Goal: Task Accomplishment & Management: Complete application form

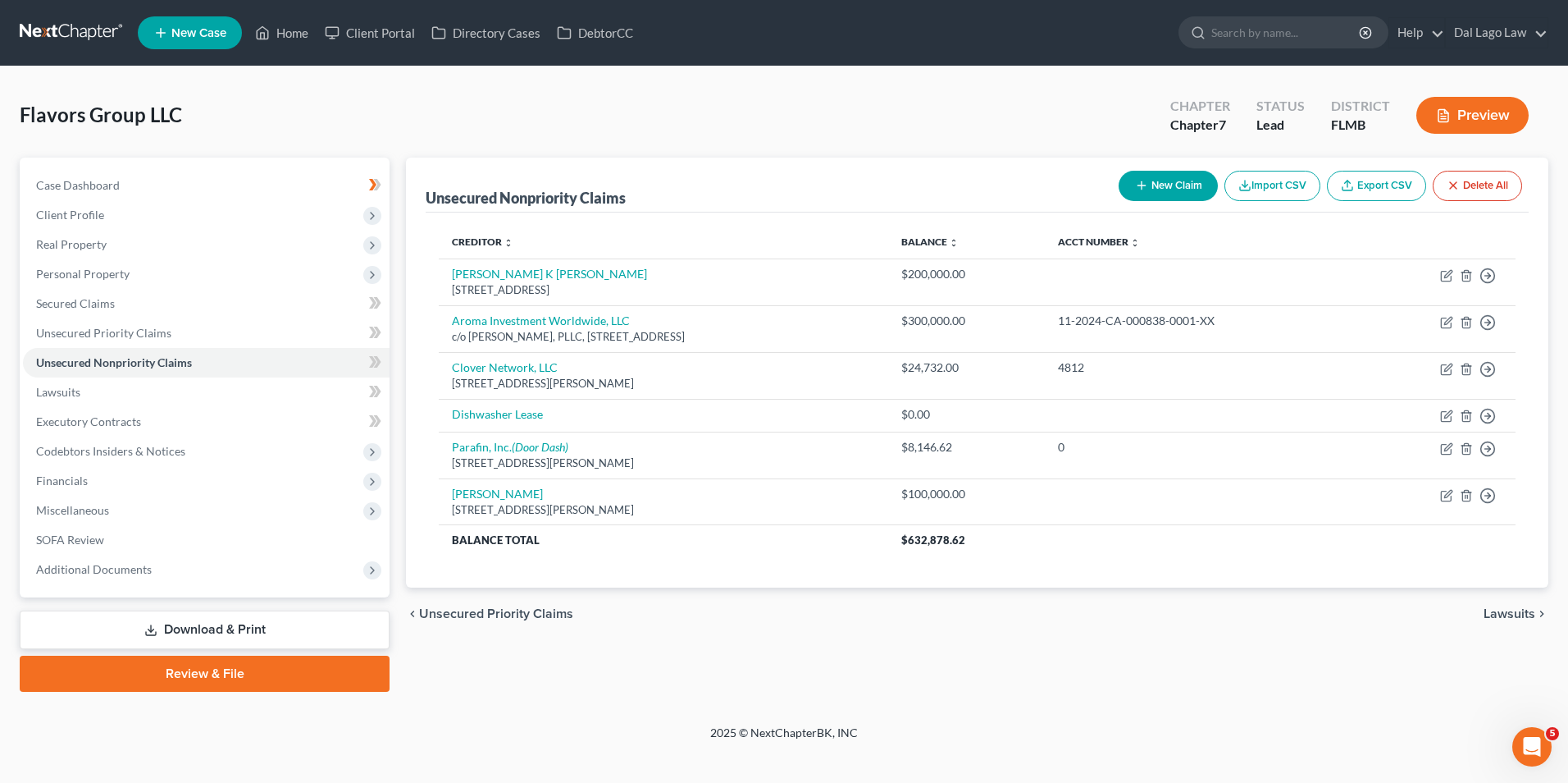
click at [1175, 181] on button "New Claim" at bounding box center [1168, 186] width 99 height 30
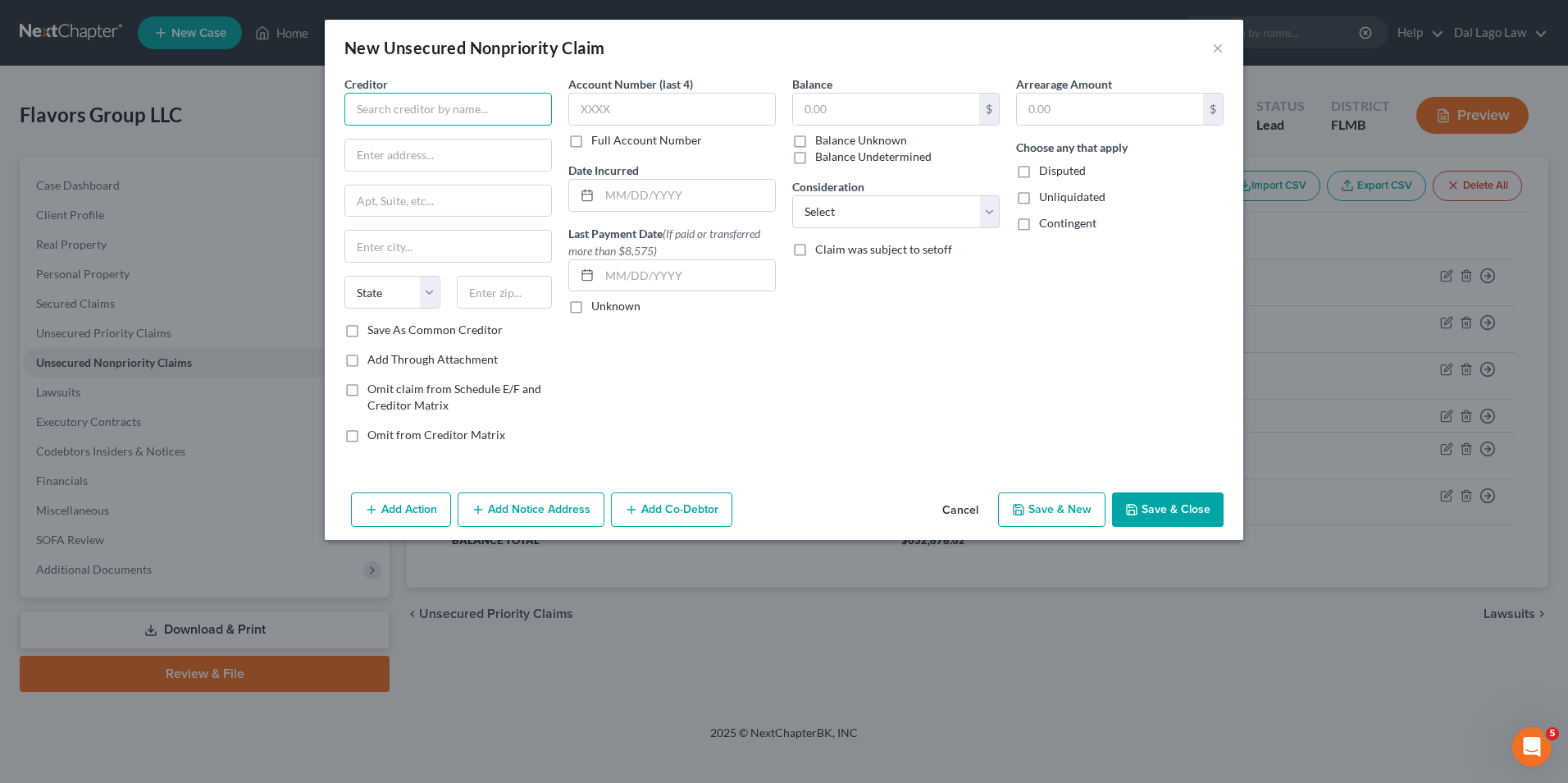
click at [463, 111] on input "text" at bounding box center [449, 109] width 208 height 33
type input "T"
click at [514, 149] on input "text" at bounding box center [449, 155] width 206 height 31
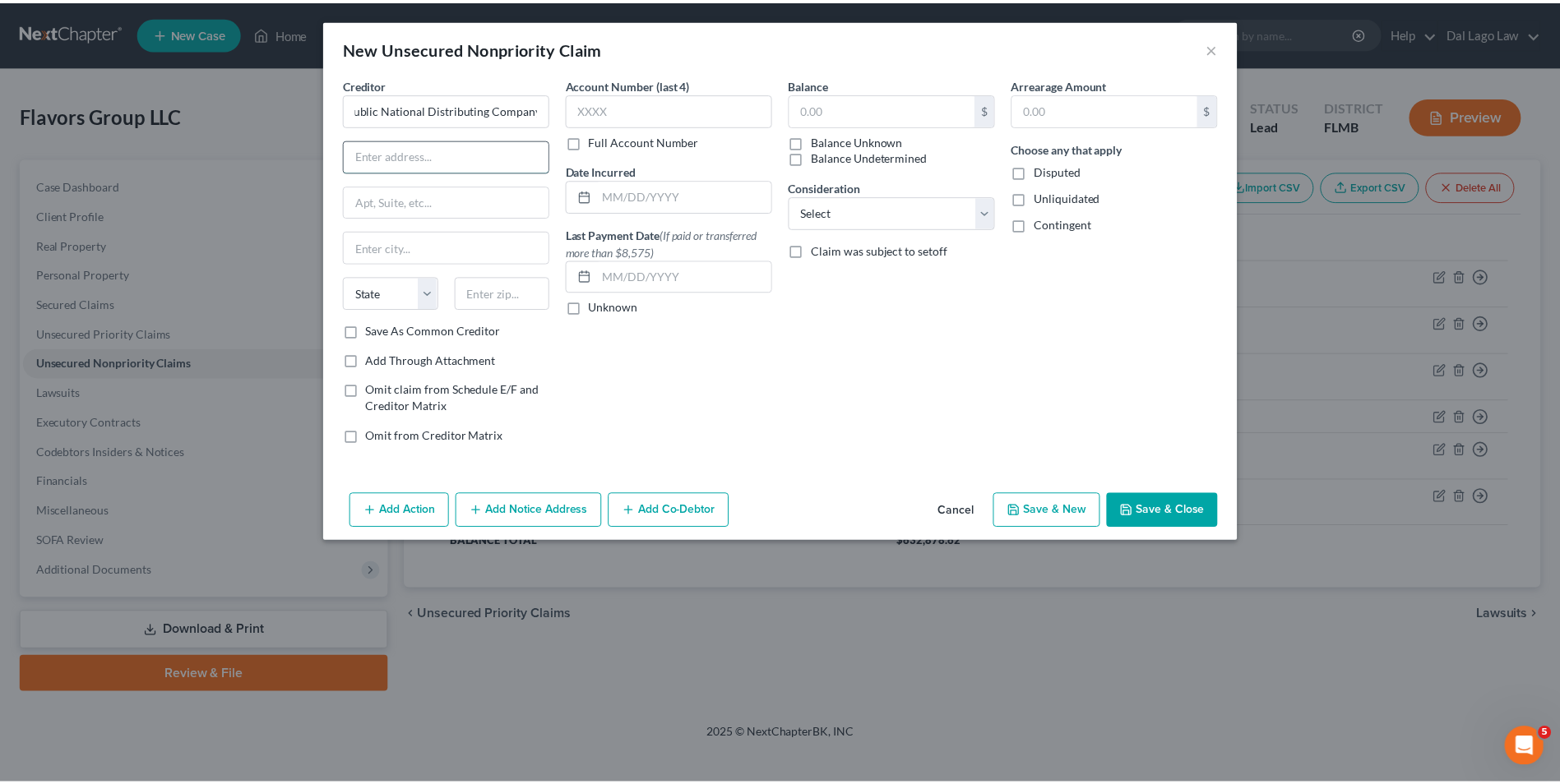
scroll to position [0, 0]
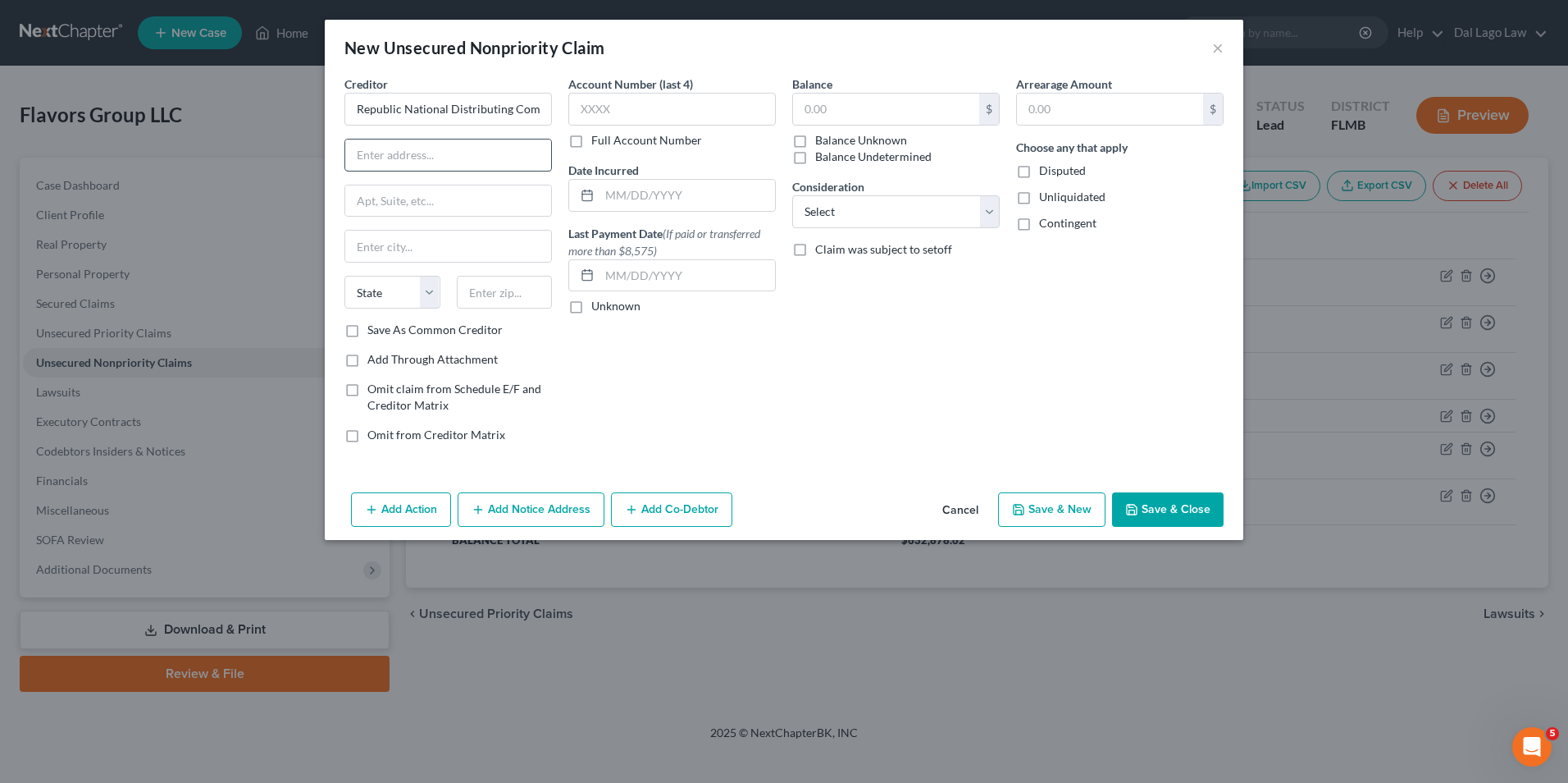
type input "Republic National Distributing Company"
type input "441 SW 12th Ave."
click at [406, 244] on input "text" at bounding box center [449, 245] width 206 height 31
type input "Deerfield Beach"
select select "9"
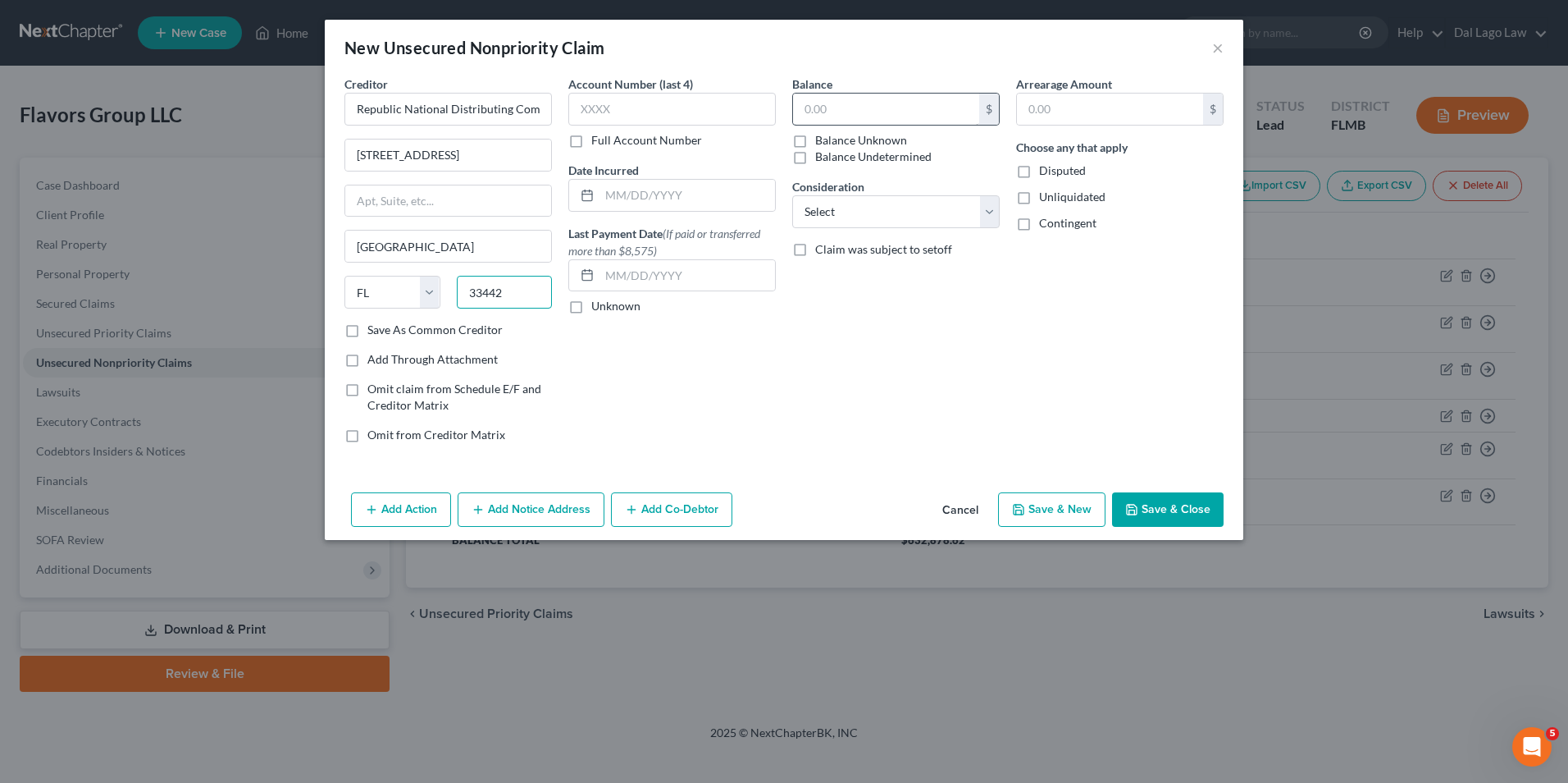
type input "33442"
click at [820, 111] on input "text" at bounding box center [887, 108] width 186 height 31
type input "1,275.00"
click at [840, 216] on select "Select Cable / Satellite Services Collection Agency Credit Card Debt Debt Couns…" at bounding box center [896, 211] width 208 height 33
select select "15"
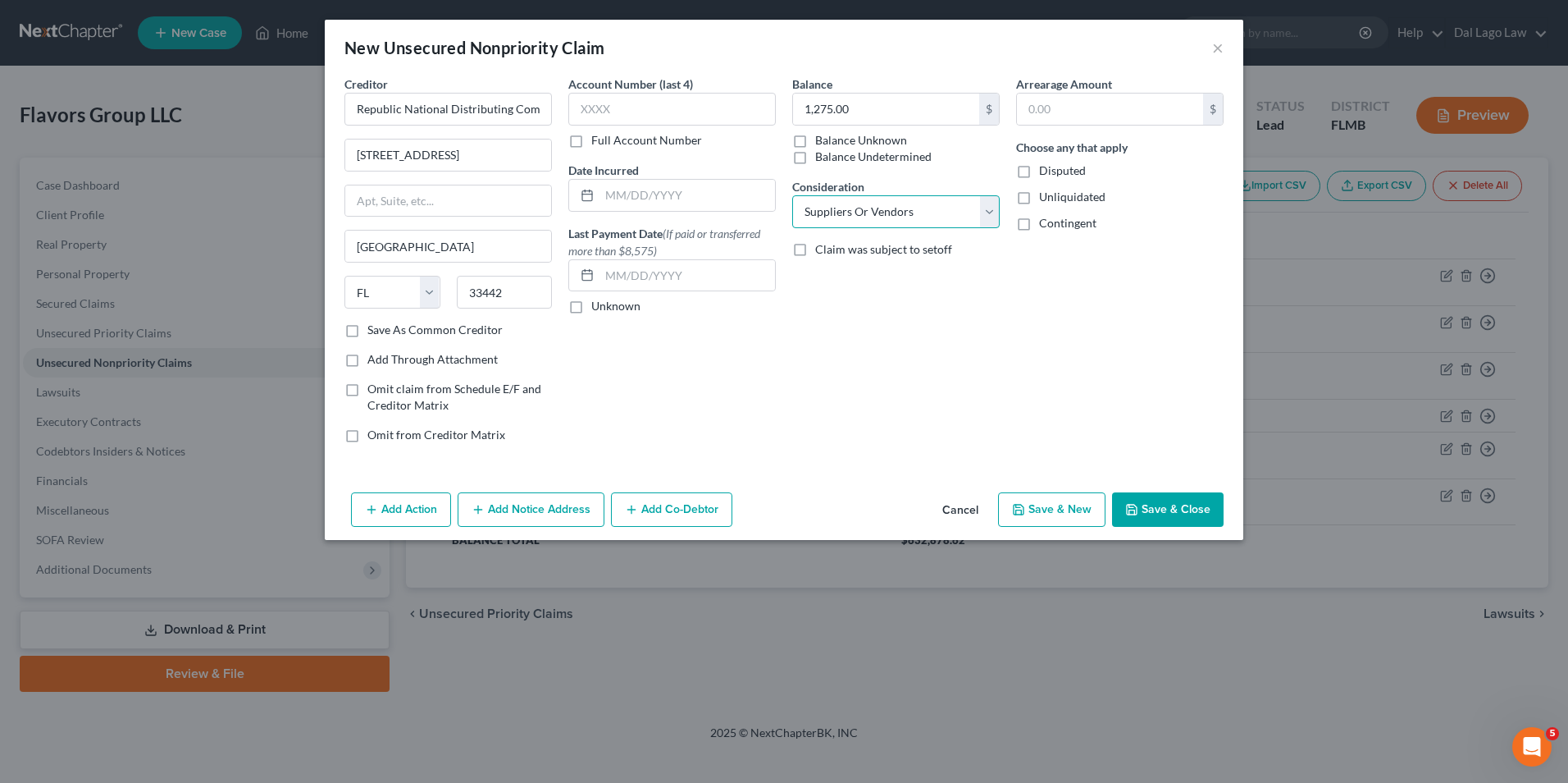
click at [793, 195] on select "Select Cable / Satellite Services Collection Agency Credit Card Debt Debt Couns…" at bounding box center [896, 211] width 208 height 33
click at [1187, 513] on button "Save & Close" at bounding box center [1168, 510] width 112 height 34
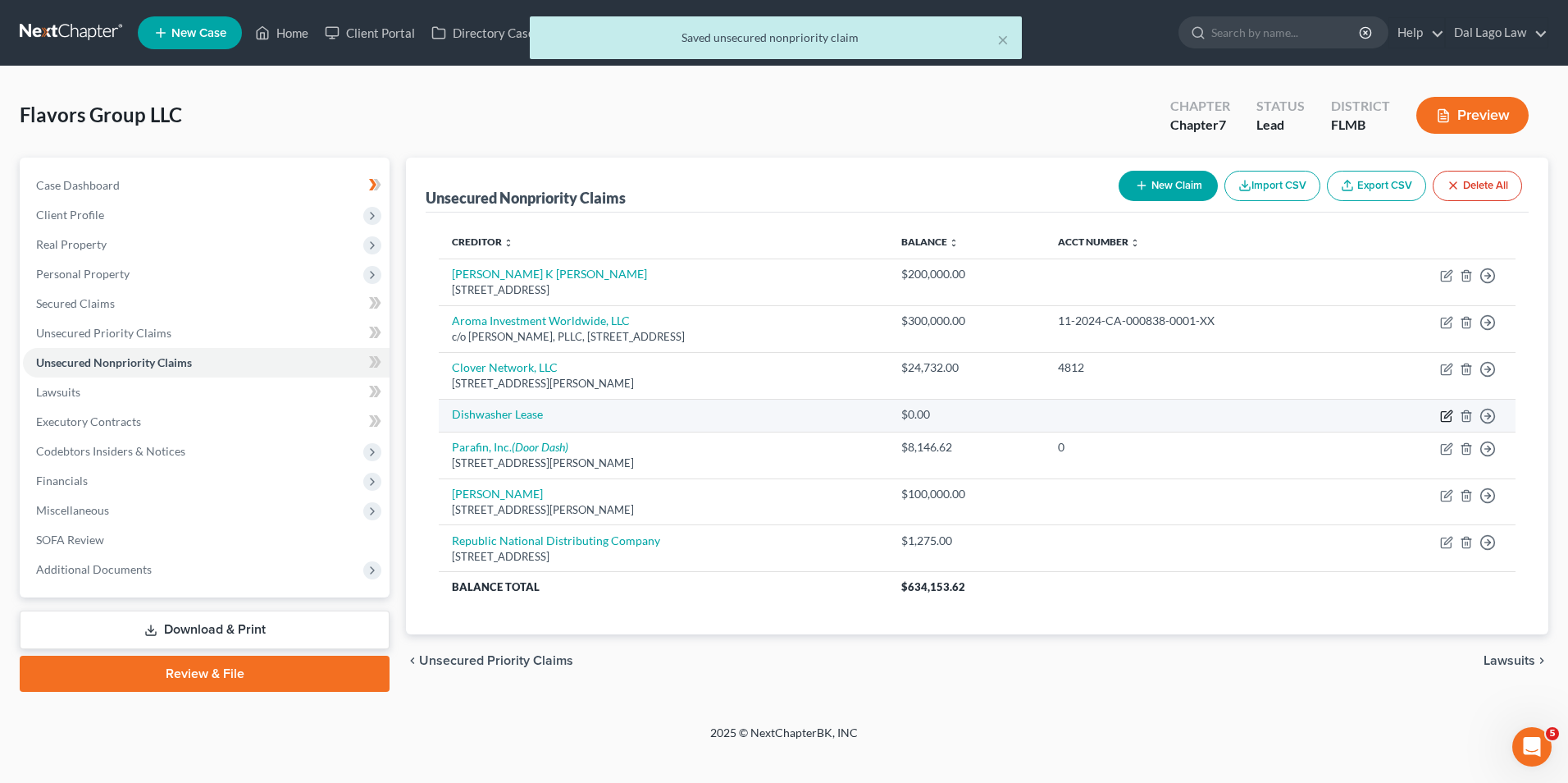
click at [1449, 413] on icon "button" at bounding box center [1448, 414] width 7 height 7
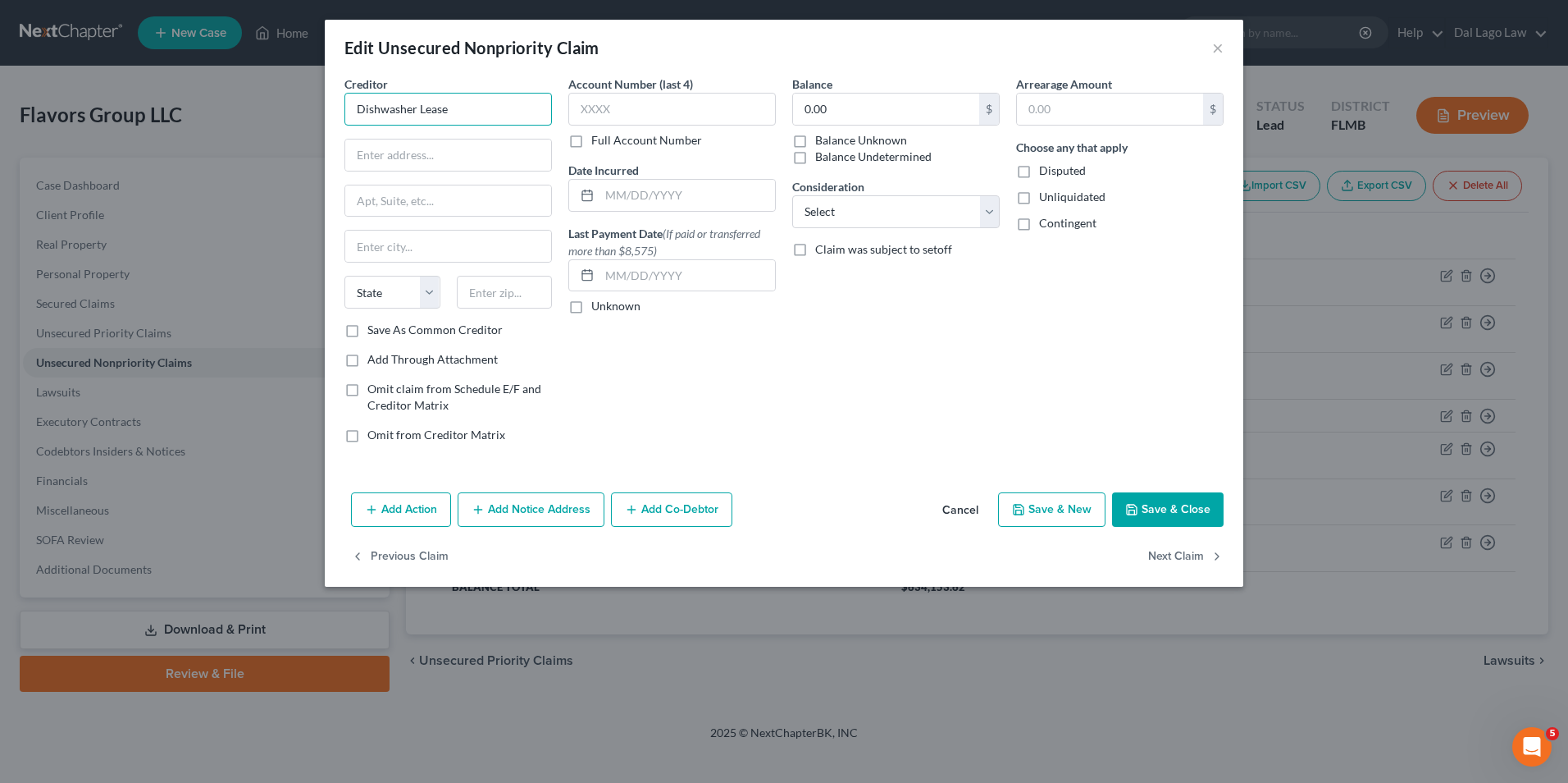
drag, startPoint x: 474, startPoint y: 97, endPoint x: 340, endPoint y: 99, distance: 134.0
click at [340, 99] on div "Creditor * Dishwasher Lease State AL AK AR AZ CA CO CT DE DC FL GA GU HI ID IL …" at bounding box center [449, 265] width 224 height 381
type input "Vista Serve"
click at [383, 144] on input "text" at bounding box center [449, 155] width 206 height 31
type input "1509 Edgar Place"
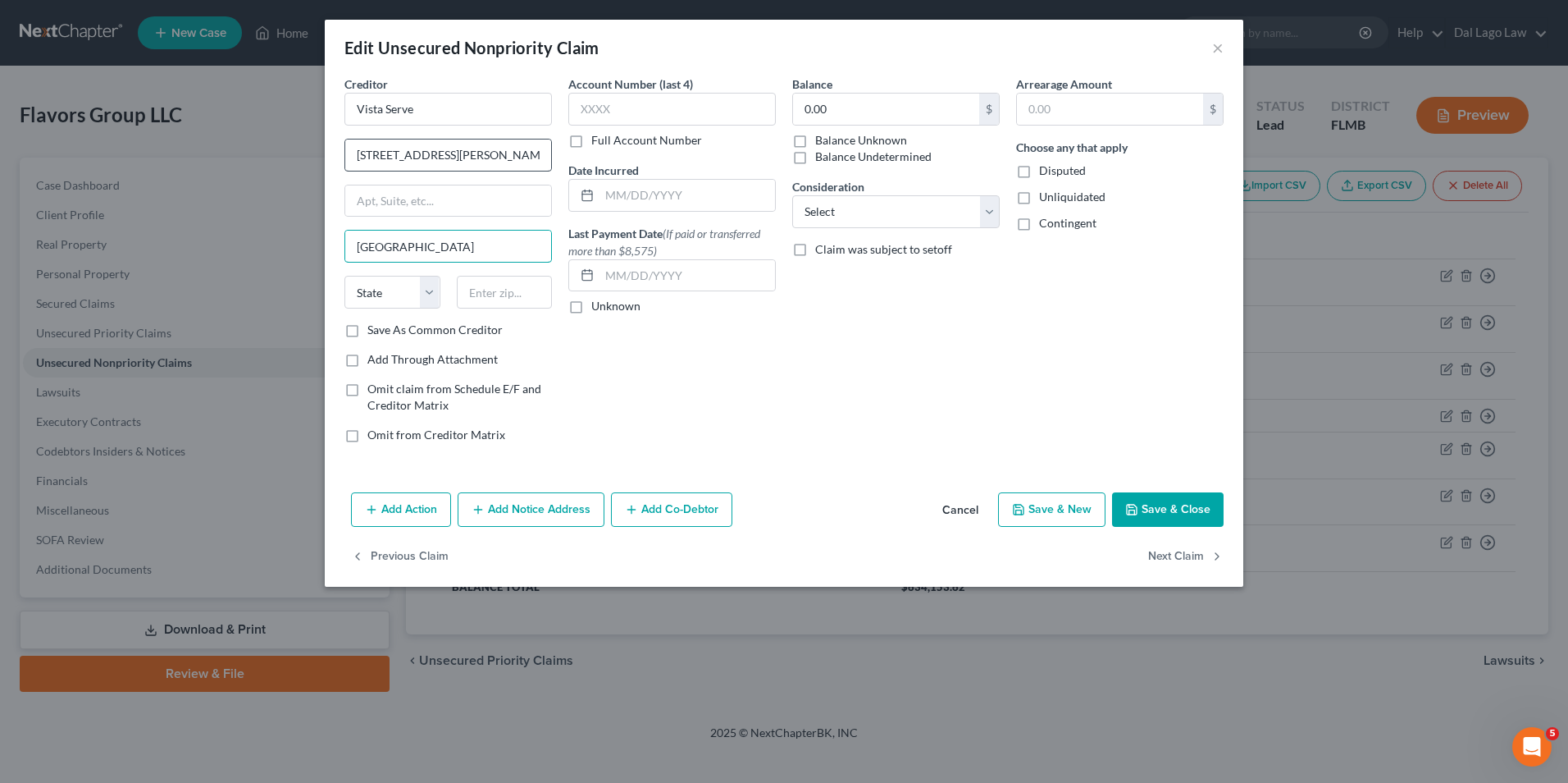
type input "Sarasota"
select select "9"
type input "34240"
click at [816, 140] on label "Balance Unknown" at bounding box center [861, 140] width 92 height 16
click at [822, 140] on input "Balance Unknown" at bounding box center [827, 137] width 11 height 11
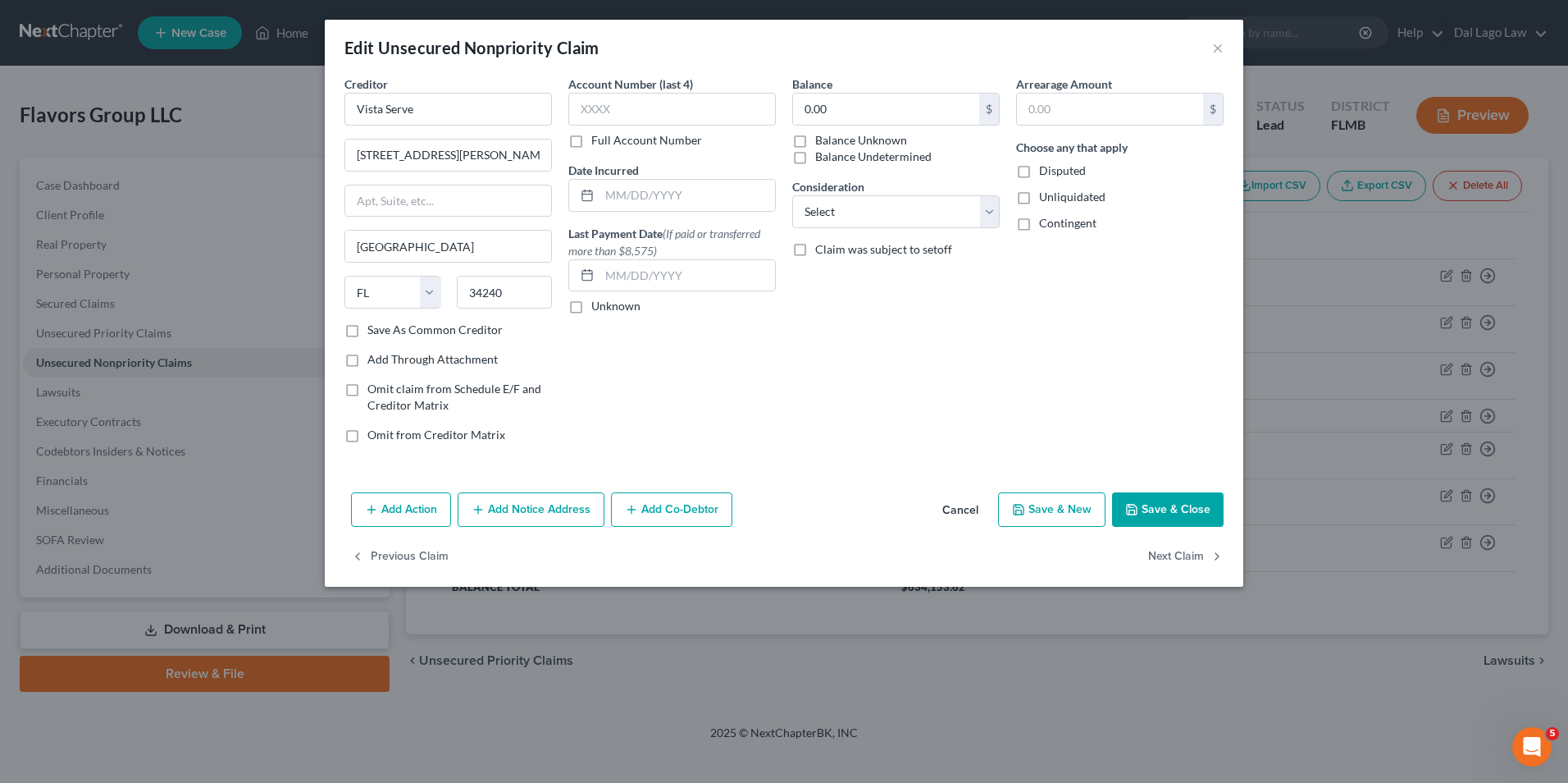
checkbox input "true"
click at [882, 222] on select "Select Cable / Satellite Services Collection Agency Credit Card Debt Debt Couns…" at bounding box center [896, 211] width 208 height 33
select select "15"
click at [793, 195] on select "Select Cable / Satellite Services Collection Agency Credit Card Debt Debt Couns…" at bounding box center [896, 211] width 208 height 33
click at [816, 149] on label "Balance Undetermined" at bounding box center [874, 157] width 116 height 16
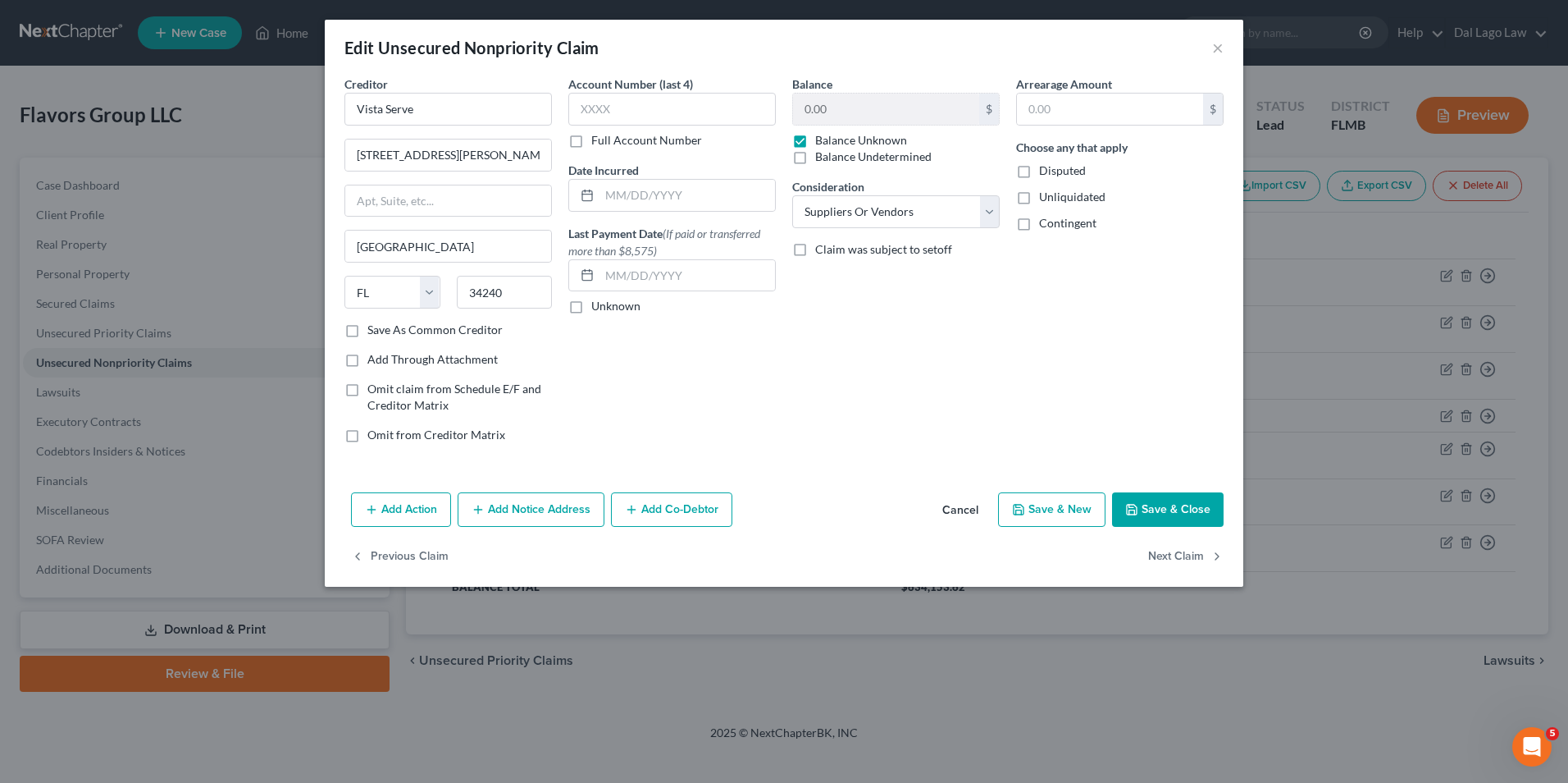
click at [822, 149] on input "Balance Undetermined" at bounding box center [827, 154] width 11 height 11
checkbox input "true"
checkbox input "false"
click at [816, 159] on label "Balance Undetermined" at bounding box center [874, 157] width 116 height 16
click at [822, 159] on input "Balance Undetermined" at bounding box center [827, 154] width 11 height 11
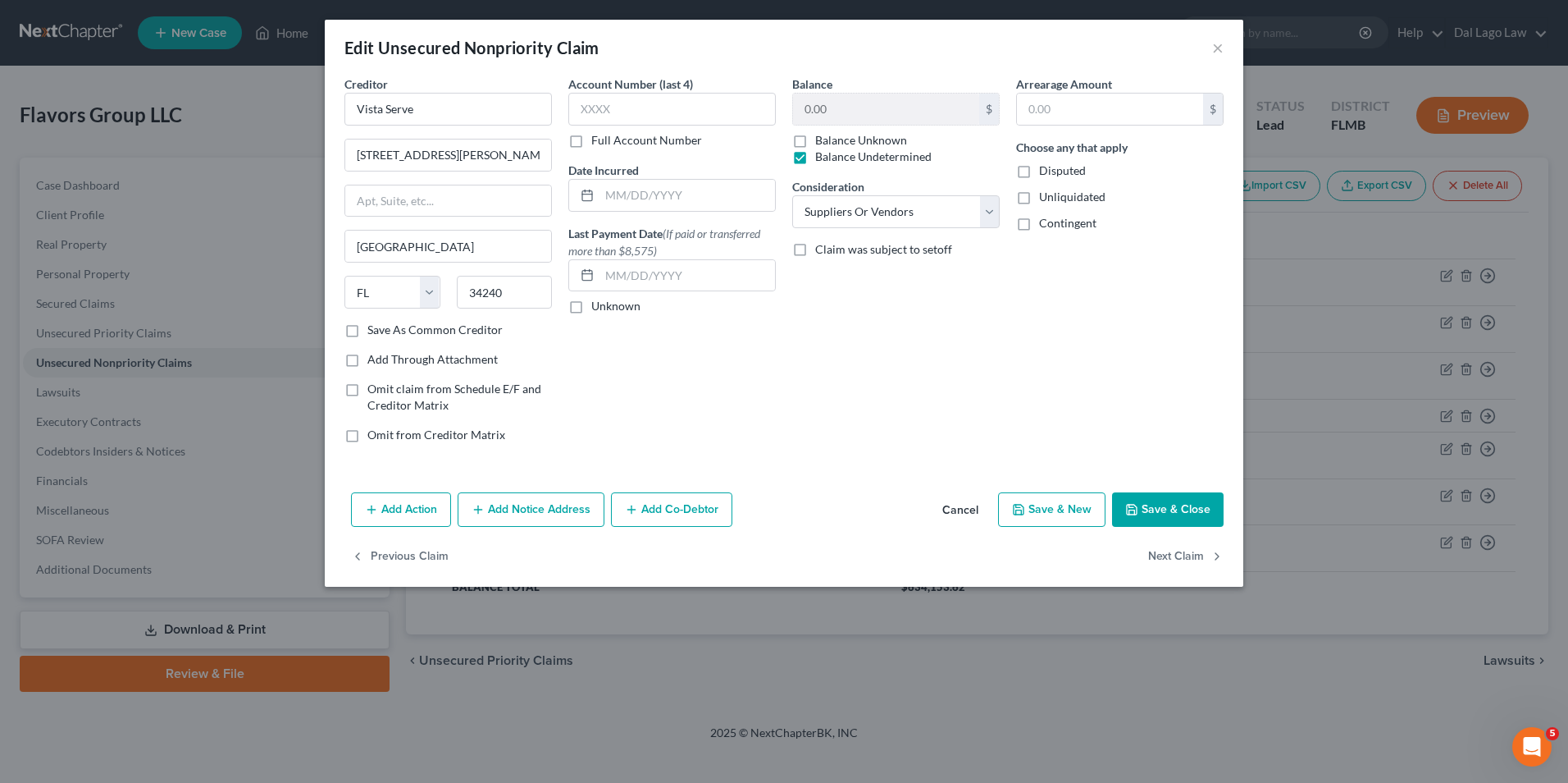
checkbox input "false"
click at [826, 106] on input "0.00" at bounding box center [887, 108] width 186 height 31
click at [870, 302] on div "Balance 750 $ Balance Unknown Balance Undetermined 750.00 $ Balance Unknown Con…" at bounding box center [896, 265] width 224 height 381
click at [1157, 502] on button "Save & Close" at bounding box center [1168, 510] width 112 height 34
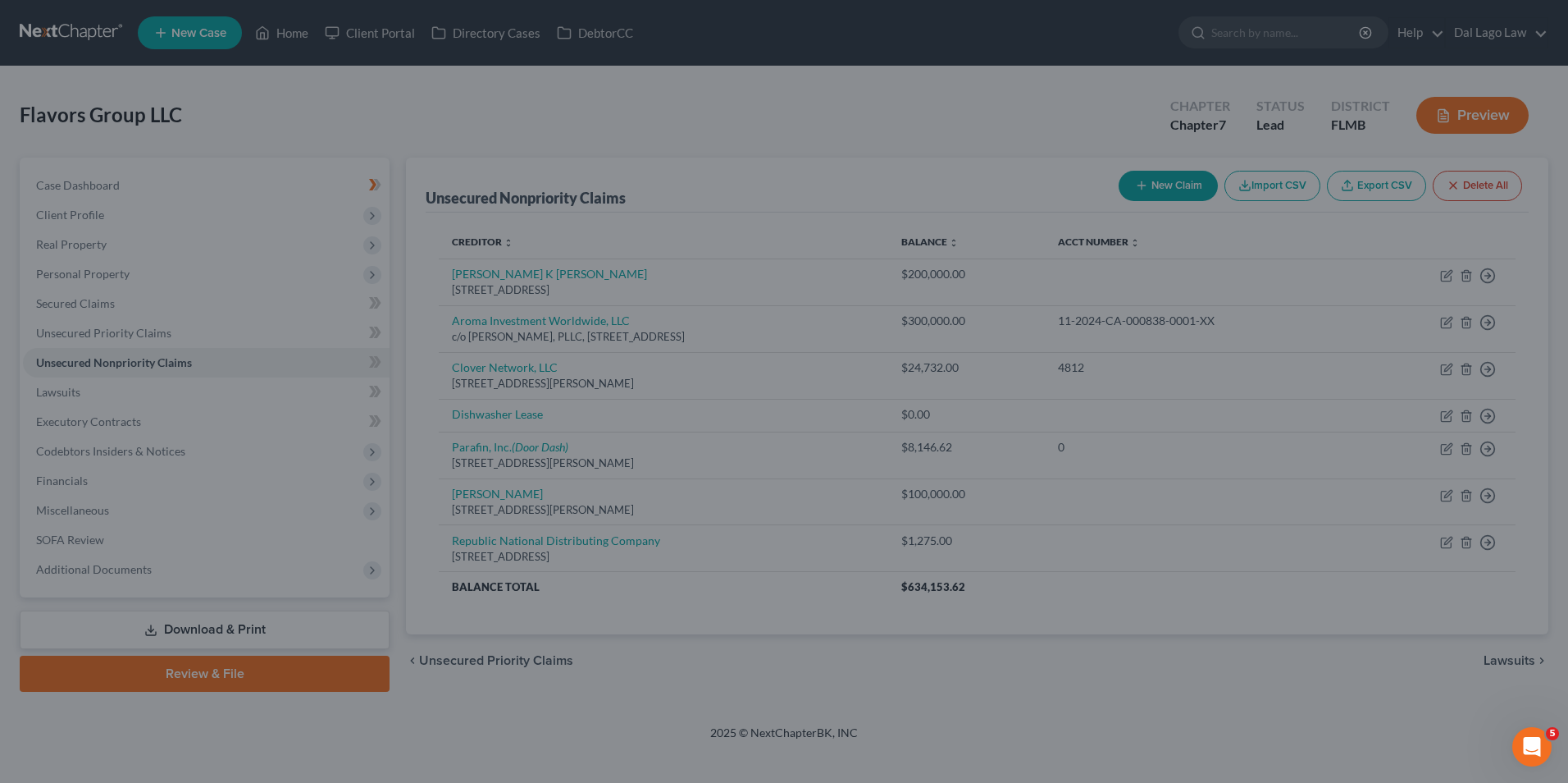
type input "750.00"
type input "0"
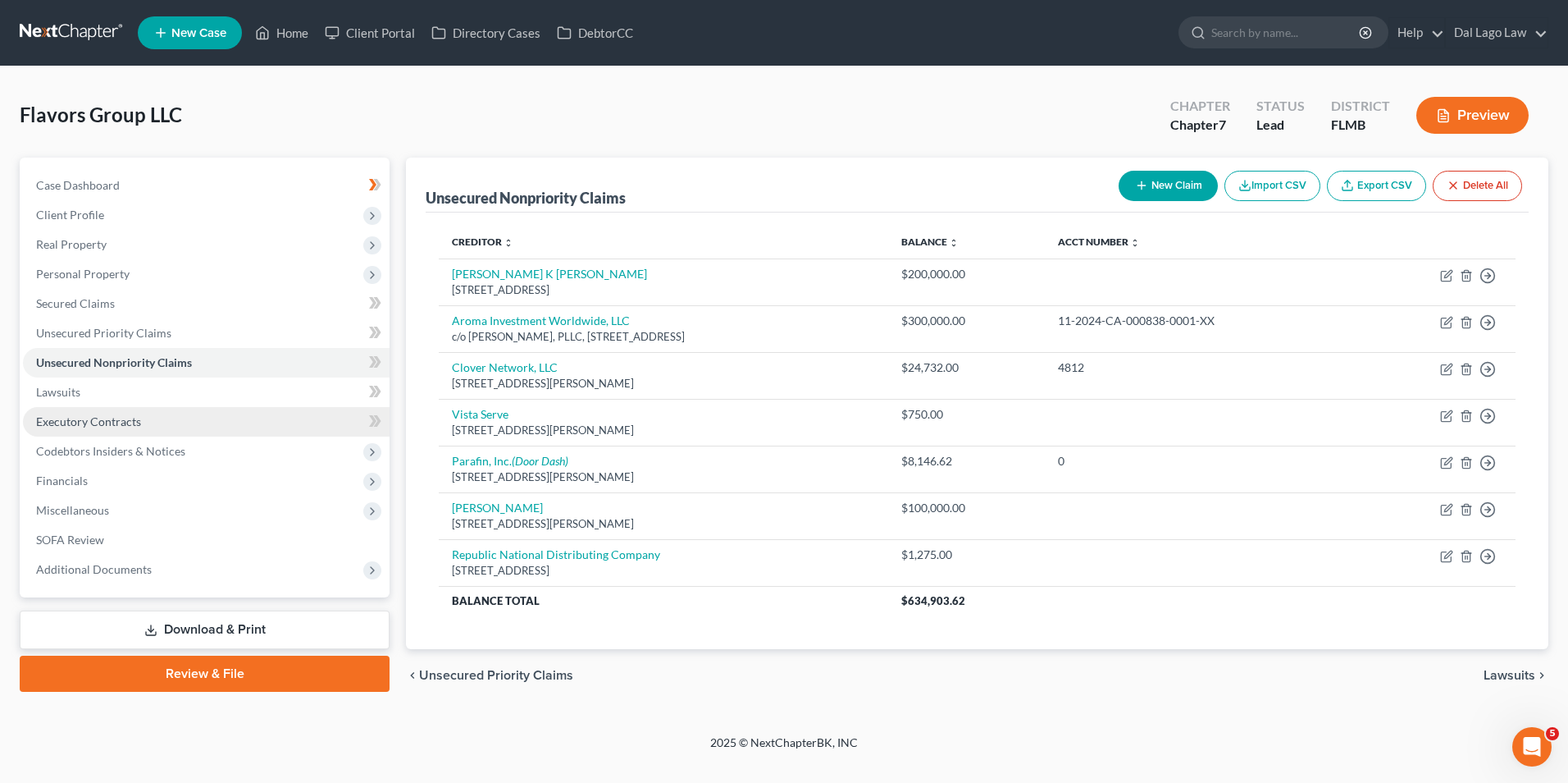
click at [169, 433] on link "Executory Contracts" at bounding box center [206, 421] width 366 height 30
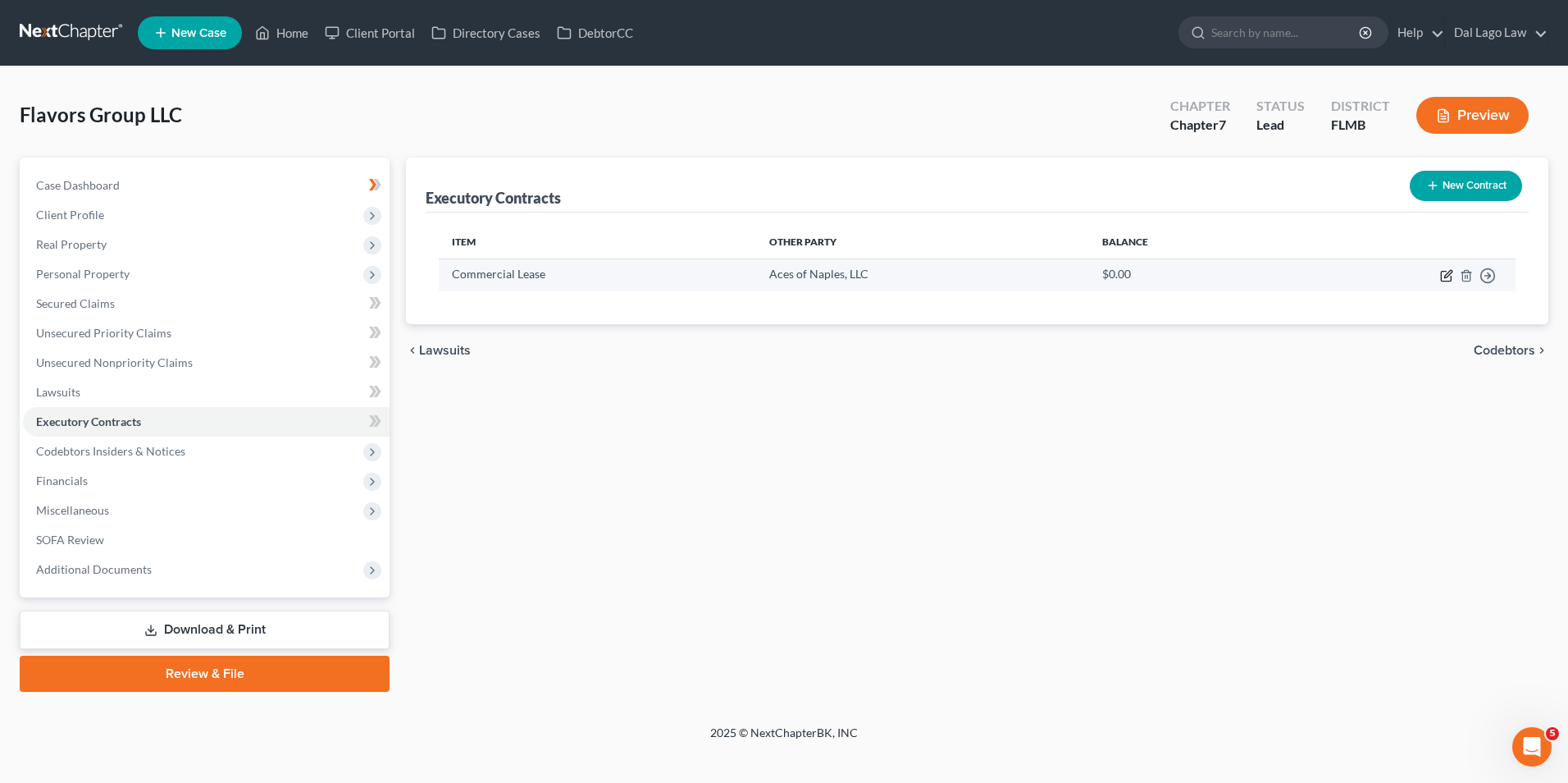
click at [1444, 278] on icon "button" at bounding box center [1448, 273] width 7 height 7
select select "3"
select select "9"
select select "0"
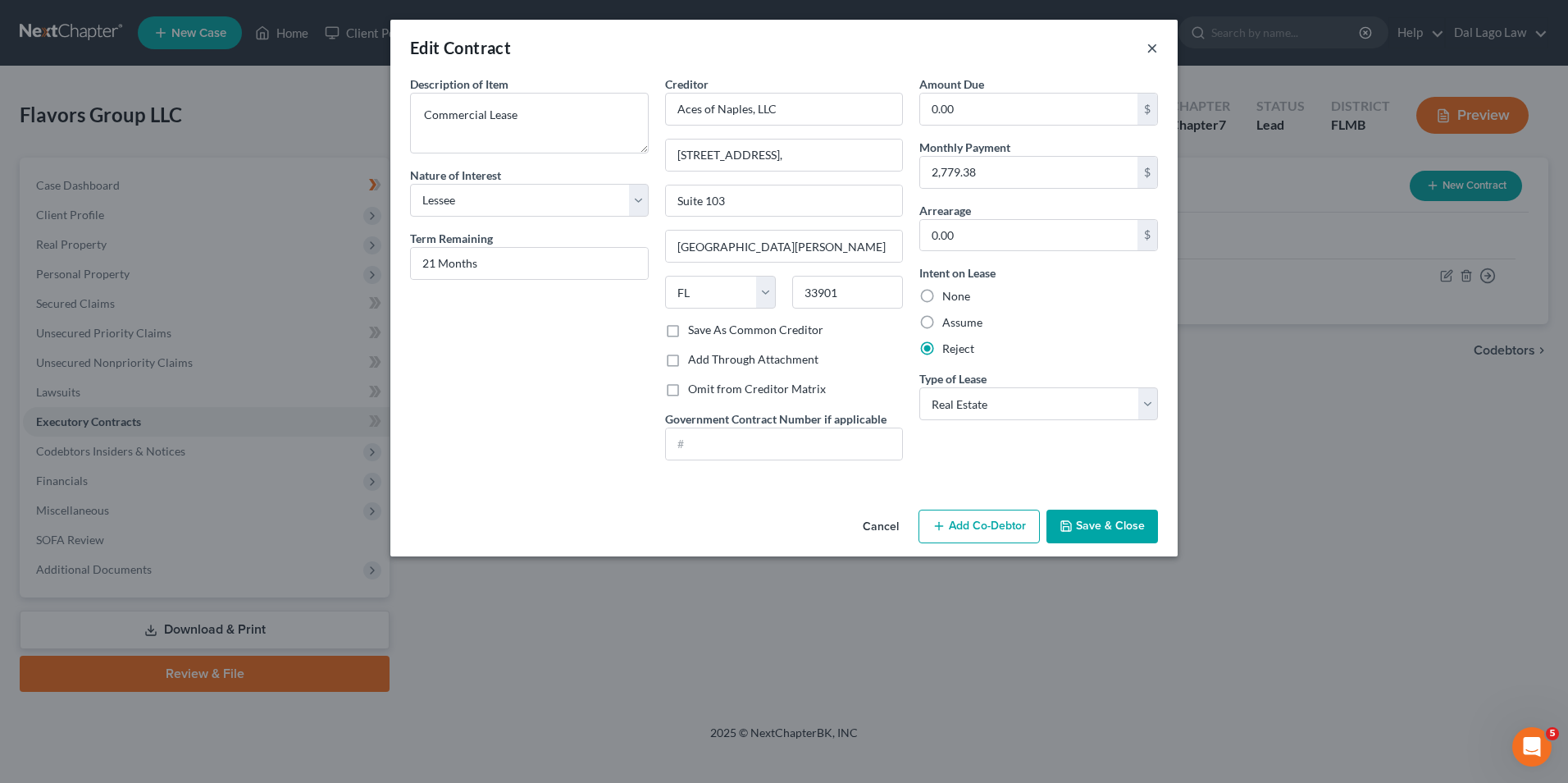
click at [1152, 54] on button "×" at bounding box center [1152, 47] width 12 height 20
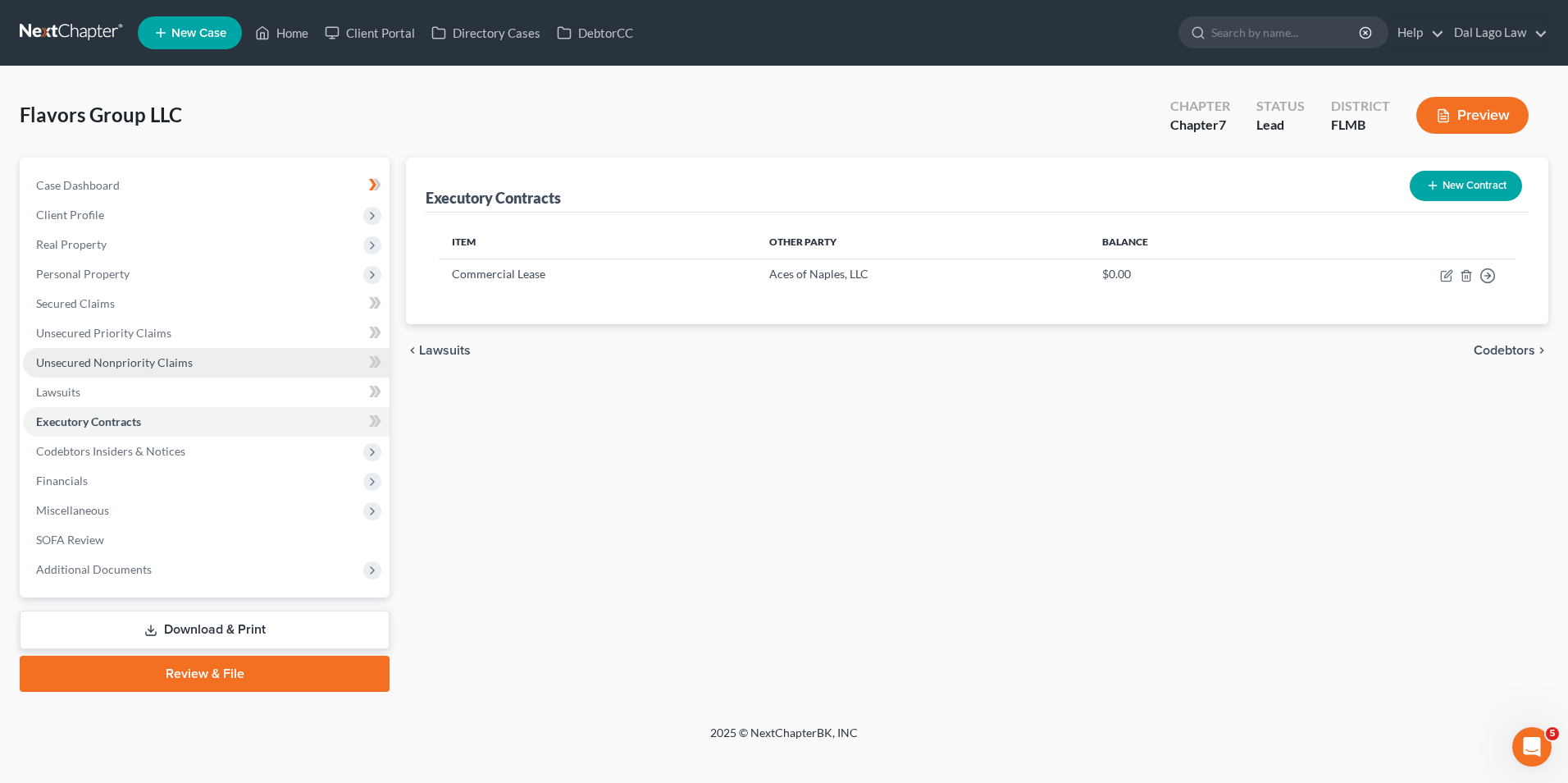
drag, startPoint x: 154, startPoint y: 361, endPoint x: 211, endPoint y: 354, distance: 57.4
click at [154, 361] on span "Unsecured Nonpriority Claims" at bounding box center [114, 363] width 157 height 14
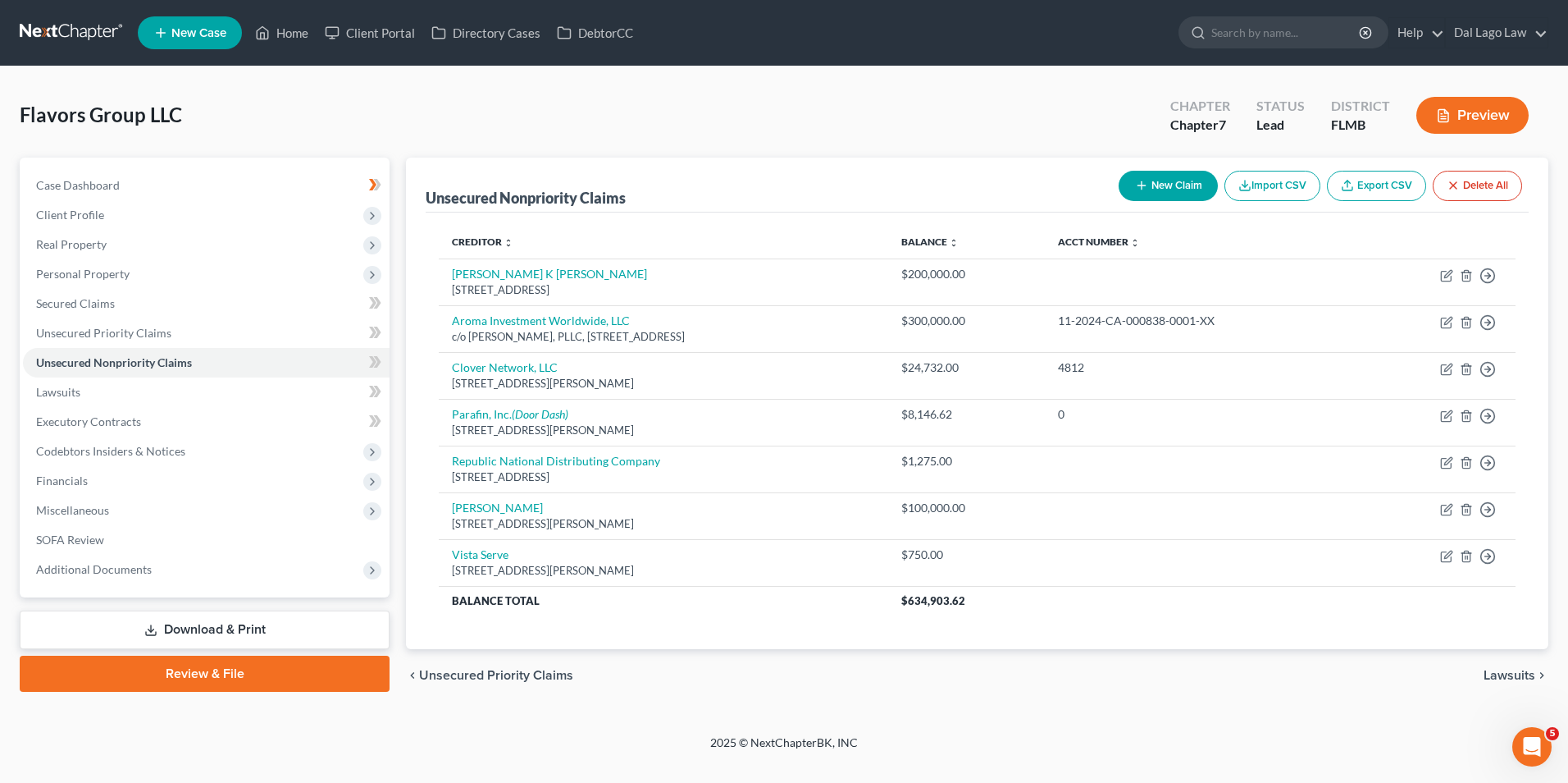
click at [1178, 185] on button "New Claim" at bounding box center [1168, 186] width 99 height 30
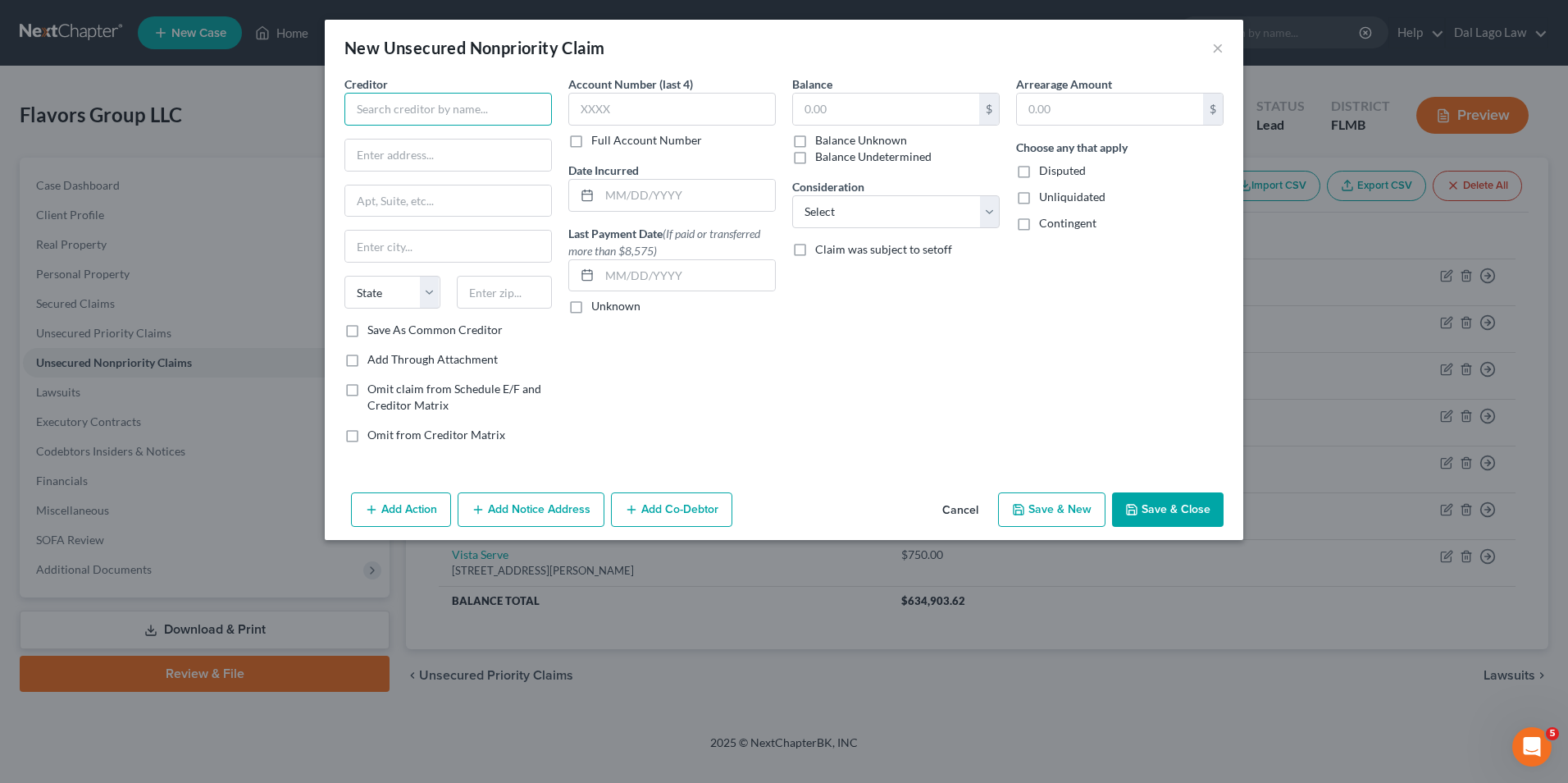
click at [493, 111] on input "text" at bounding box center [449, 109] width 208 height 33
type input "Aces of Naples, LLC"
type input "2733 Oak Ridge Ct."
type input "Suite 103"
type input "f"
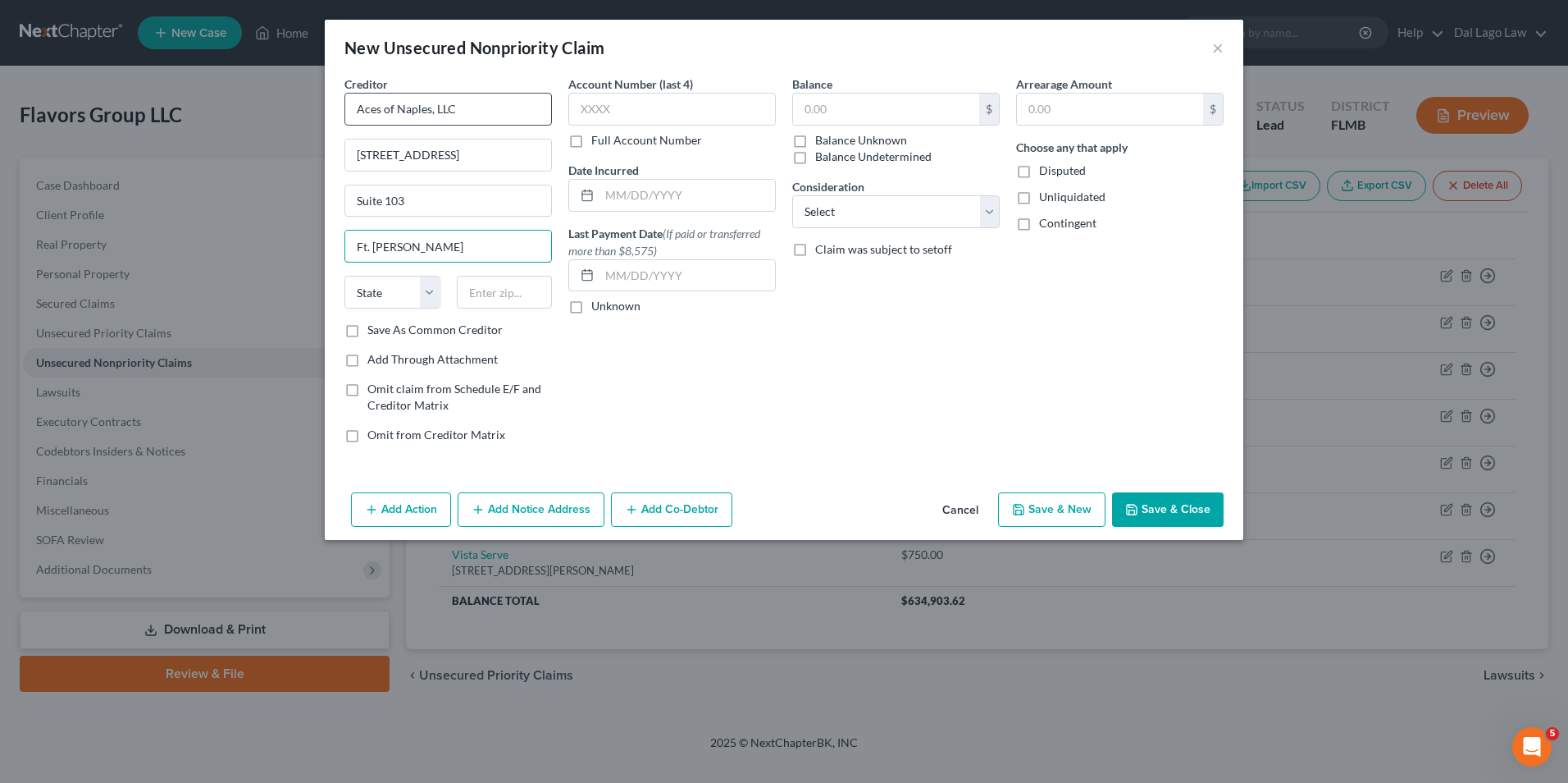
type input "Ft. Myers"
select select "9"
type input "33901"
type input "Fort Myers"
click at [826, 113] on input "text" at bounding box center [887, 108] width 186 height 31
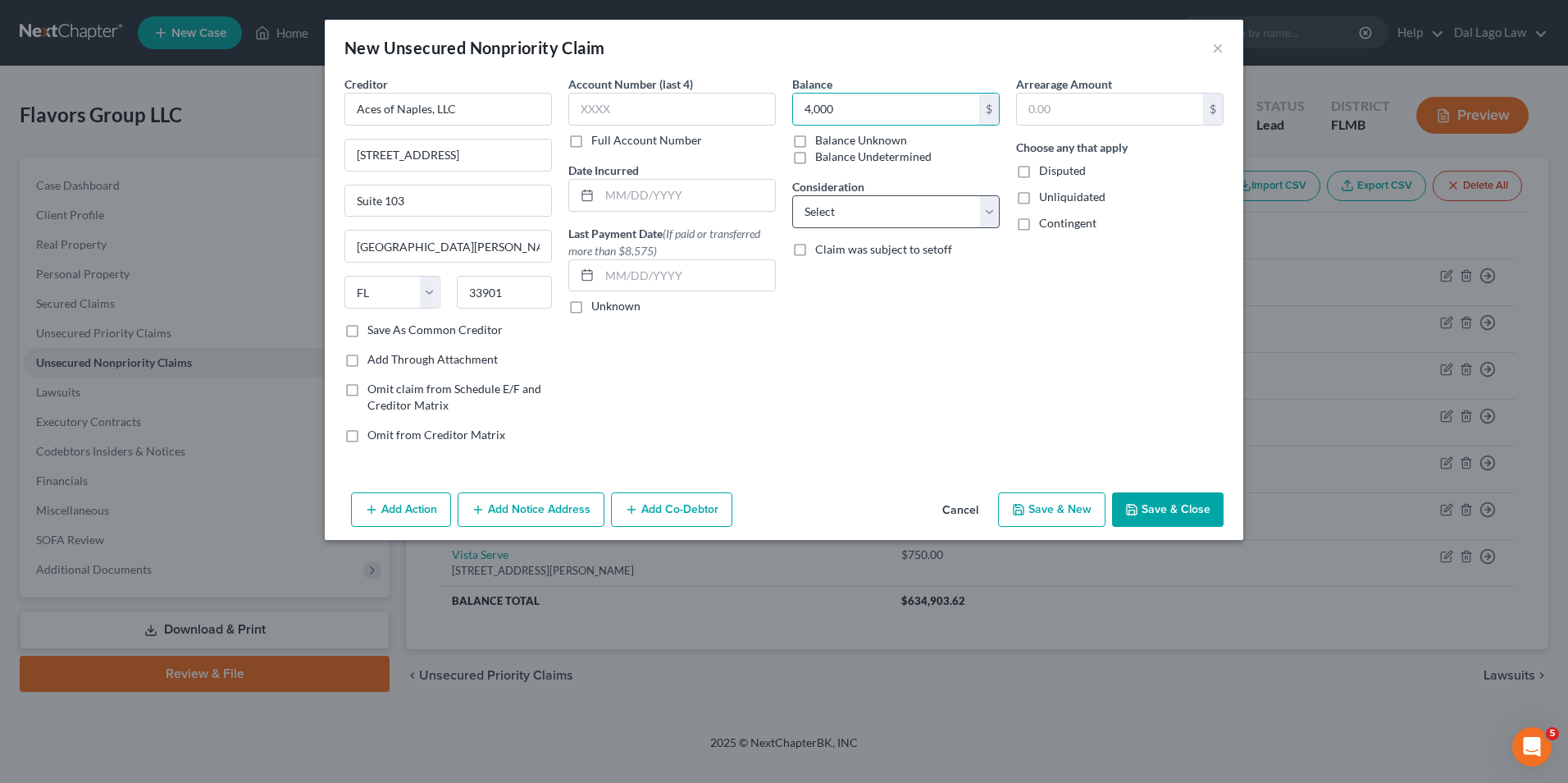
type input "4,000"
click at [885, 216] on select "Select Cable / Satellite Services Collection Agency Credit Card Debt Debt Couns…" at bounding box center [896, 211] width 208 height 33
select select "11"
click at [793, 195] on select "Select Cable / Satellite Services Collection Agency Credit Card Debt Debt Couns…" at bounding box center [896, 211] width 208 height 33
click at [885, 276] on input "text" at bounding box center [896, 274] width 206 height 31
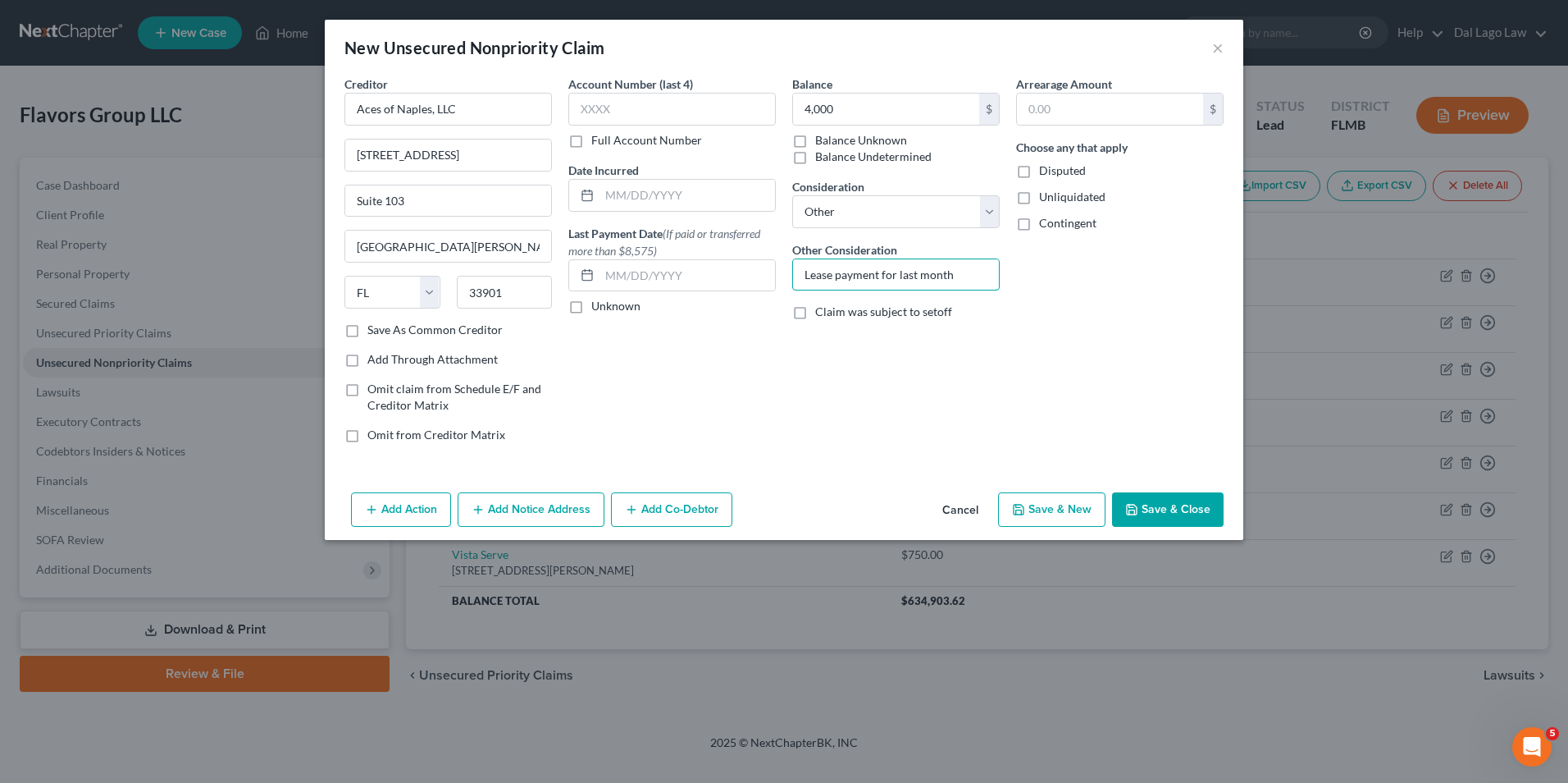
type input "Lease payment for last month"
click at [1153, 512] on button "Save & Close" at bounding box center [1168, 510] width 112 height 34
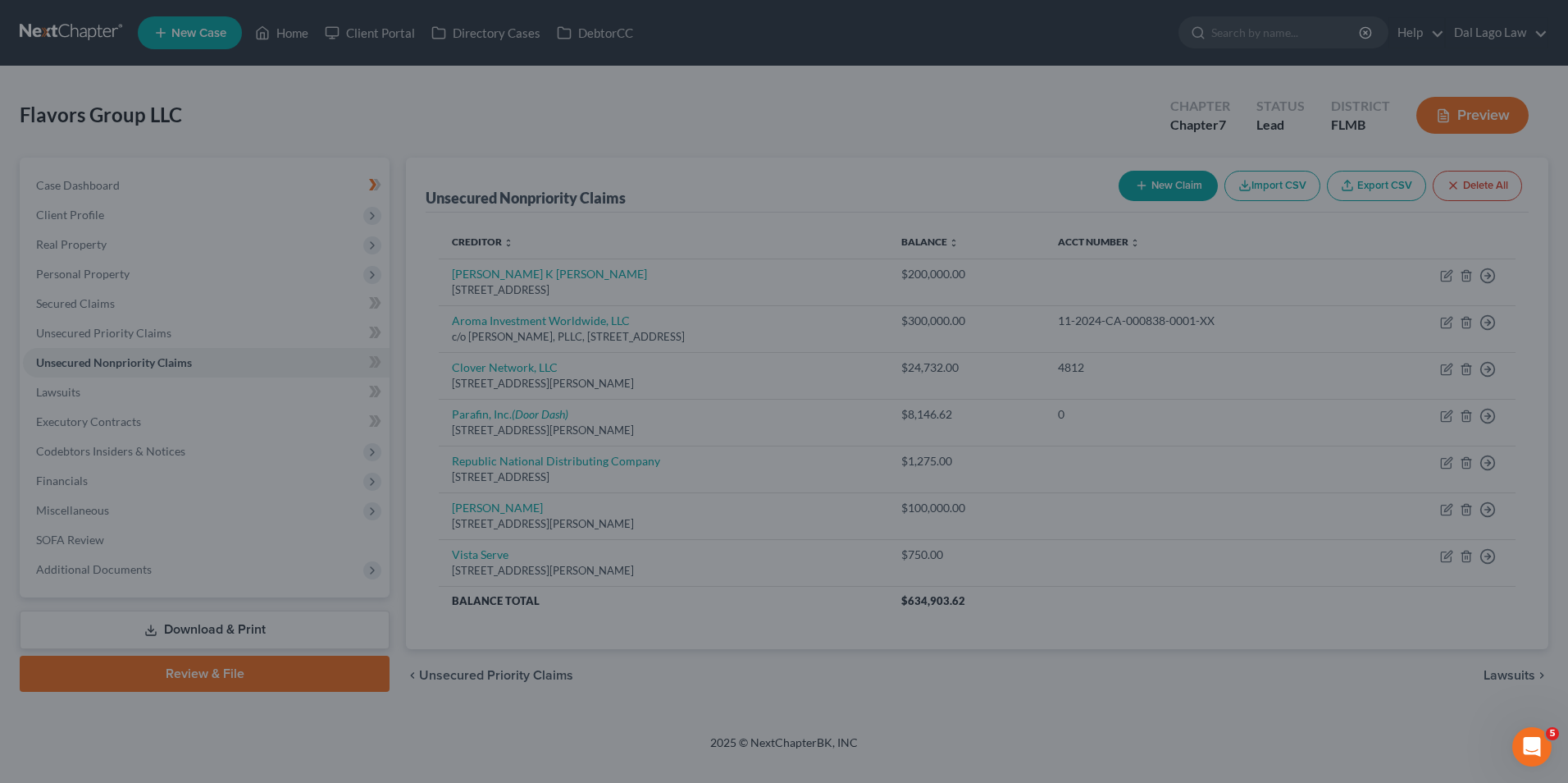
type input "4,000.00"
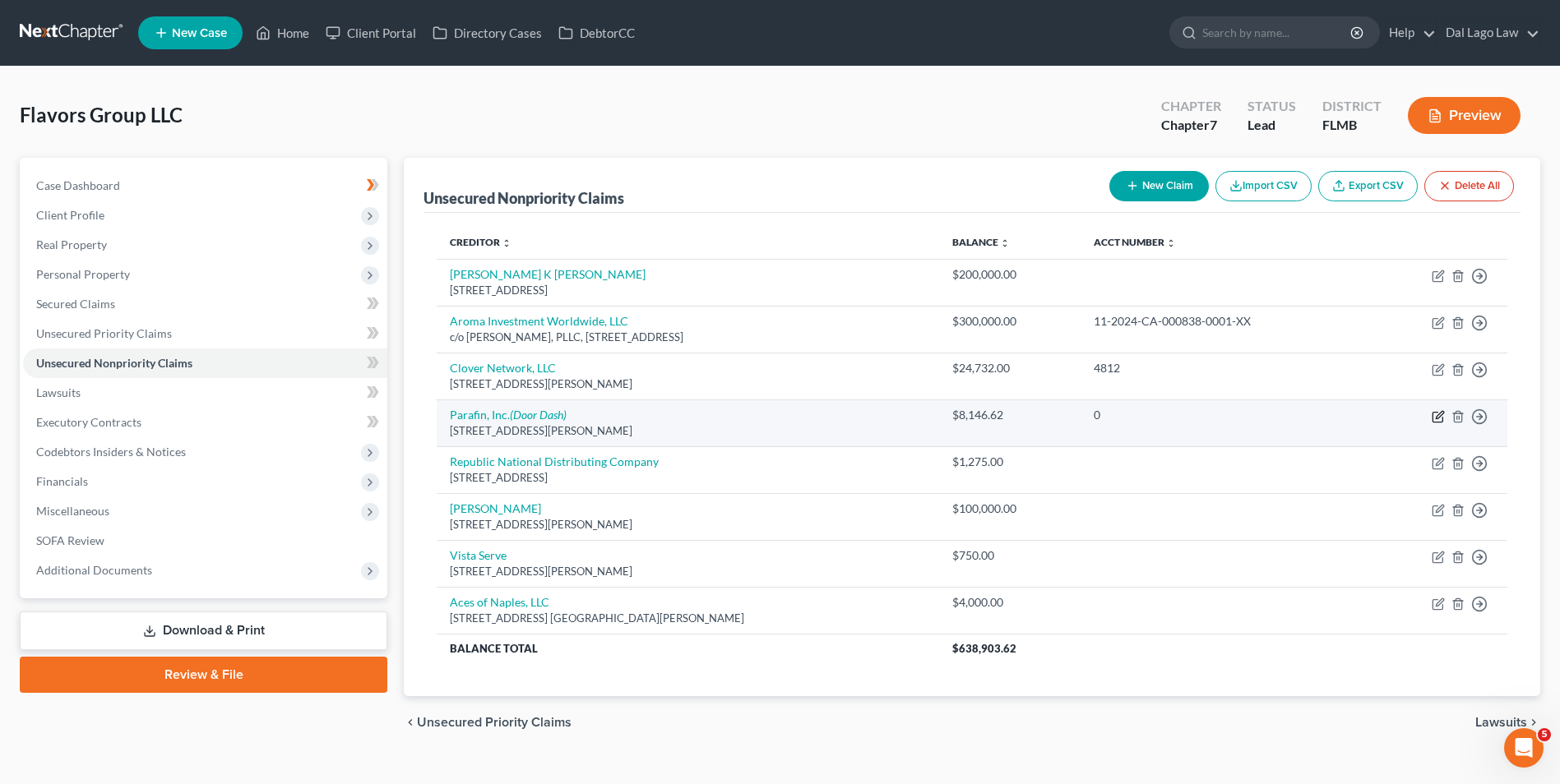
click at [1432, 420] on icon "button" at bounding box center [1438, 416] width 13 height 13
select select "4"
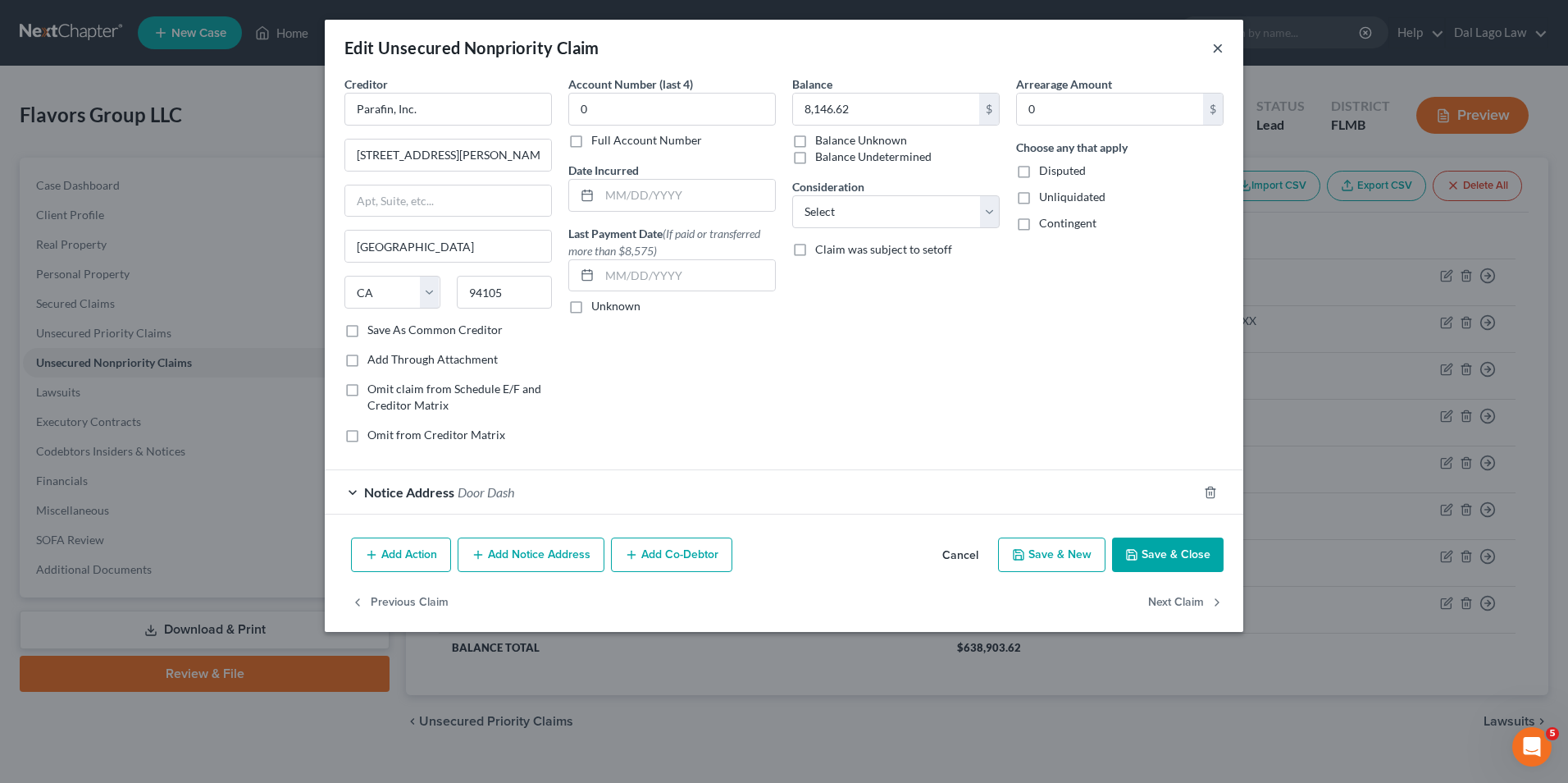
click at [1216, 47] on button "×" at bounding box center [1218, 47] width 12 height 20
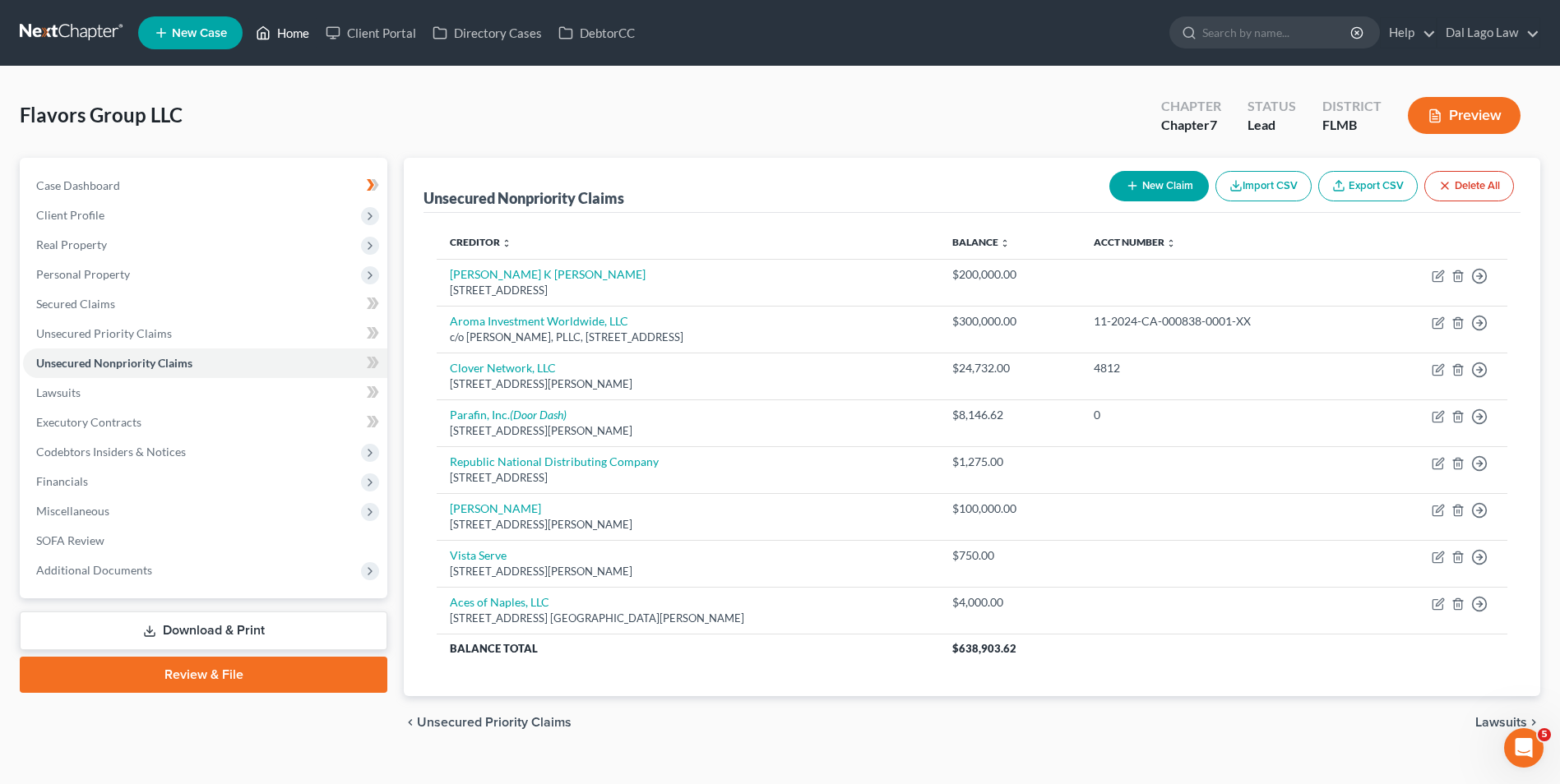
click at [311, 30] on link "Home" at bounding box center [283, 32] width 70 height 30
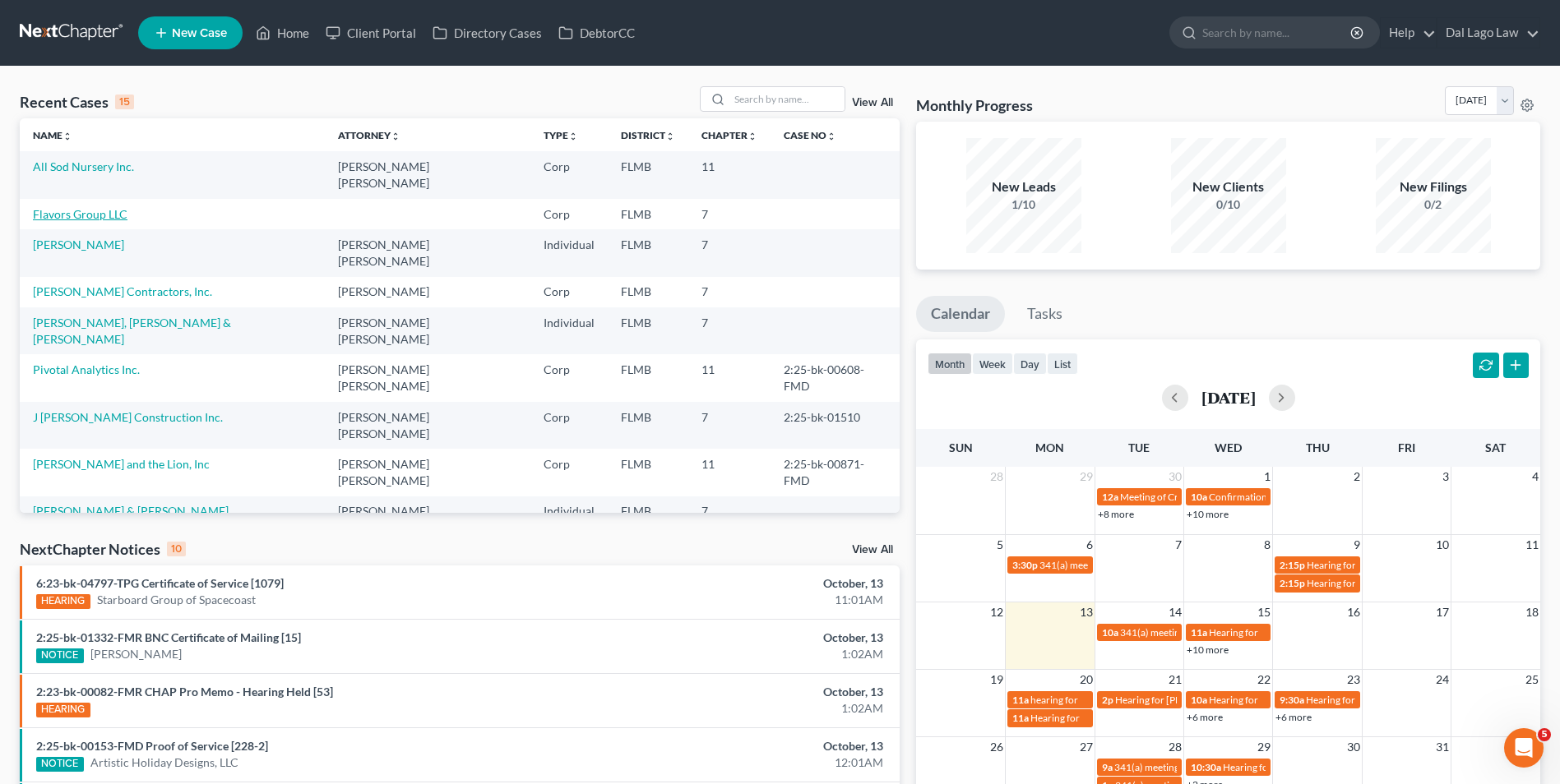
click at [87, 207] on link "Flavors Group LLC" at bounding box center [80, 214] width 94 height 14
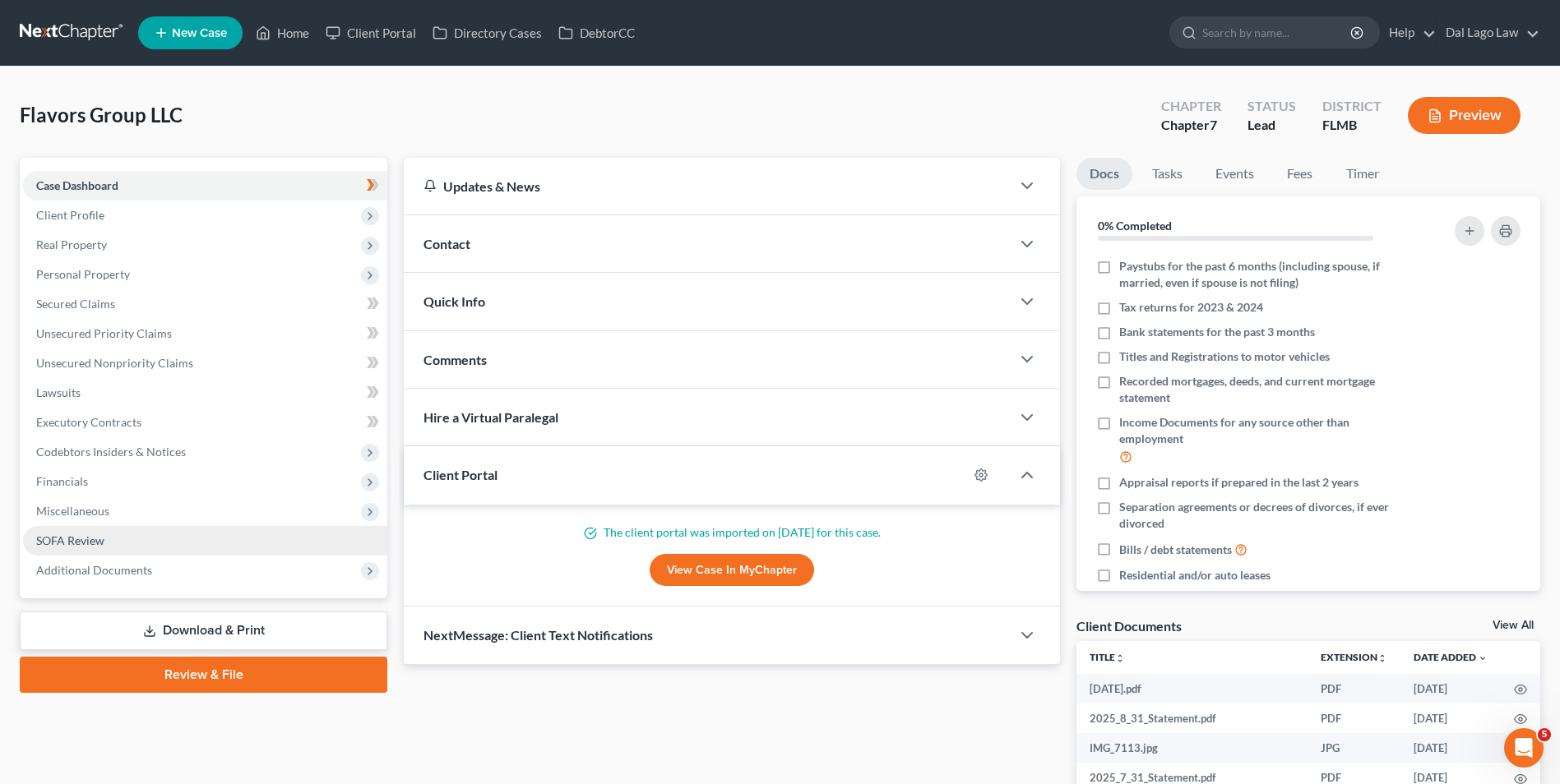
click at [105, 541] on link "SOFA Review" at bounding box center [206, 540] width 364 height 30
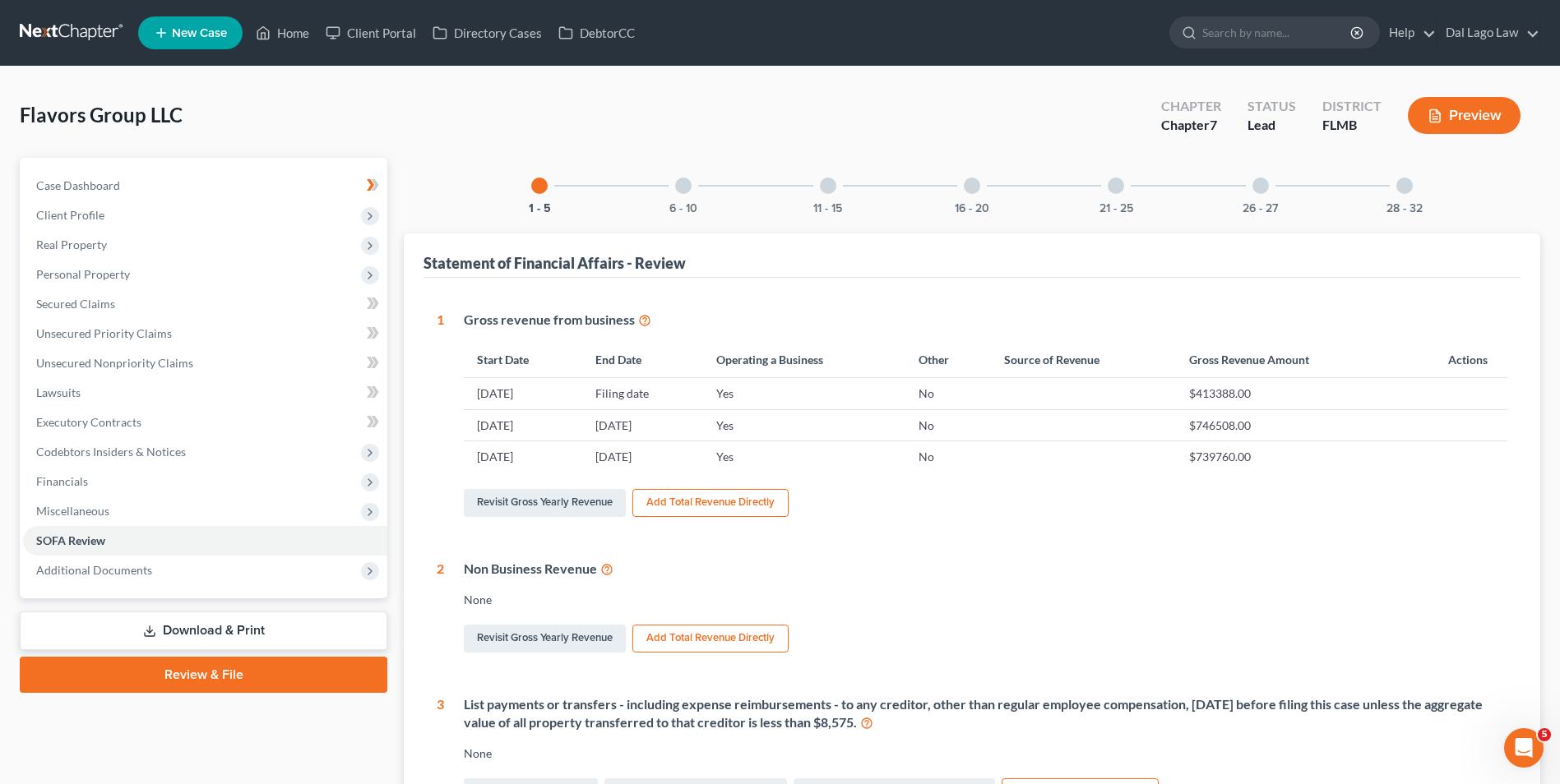
click at [827, 183] on div at bounding box center [828, 186] width 16 height 16
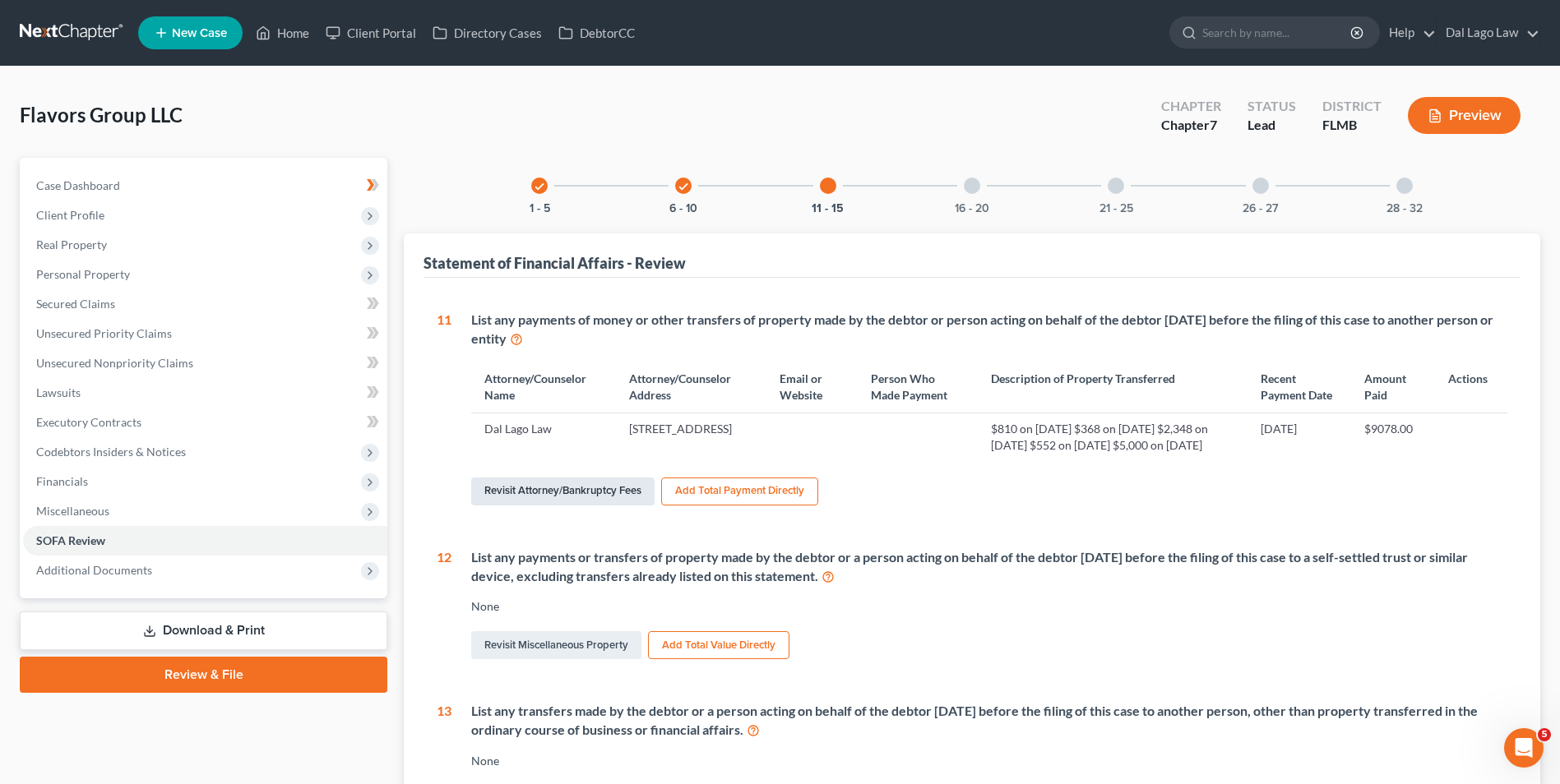
click at [602, 505] on link "Revisit Attorney/Bankruptcy Fees" at bounding box center [563, 491] width 183 height 28
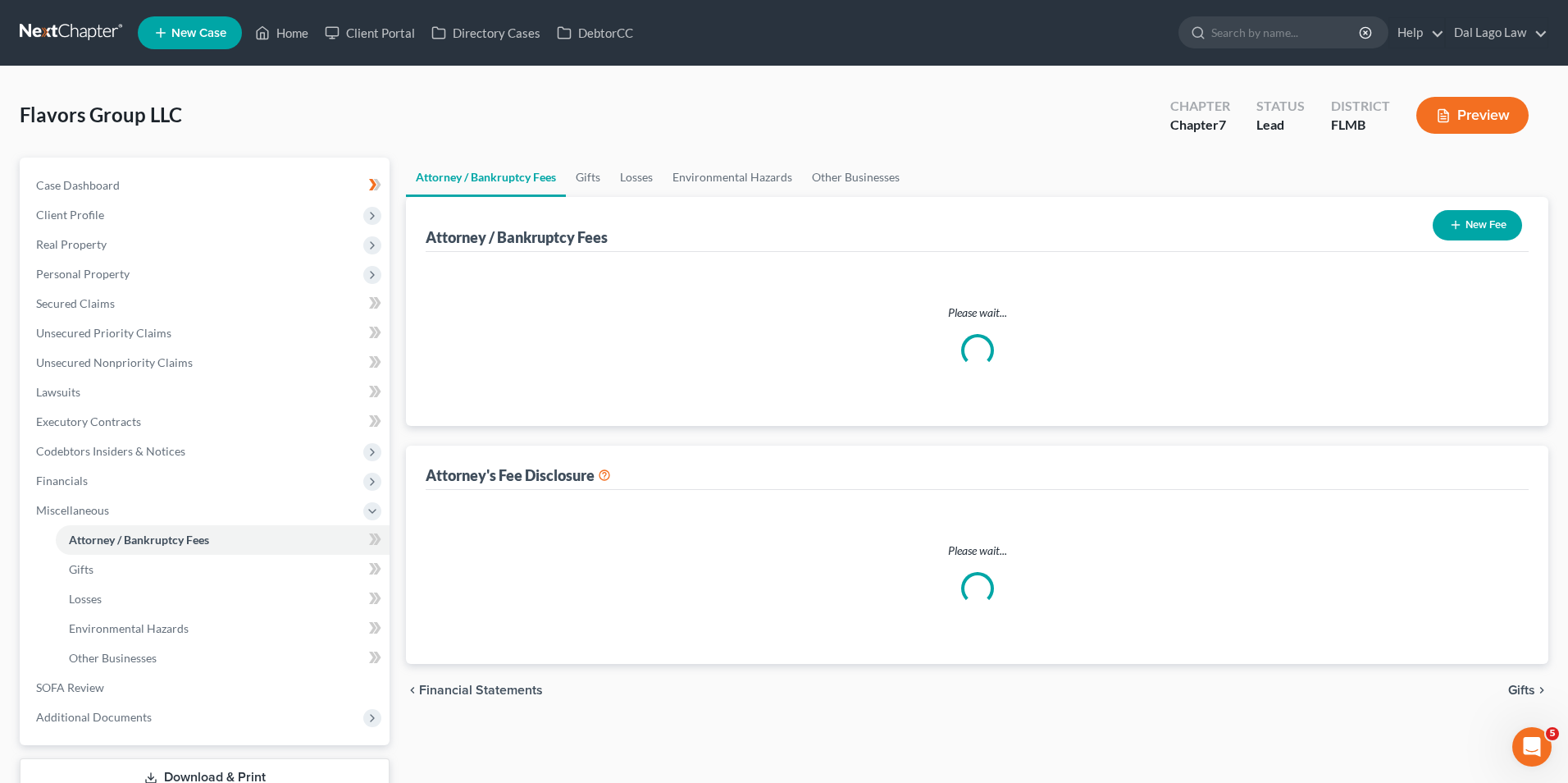
select select "0"
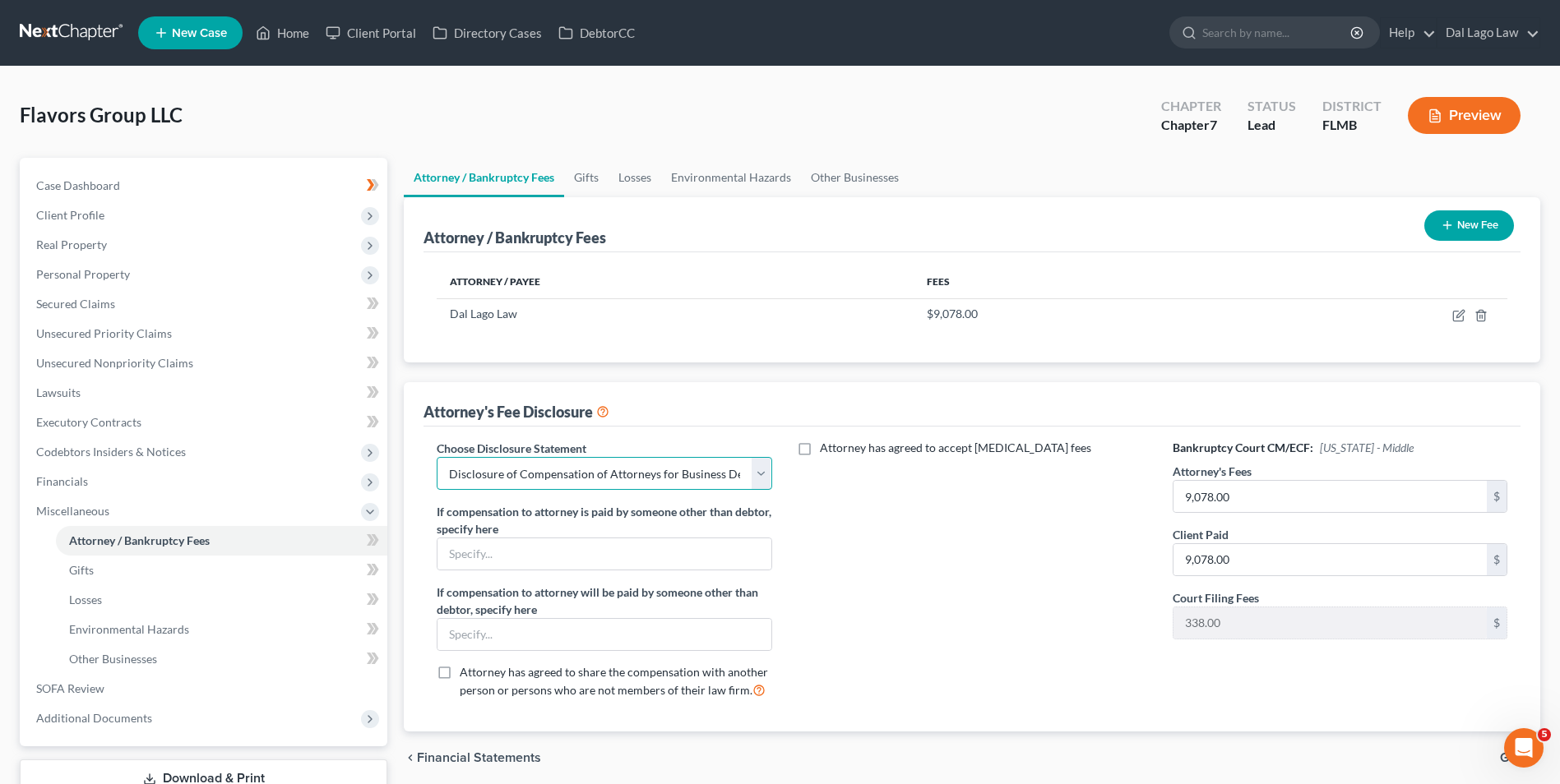
click at [758, 473] on select "Select Disclosure of Compensation of Attorneys for Business Debtor(s) FL Disclo…" at bounding box center [603, 473] width 335 height 33
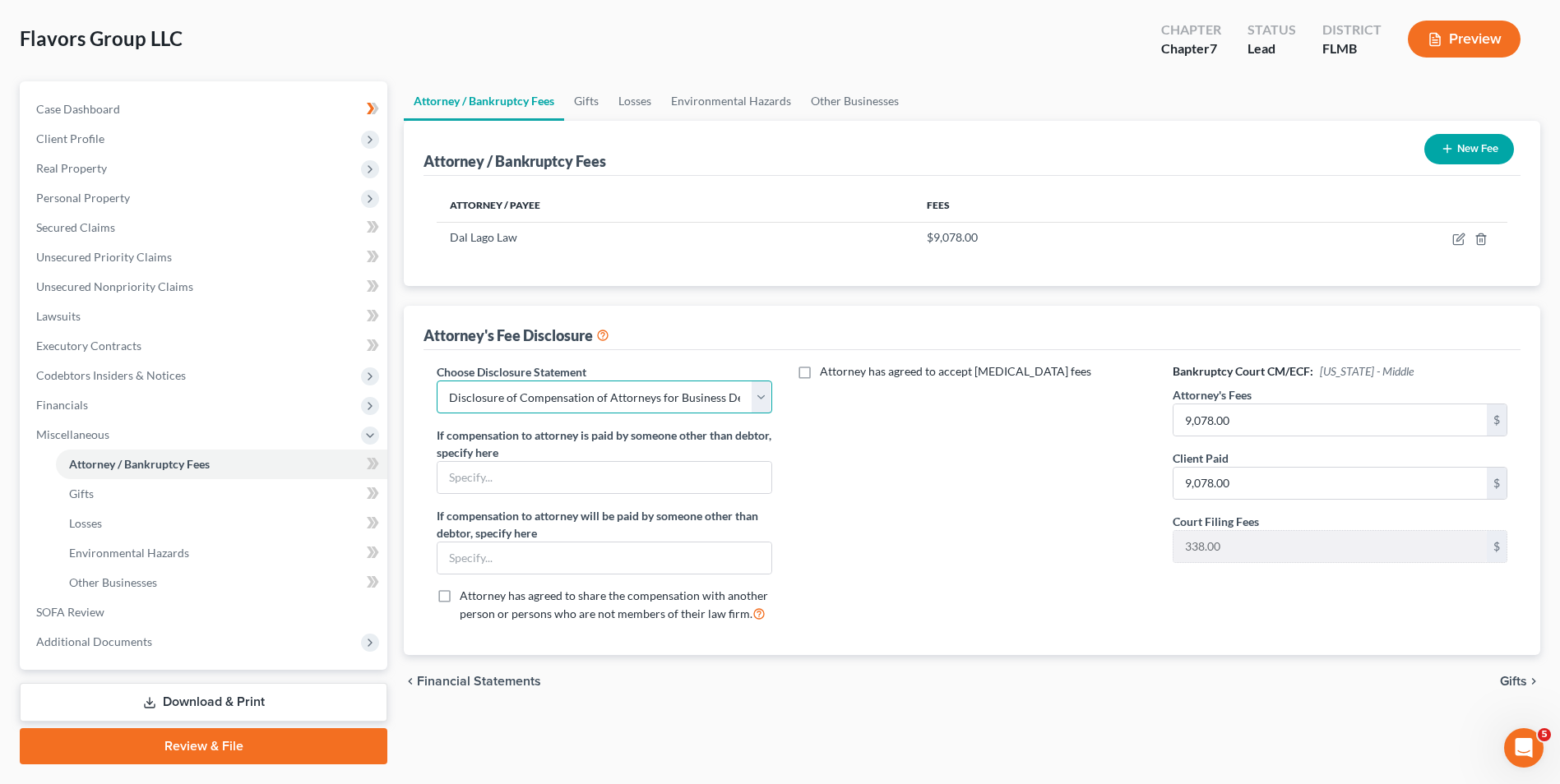
scroll to position [37, 0]
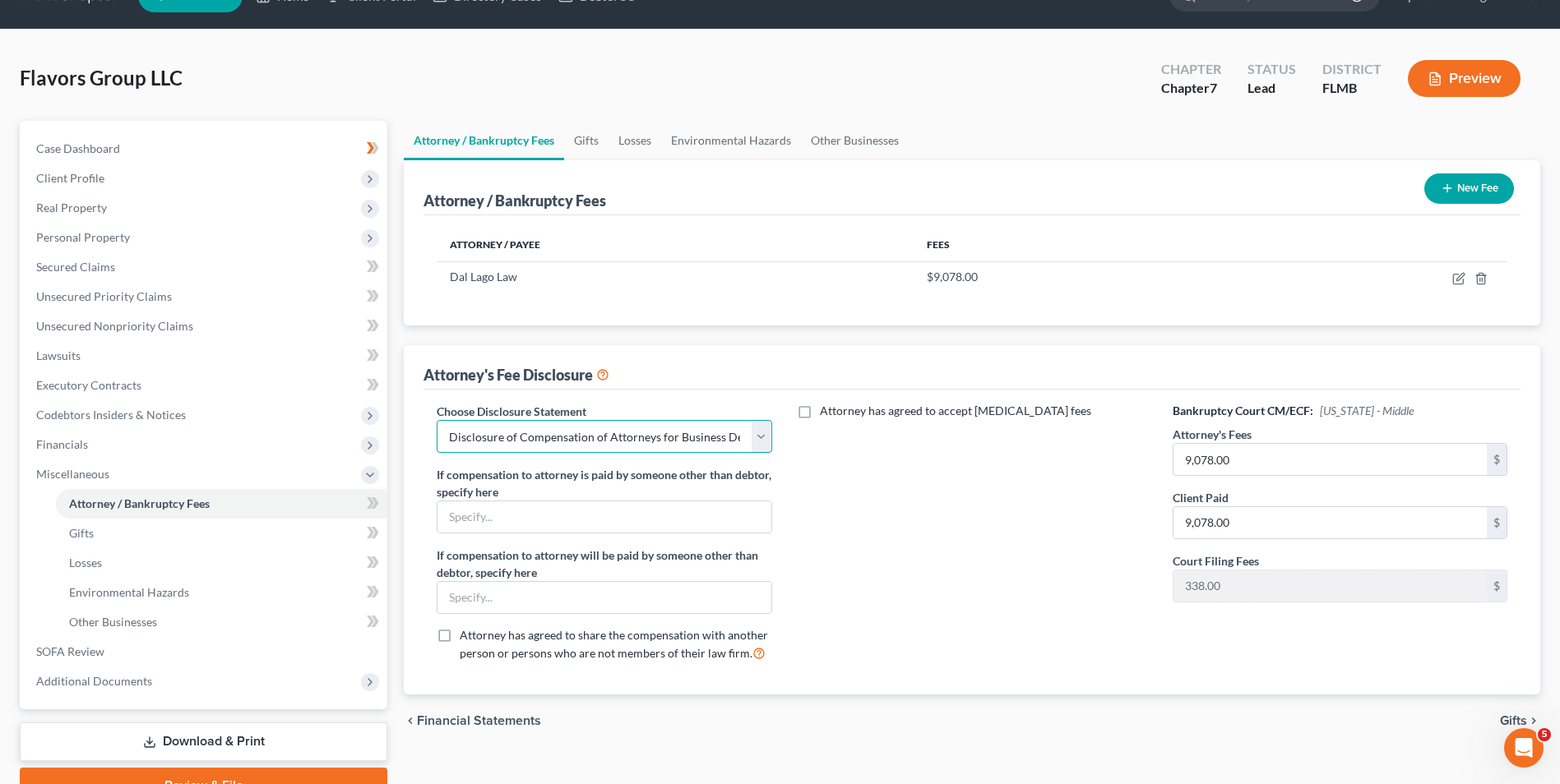
click at [766, 437] on select "Select Disclosure of Compensation of Attorneys for Business Debtor(s) FL Disclo…" at bounding box center [603, 436] width 335 height 33
click at [762, 435] on select "Select Disclosure of Compensation of Attorneys for Business Debtor(s) FL Disclo…" at bounding box center [603, 436] width 335 height 33
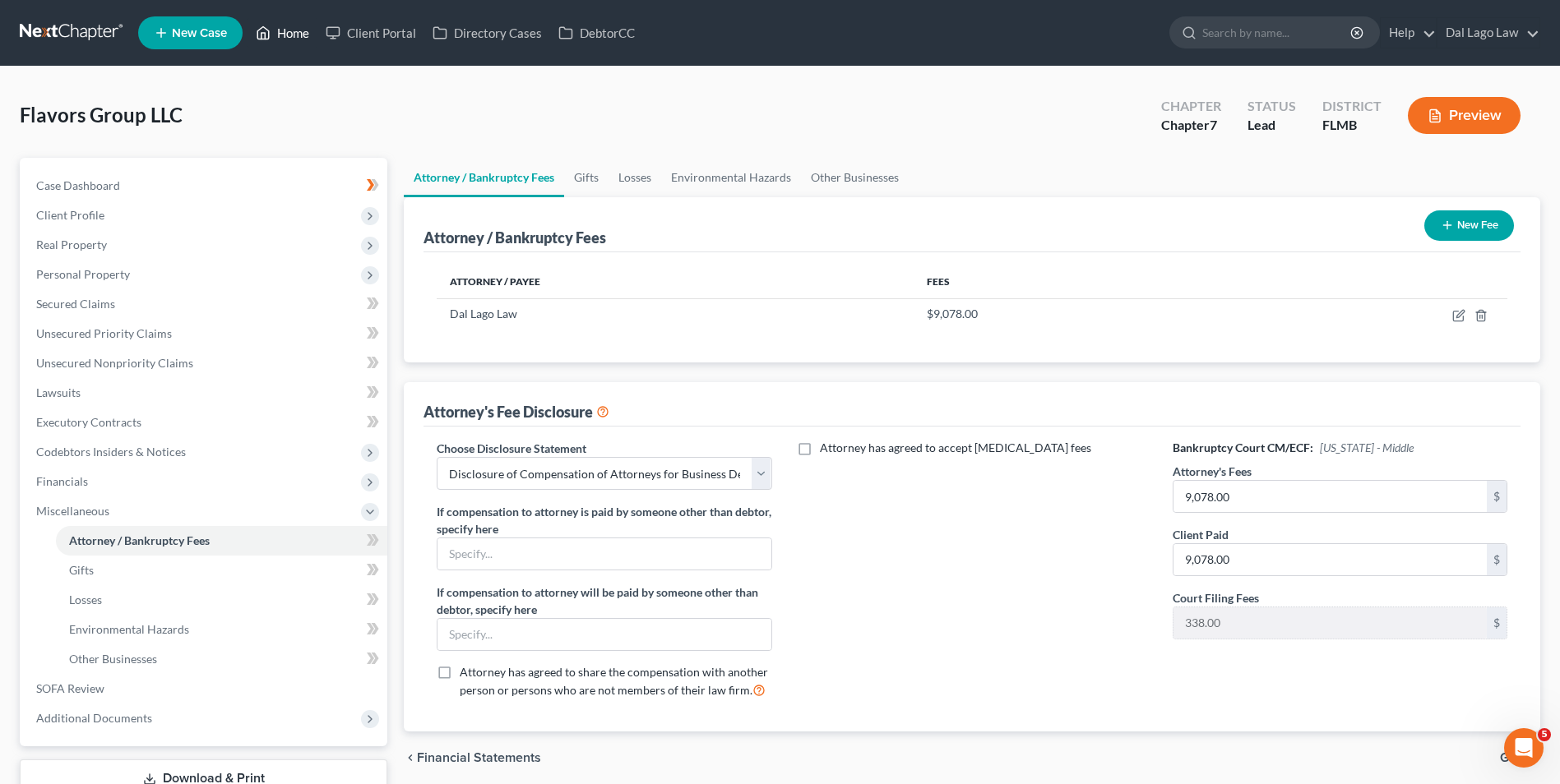
click at [292, 33] on link "Home" at bounding box center [283, 32] width 70 height 30
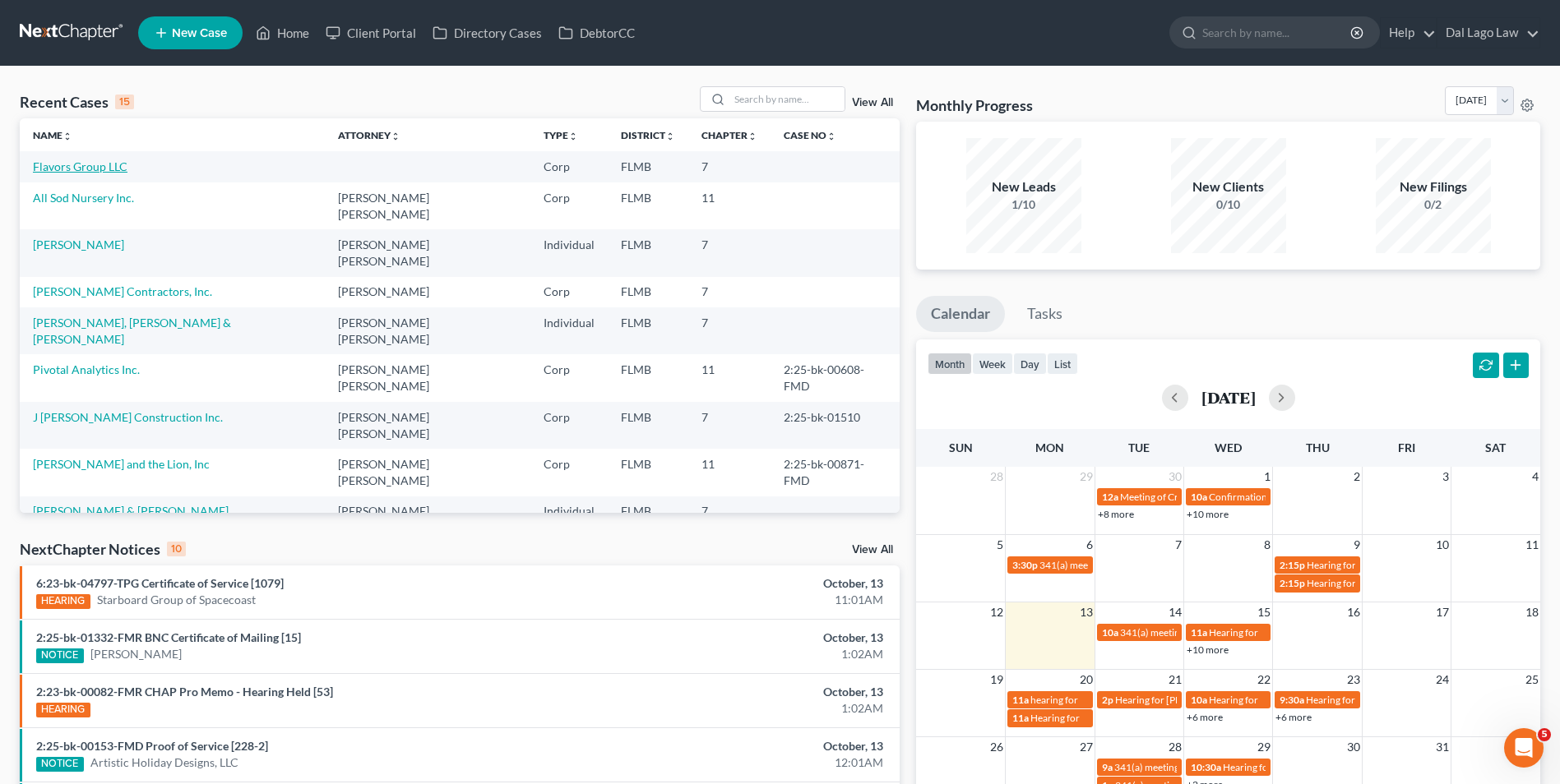
click at [73, 170] on link "Flavors Group LLC" at bounding box center [80, 167] width 94 height 14
click at [82, 161] on link "Flavors Group LLC" at bounding box center [80, 167] width 94 height 14
click at [58, 170] on link "Flavors Group LLC" at bounding box center [80, 167] width 94 height 14
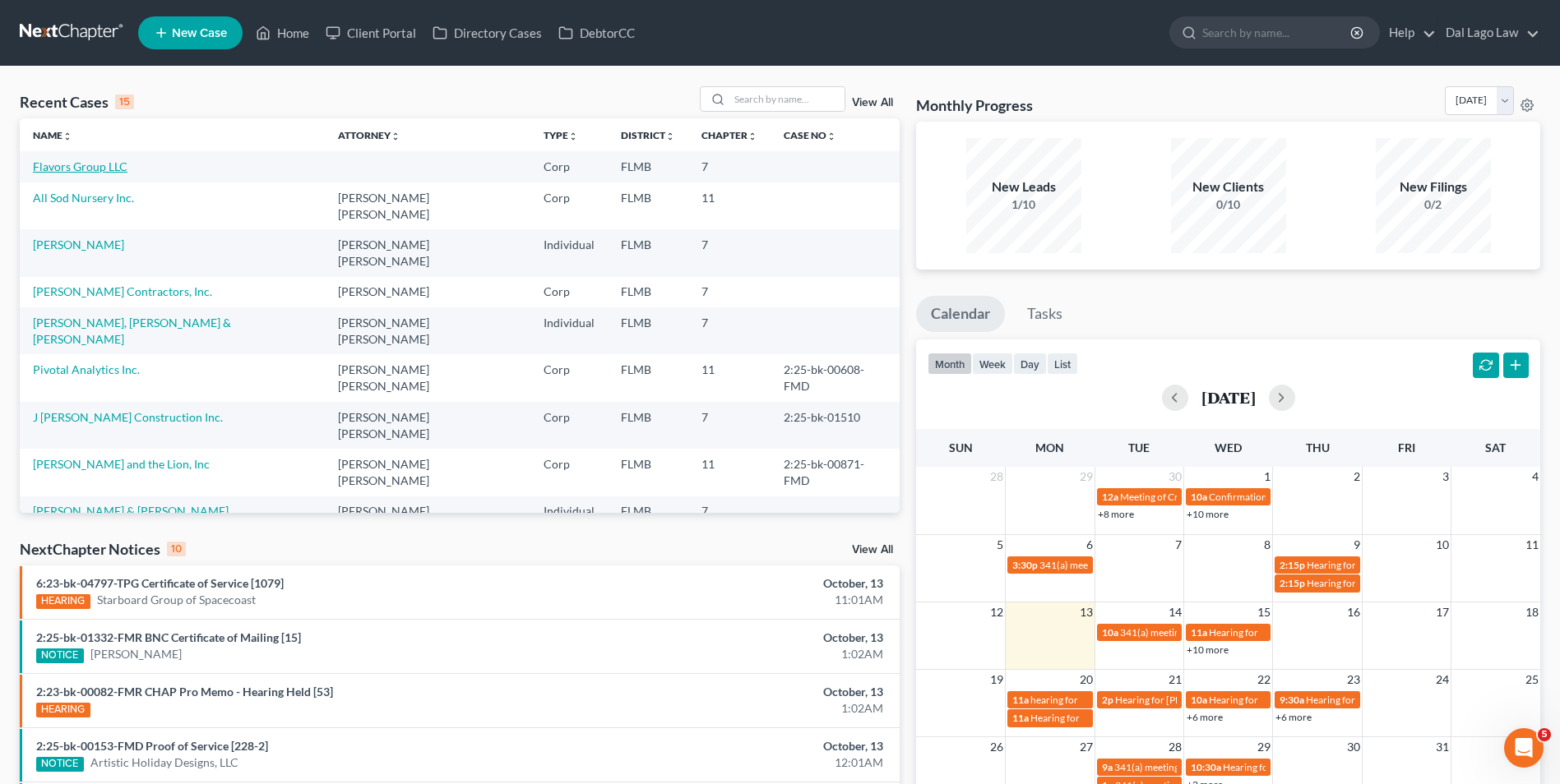
click at [85, 163] on link "Flavors Group LLC" at bounding box center [80, 167] width 94 height 14
click at [85, 162] on link "Flavors Group LLC" at bounding box center [80, 167] width 94 height 14
click at [106, 169] on link "Flavors Group LLC" at bounding box center [80, 167] width 94 height 14
click at [104, 167] on link "Flavors Group LLC" at bounding box center [80, 167] width 94 height 14
click at [68, 165] on link "Flavors Group LLC" at bounding box center [80, 167] width 94 height 14
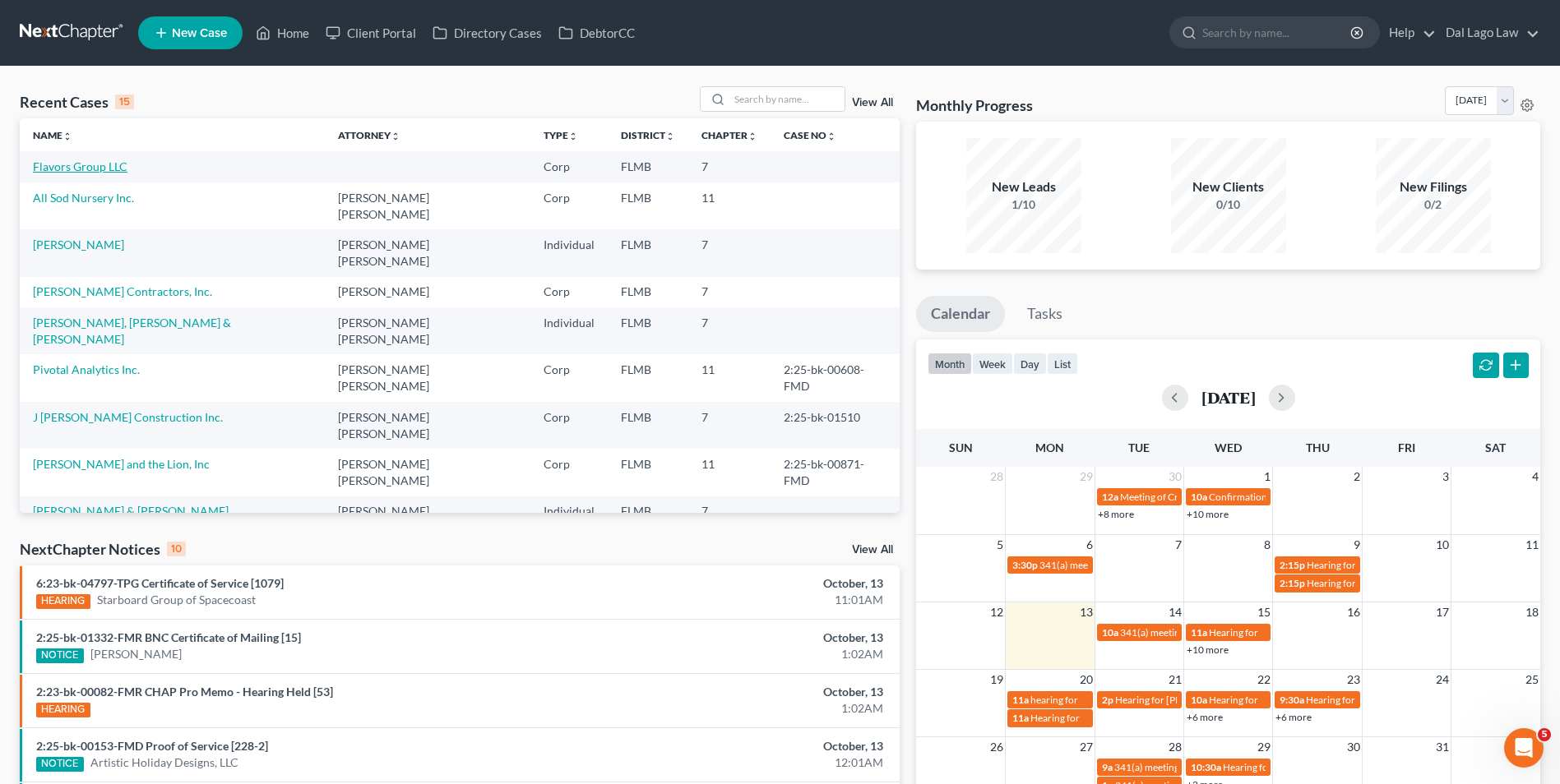
click at [68, 165] on link "Flavors Group LLC" at bounding box center [80, 167] width 94 height 14
click at [90, 316] on link "Sofia, Joseph & Scali, Donna" at bounding box center [132, 331] width 198 height 30
click at [56, 161] on link "Flavors Group LLC" at bounding box center [80, 167] width 94 height 14
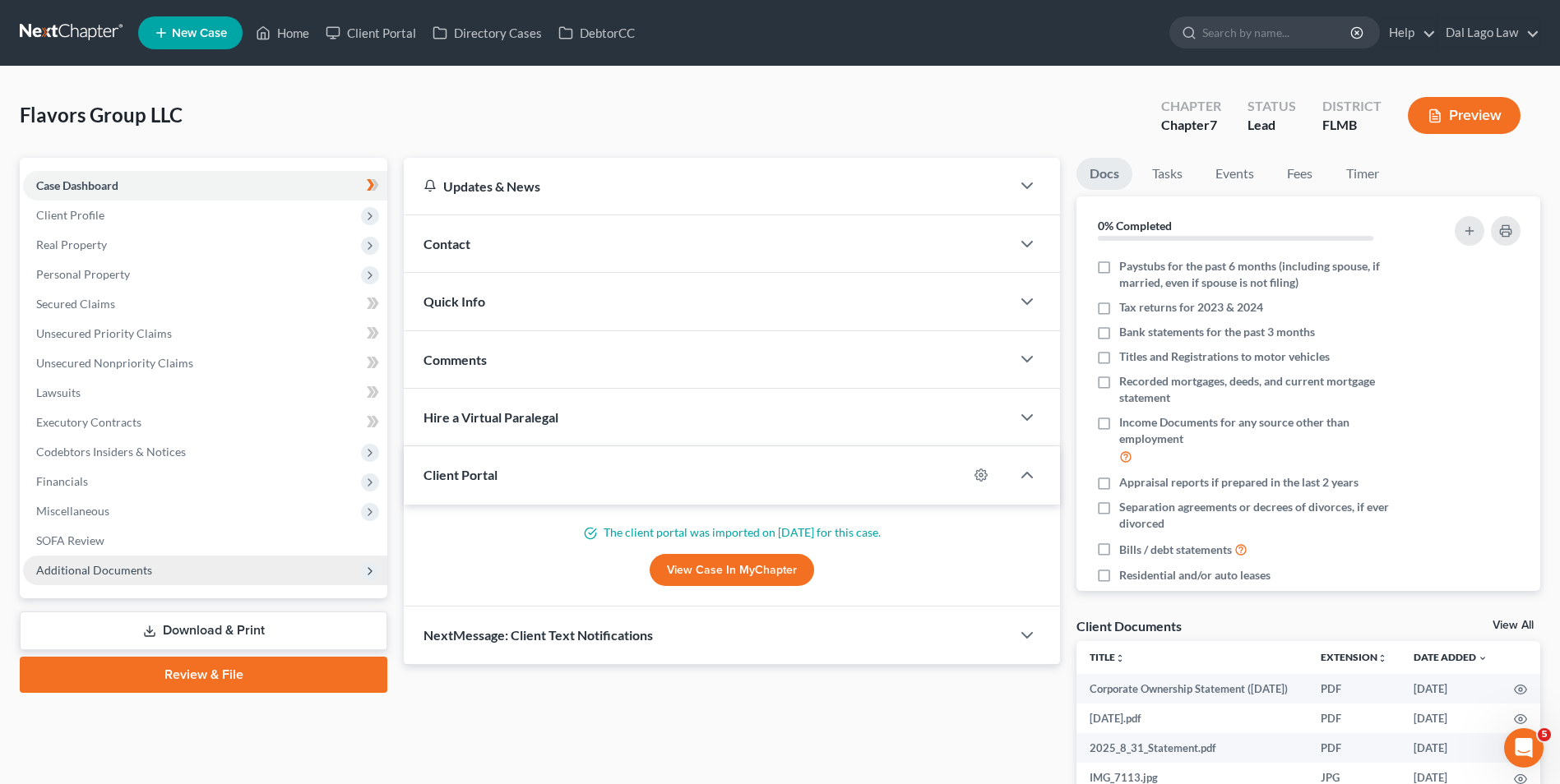
click at [123, 562] on span "Additional Documents" at bounding box center [93, 570] width 116 height 14
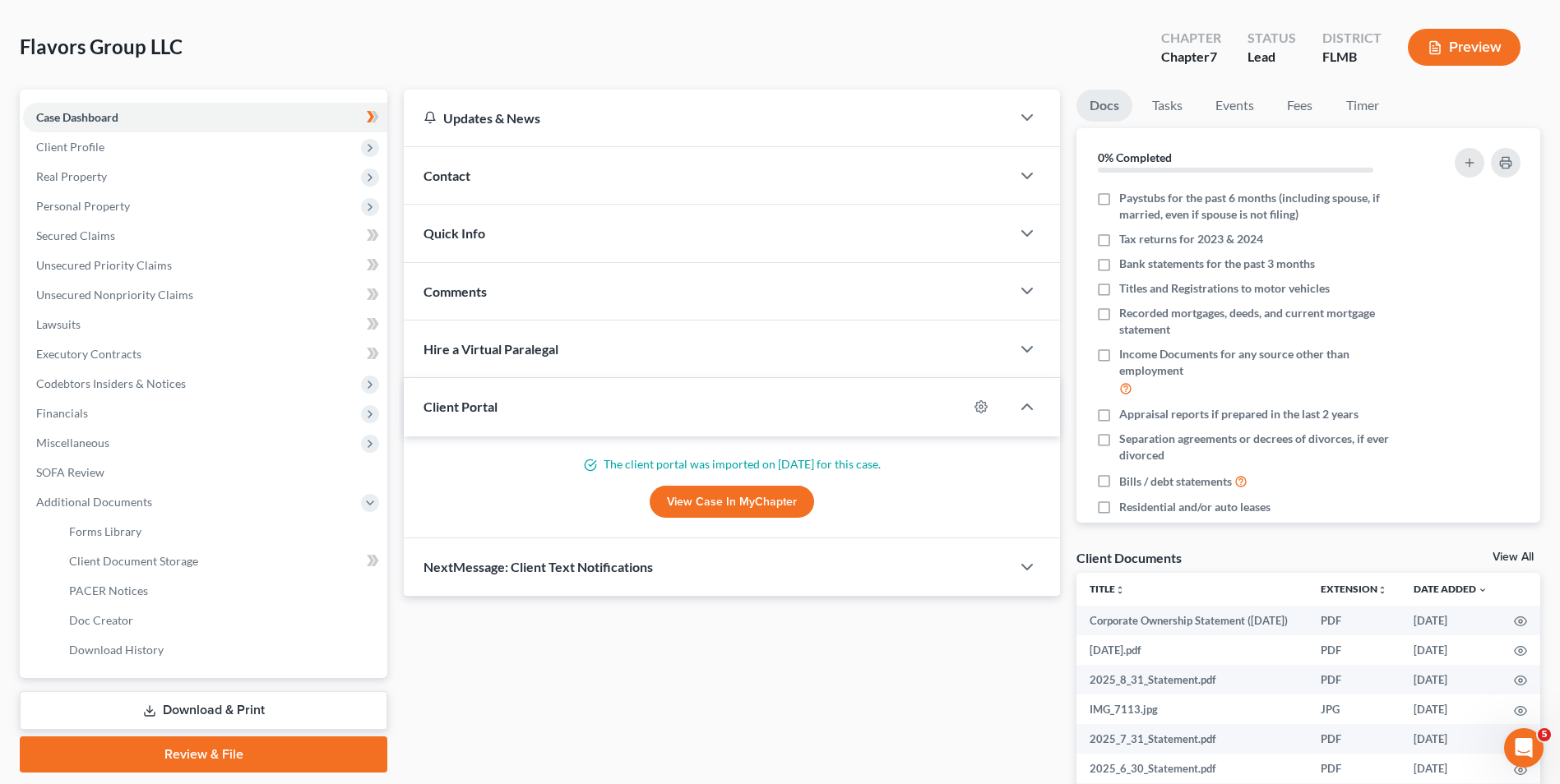
scroll to position [274, 0]
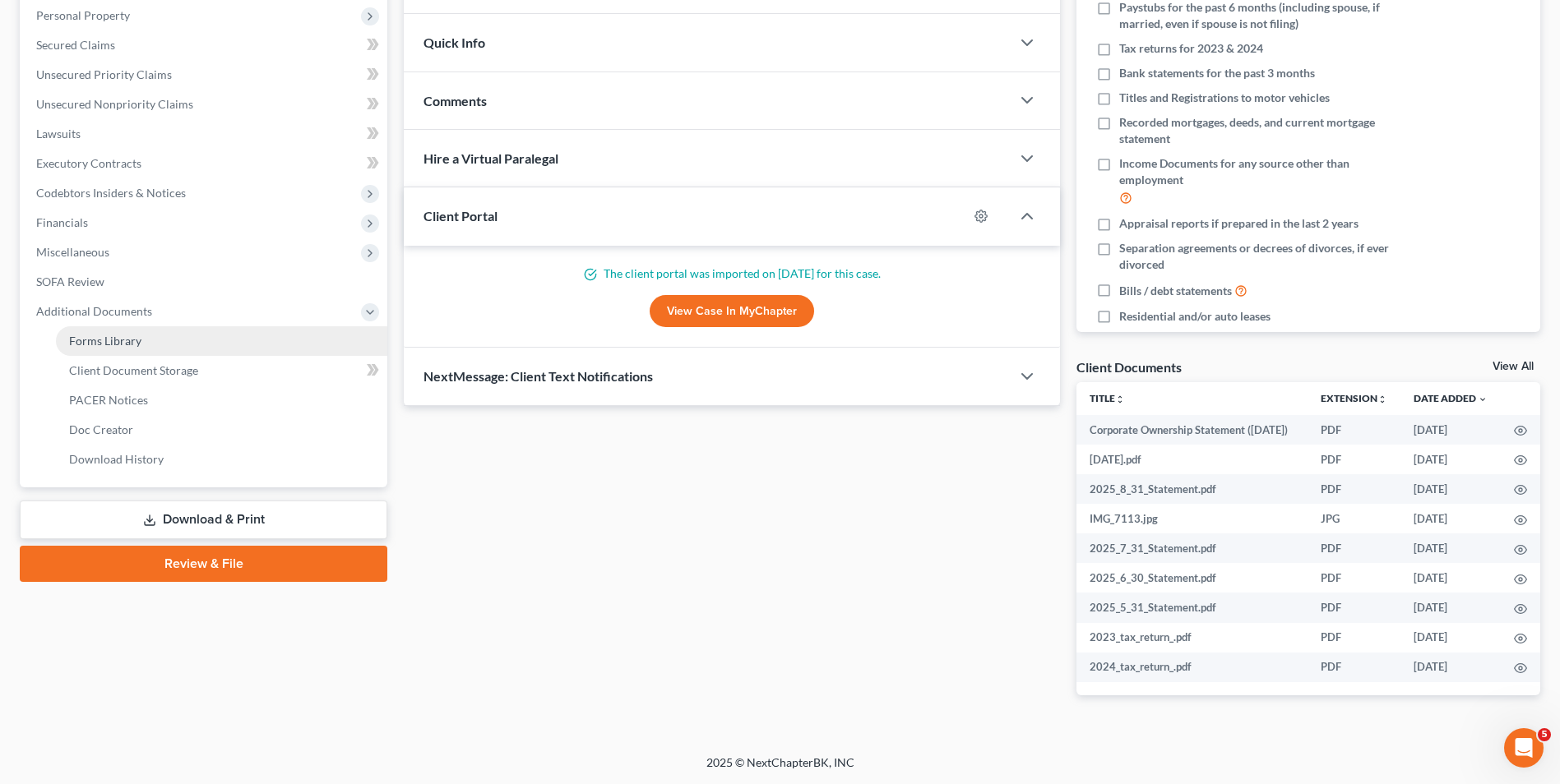
click at [176, 330] on link "Forms Library" at bounding box center [221, 341] width 331 height 30
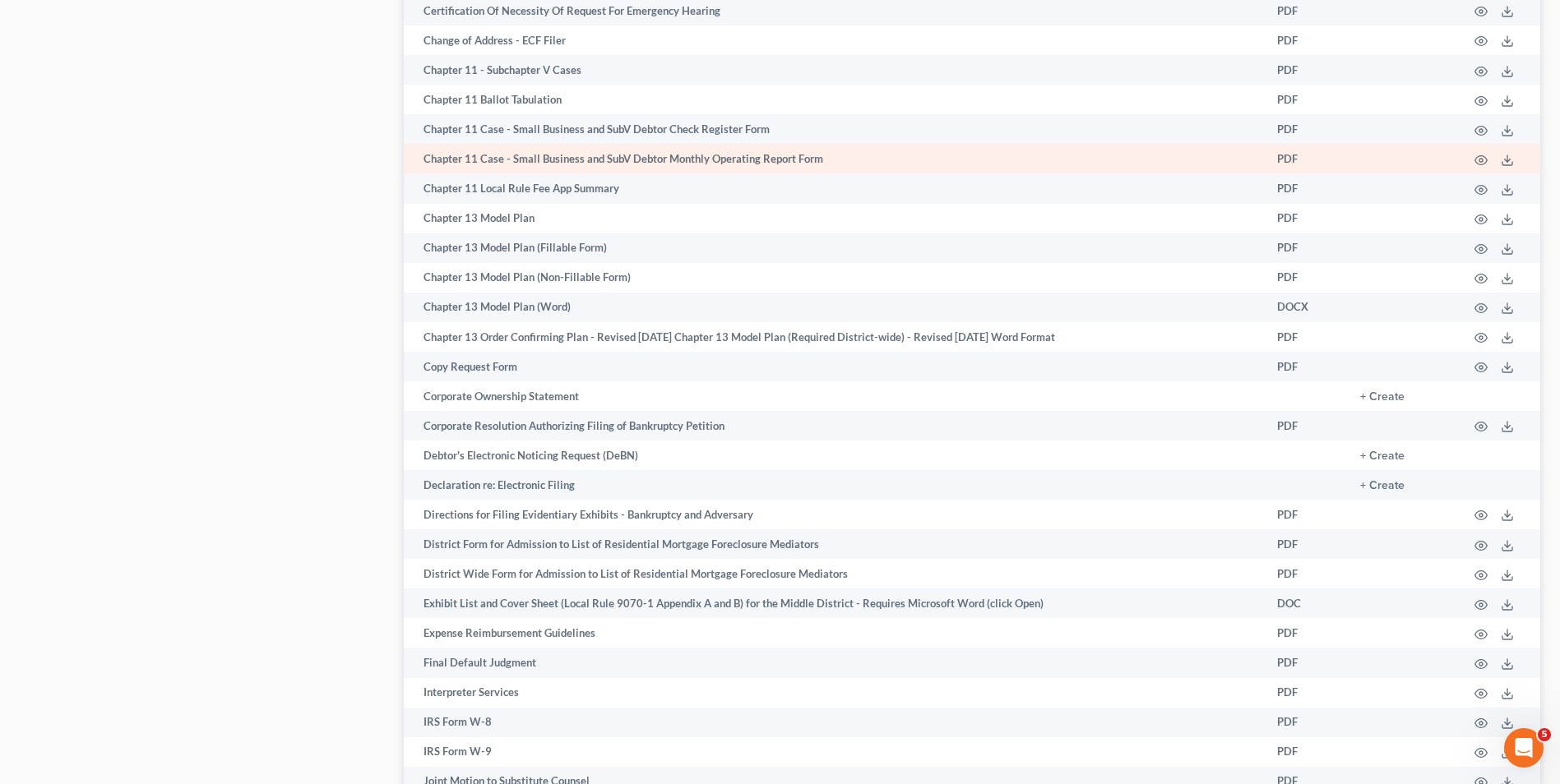
scroll to position [1233, 0]
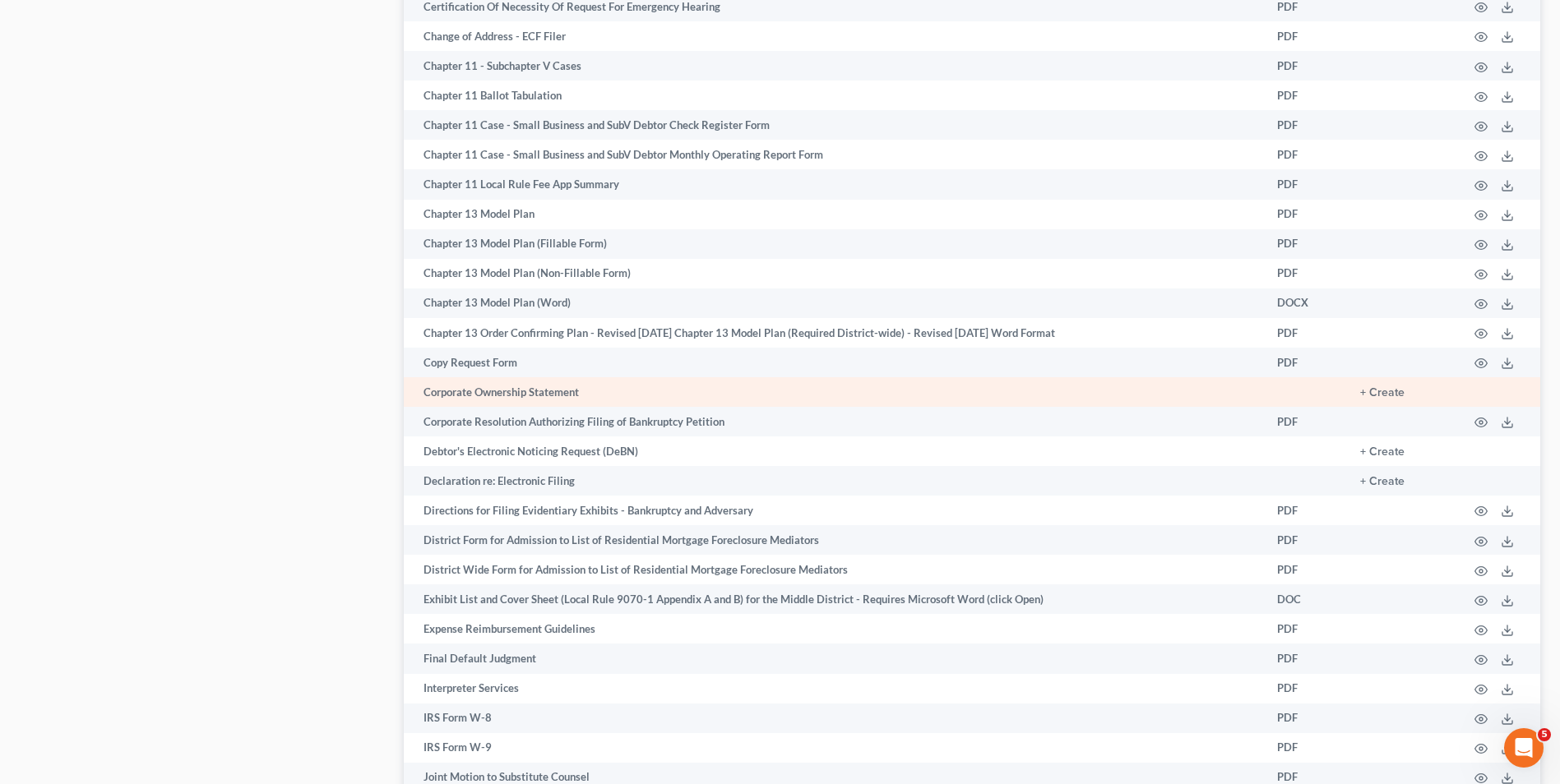
click at [563, 398] on td "Corporate Ownership Statement" at bounding box center [834, 391] width 860 height 30
drag, startPoint x: 1405, startPoint y: 388, endPoint x: 1389, endPoint y: 393, distance: 16.8
click at [1404, 388] on td "+ Create" at bounding box center [1400, 391] width 108 height 30
click at [1389, 393] on button "+ Create" at bounding box center [1381, 392] width 44 height 12
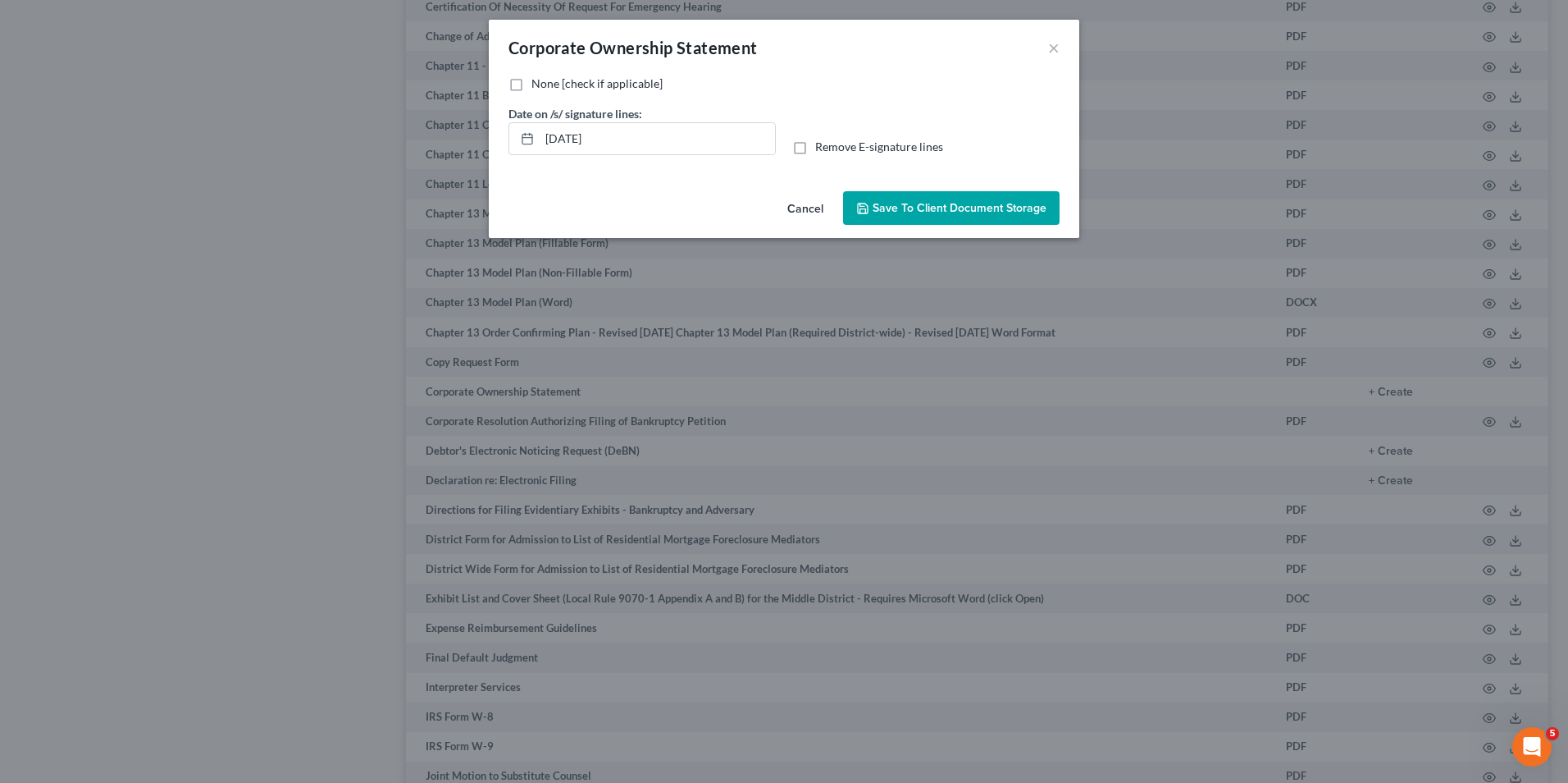
click at [532, 78] on label "None [check if applicable]" at bounding box center [597, 83] width 132 height 16
click at [538, 78] on input "None [check if applicable]" at bounding box center [544, 81] width 11 height 11
checkbox input "true"
click at [933, 203] on span "Save to Client Document Storage" at bounding box center [960, 208] width 174 height 14
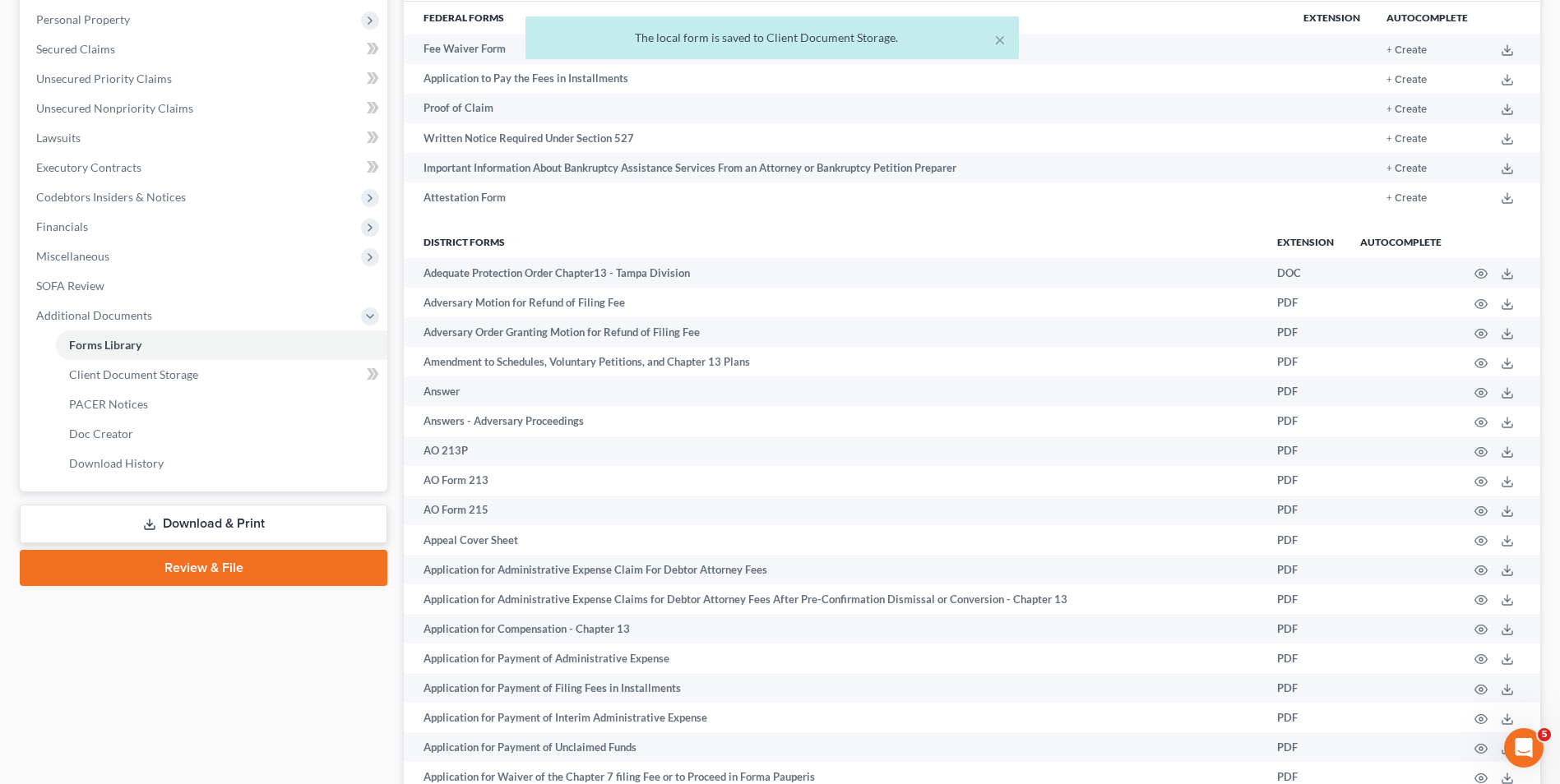
scroll to position [247, 0]
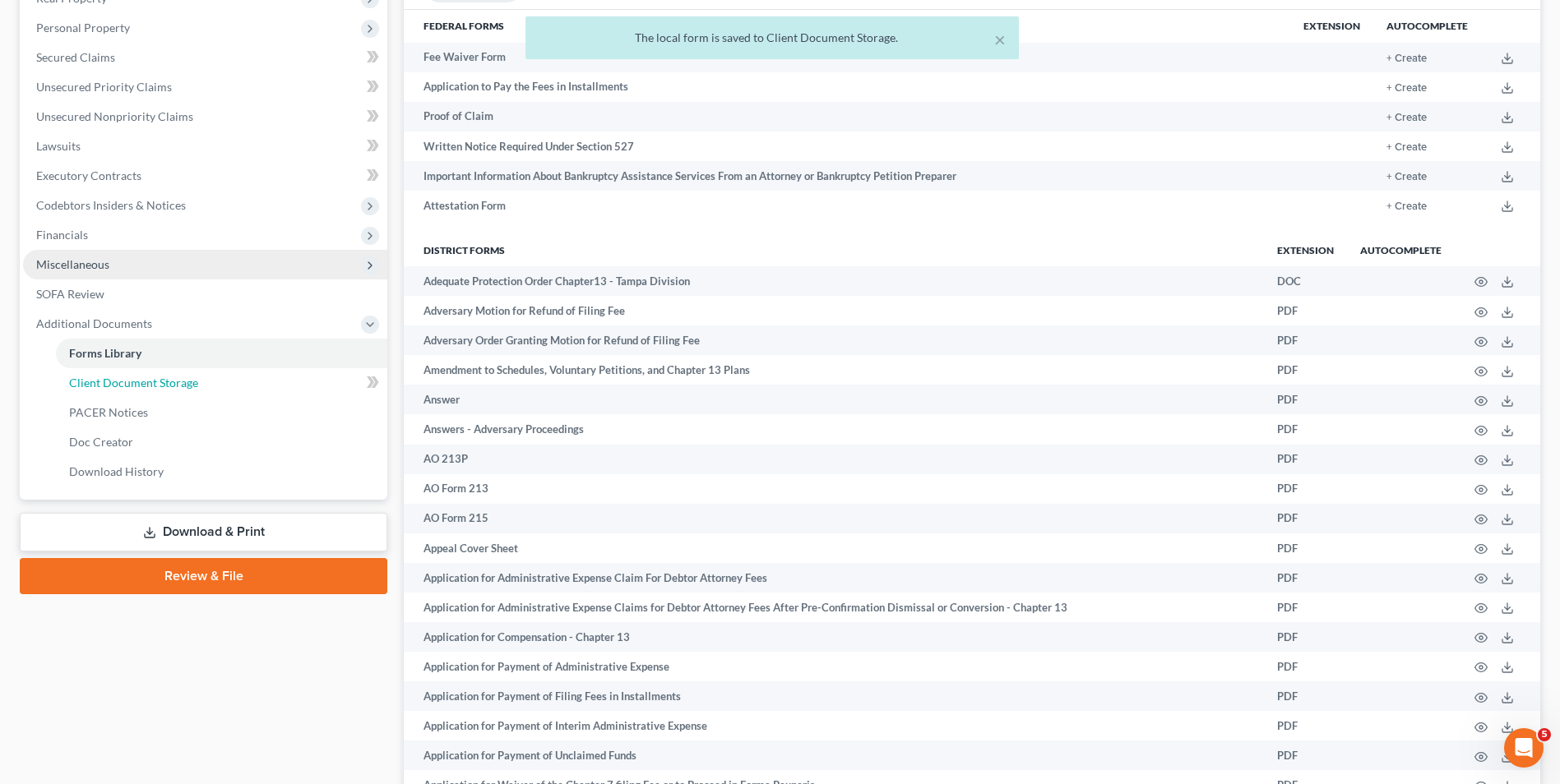
drag, startPoint x: 178, startPoint y: 380, endPoint x: 302, endPoint y: 377, distance: 124.0
click at [178, 380] on span "Client Document Storage" at bounding box center [134, 383] width 129 height 14
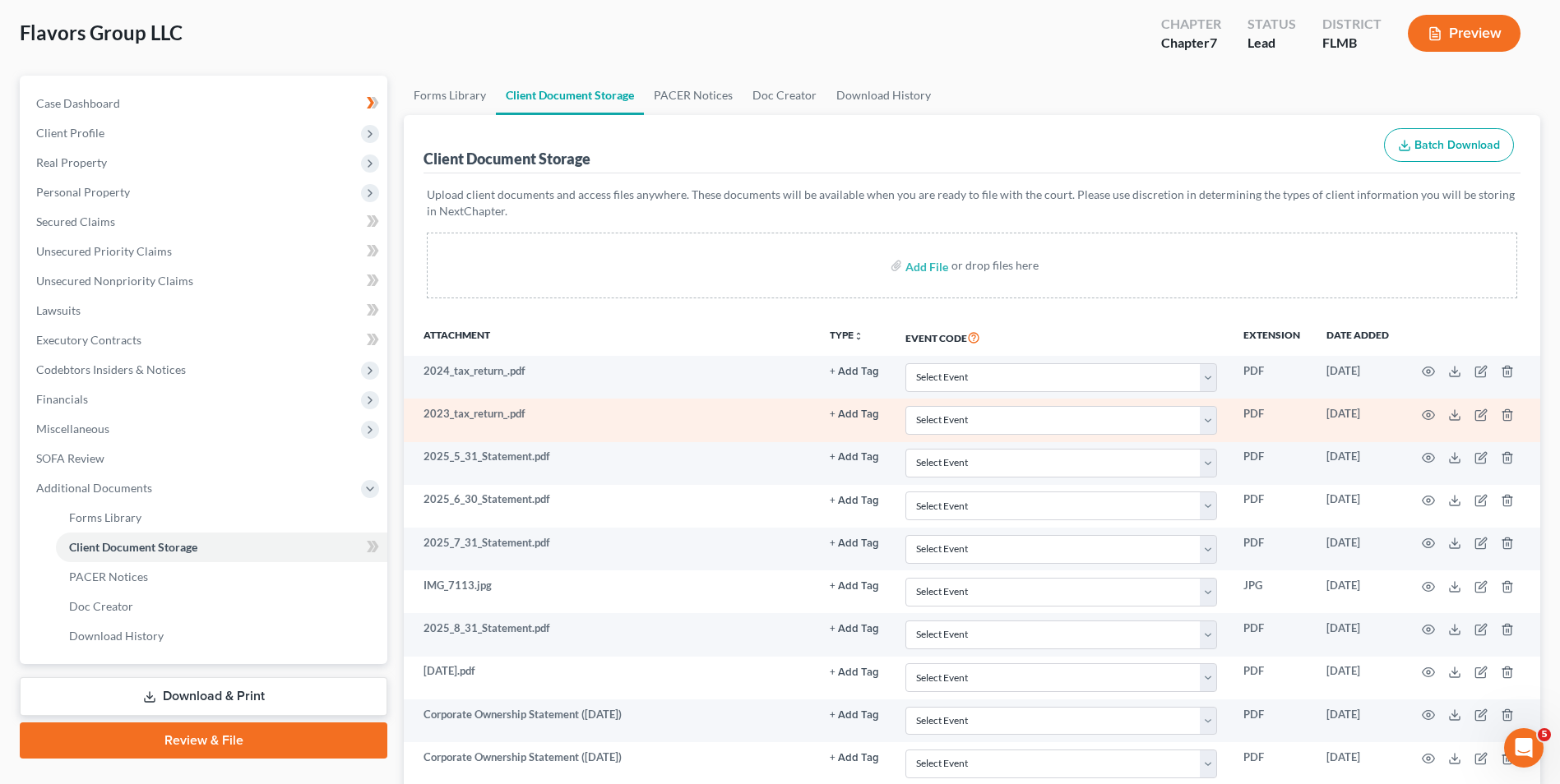
scroll to position [164, 0]
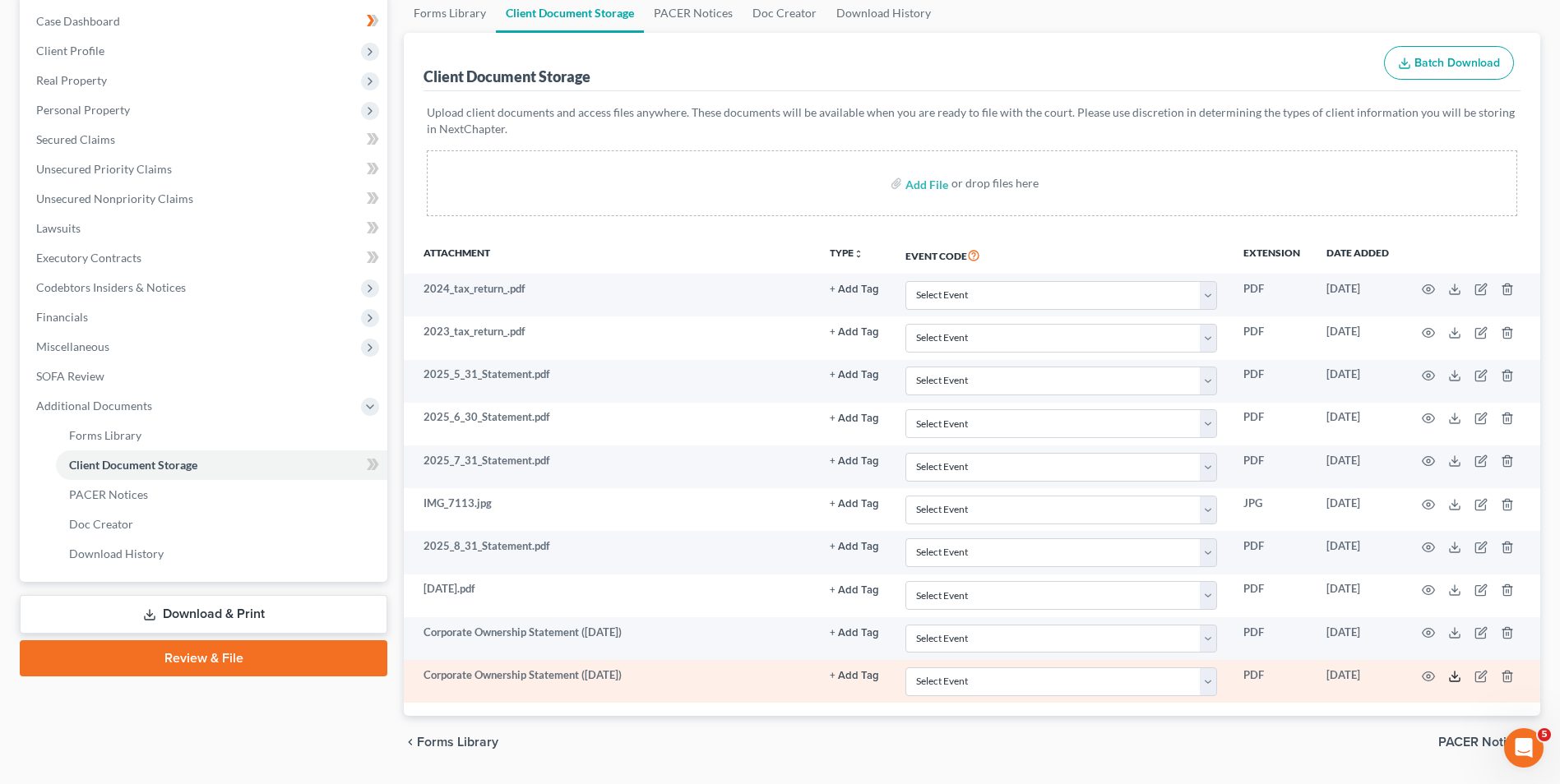
click at [1448, 676] on icon at bounding box center [1454, 676] width 13 height 13
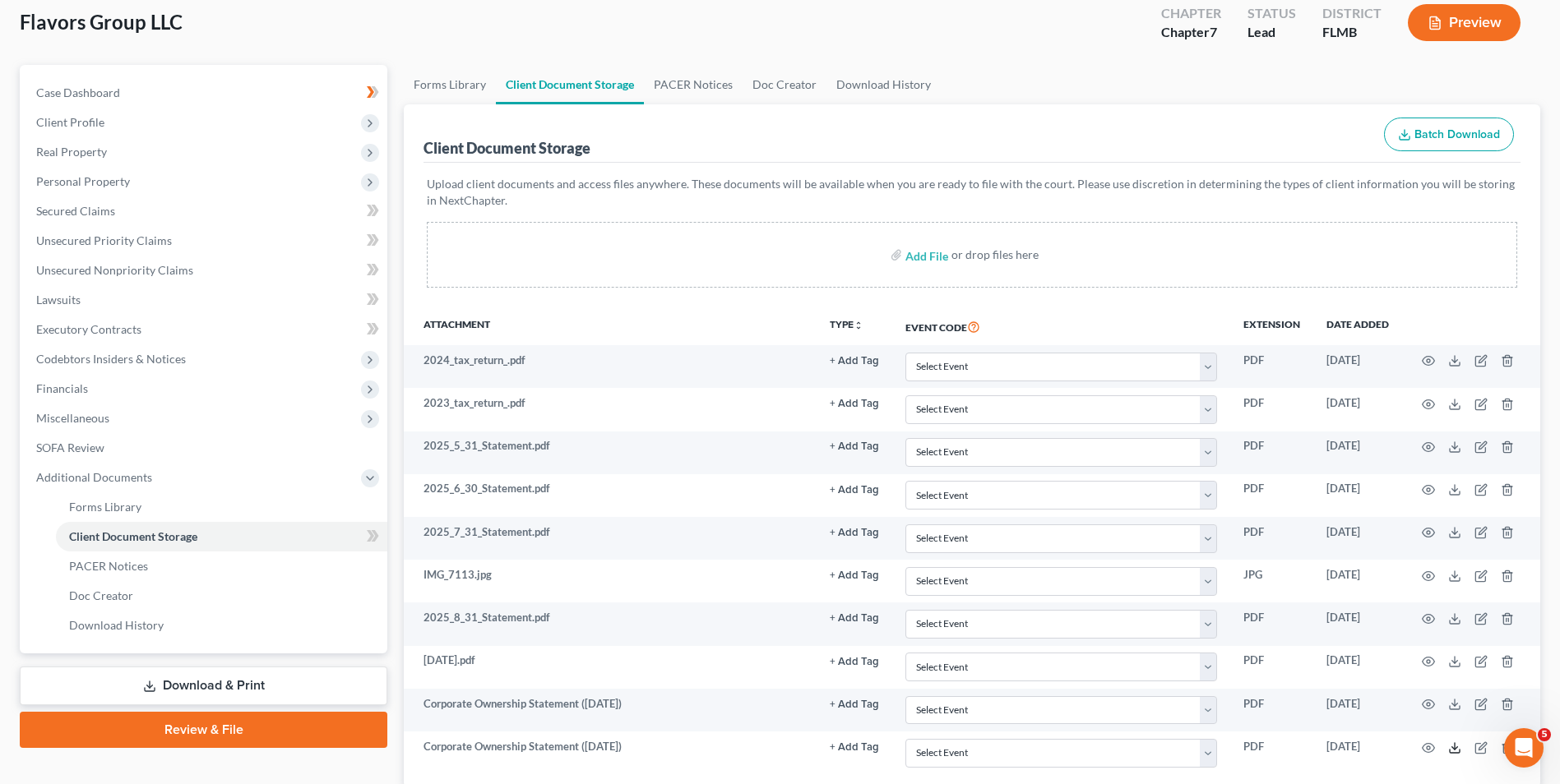
scroll to position [0, 0]
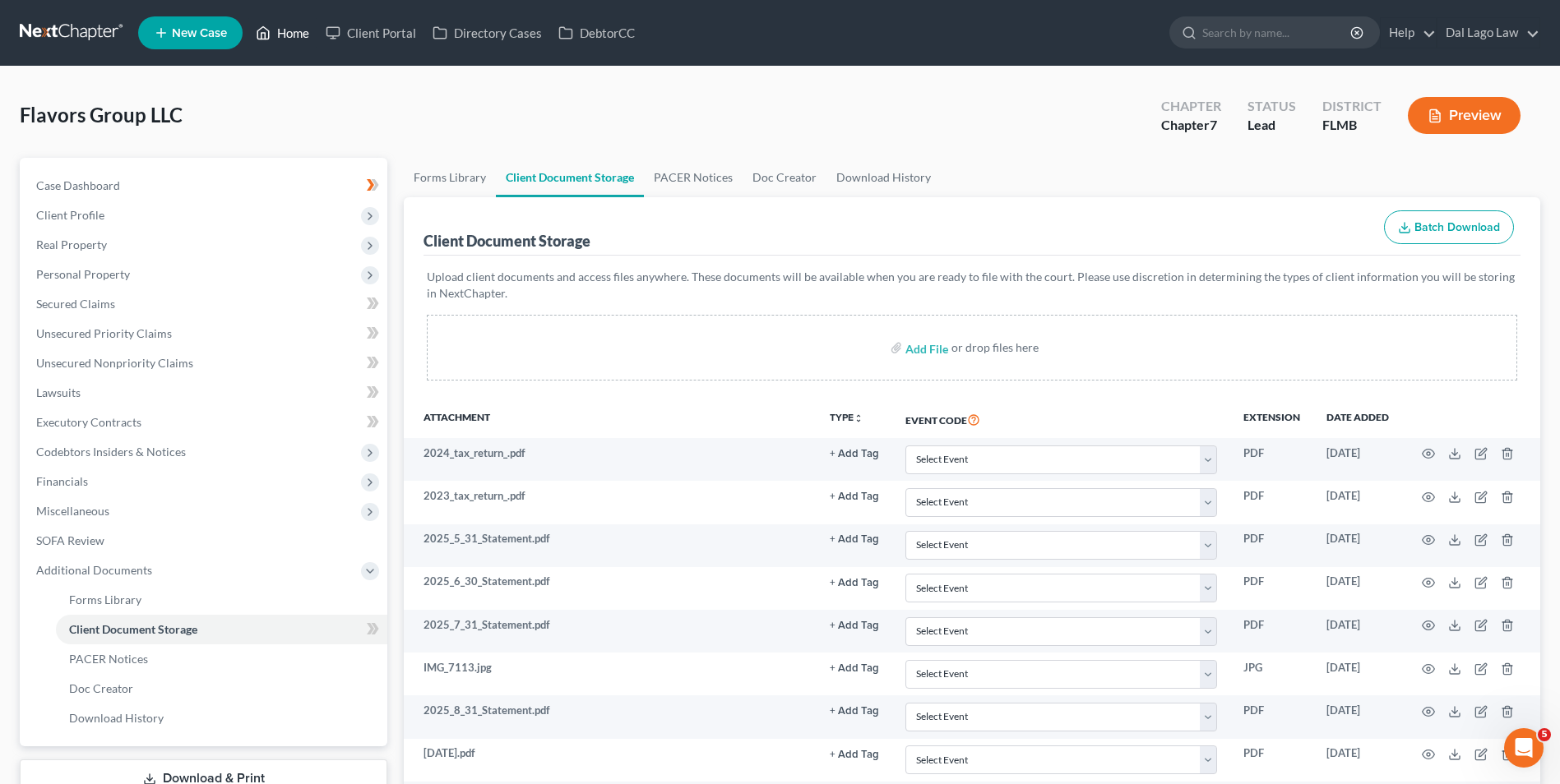
click at [294, 30] on link "Home" at bounding box center [283, 32] width 70 height 30
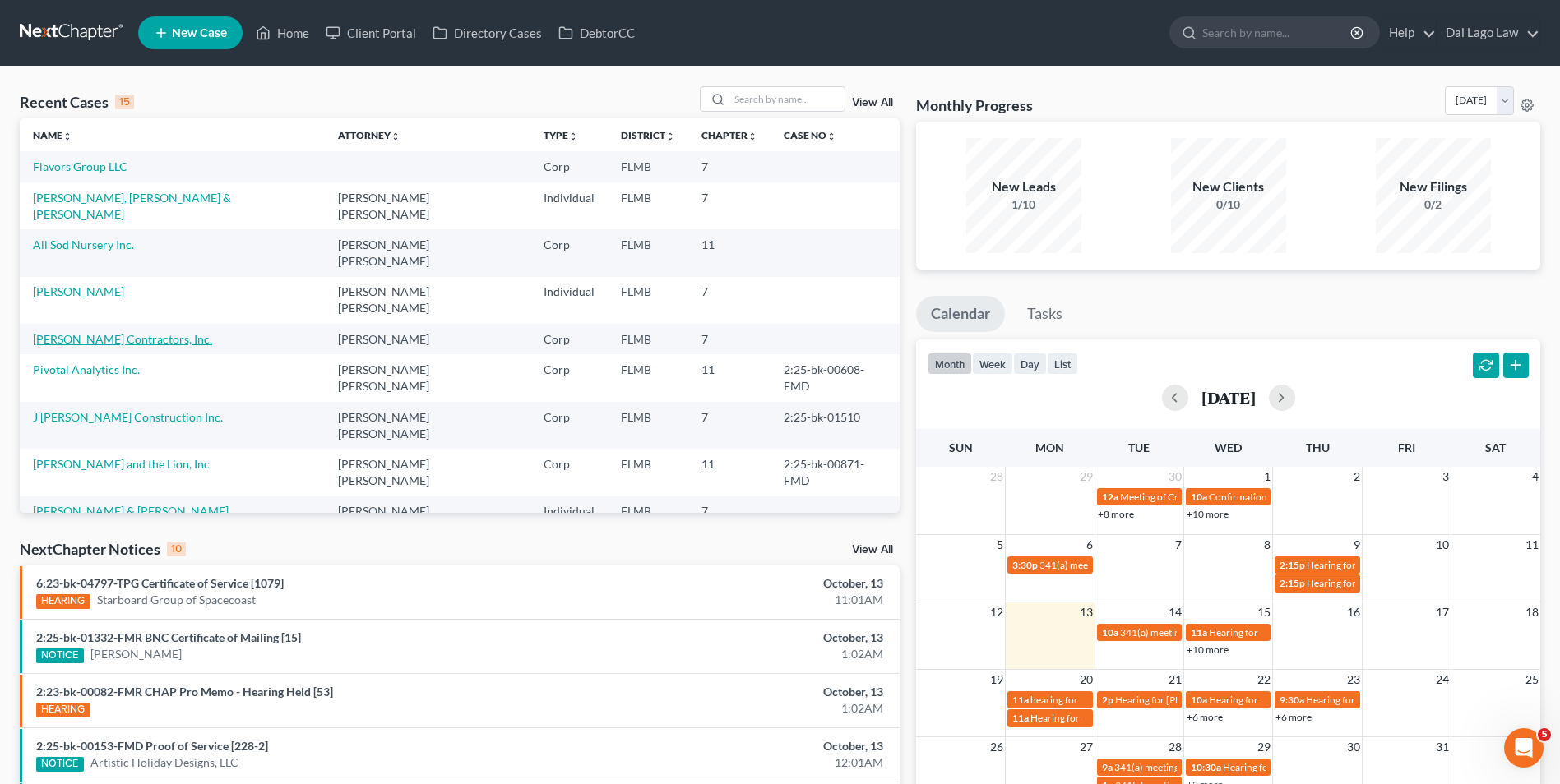
click at [99, 332] on link "Herzog Contractors, Inc." at bounding box center [123, 339] width 180 height 14
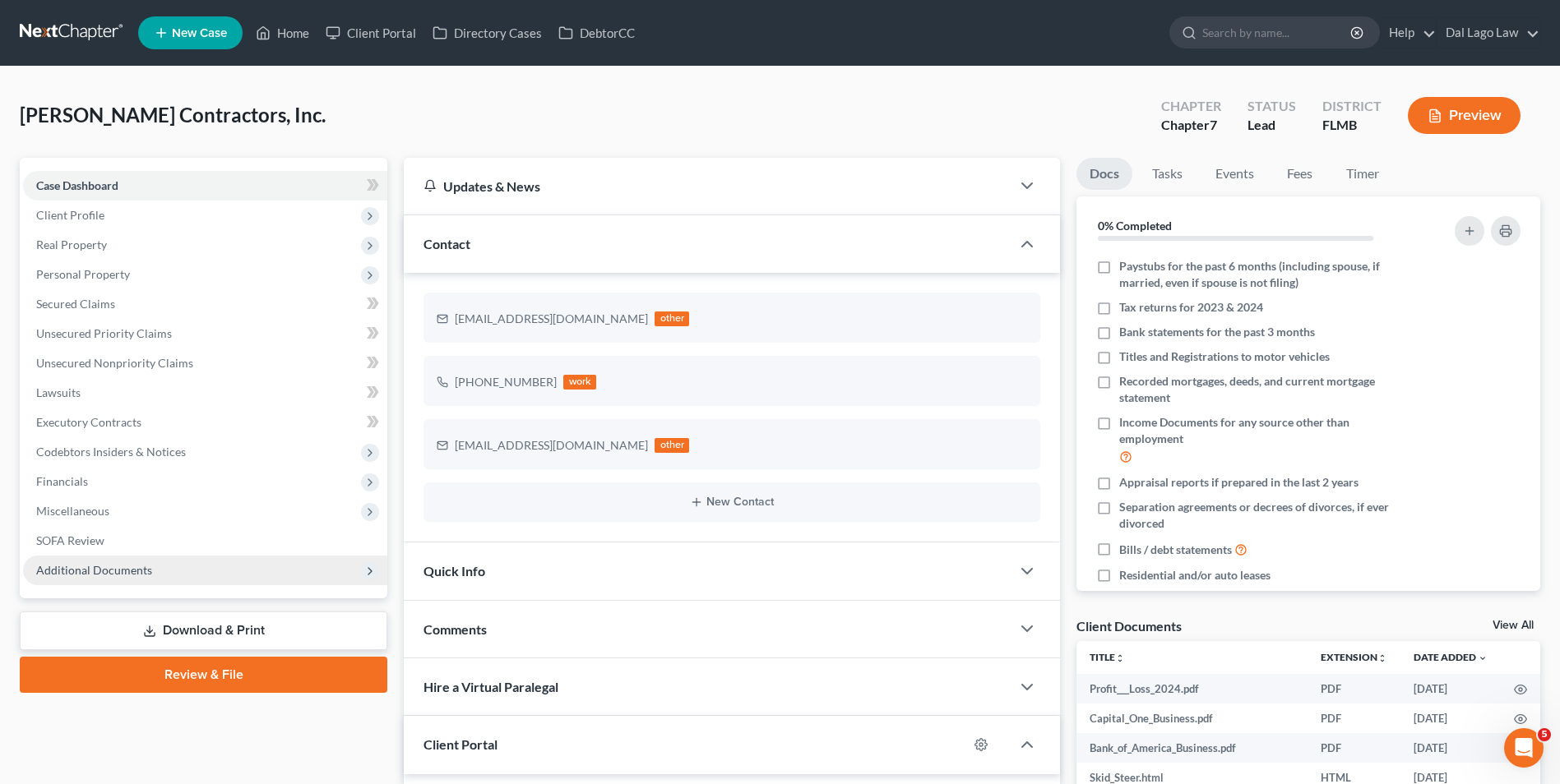
click at [167, 565] on span "Additional Documents" at bounding box center [206, 570] width 364 height 30
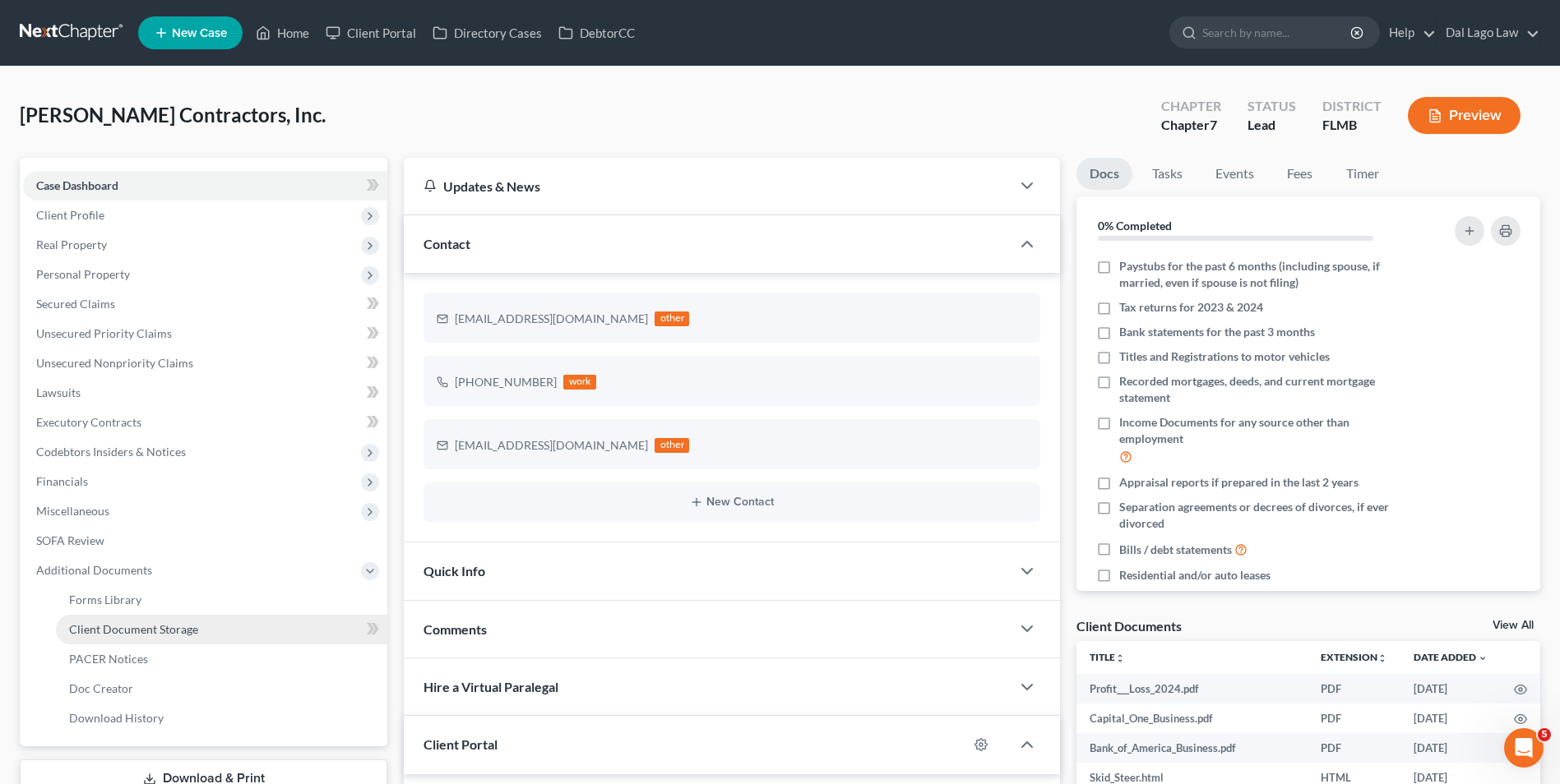
click at [180, 622] on span "Client Document Storage" at bounding box center [134, 629] width 129 height 14
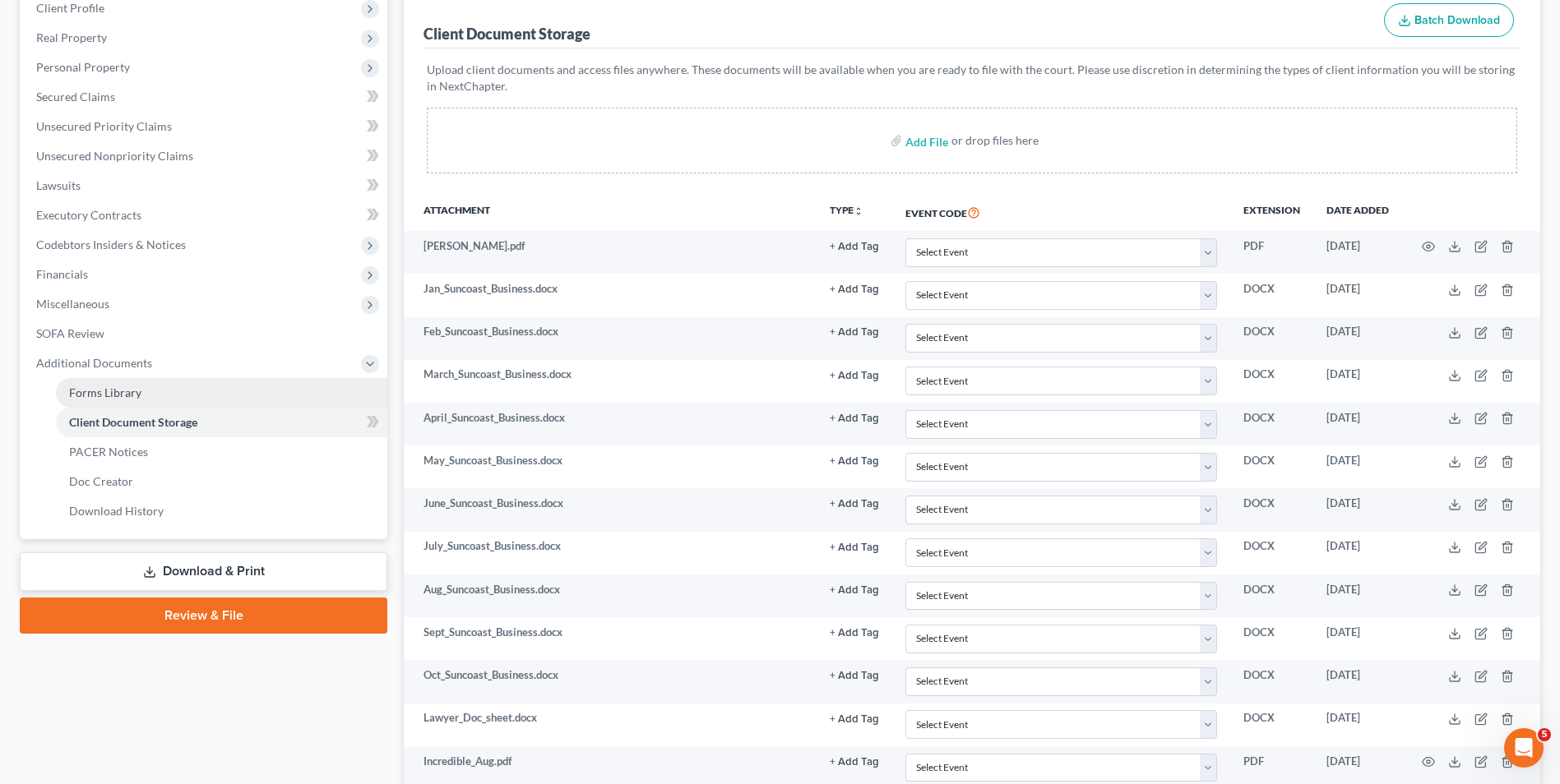
scroll to position [226, 0]
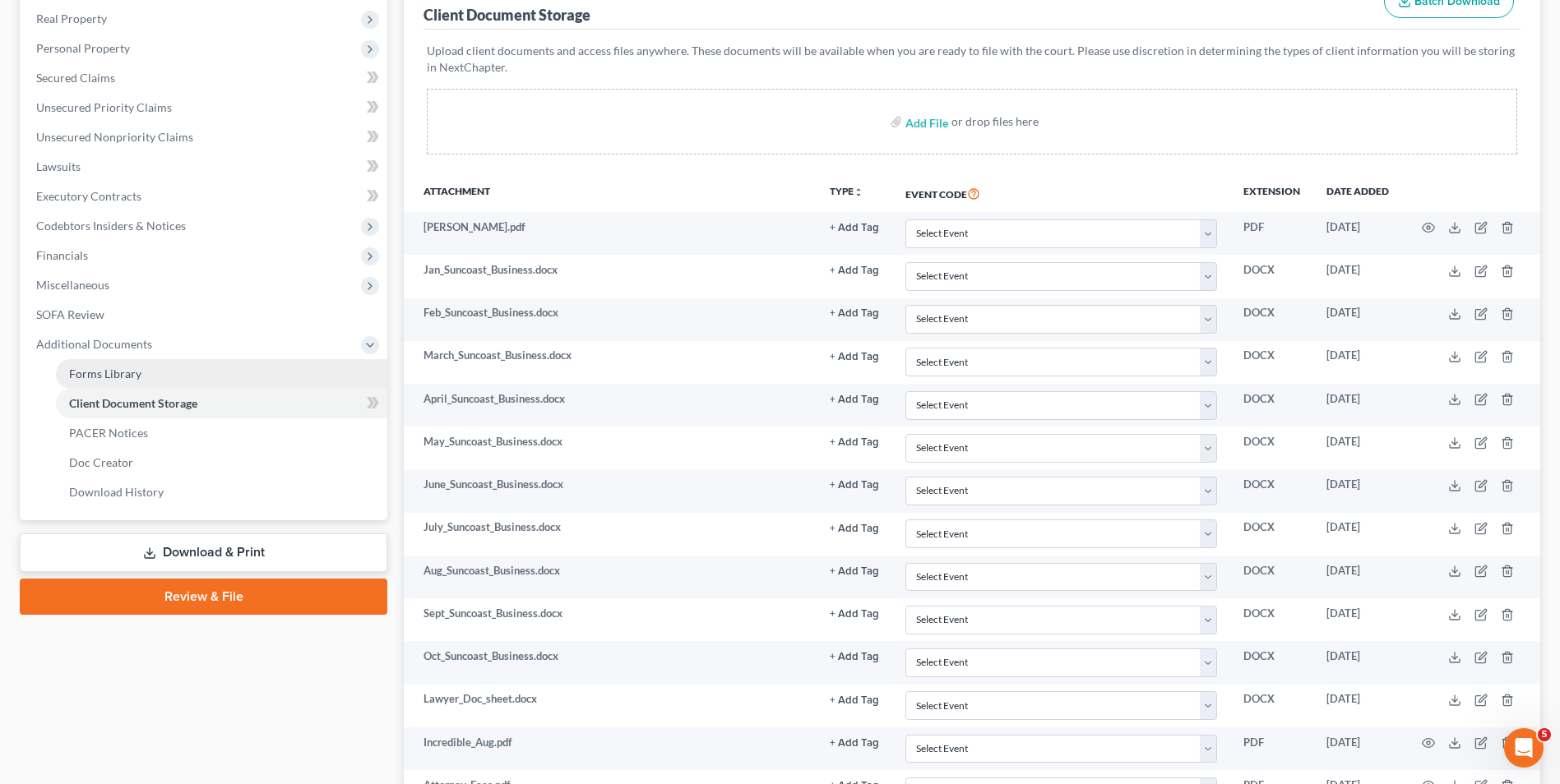
click at [152, 364] on link "Forms Library" at bounding box center [221, 373] width 331 height 30
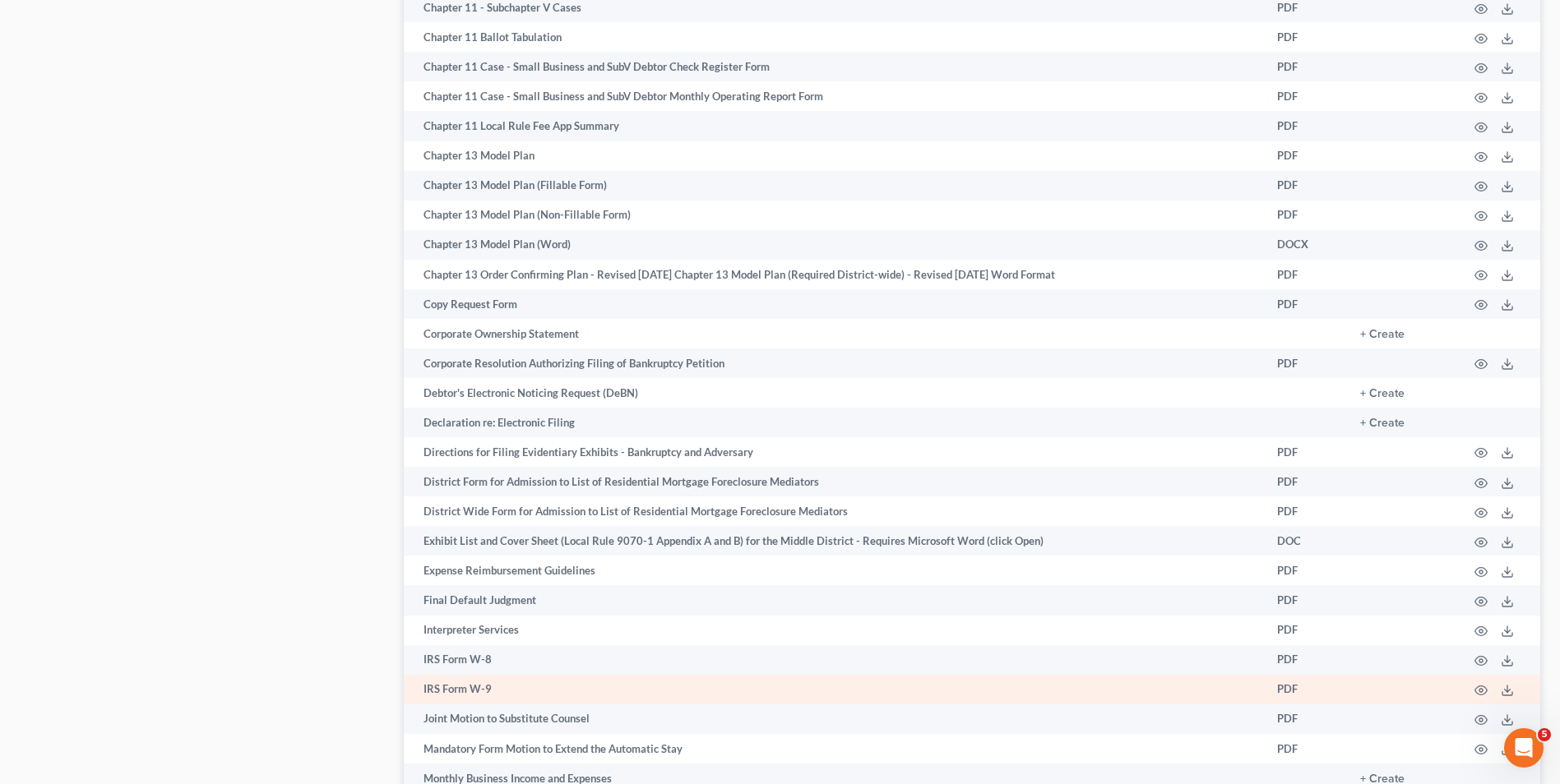
scroll to position [1269, 0]
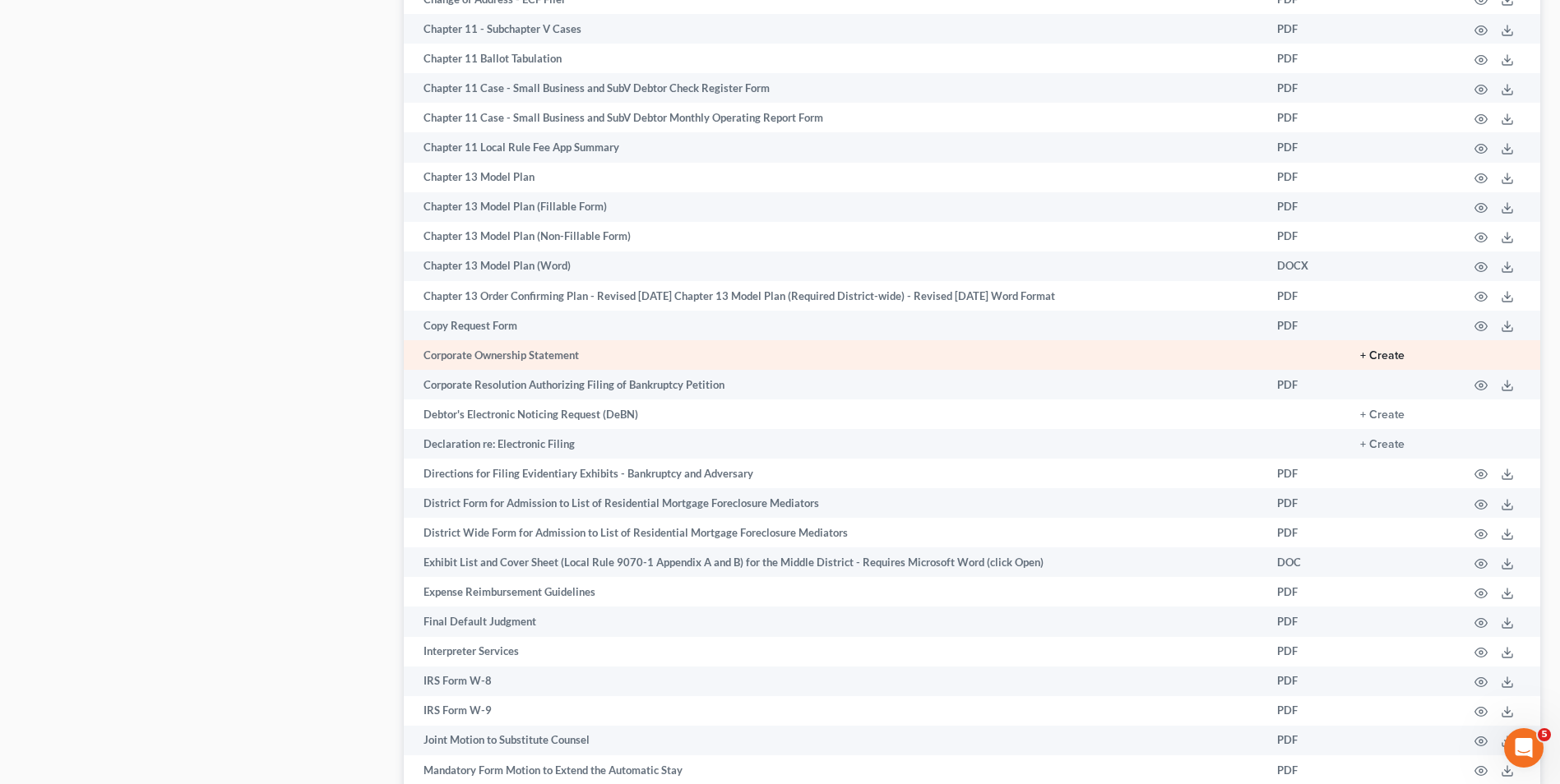
click at [1372, 357] on button "+ Create" at bounding box center [1381, 355] width 44 height 12
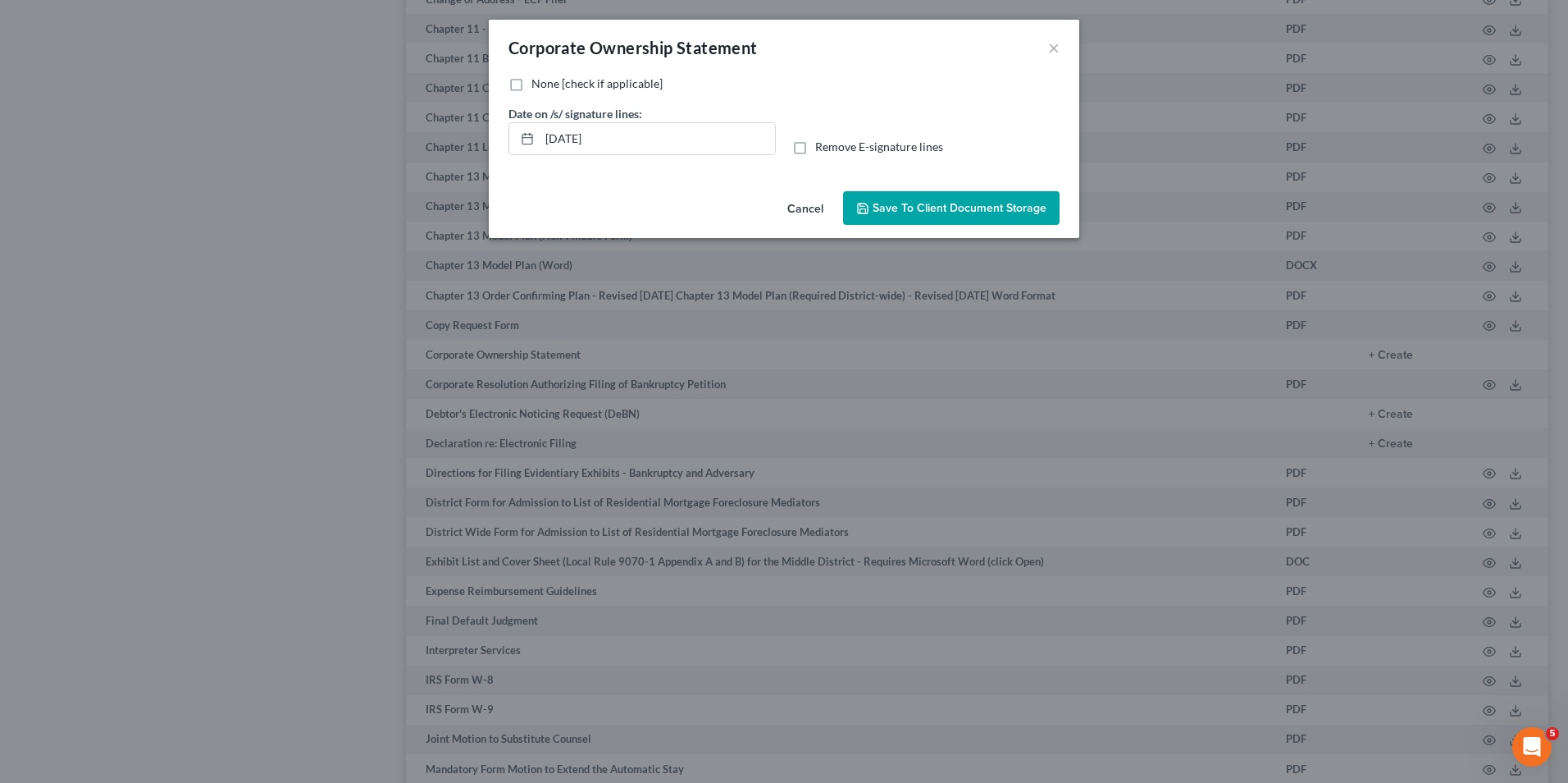
click at [532, 87] on label "None [check if applicable]" at bounding box center [597, 83] width 132 height 16
click at [538, 86] on input "None [check if applicable]" at bounding box center [544, 81] width 11 height 11
checkbox input "true"
click at [627, 150] on input "10/13/2025" at bounding box center [657, 138] width 236 height 31
click at [533, 141] on icon at bounding box center [527, 138] width 13 height 13
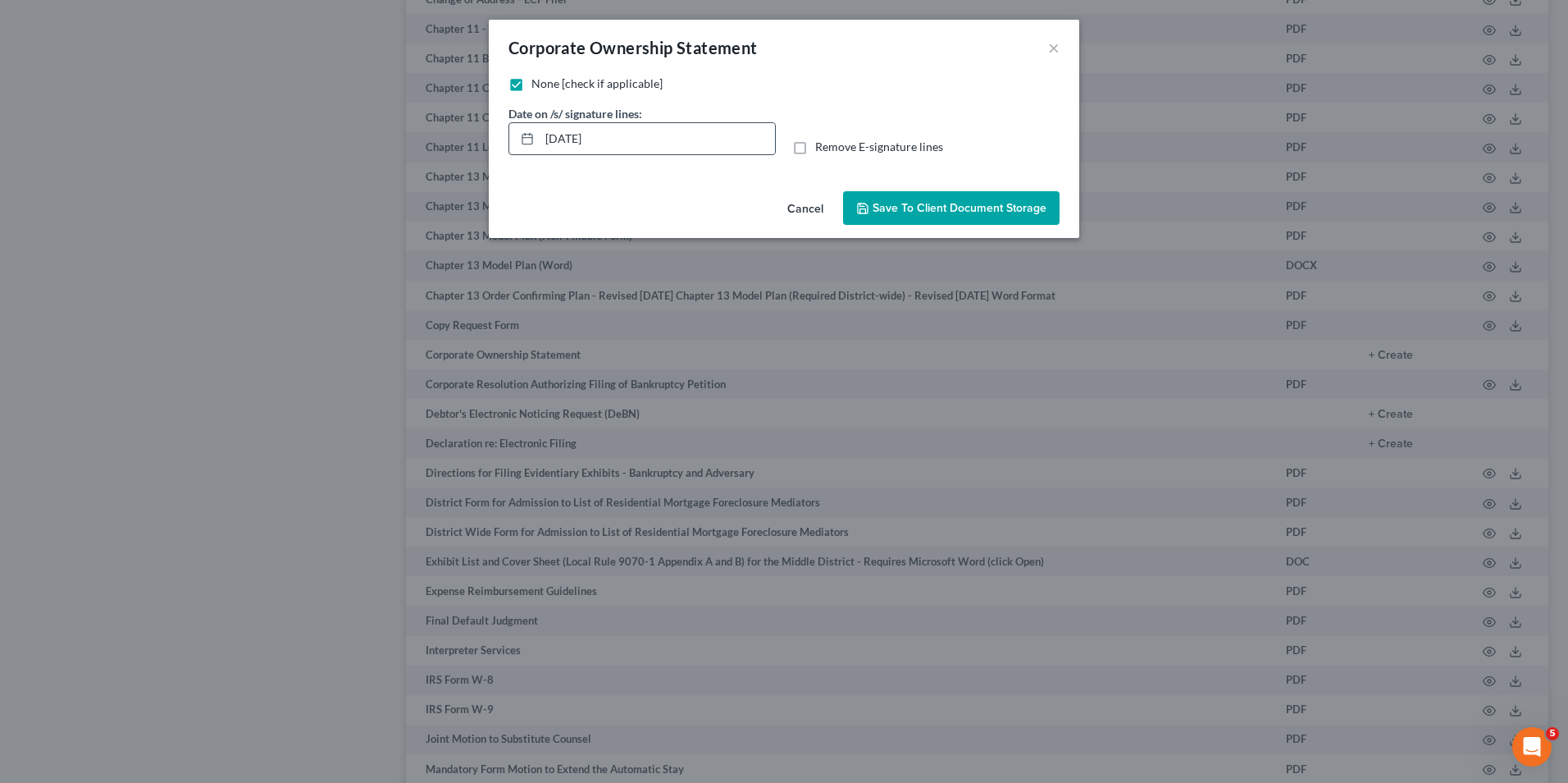
click at [529, 142] on icon at bounding box center [527, 138] width 13 height 13
click at [559, 133] on input "10/13/2025" at bounding box center [657, 138] width 236 height 31
drag, startPoint x: 622, startPoint y: 137, endPoint x: 532, endPoint y: 149, distance: 90.8
click at [532, 149] on div "10/13/2025" at bounding box center [642, 138] width 268 height 33
click at [884, 202] on span "Save to Client Document Storage" at bounding box center [960, 208] width 174 height 14
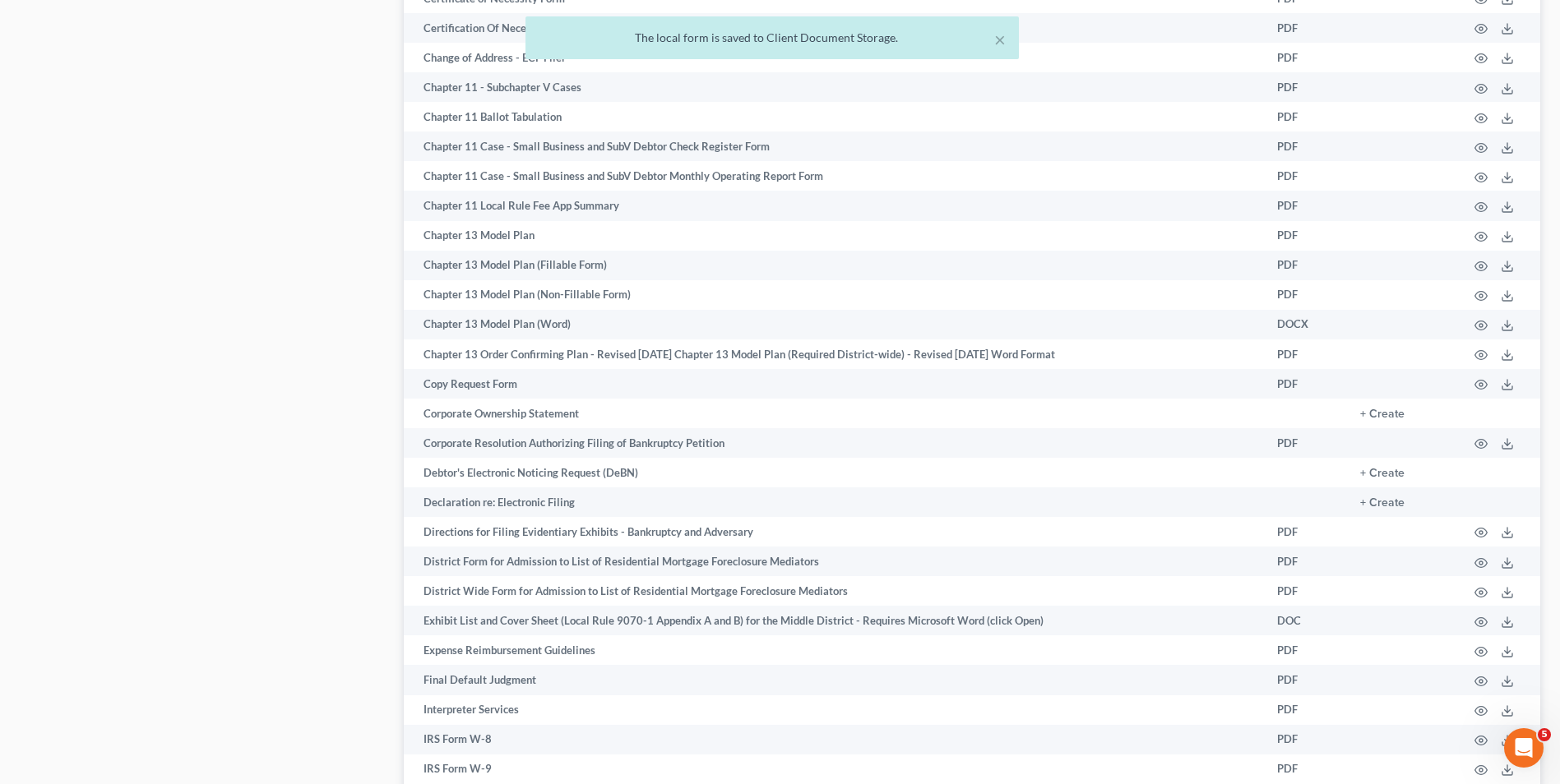
scroll to position [1188, 0]
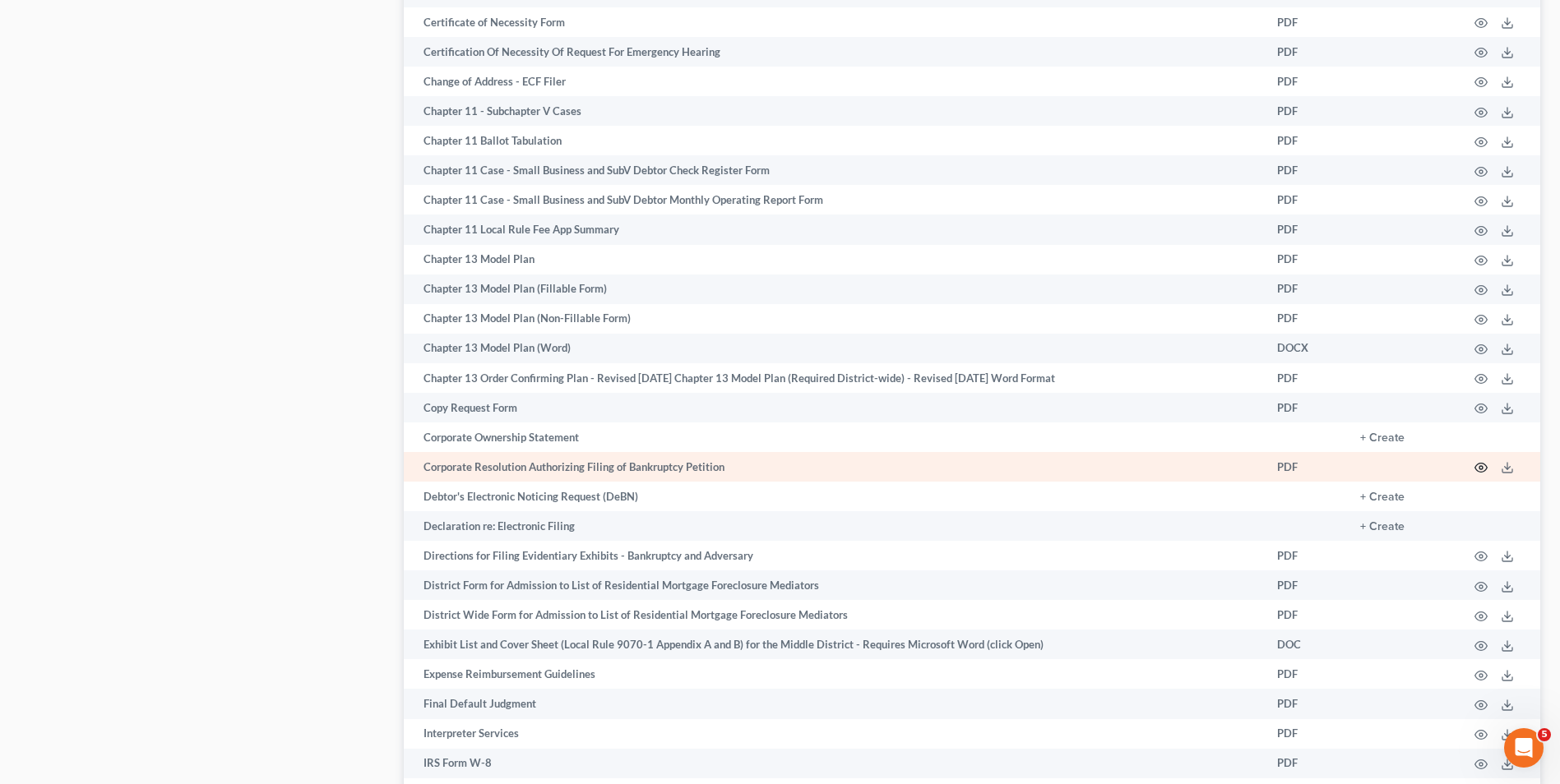
click at [1478, 468] on icon "button" at bounding box center [1480, 467] width 13 height 13
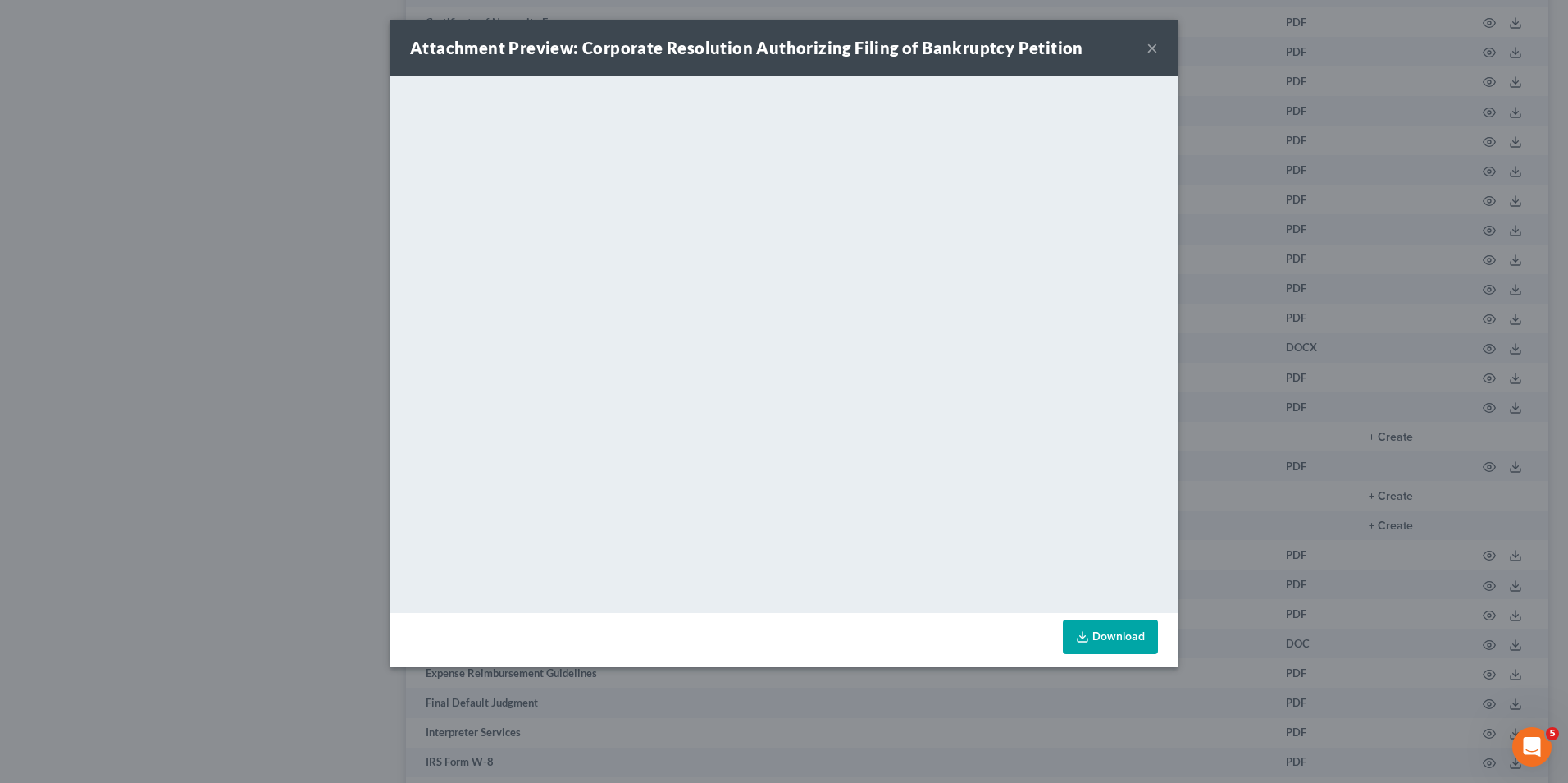
click at [1158, 54] on button "×" at bounding box center [1152, 47] width 12 height 20
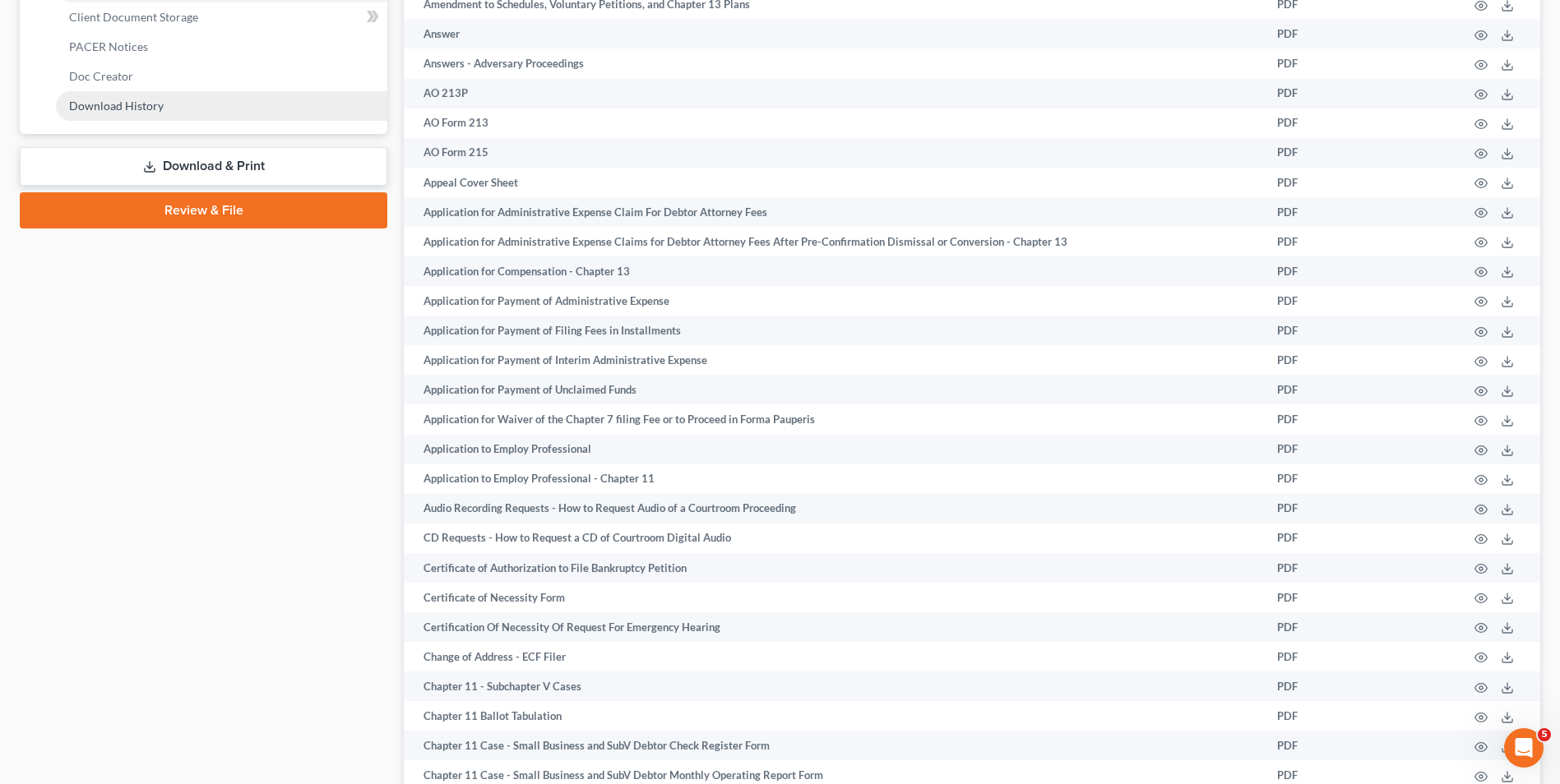
scroll to position [530, 0]
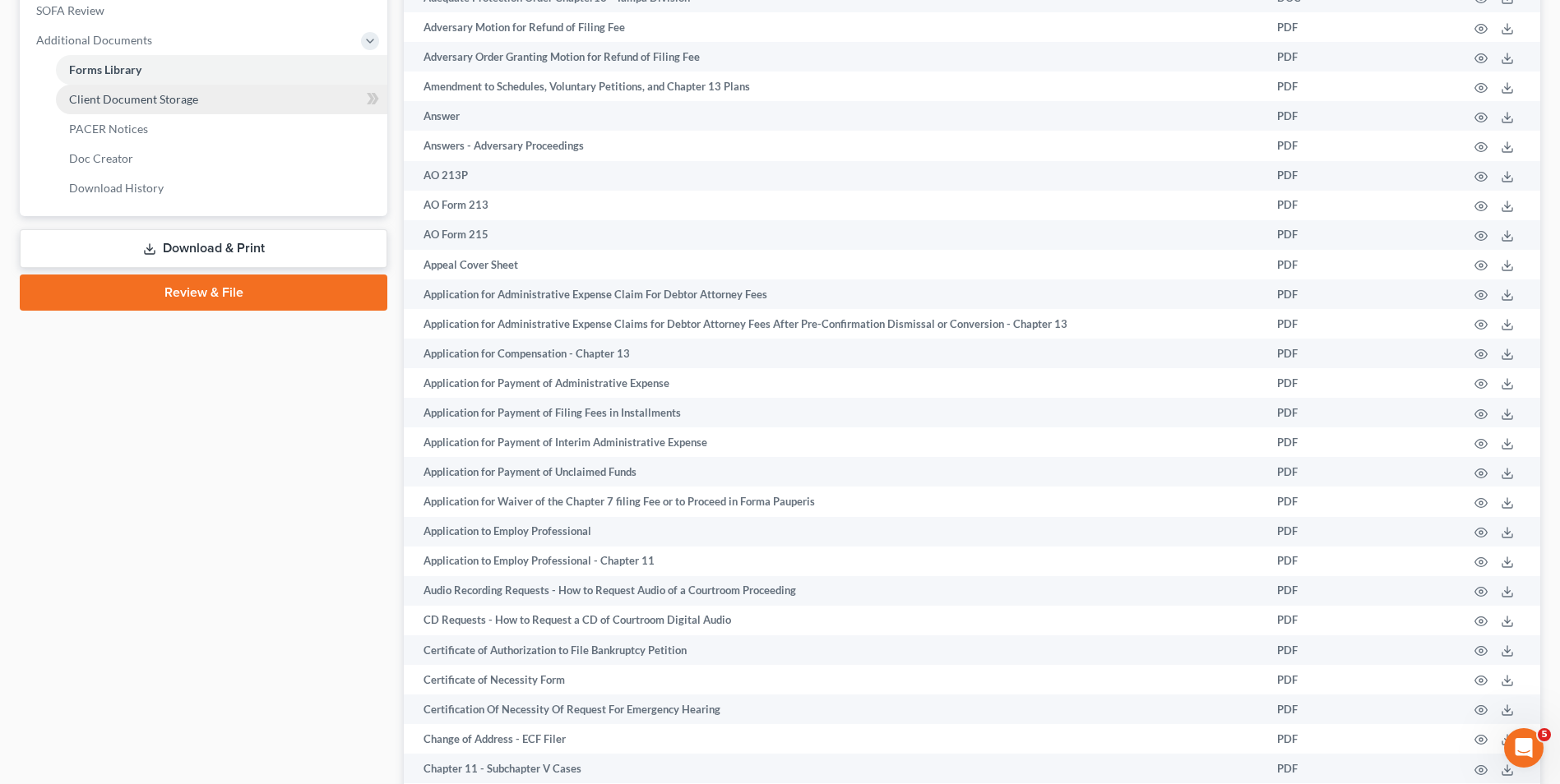
drag, startPoint x: 165, startPoint y: 104, endPoint x: 189, endPoint y: 103, distance: 24.0
click at [165, 104] on span "Client Document Storage" at bounding box center [134, 100] width 129 height 14
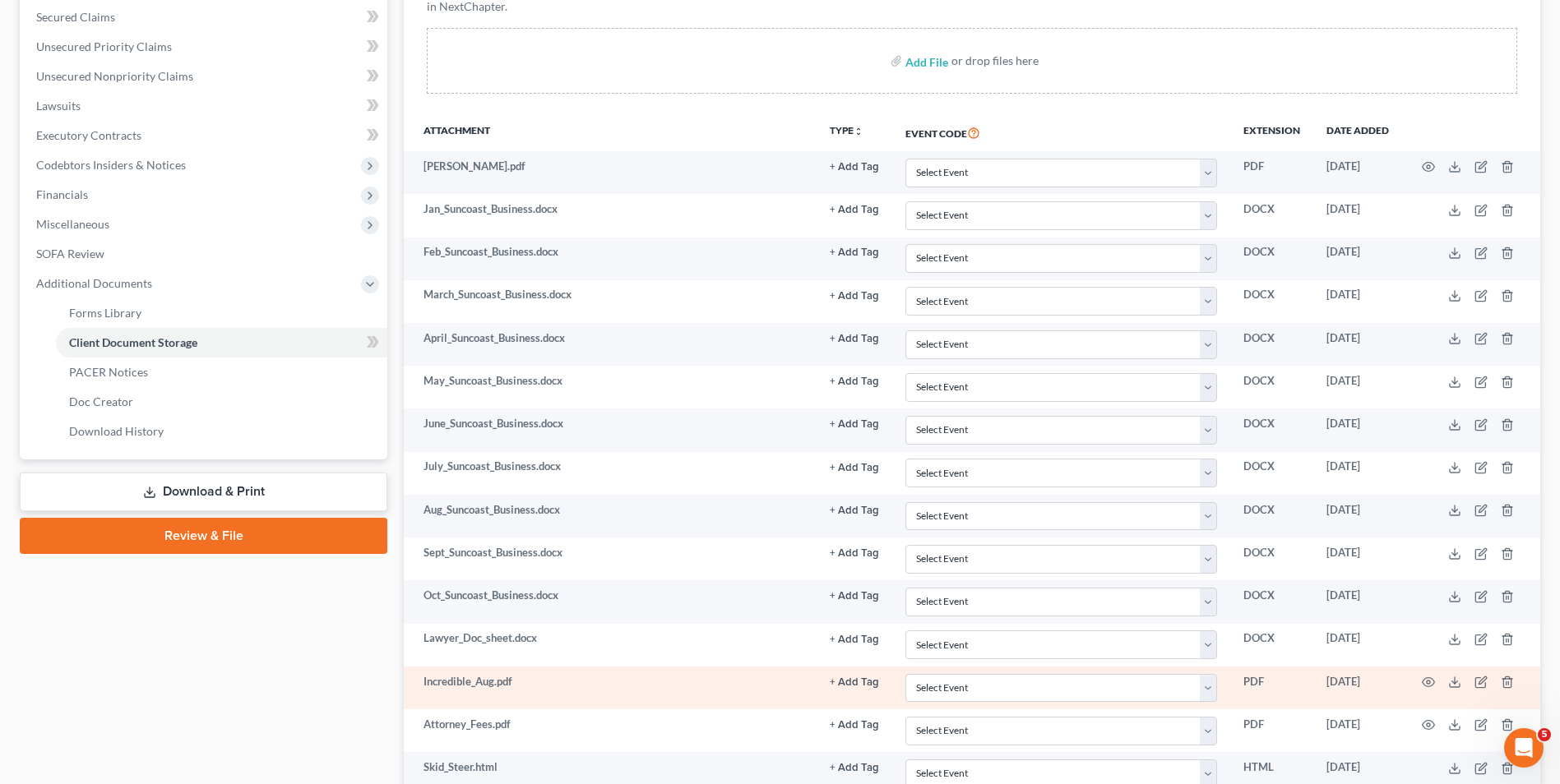
scroll to position [575, 0]
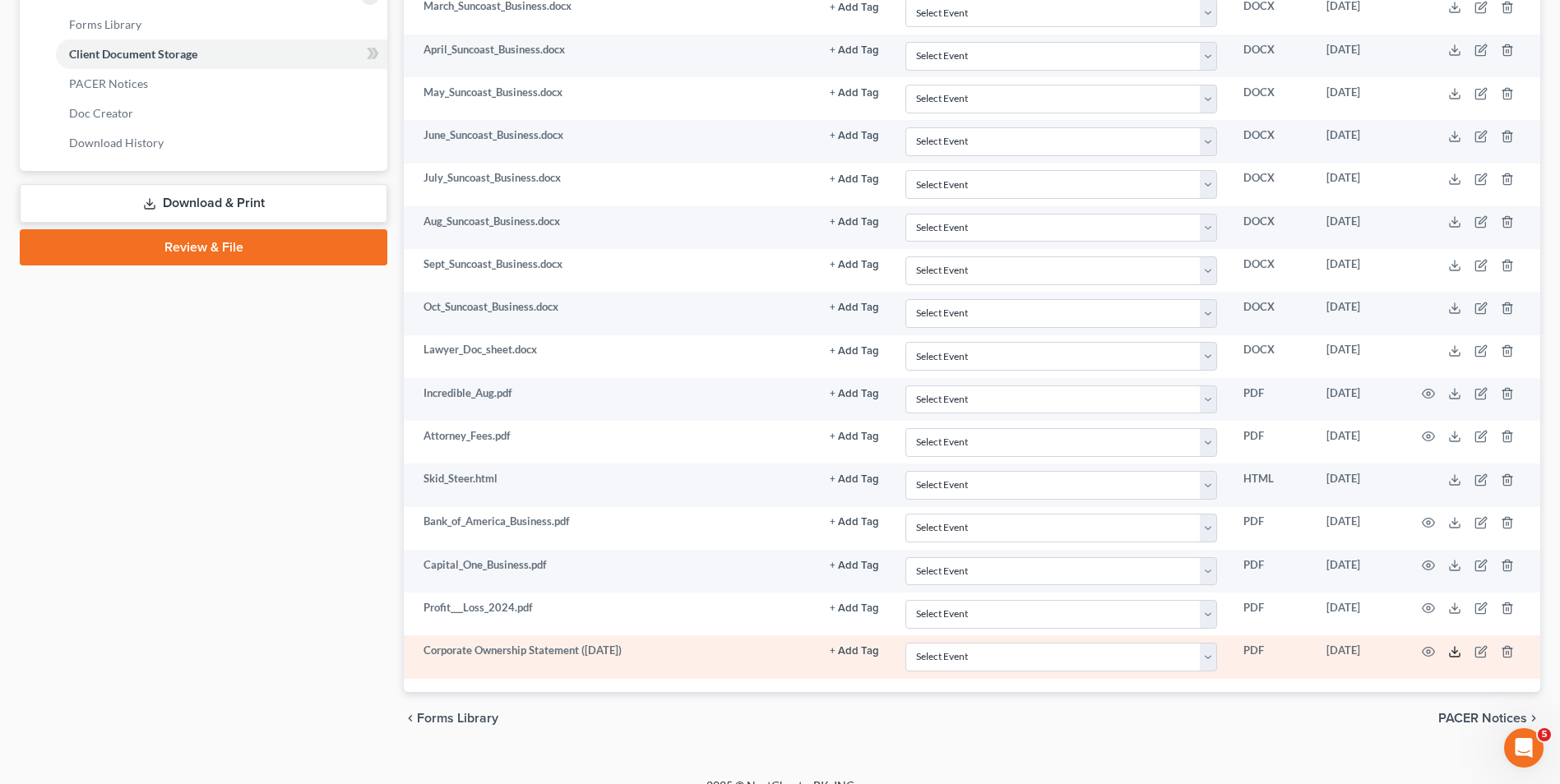
click at [1455, 649] on icon at bounding box center [1454, 651] width 13 height 13
click at [1486, 653] on icon "button" at bounding box center [1480, 651] width 13 height 13
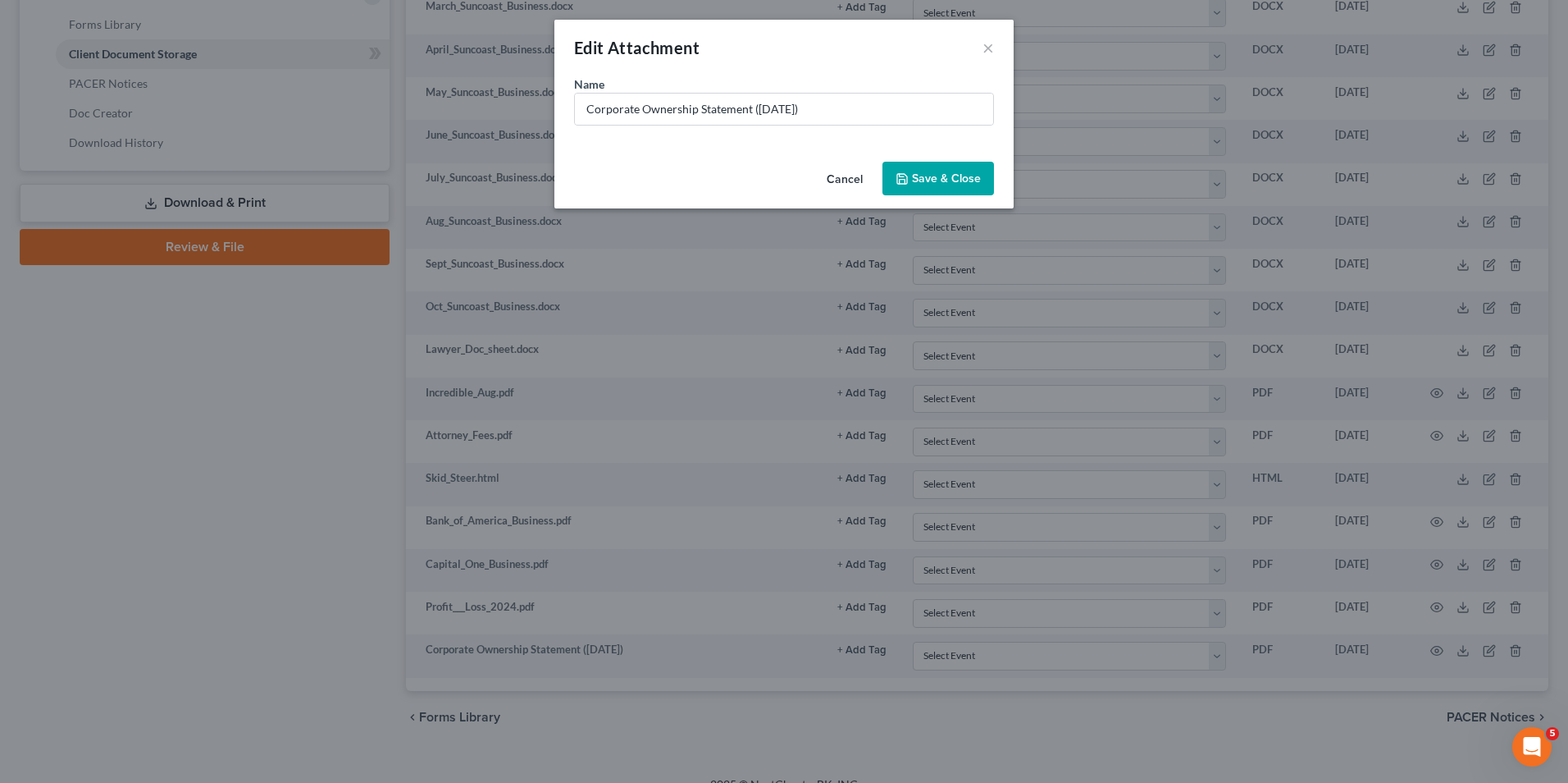
click at [845, 172] on button "Cancel" at bounding box center [845, 179] width 63 height 33
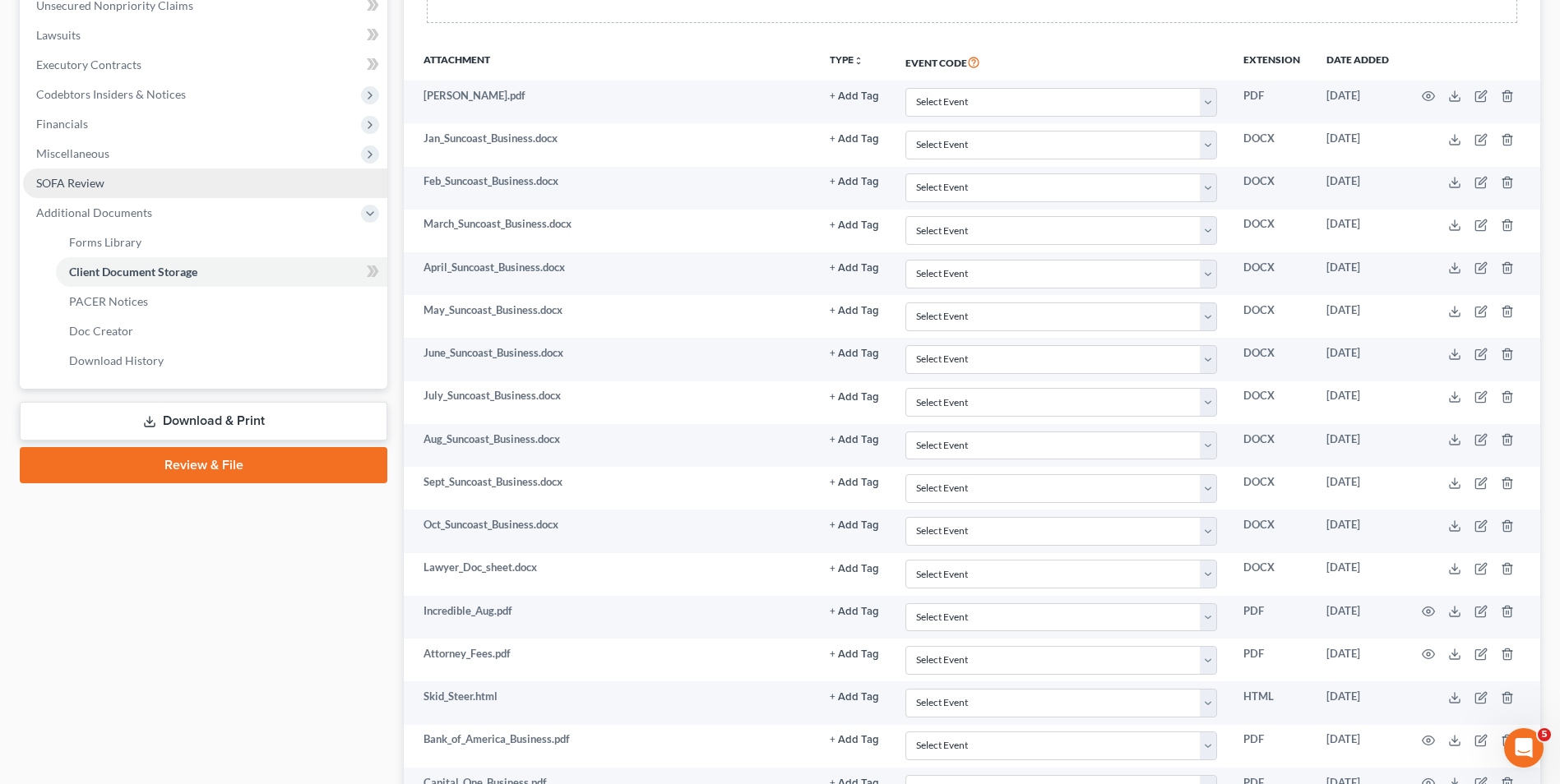
scroll to position [328, 0]
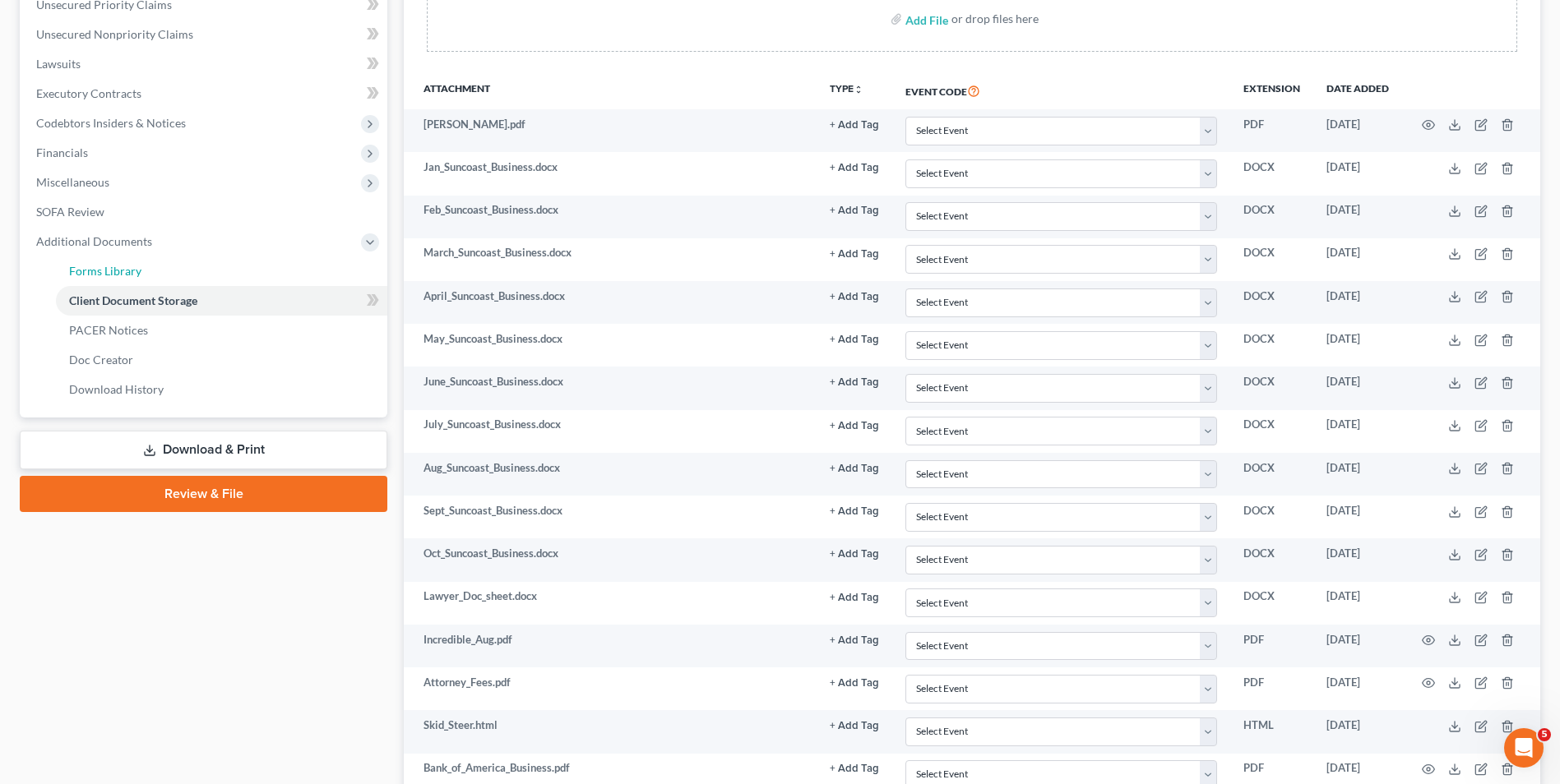
drag, startPoint x: 199, startPoint y: 273, endPoint x: 432, endPoint y: 300, distance: 234.6
click at [199, 273] on link "Forms Library" at bounding box center [221, 271] width 331 height 30
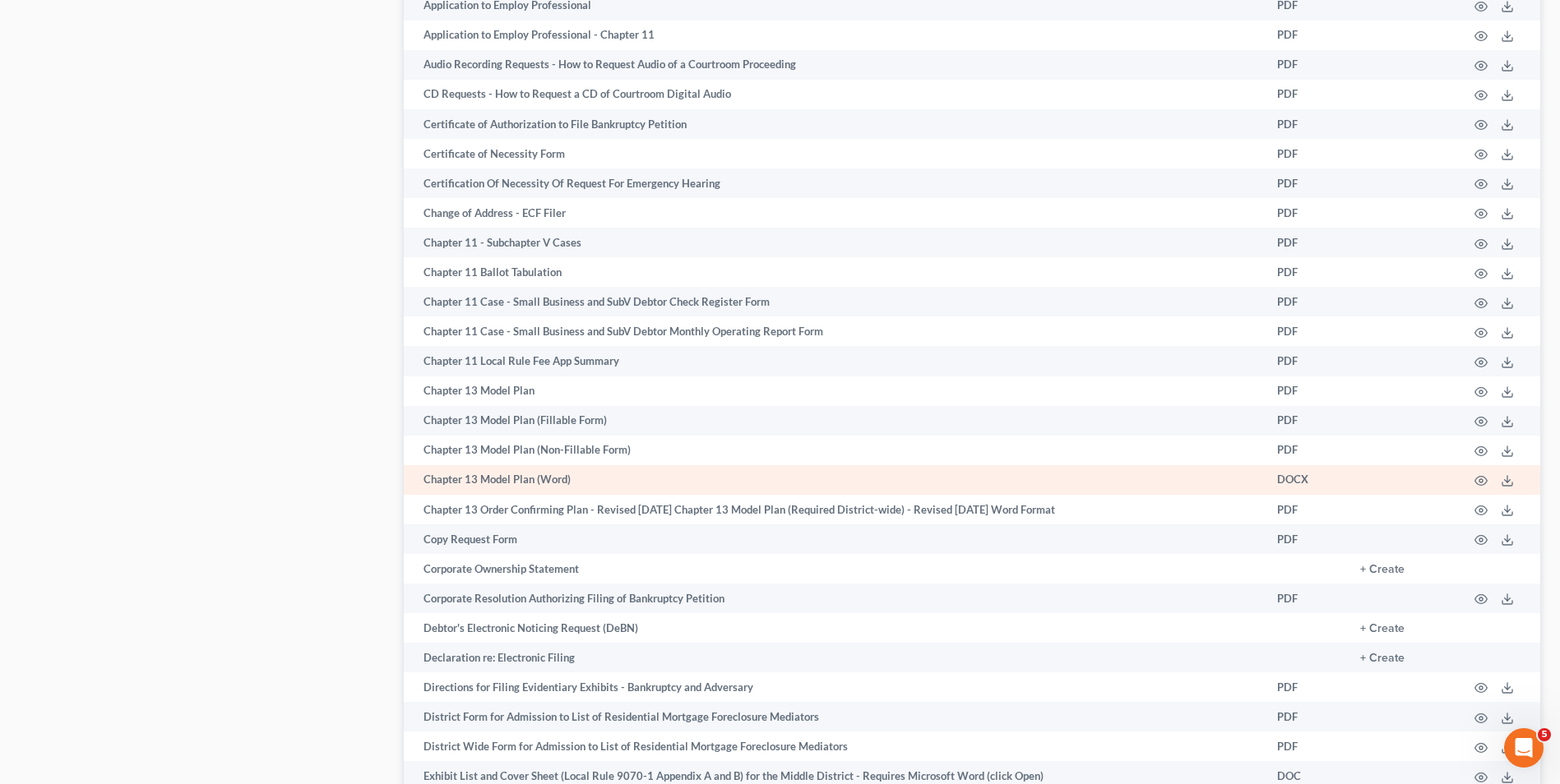
scroll to position [1150, 0]
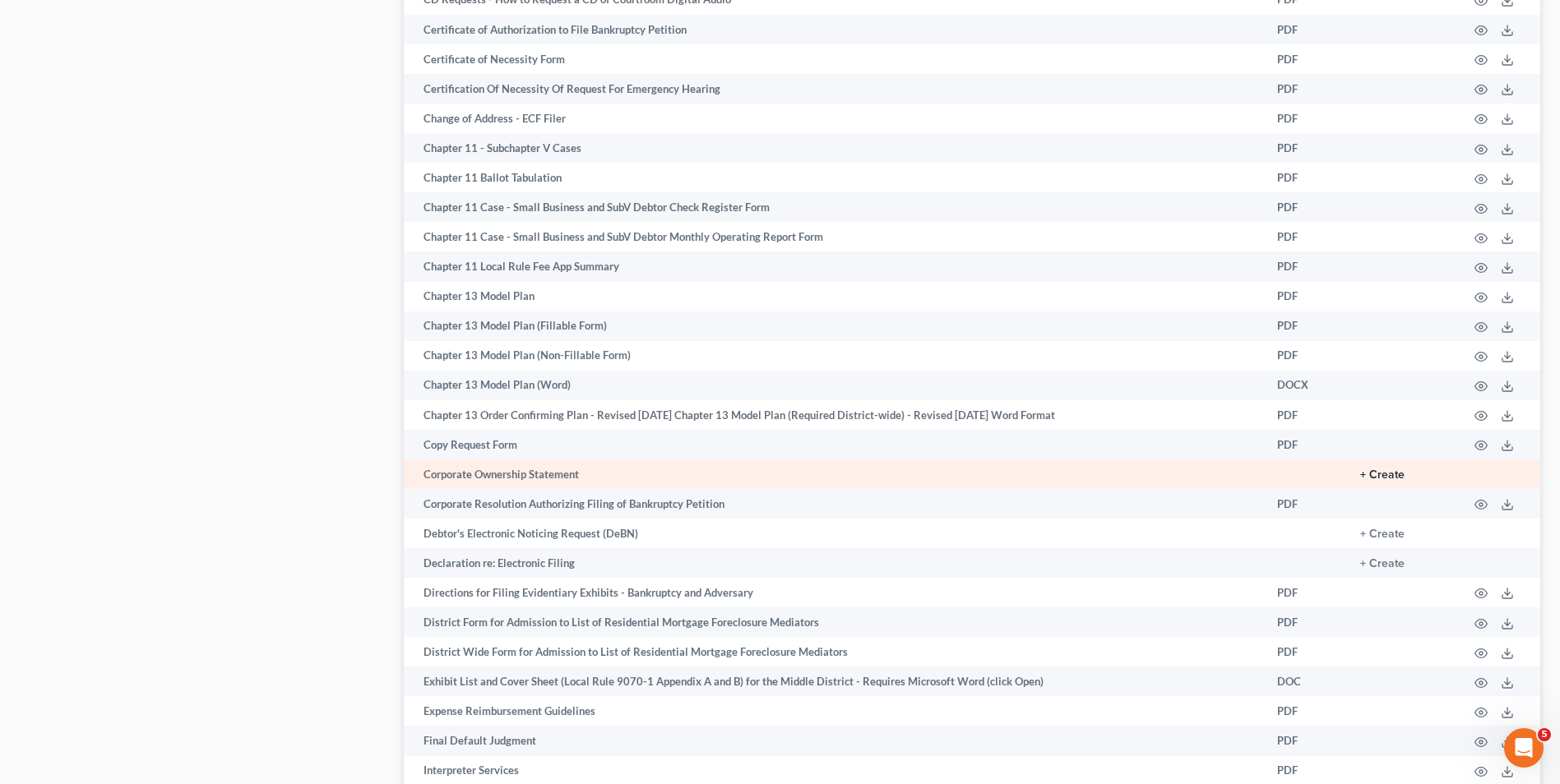
click at [1370, 476] on button "+ Create" at bounding box center [1381, 475] width 44 height 12
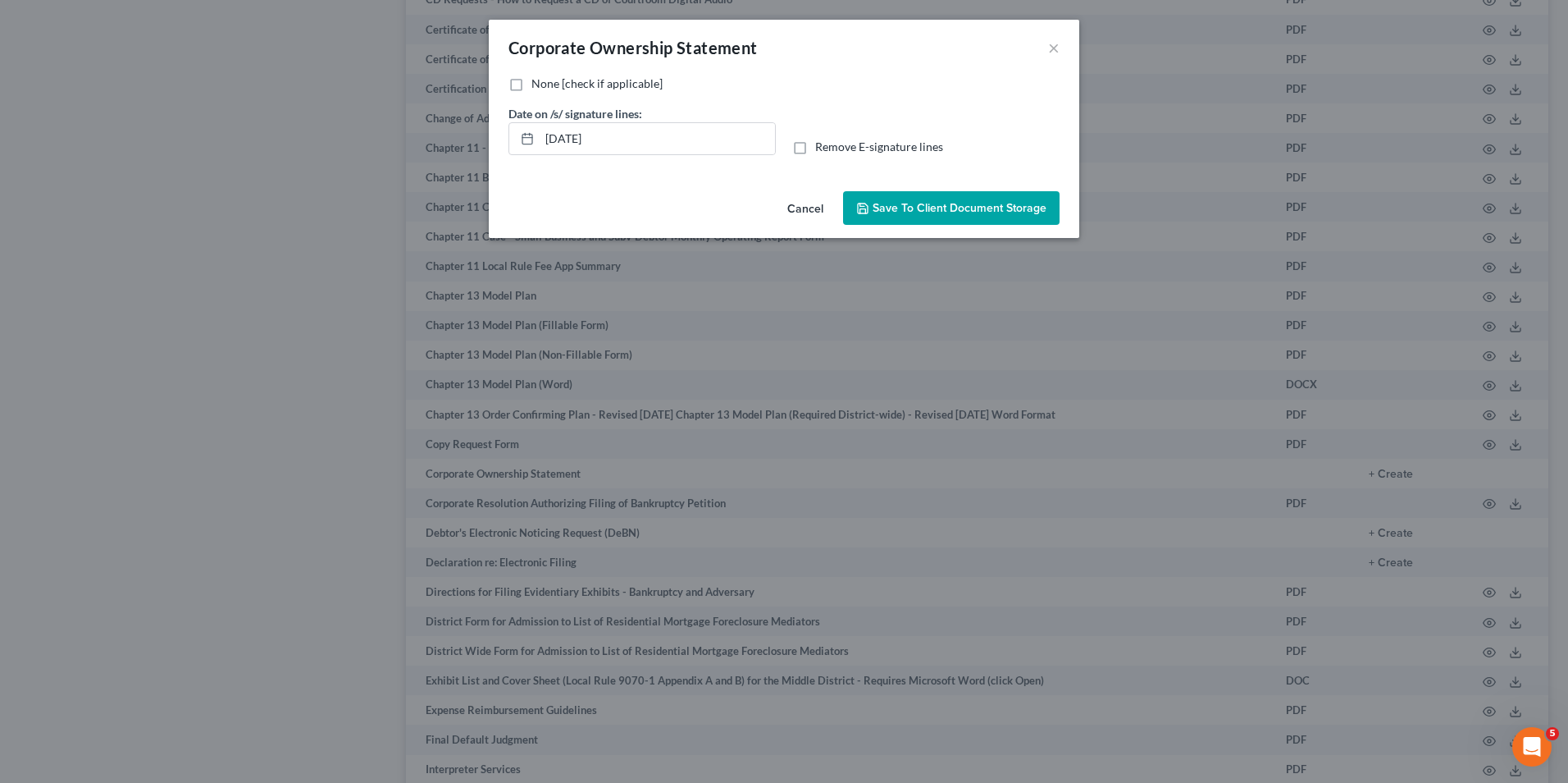
click at [816, 149] on label "Remove E-signature lines" at bounding box center [879, 147] width 128 height 16
click at [822, 149] on input "Remove E-signature lines" at bounding box center [827, 144] width 11 height 11
checkbox input "true"
drag, startPoint x: 632, startPoint y: 142, endPoint x: 501, endPoint y: 144, distance: 131.0
click at [510, 142] on div "10/13/2025" at bounding box center [642, 138] width 268 height 33
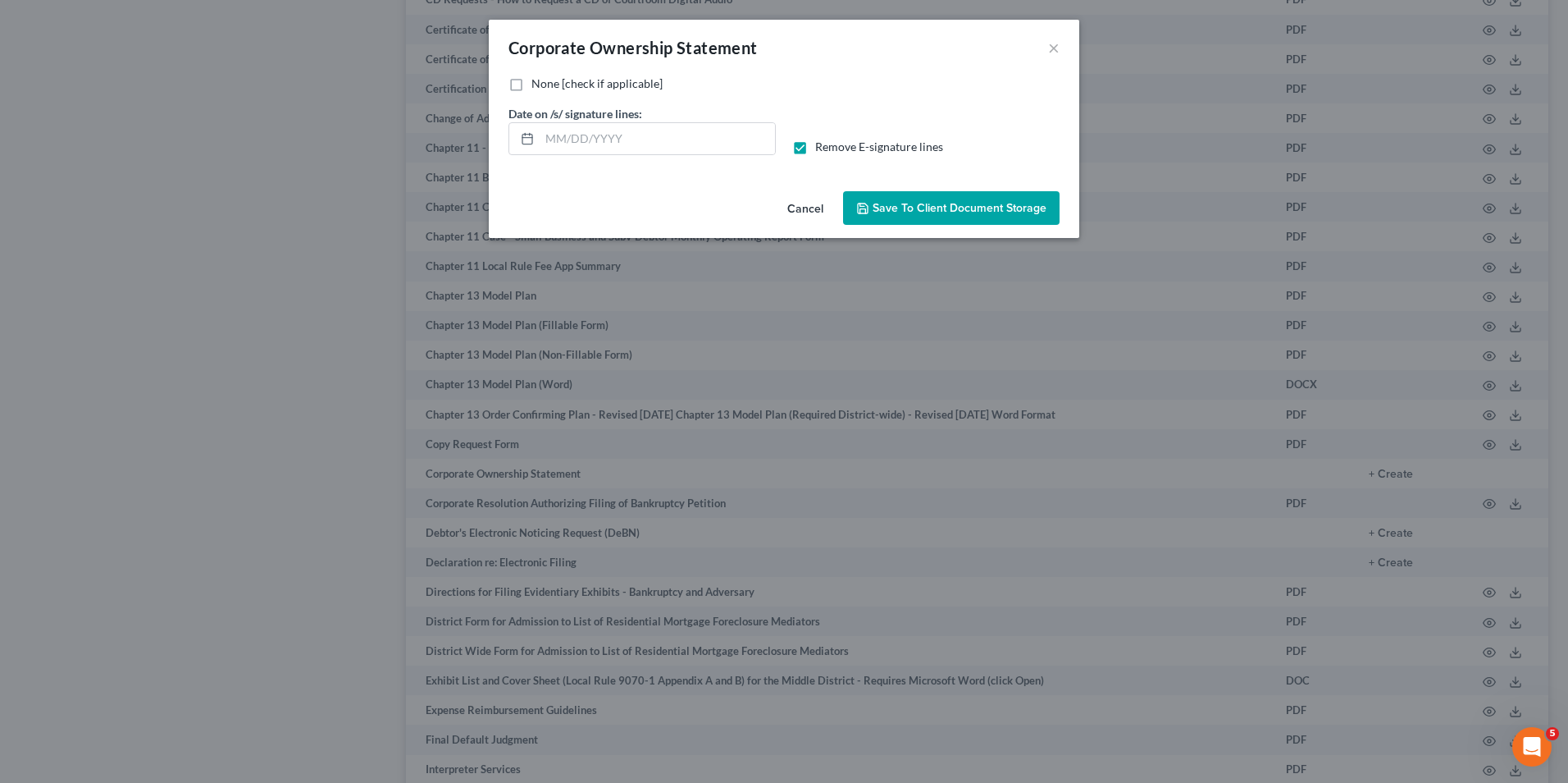
click at [532, 82] on label "None [check if applicable]" at bounding box center [597, 83] width 132 height 16
click at [538, 82] on input "None [check if applicable]" at bounding box center [544, 81] width 11 height 11
checkbox input "true"
click at [933, 210] on span "Save to Client Document Storage" at bounding box center [960, 208] width 174 height 14
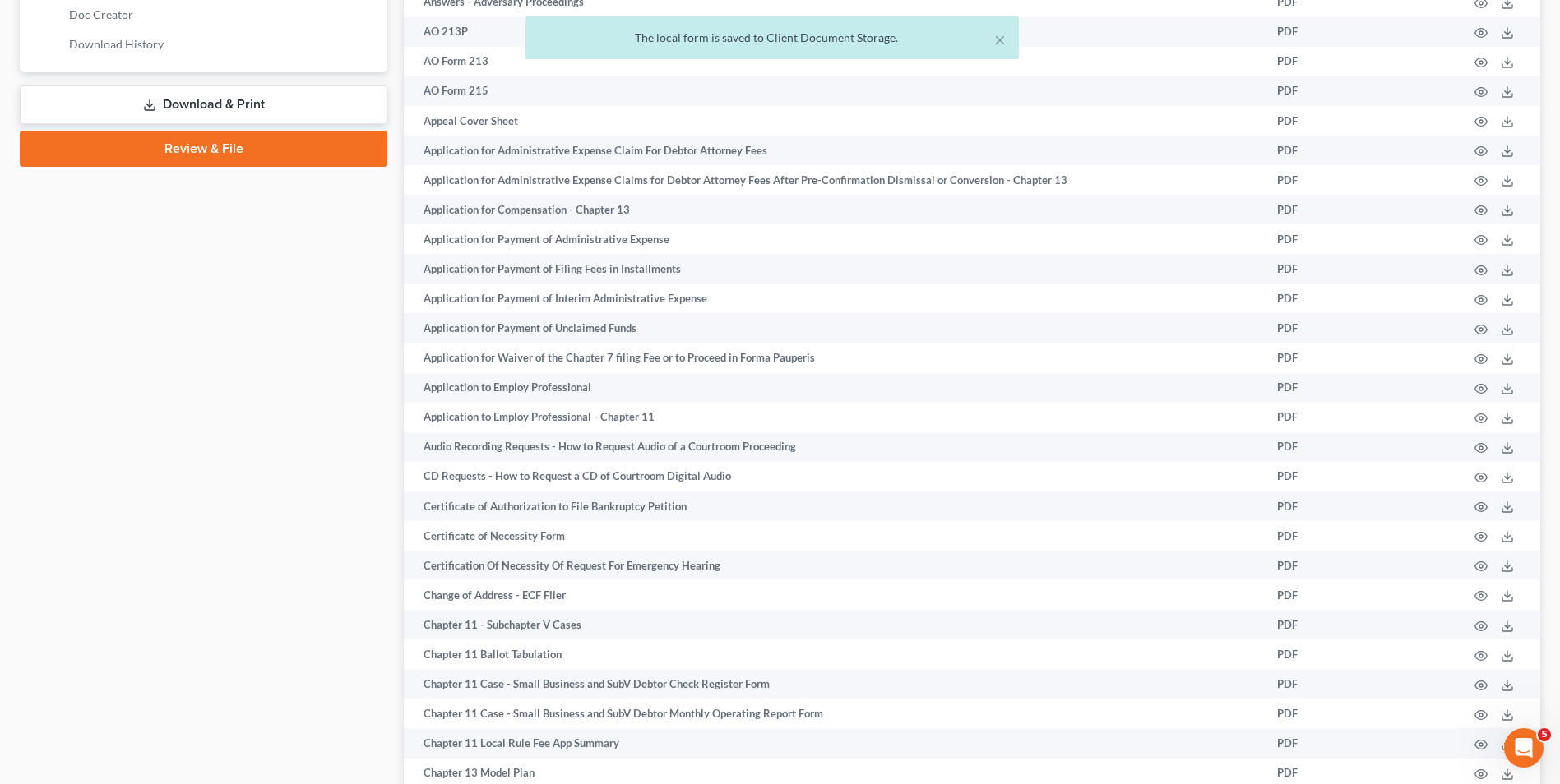
scroll to position [575, 0]
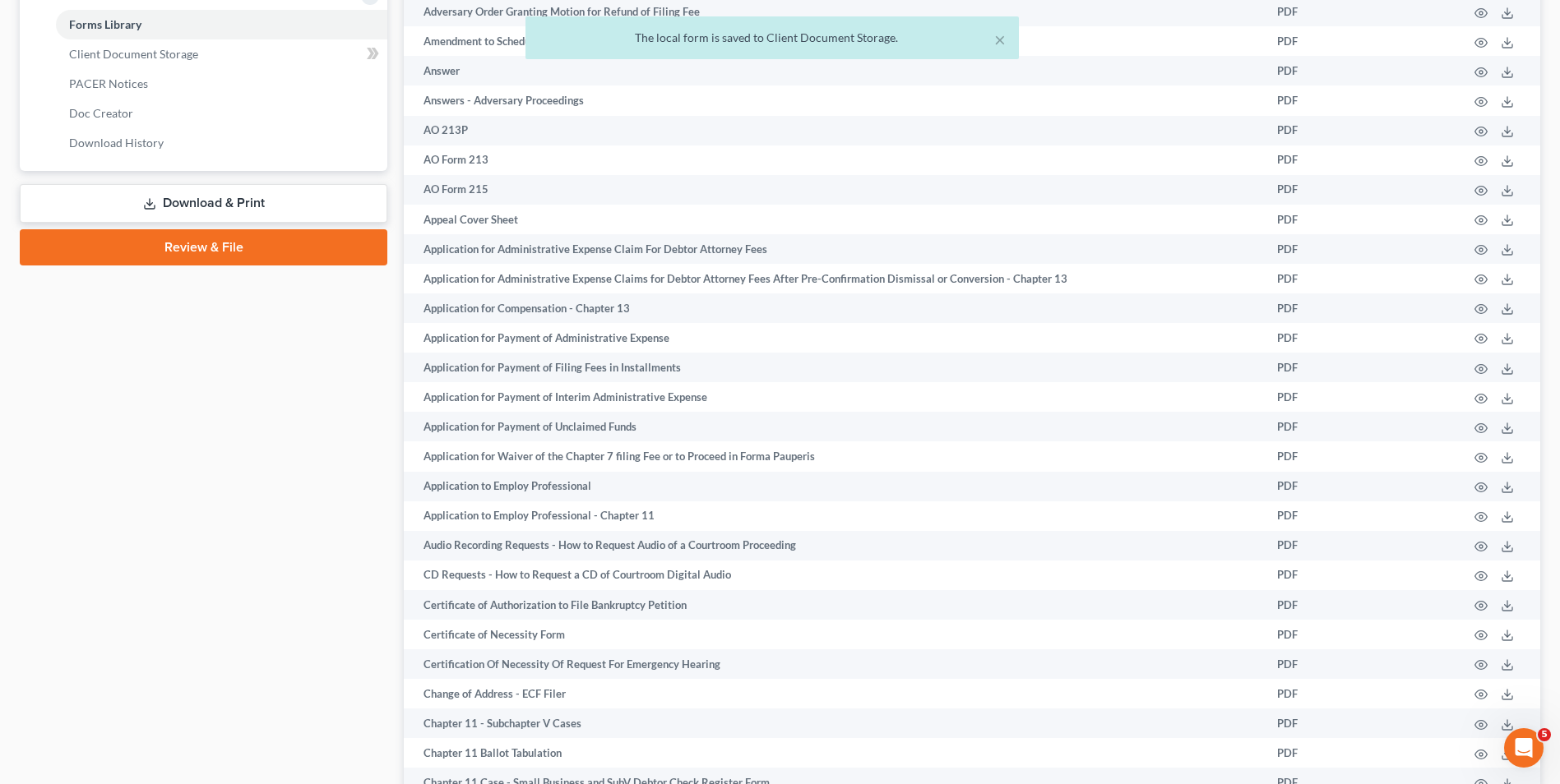
click at [147, 57] on div "× The local form is saved to Client Document Storage." at bounding box center [772, 41] width 1560 height 51
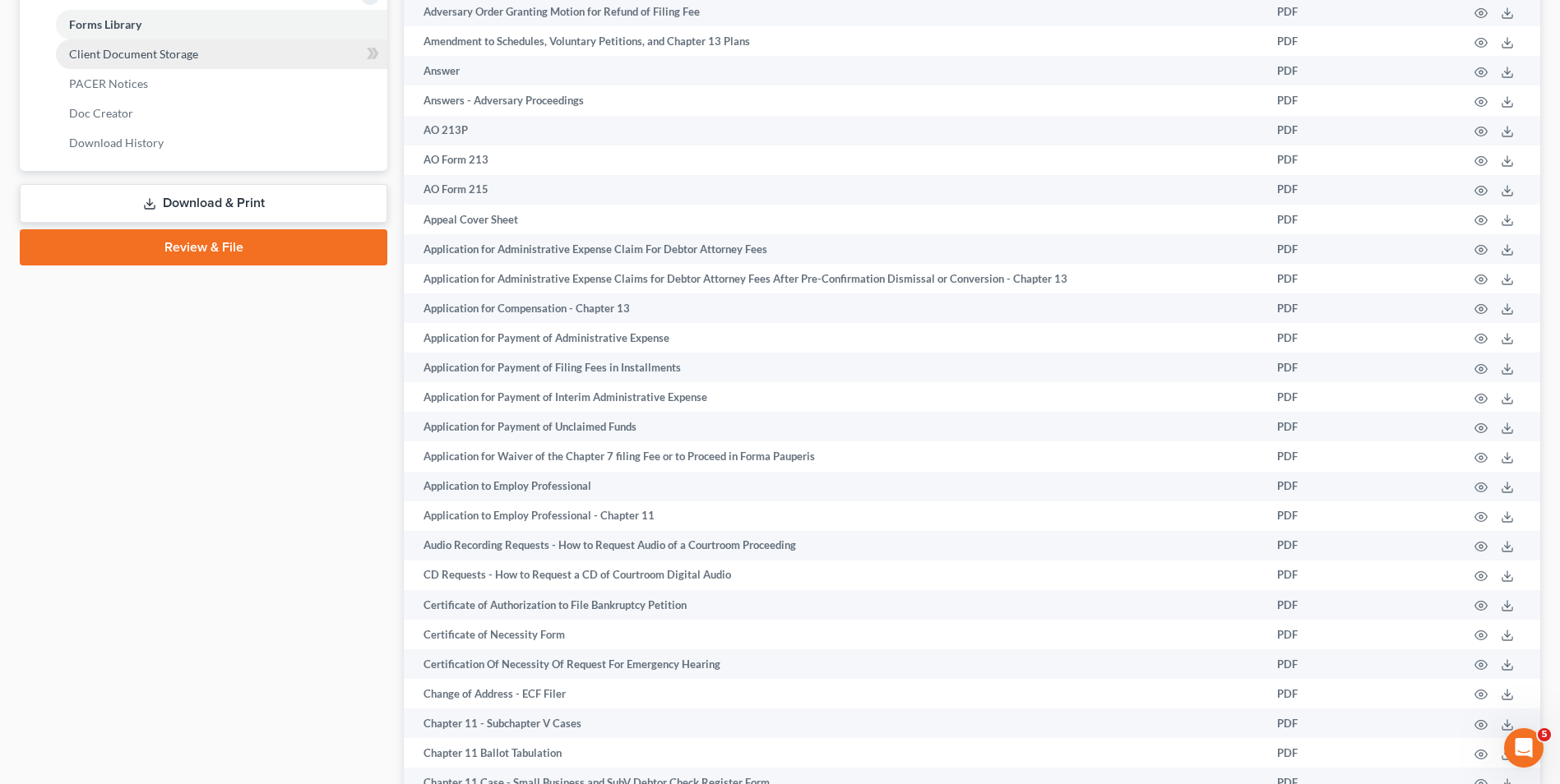
click at [347, 54] on link "Client Document Storage" at bounding box center [221, 54] width 331 height 30
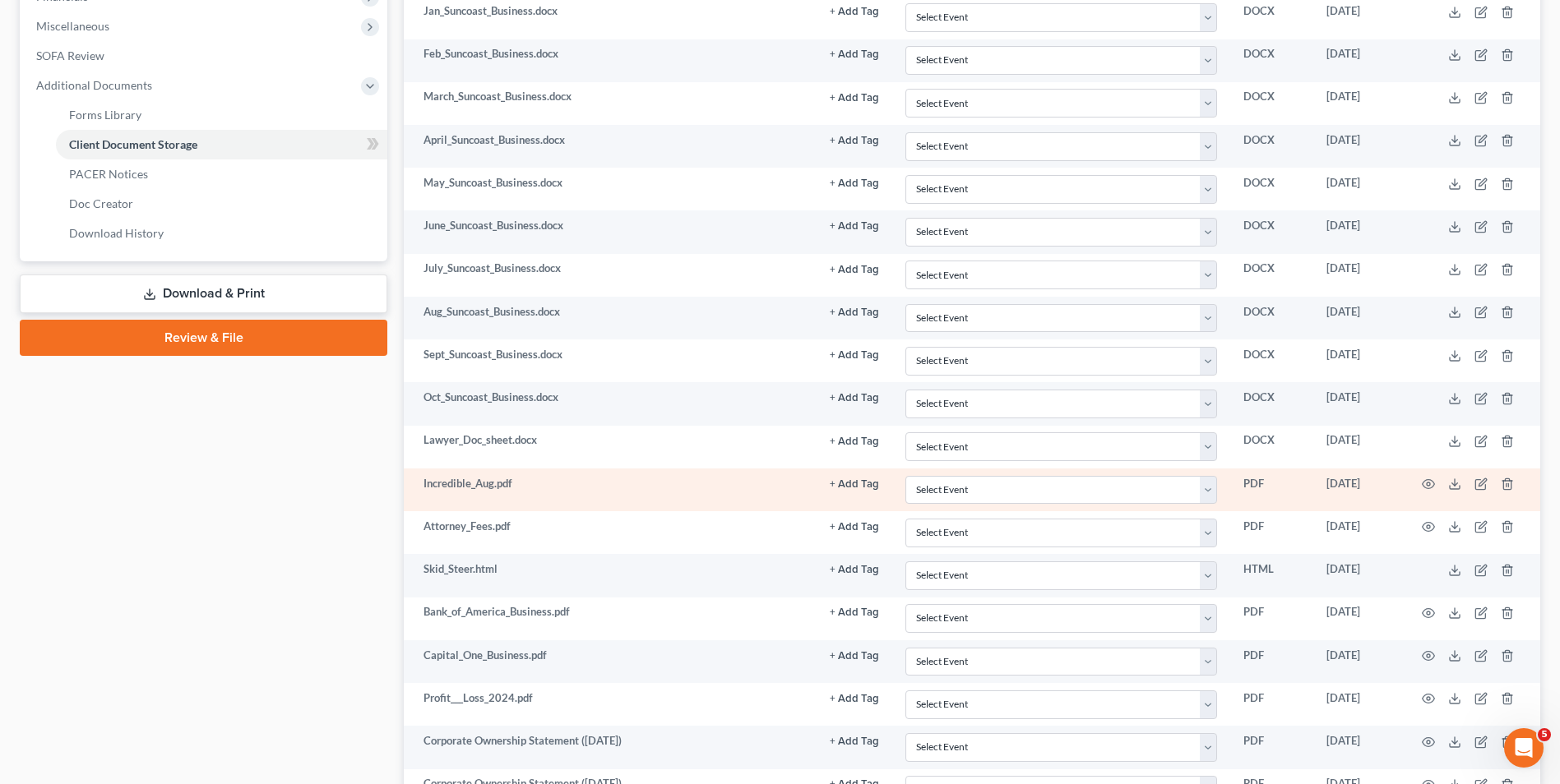
scroll to position [641, 0]
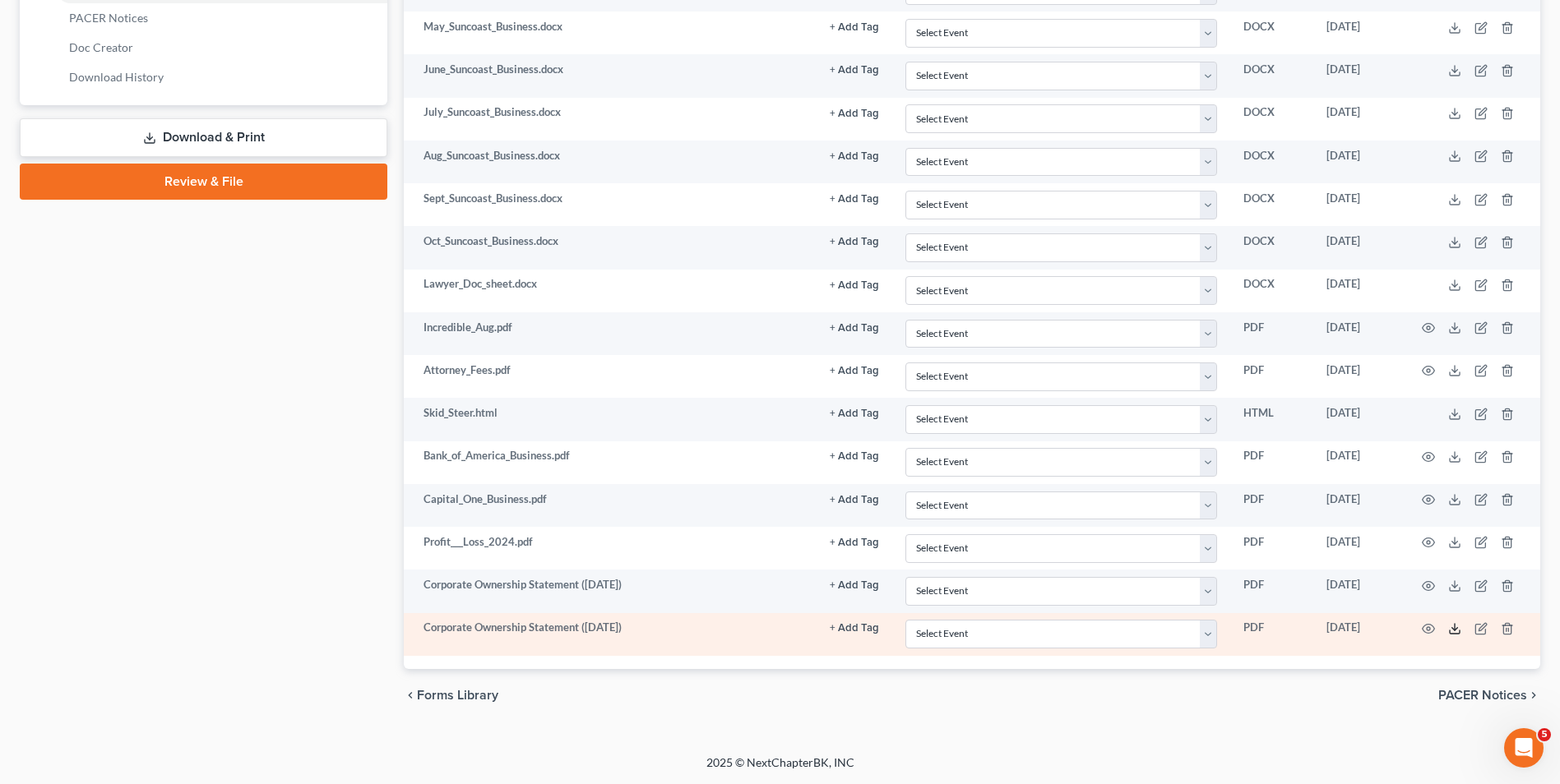
click at [1453, 624] on icon at bounding box center [1454, 628] width 13 height 13
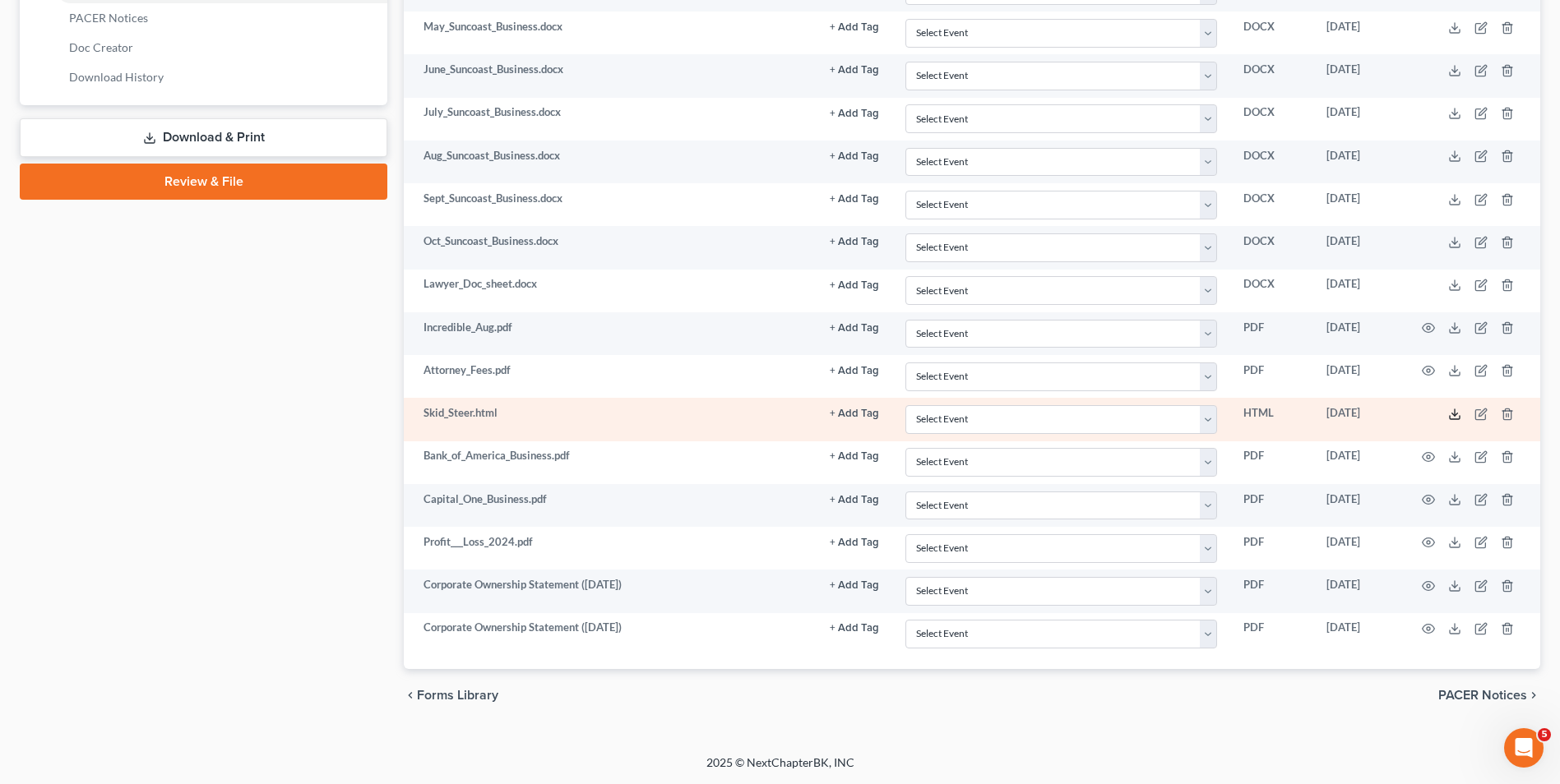
click at [1457, 413] on polyline at bounding box center [1455, 414] width 5 height 3
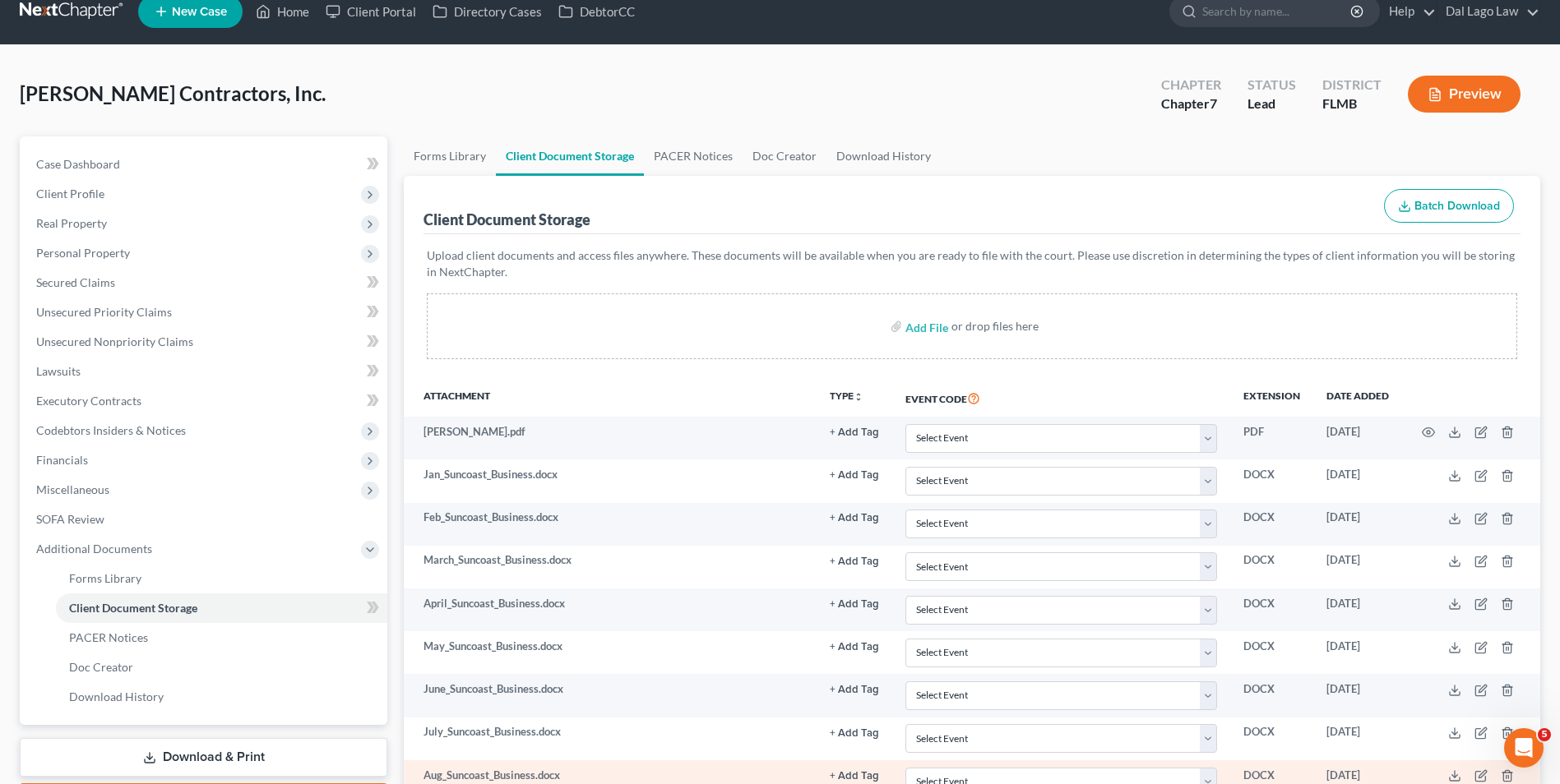
scroll to position [0, 0]
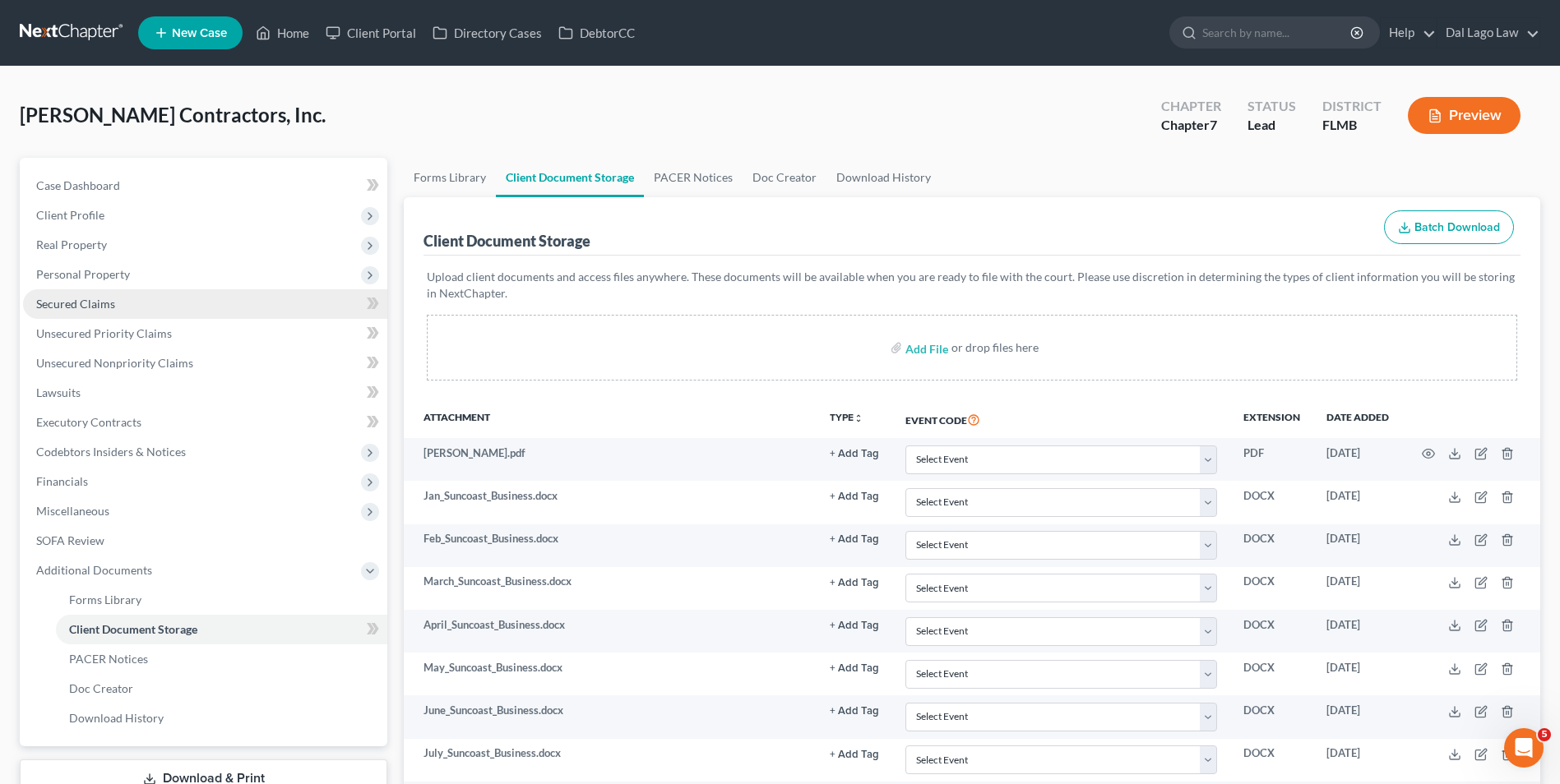
click at [155, 301] on link "Secured Claims" at bounding box center [206, 303] width 364 height 30
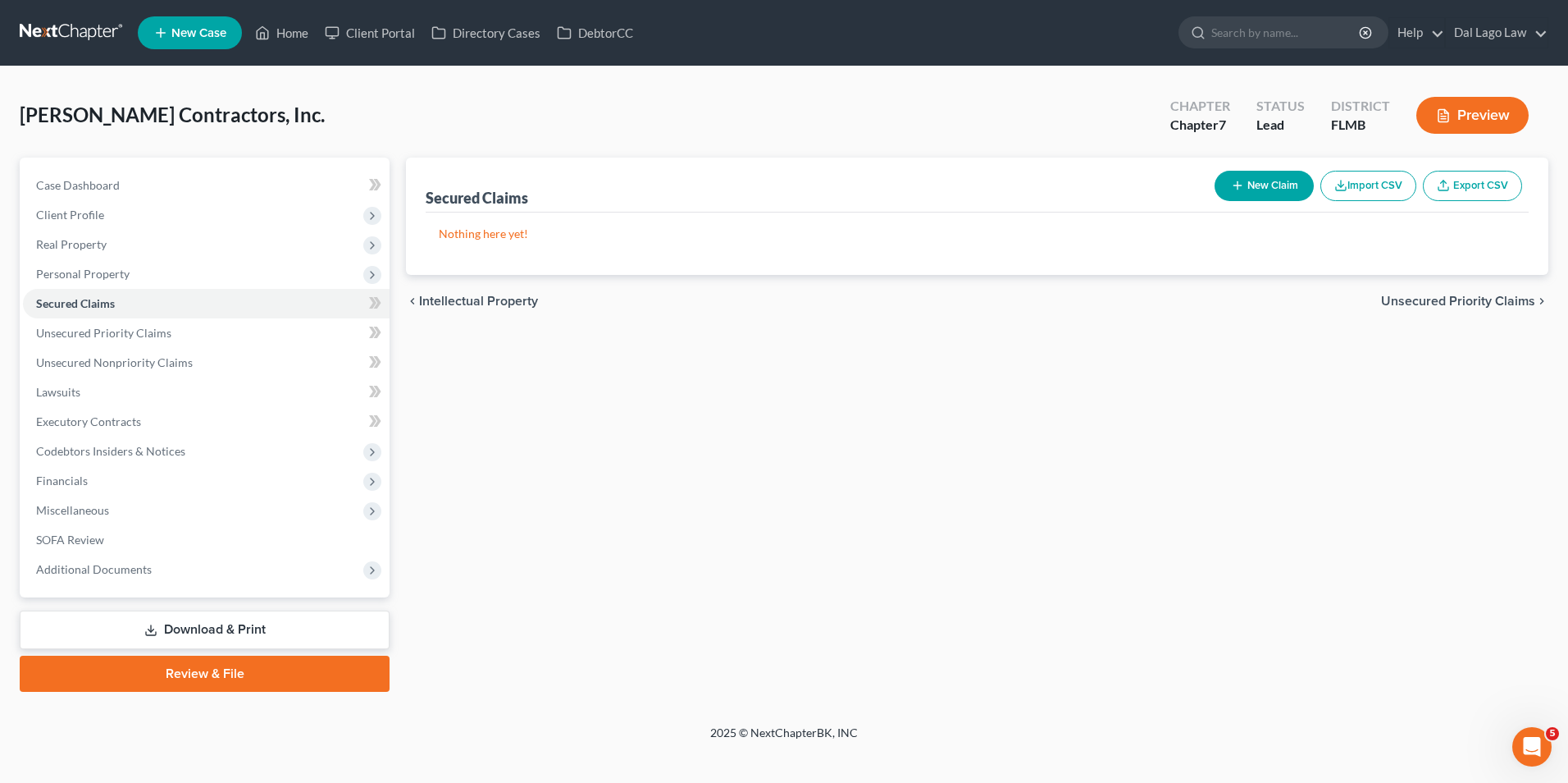
click at [1264, 184] on button "New Claim" at bounding box center [1264, 186] width 99 height 30
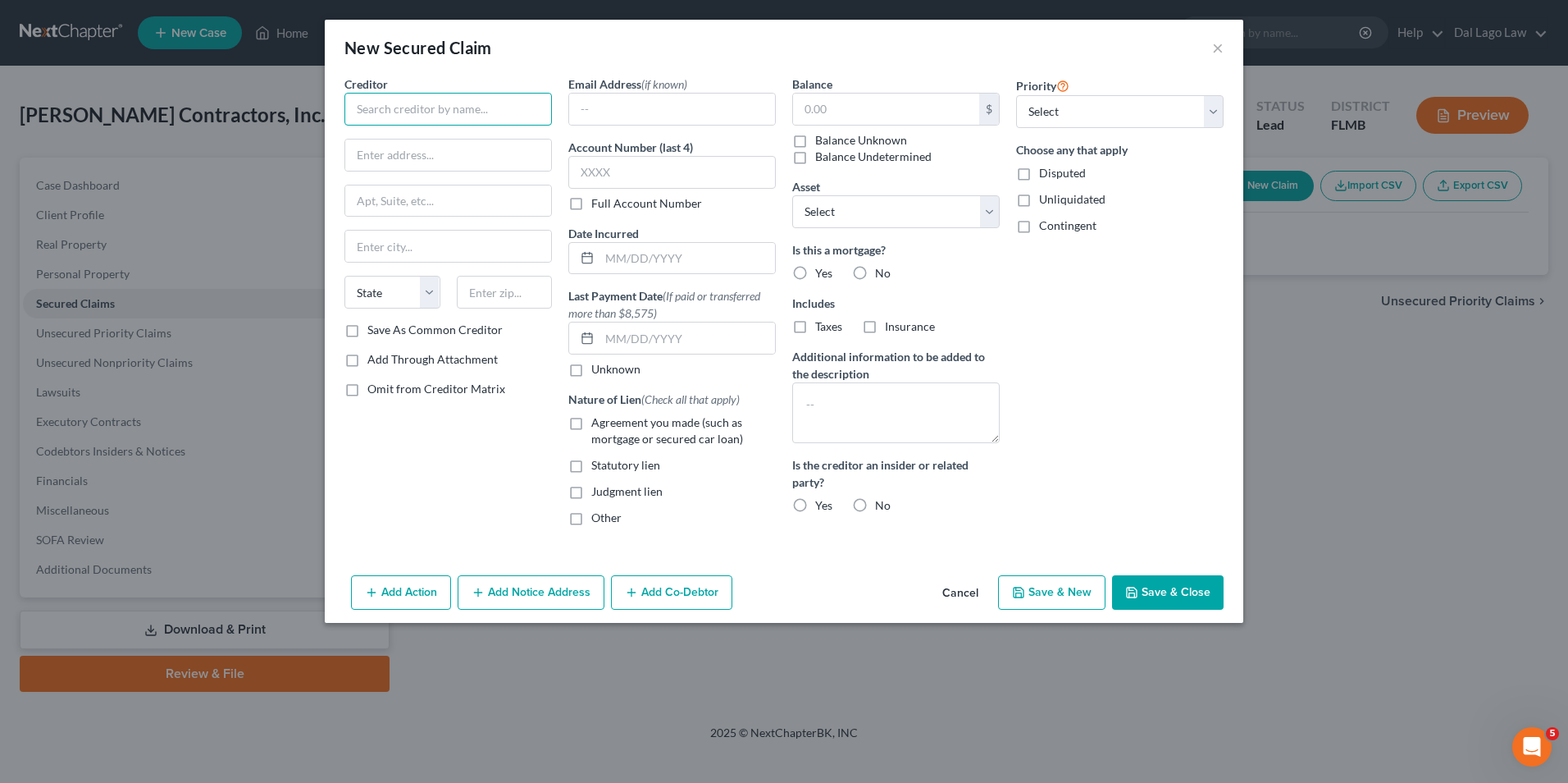
click at [425, 112] on input "text" at bounding box center [449, 109] width 208 height 33
type input "Kubota Credit Corporation"
type input "1000 Kubota Drive"
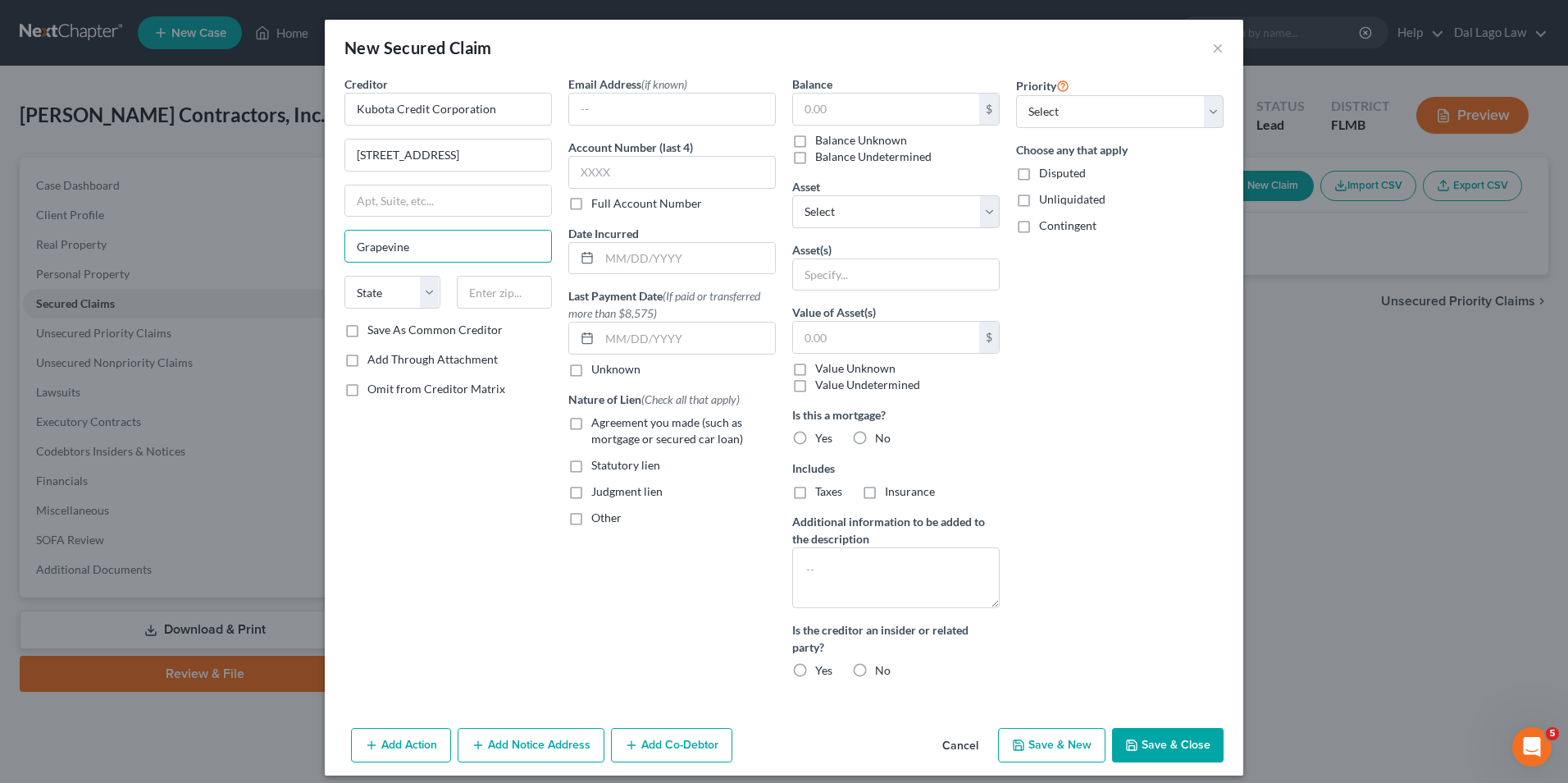
type input "Grapevine"
select select "45"
type input "76051"
click at [630, 177] on input "text" at bounding box center [673, 172] width 208 height 33
type input "4386"
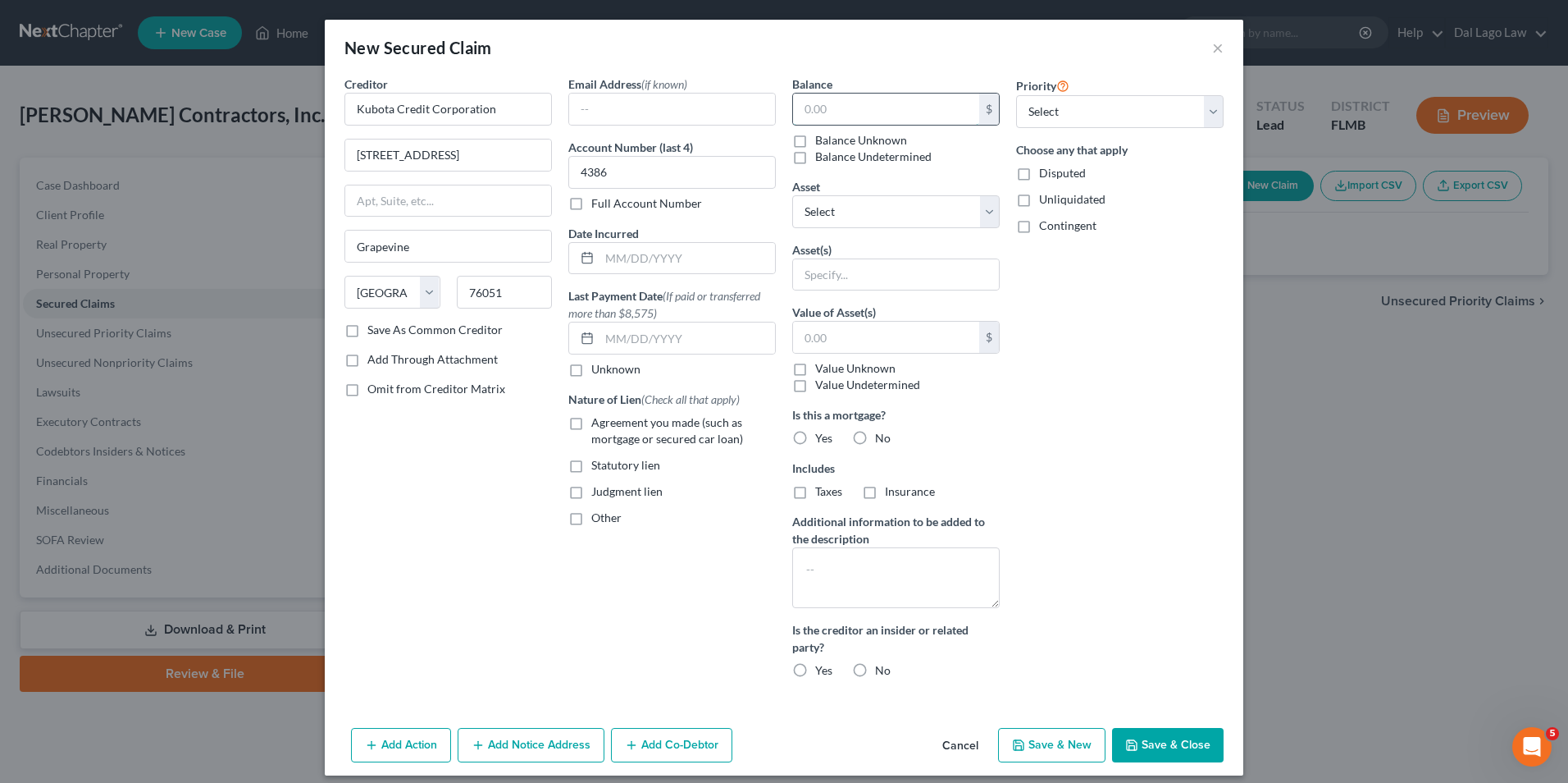
click at [870, 108] on input "text" at bounding box center [887, 108] width 186 height 31
type input "66,246.25"
click at [1044, 122] on select "Select 1st 2nd 3rd 4th 5th 6th 7th 8th 9th 10th 11th 12th 13th 14th 15th 16th 1…" at bounding box center [1120, 111] width 208 height 33
click at [900, 217] on select "Select Other Multiple Assets Kubota Svl65 2c - $45000.0 2023 Dump Trailer - $60…" at bounding box center [896, 211] width 208 height 33
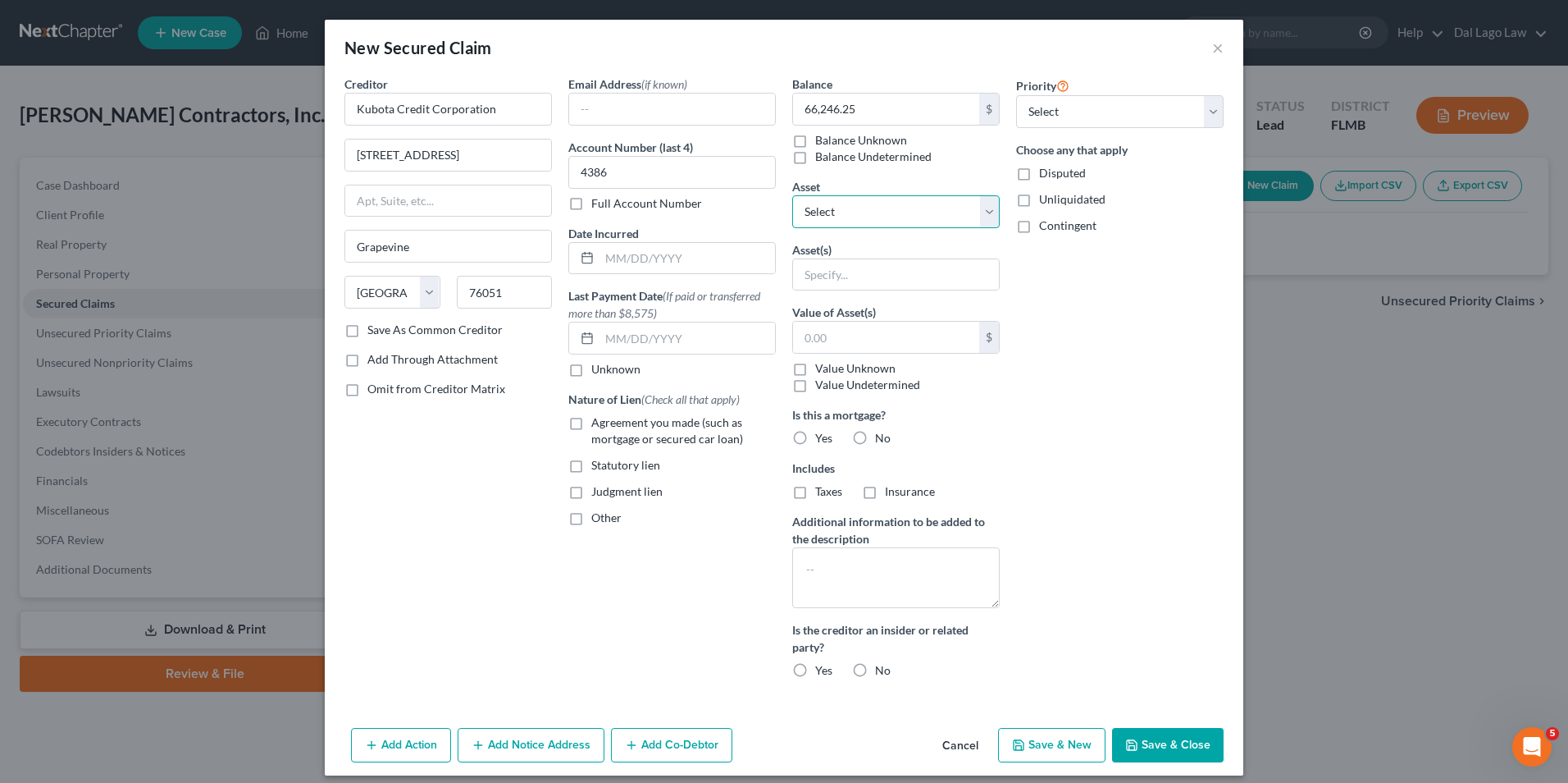
select select "2"
click at [793, 195] on select "Select Other Multiple Assets Kubota Svl65 2c - $45000.0 2023 Dump Trailer - $60…" at bounding box center [896, 211] width 208 height 33
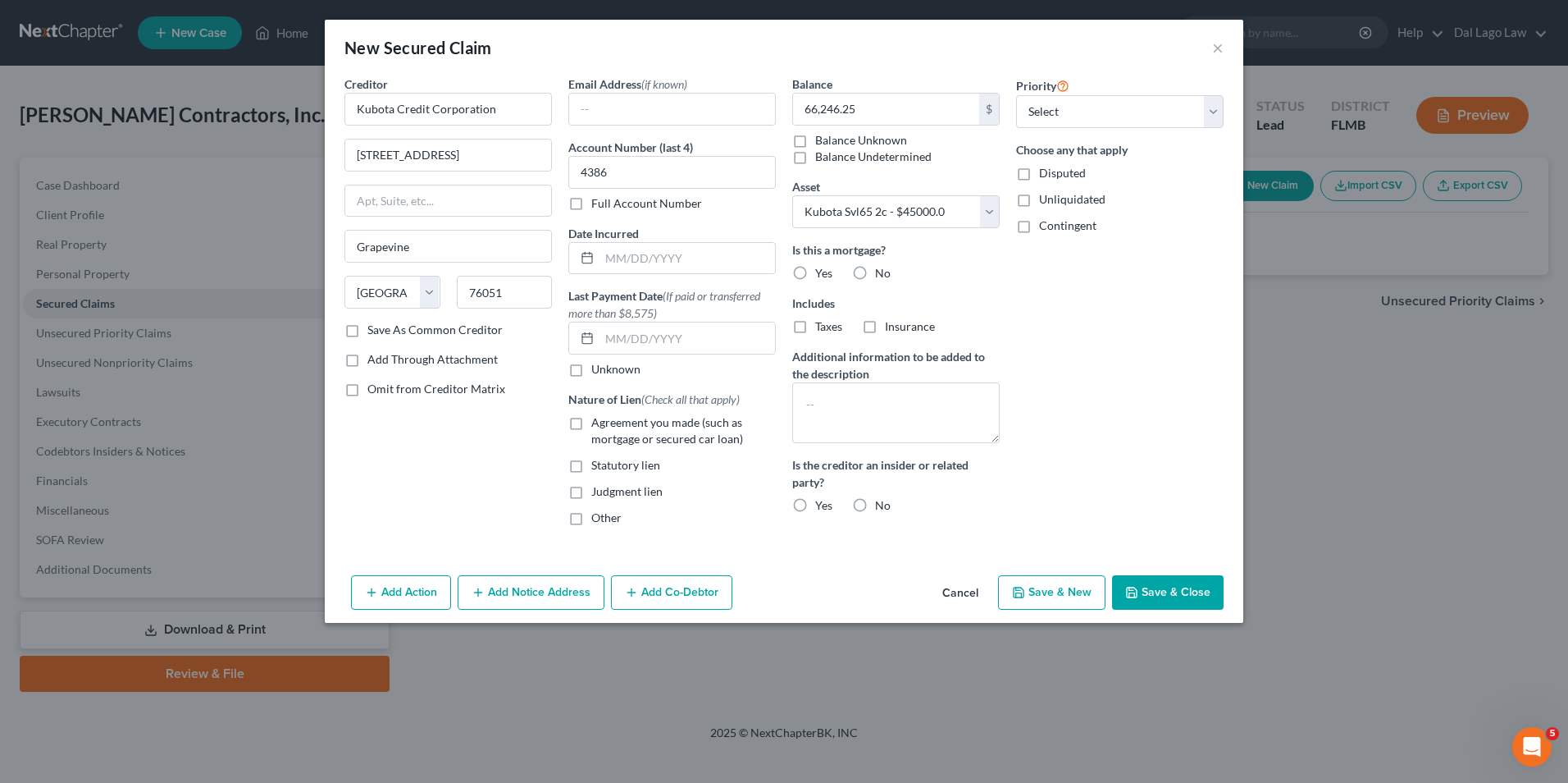
click at [875, 506] on label "No" at bounding box center [882, 505] width 15 height 16
click at [882, 506] on input "No" at bounding box center [887, 503] width 11 height 11
radio input "true"
click at [591, 421] on label "Agreement you made (such as mortgage or secured car loan)" at bounding box center [683, 431] width 184 height 33
click at [598, 421] on input "Agreement you made (such as mortgage or secured car loan)" at bounding box center [604, 420] width 11 height 11
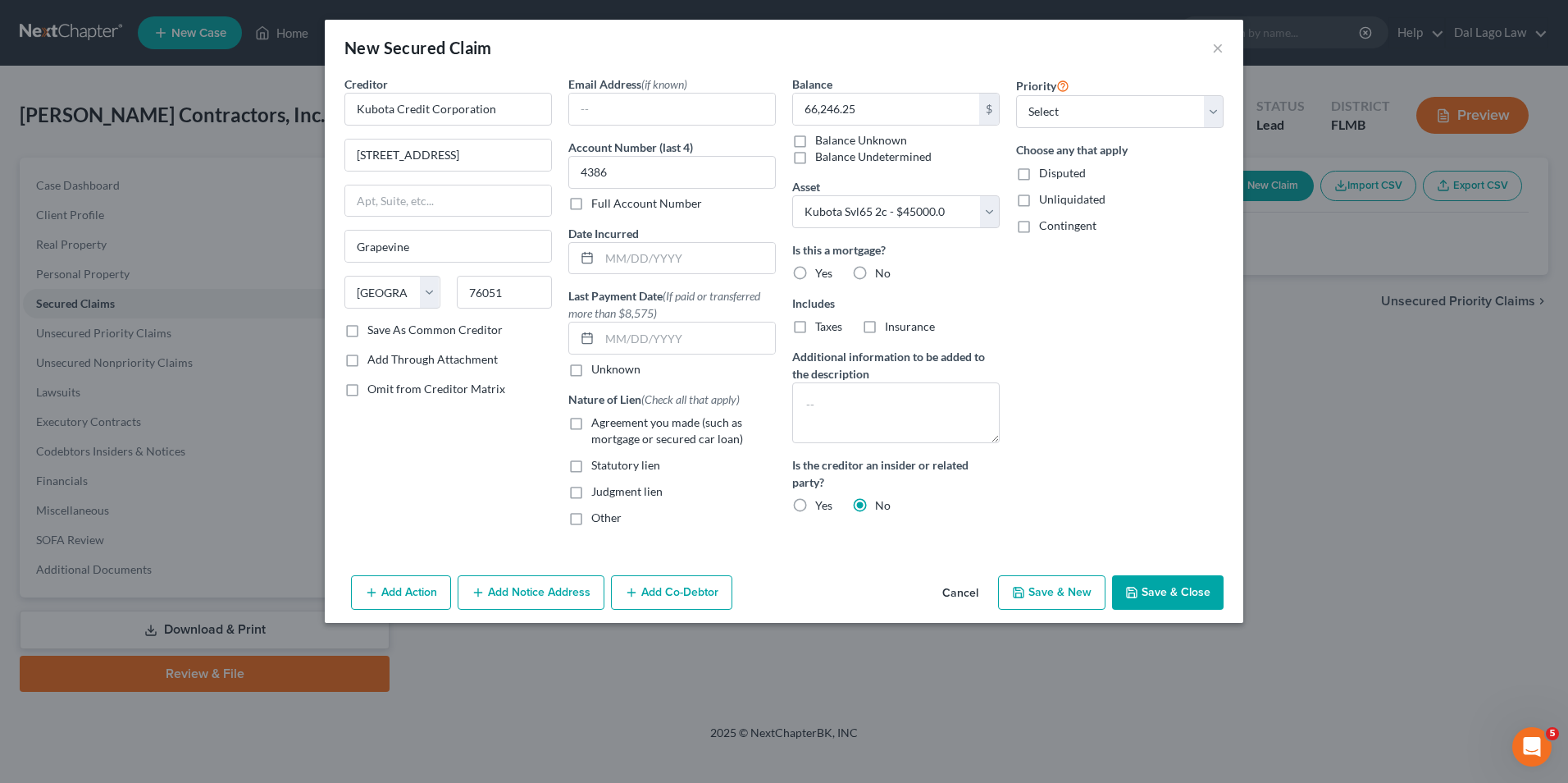
checkbox input "true"
click at [1152, 595] on button "Save & Close" at bounding box center [1168, 592] width 112 height 34
select select
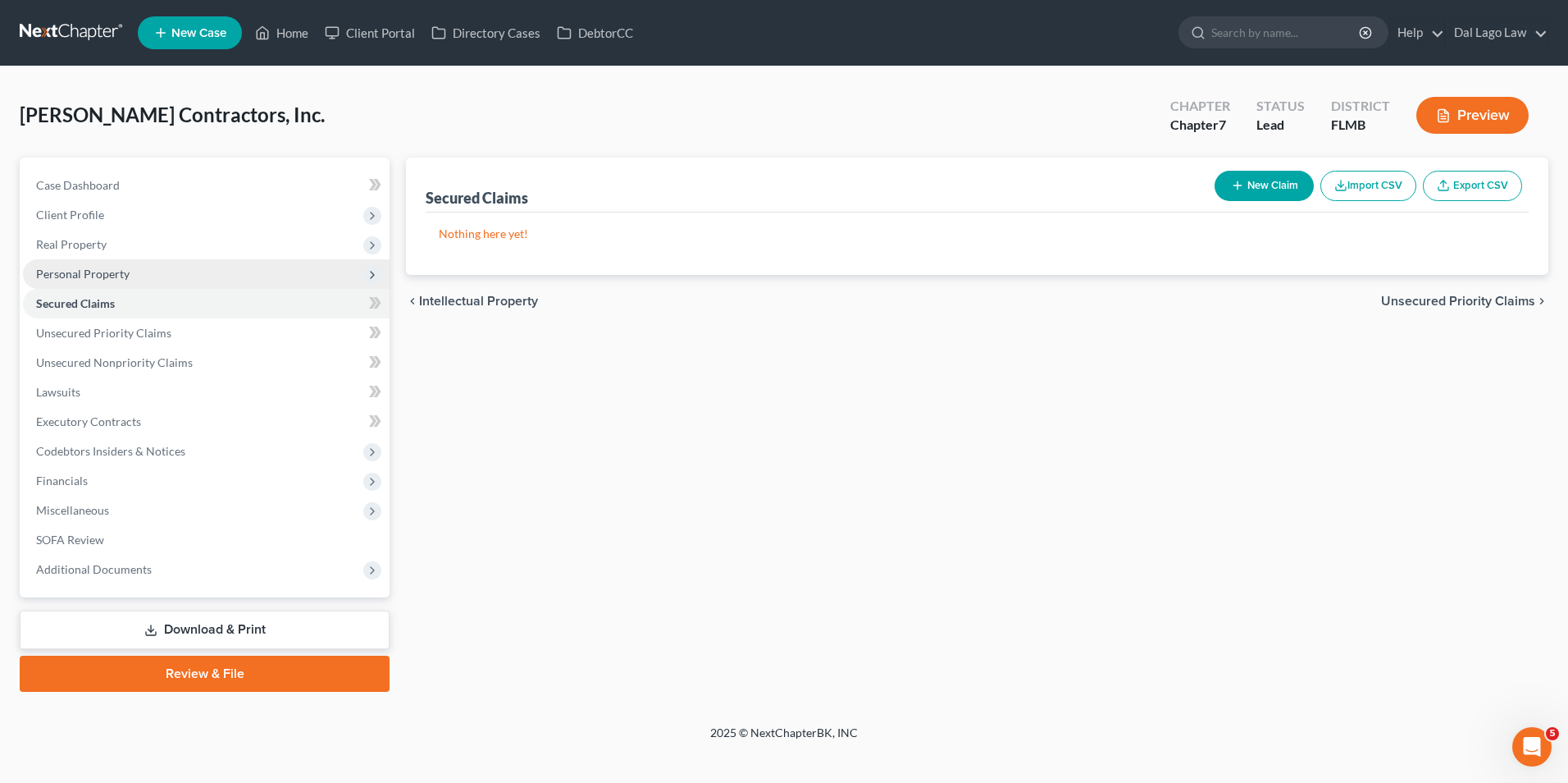
click at [129, 279] on span "Personal Property" at bounding box center [206, 273] width 366 height 30
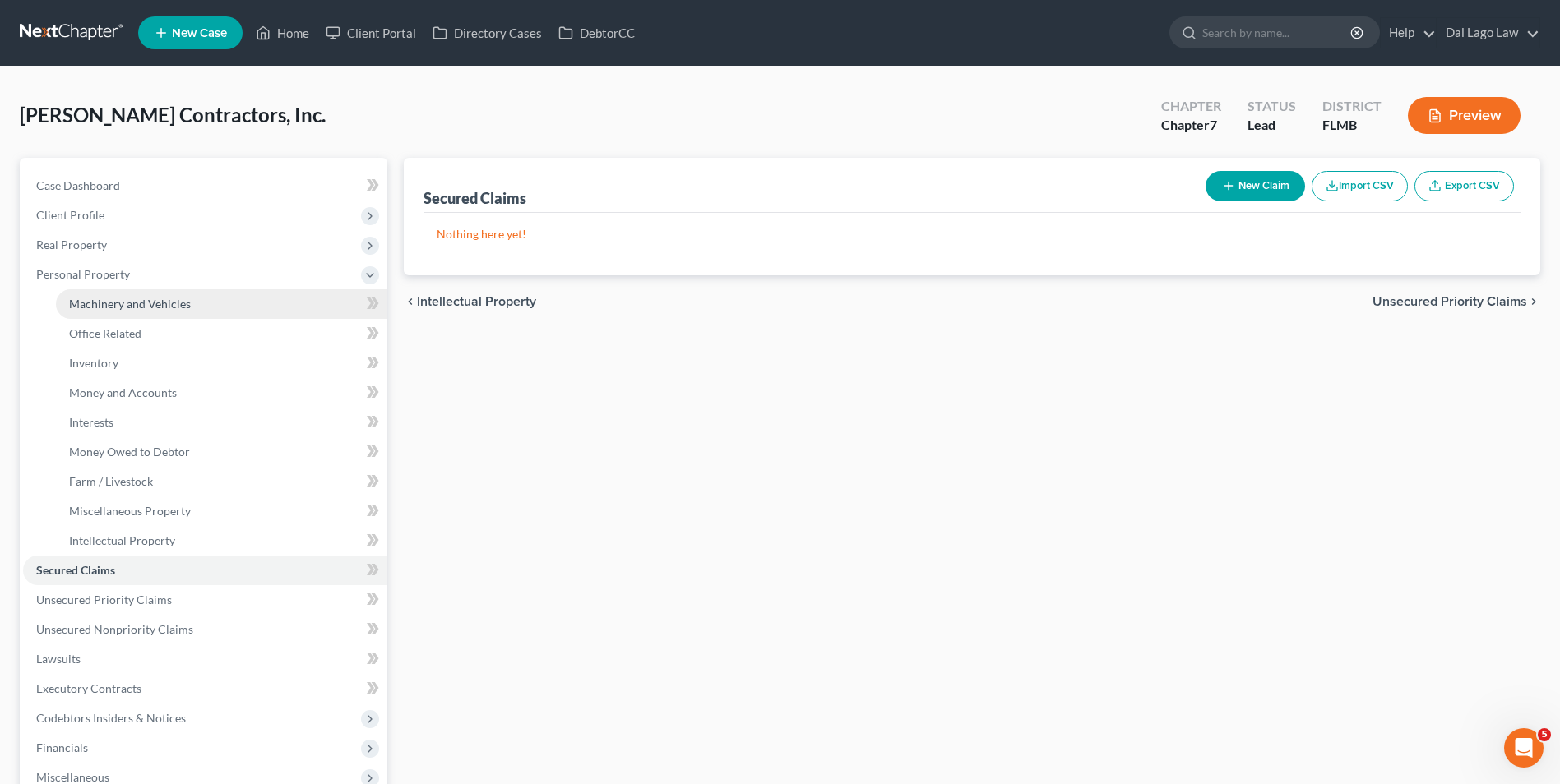
click at [162, 304] on span "Machinery and Vehicles" at bounding box center [130, 304] width 122 height 14
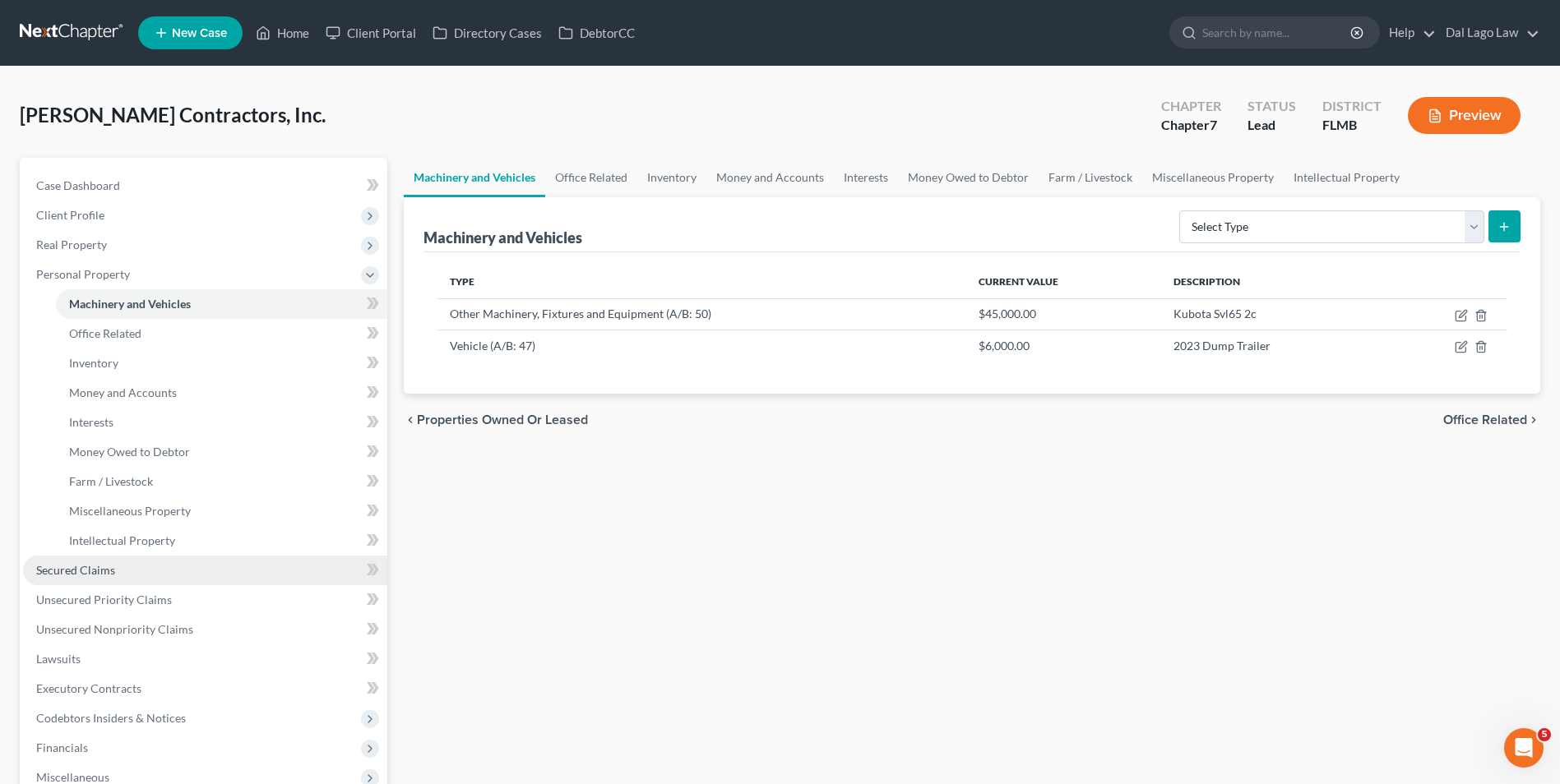
click at [147, 575] on link "Secured Claims" at bounding box center [206, 570] width 364 height 30
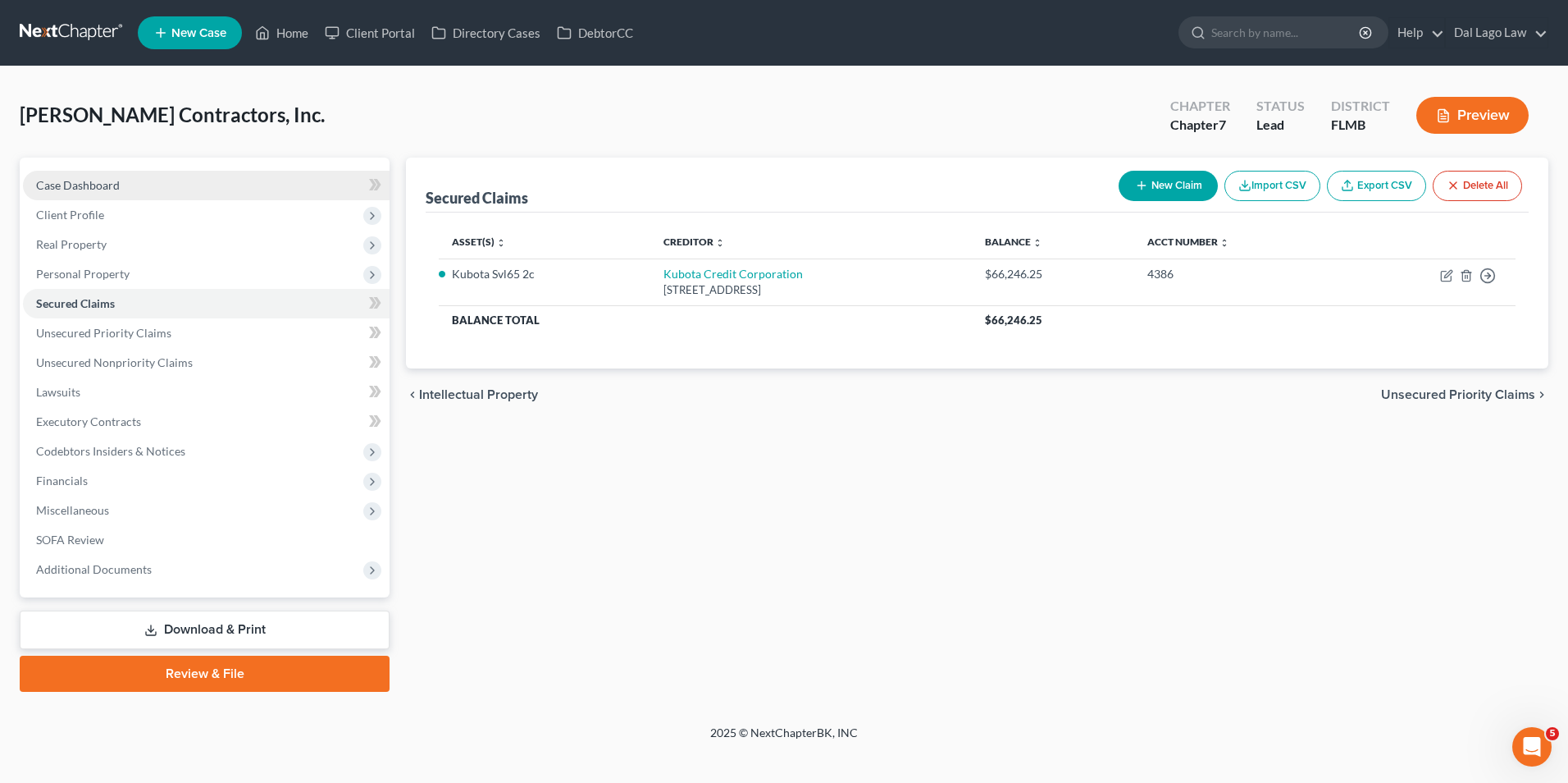
click at [142, 185] on link "Case Dashboard" at bounding box center [206, 185] width 366 height 30
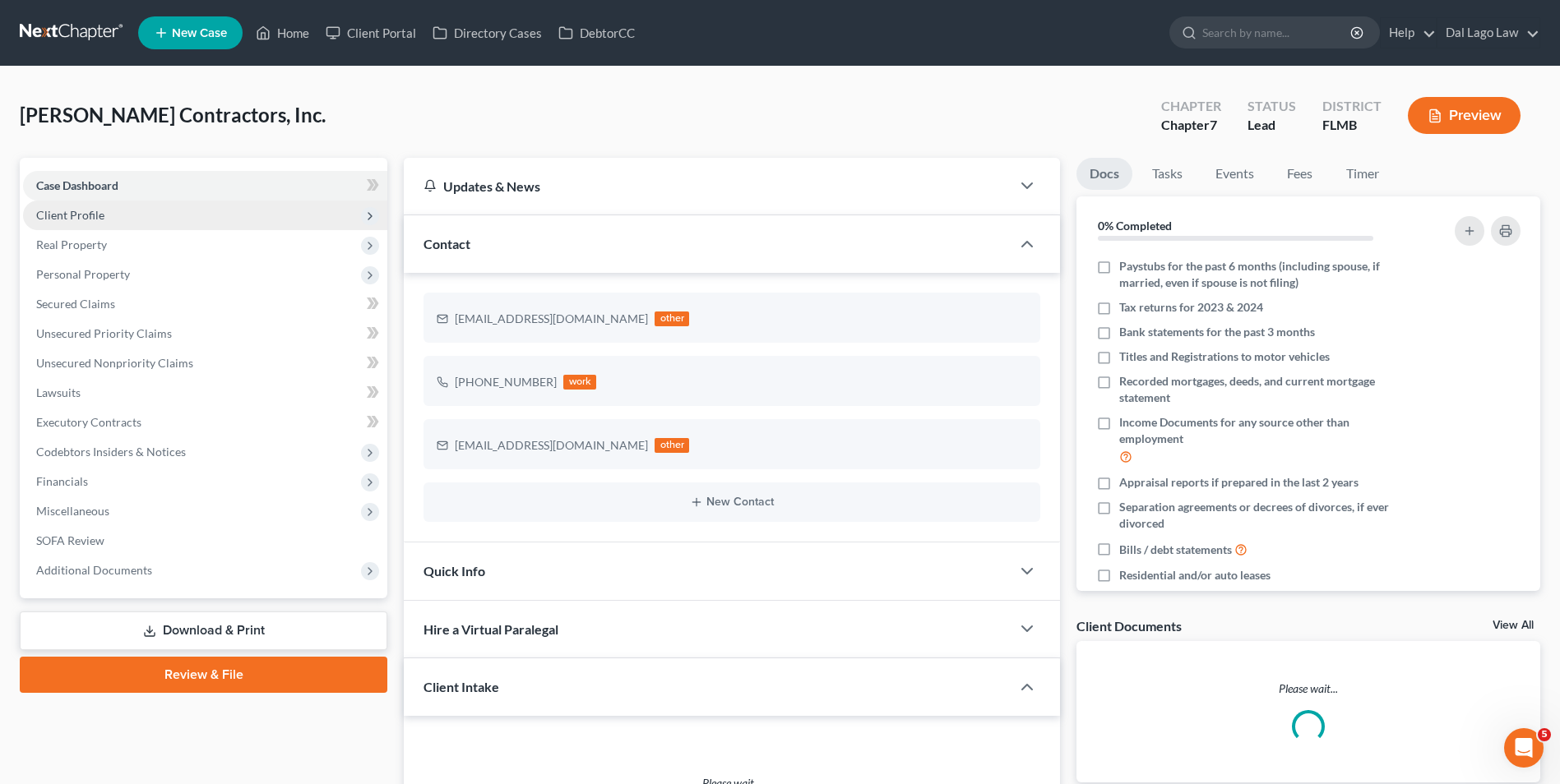
click at [191, 220] on span "Client Profile" at bounding box center [206, 215] width 364 height 30
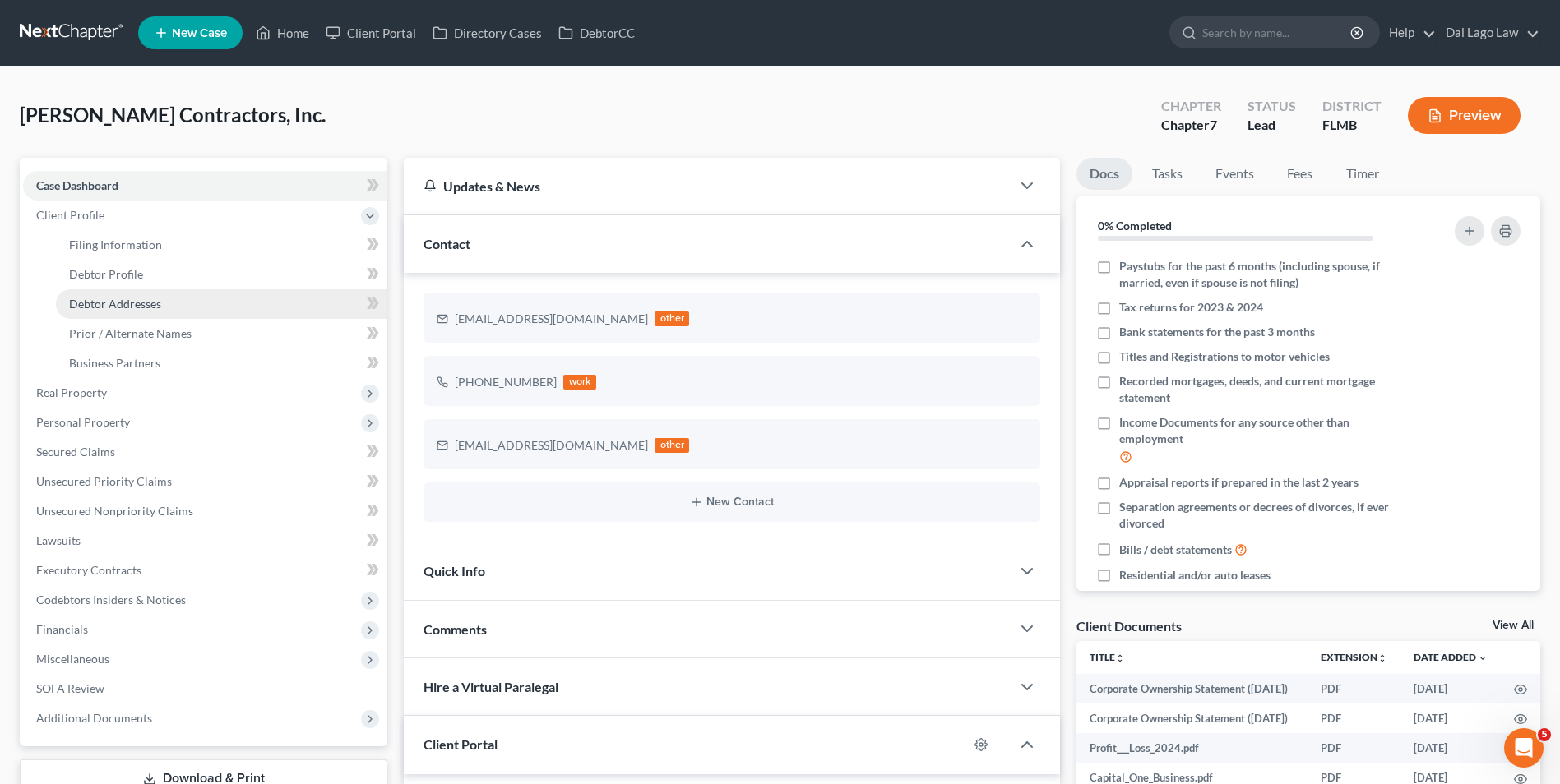
click at [201, 292] on link "Debtor Addresses" at bounding box center [221, 303] width 331 height 30
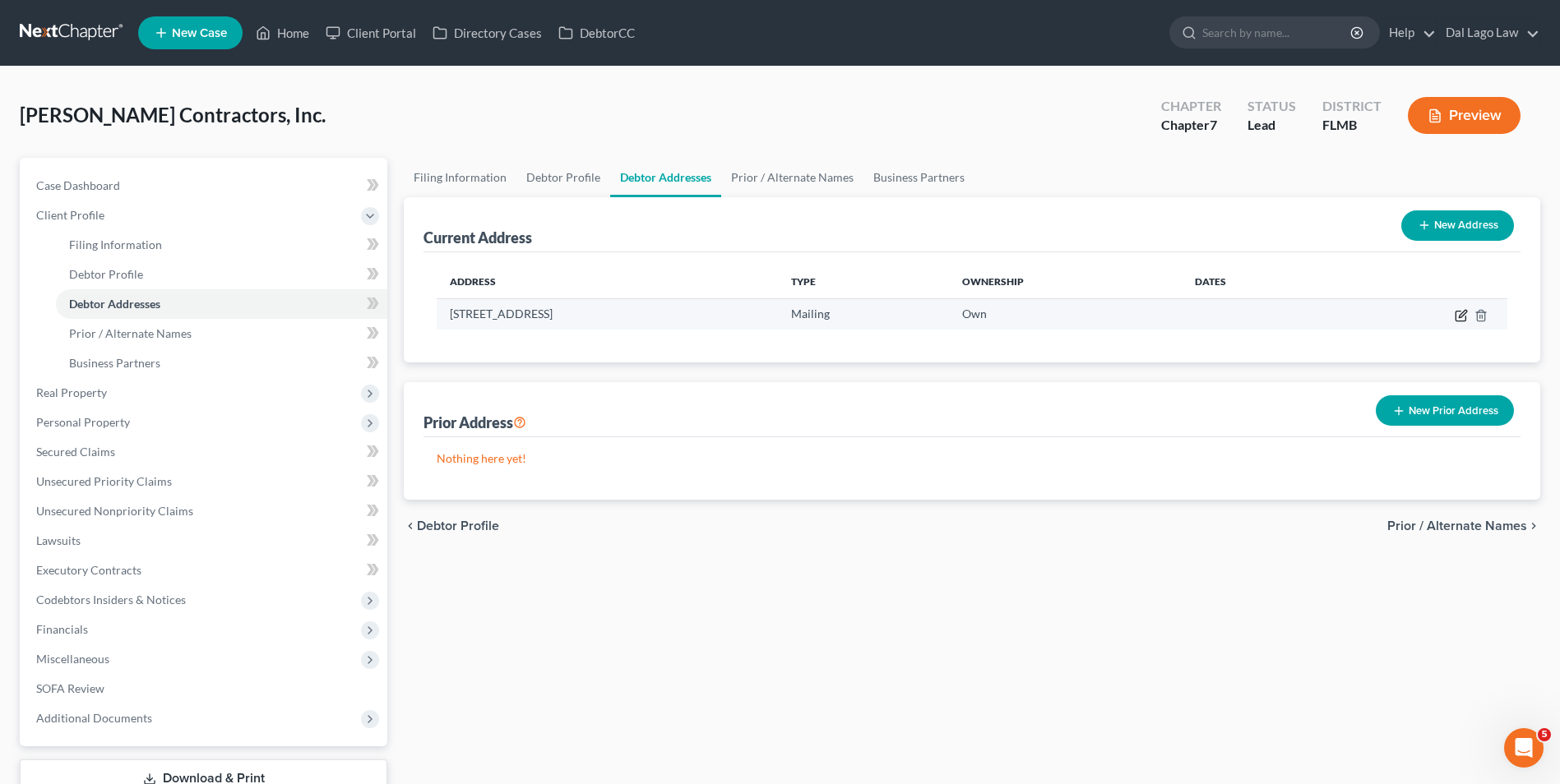
click at [1459, 318] on icon "button" at bounding box center [1462, 313] width 7 height 7
select select "9"
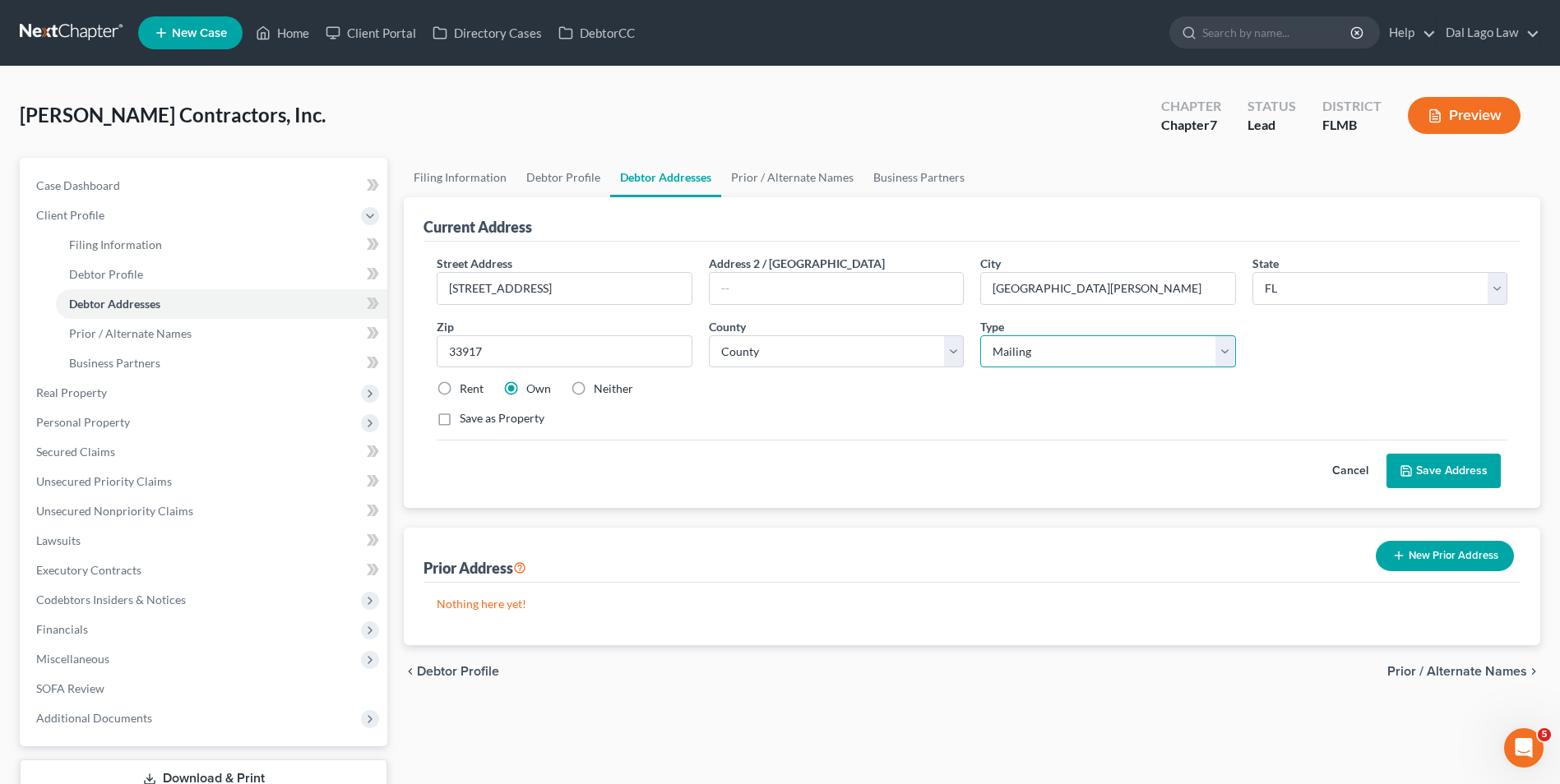
click at [1094, 347] on select "Select Business Mailing Location of Assets" at bounding box center [1108, 352] width 255 height 33
select select "0"
click at [980, 335] on select "Select Business Mailing Location of Assets" at bounding box center [1108, 352] width 255 height 33
click at [593, 387] on label "Neither" at bounding box center [613, 388] width 39 height 16
click at [600, 387] on input "Neither" at bounding box center [606, 386] width 11 height 11
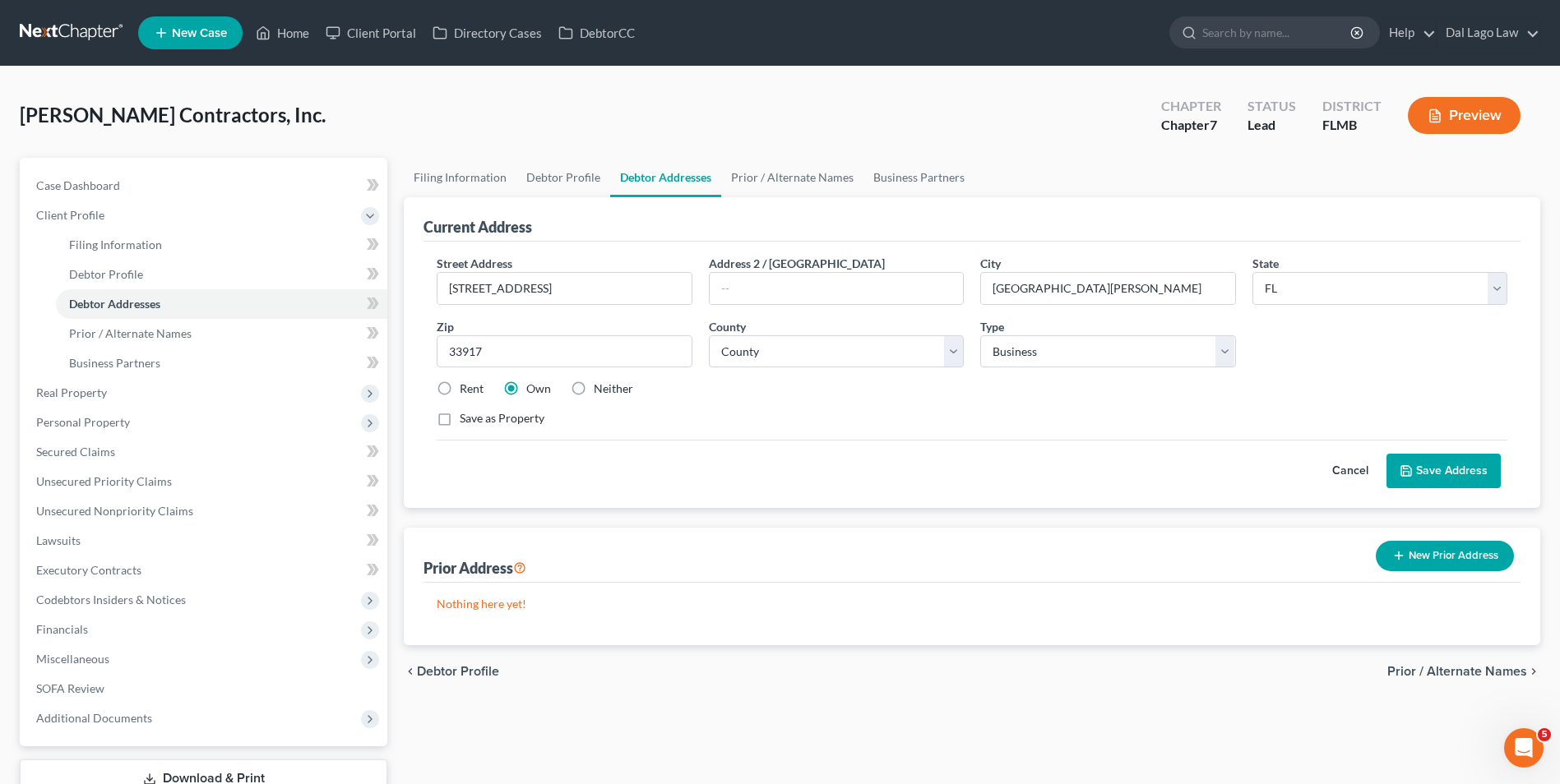
radio input "true"
click at [1467, 472] on button "Save Address" at bounding box center [1442, 471] width 114 height 34
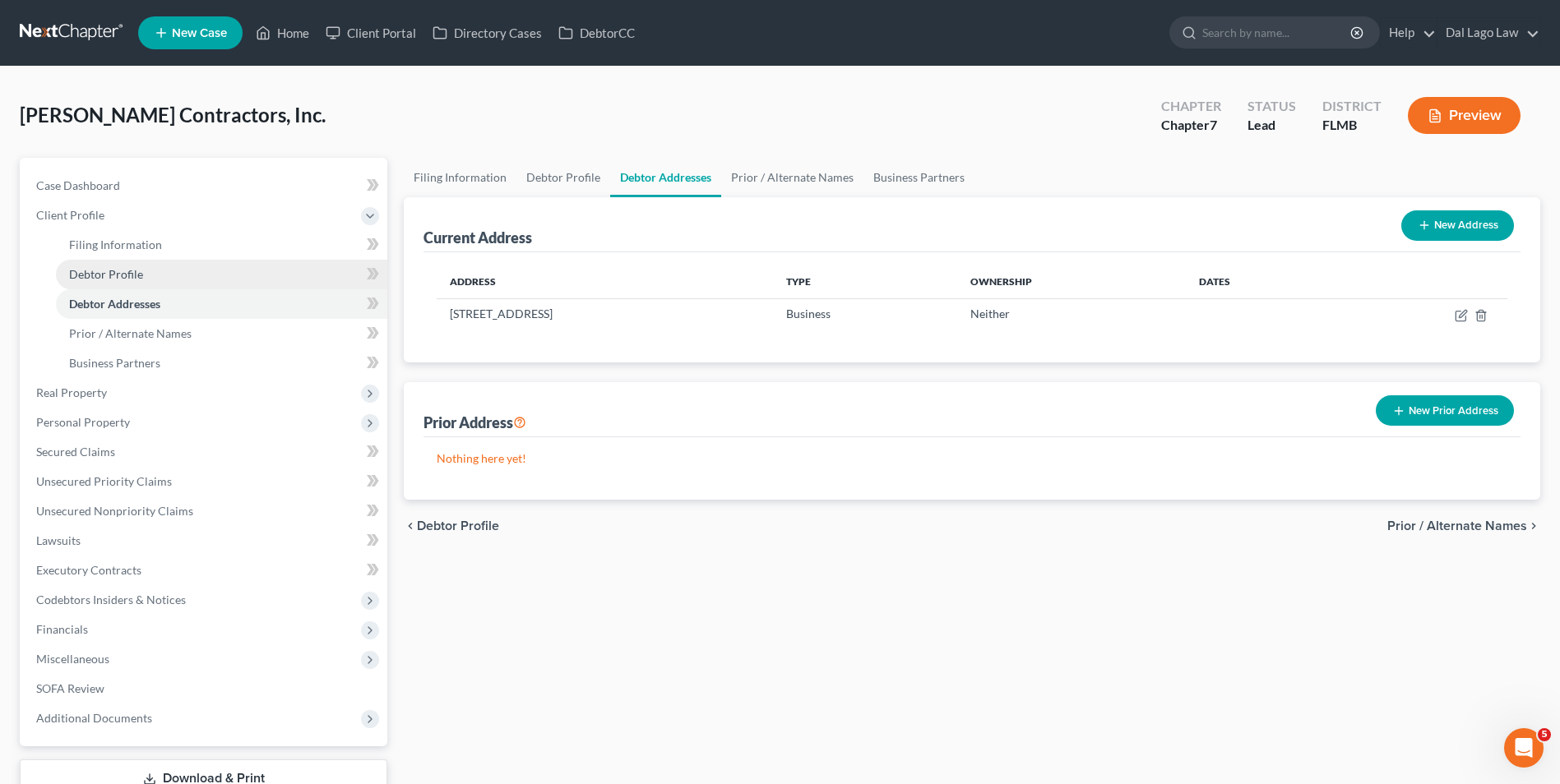
click at [152, 276] on link "Debtor Profile" at bounding box center [221, 274] width 331 height 30
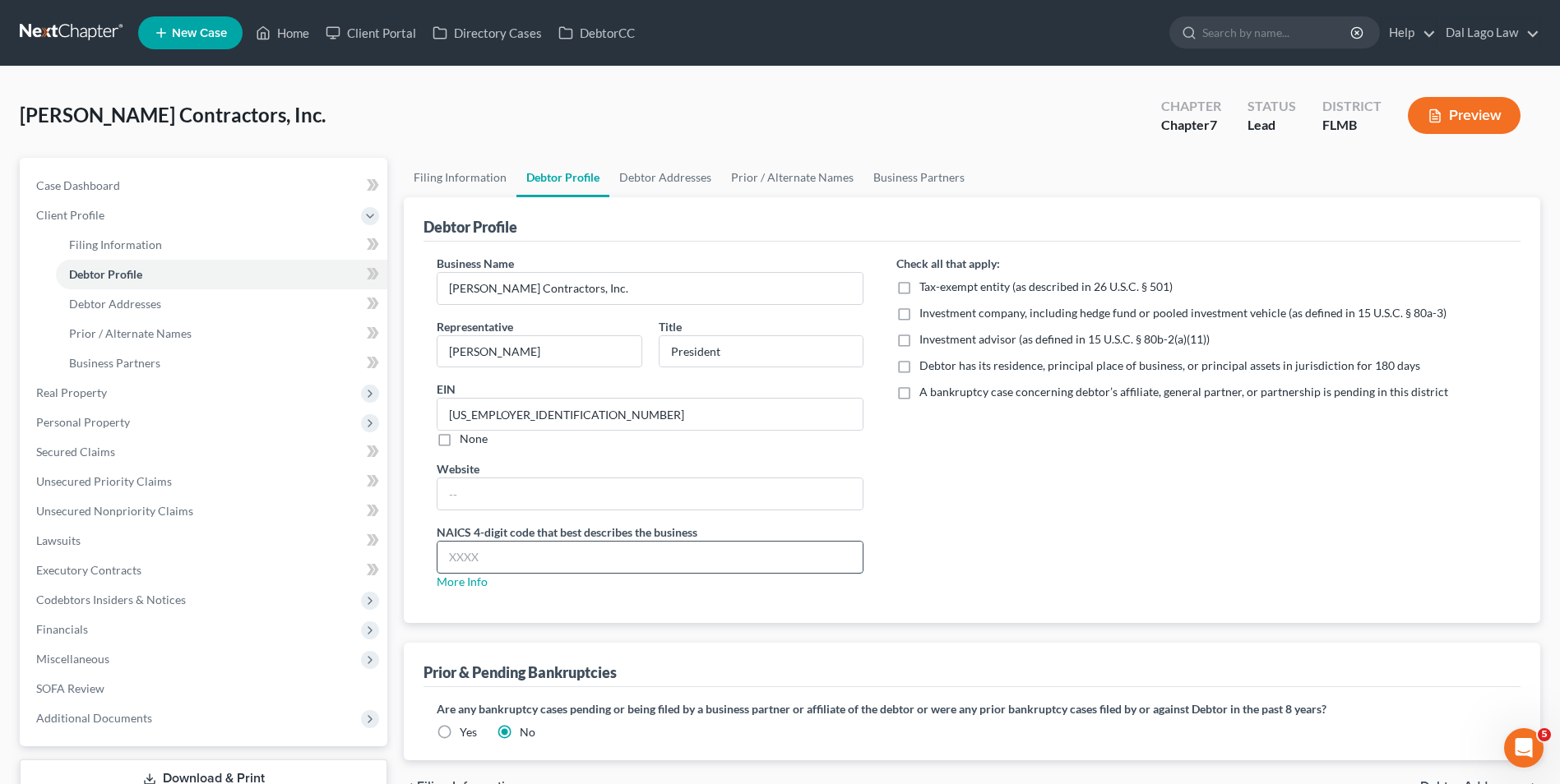
click at [521, 561] on input "text" at bounding box center [650, 557] width 425 height 31
type input "2361"
click at [533, 588] on div "NAICS 4-digit code that best describes the business 2361 More Info" at bounding box center [649, 557] width 426 height 66
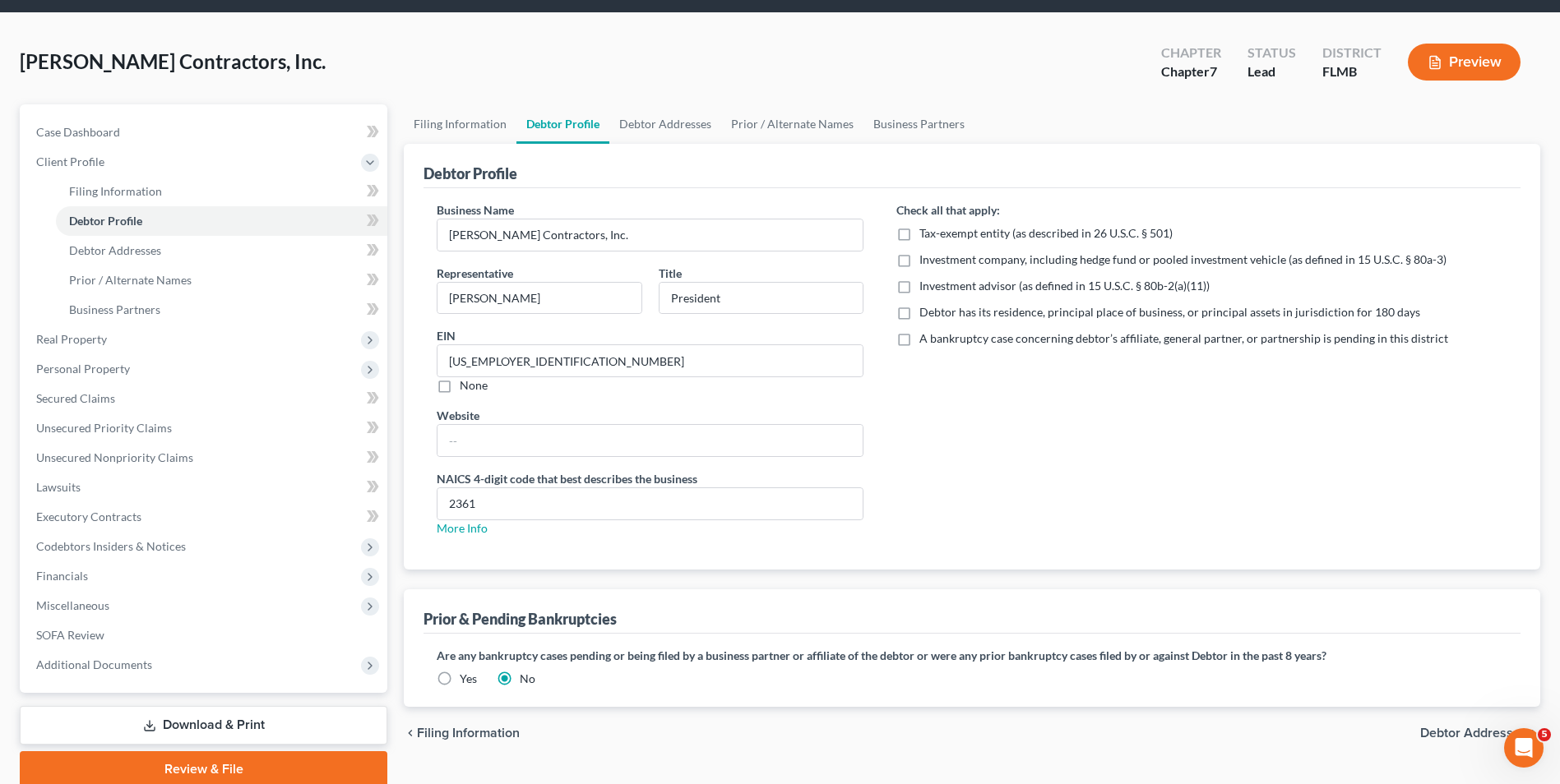
scroll to position [83, 0]
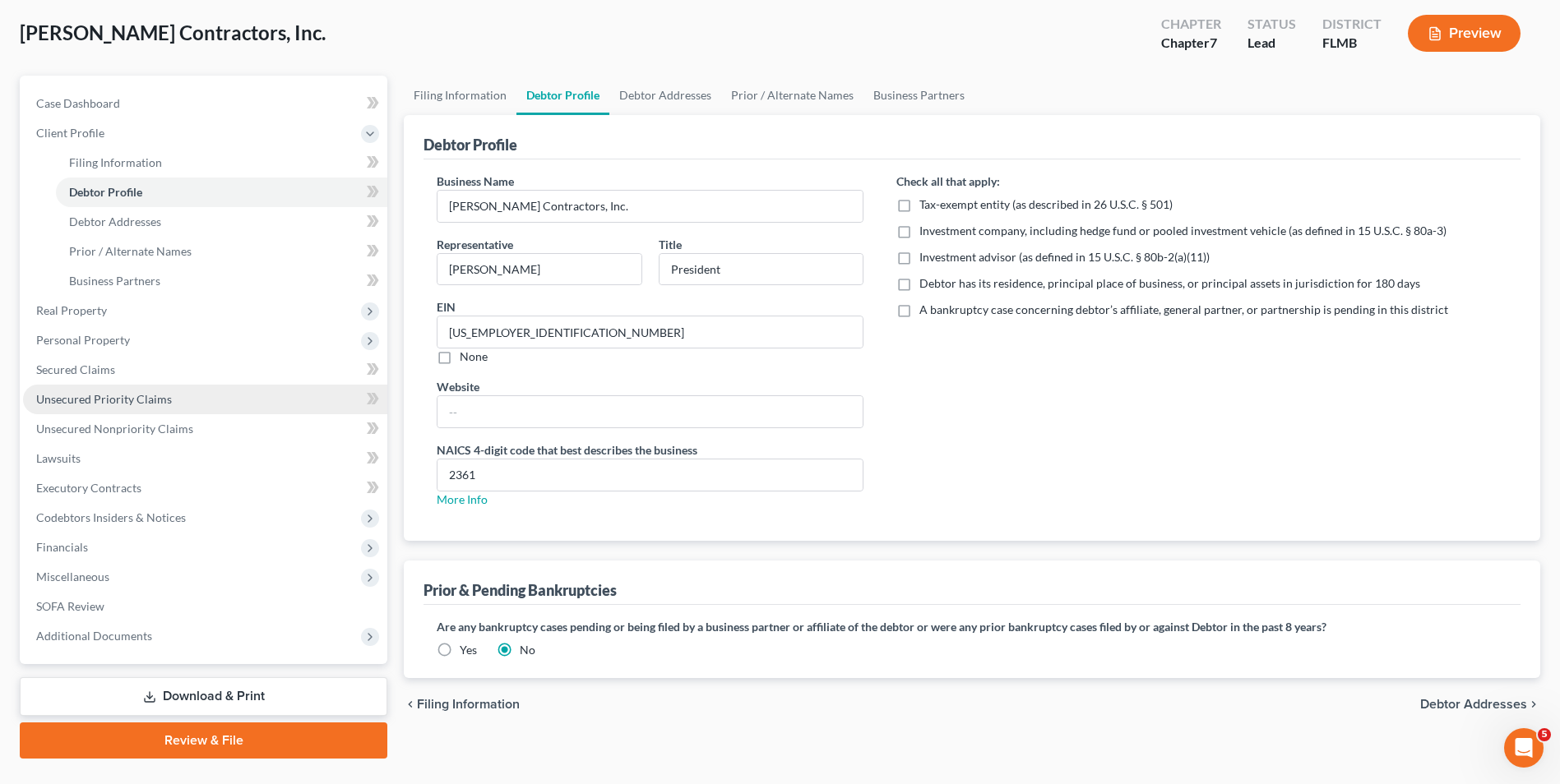
click at [132, 396] on span "Unsecured Priority Claims" at bounding box center [103, 399] width 136 height 14
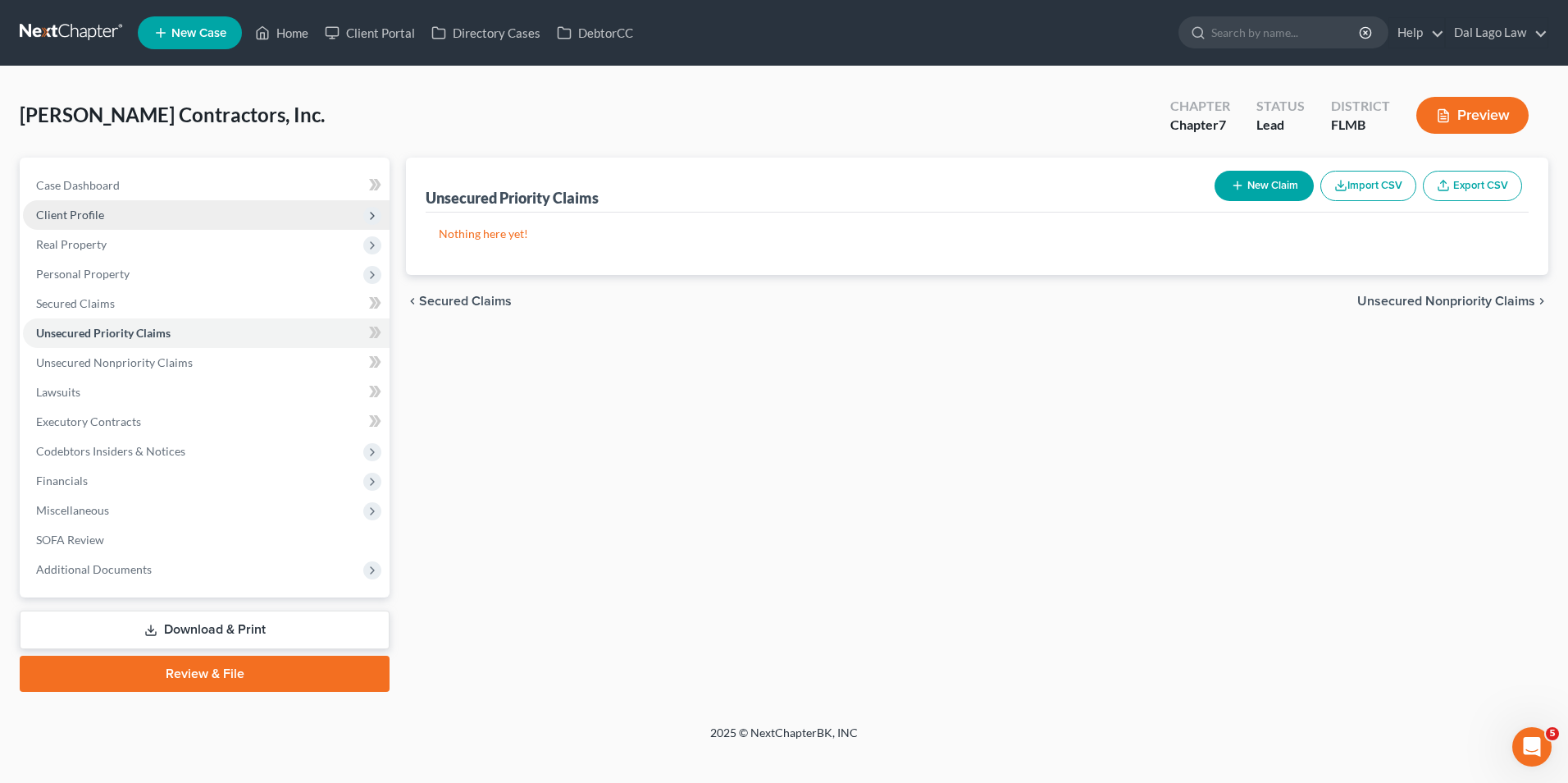
click at [136, 208] on span "Client Profile" at bounding box center [206, 215] width 366 height 30
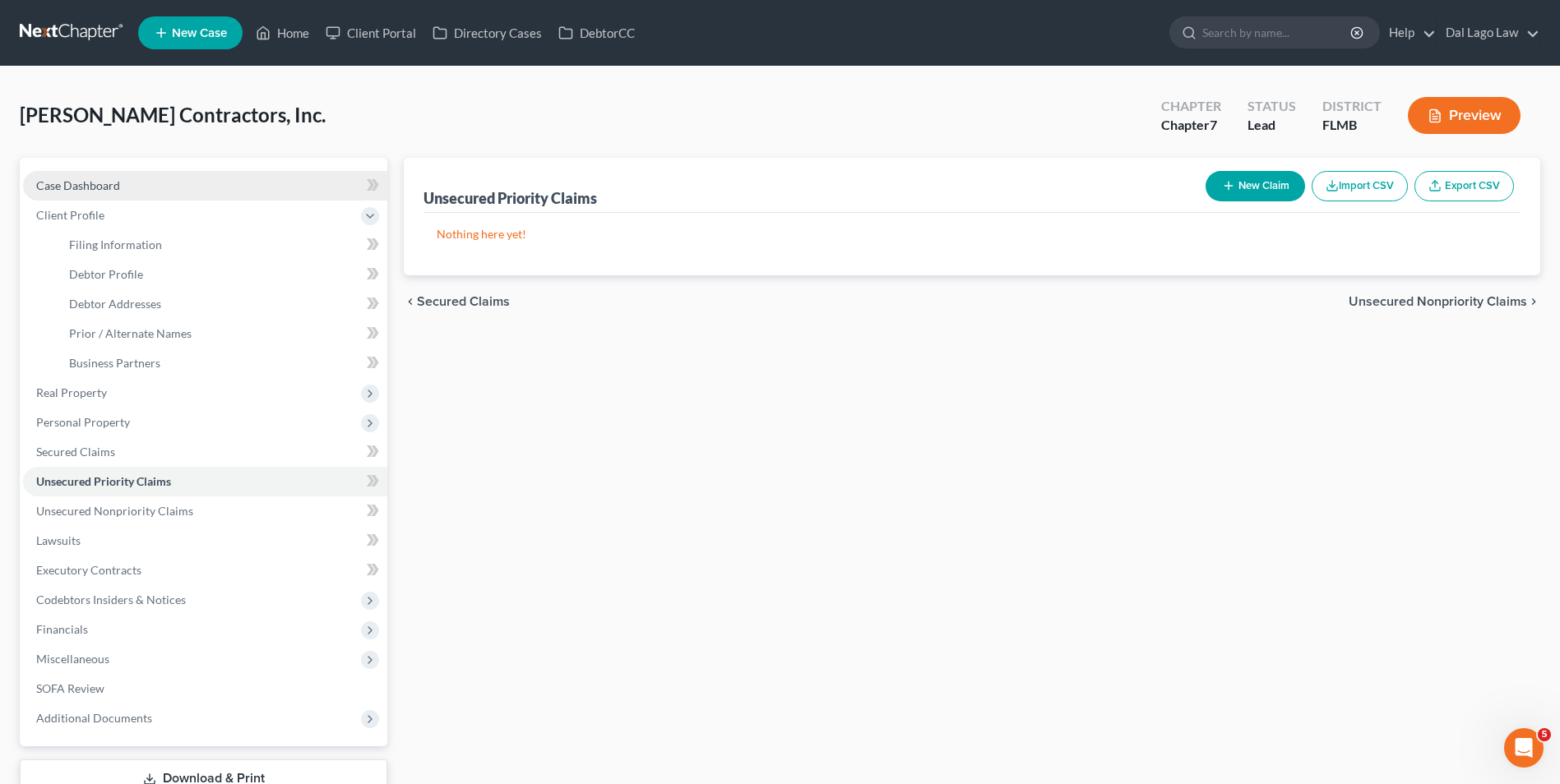
click at [181, 188] on link "Case Dashboard" at bounding box center [206, 186] width 364 height 30
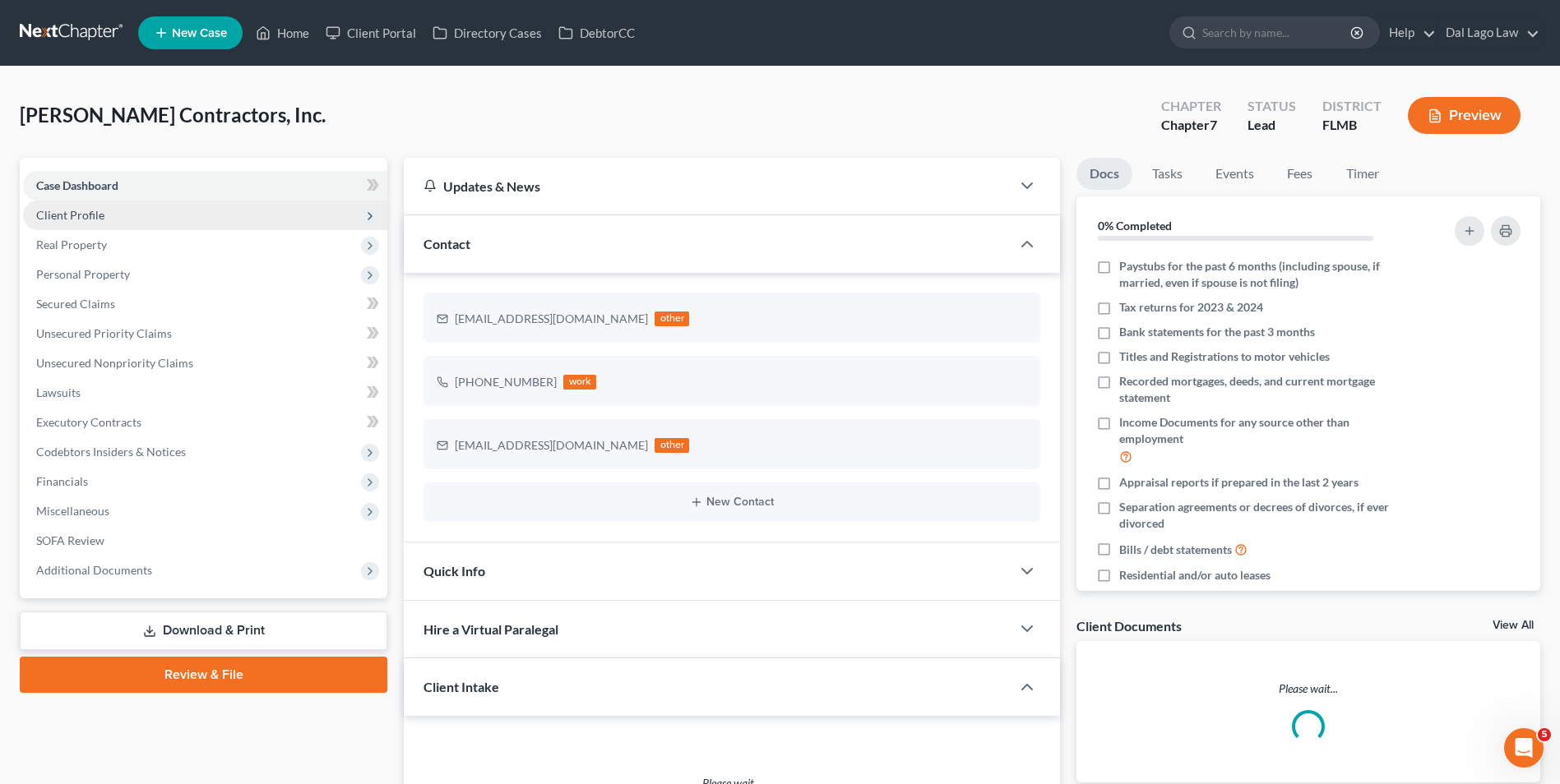
click at [172, 213] on span "Client Profile" at bounding box center [206, 215] width 364 height 30
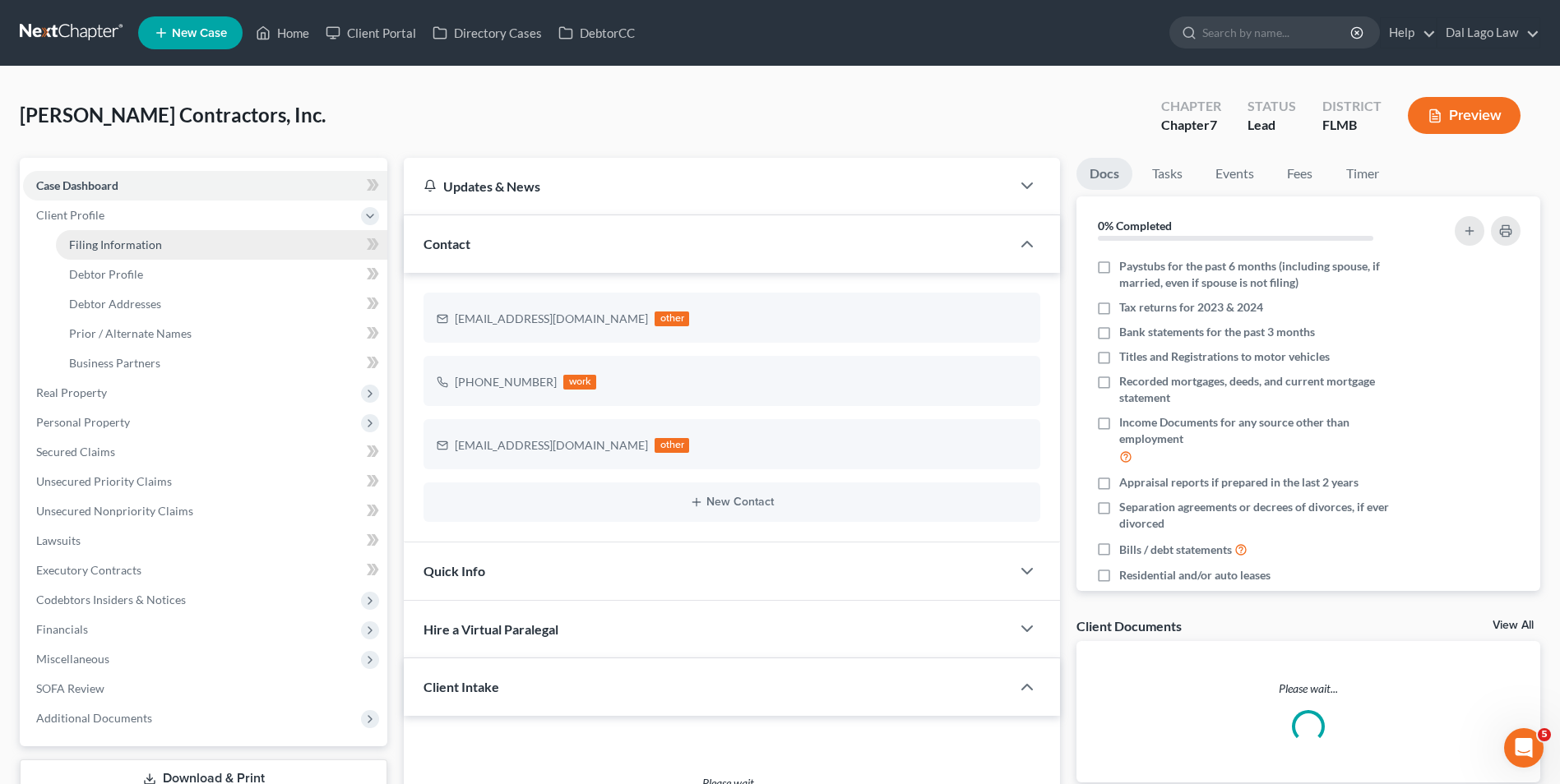
click at [188, 244] on link "Filing Information" at bounding box center [221, 244] width 331 height 30
select select "3"
select select "1"
select select "0"
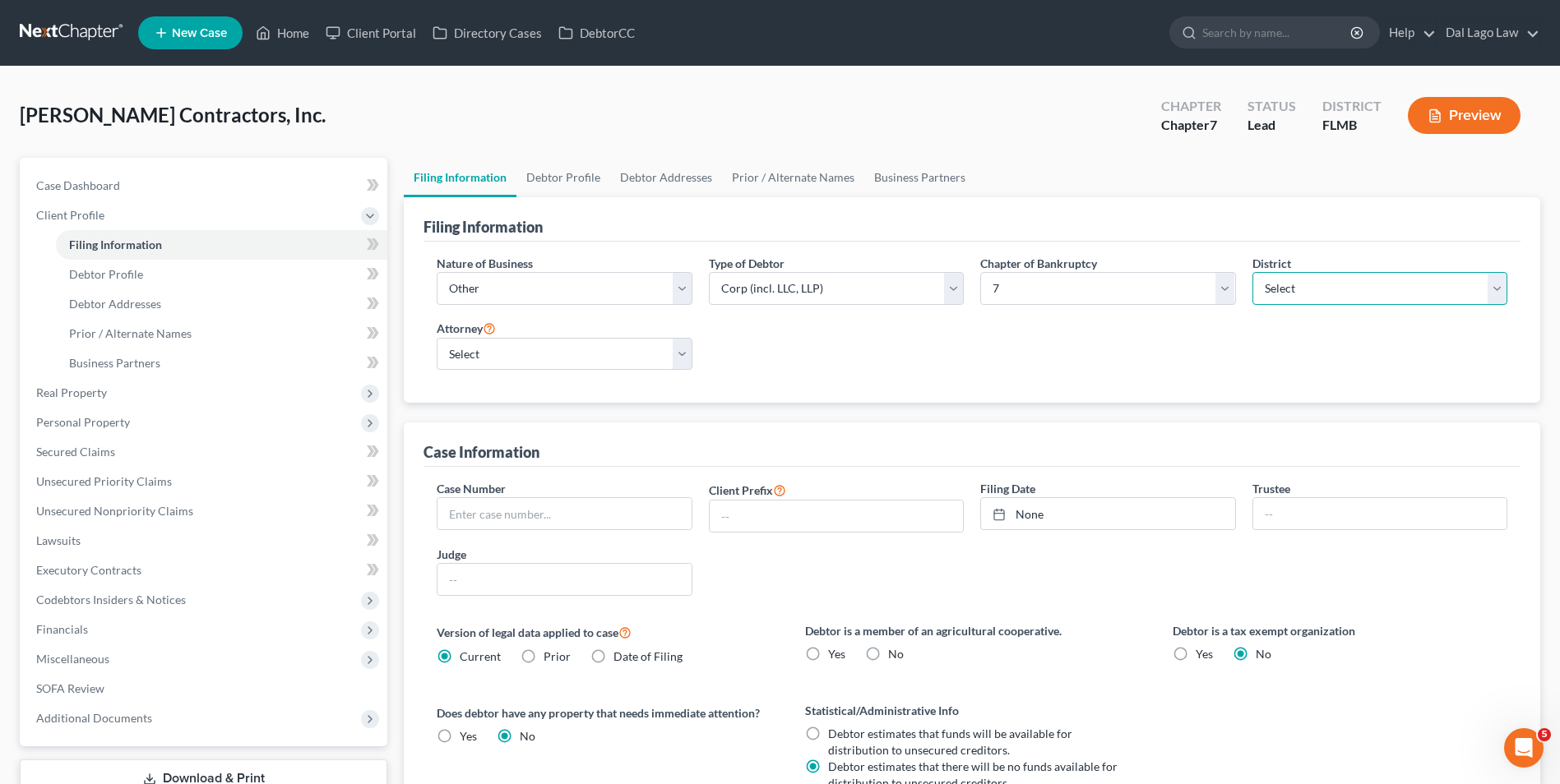
click at [1311, 295] on select "Select" at bounding box center [1380, 288] width 255 height 33
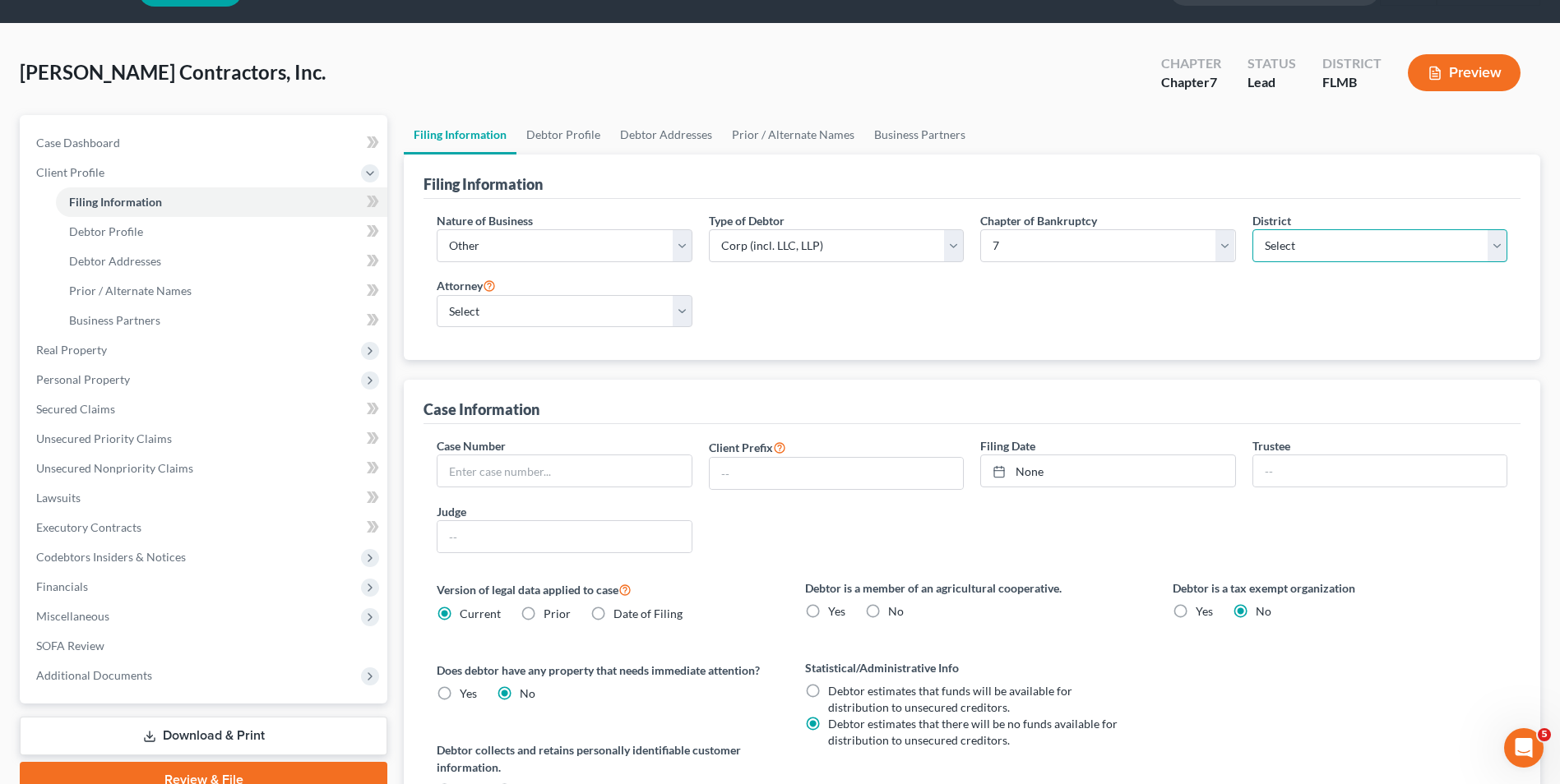
scroll to position [83, 0]
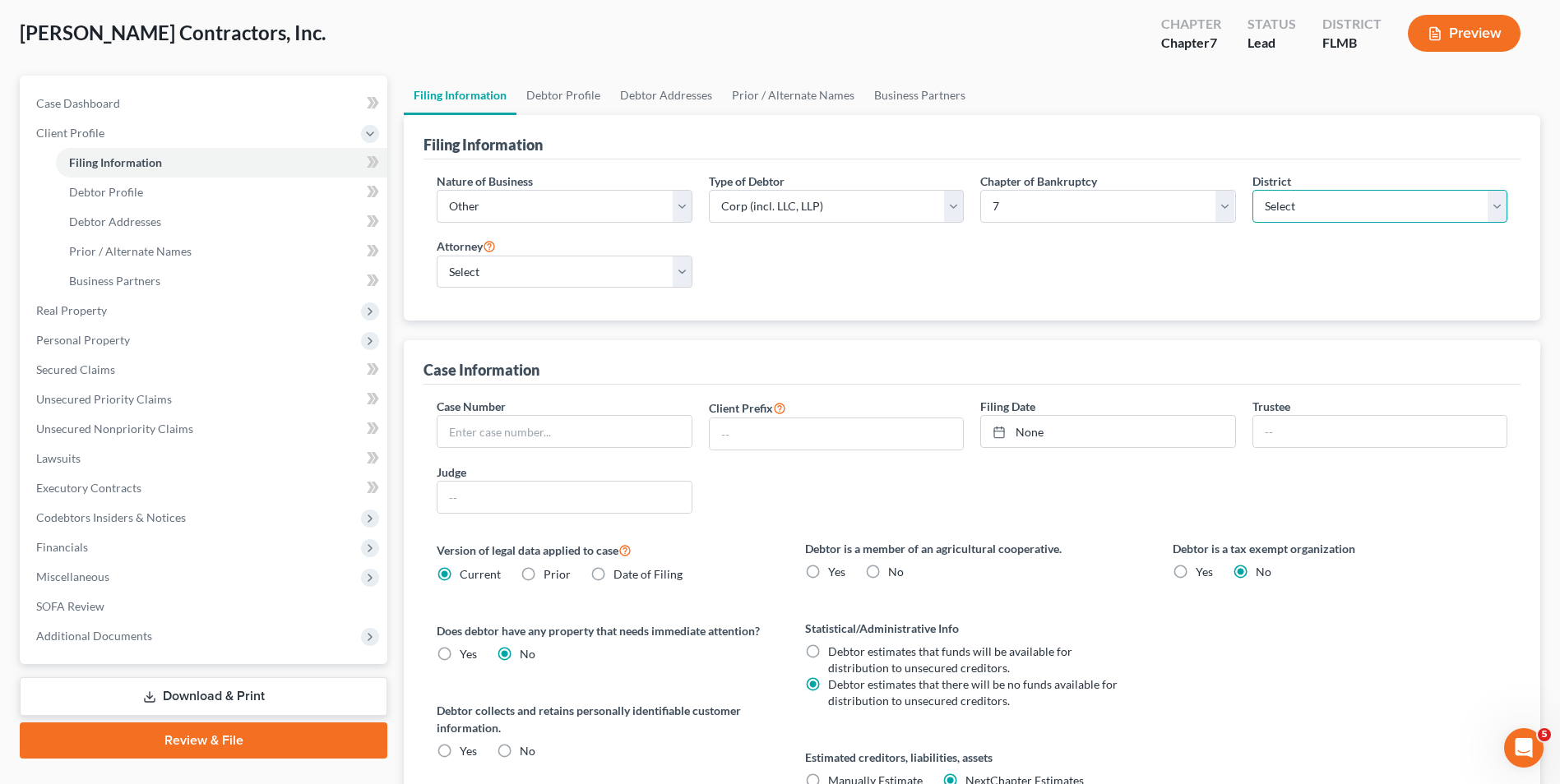
click at [1494, 210] on select "Select" at bounding box center [1380, 206] width 255 height 33
drag, startPoint x: 1494, startPoint y: 209, endPoint x: 1454, endPoint y: 201, distance: 40.8
click at [1494, 209] on select "Select" at bounding box center [1380, 206] width 255 height 33
click at [553, 100] on link "Debtor Profile" at bounding box center [563, 95] width 93 height 39
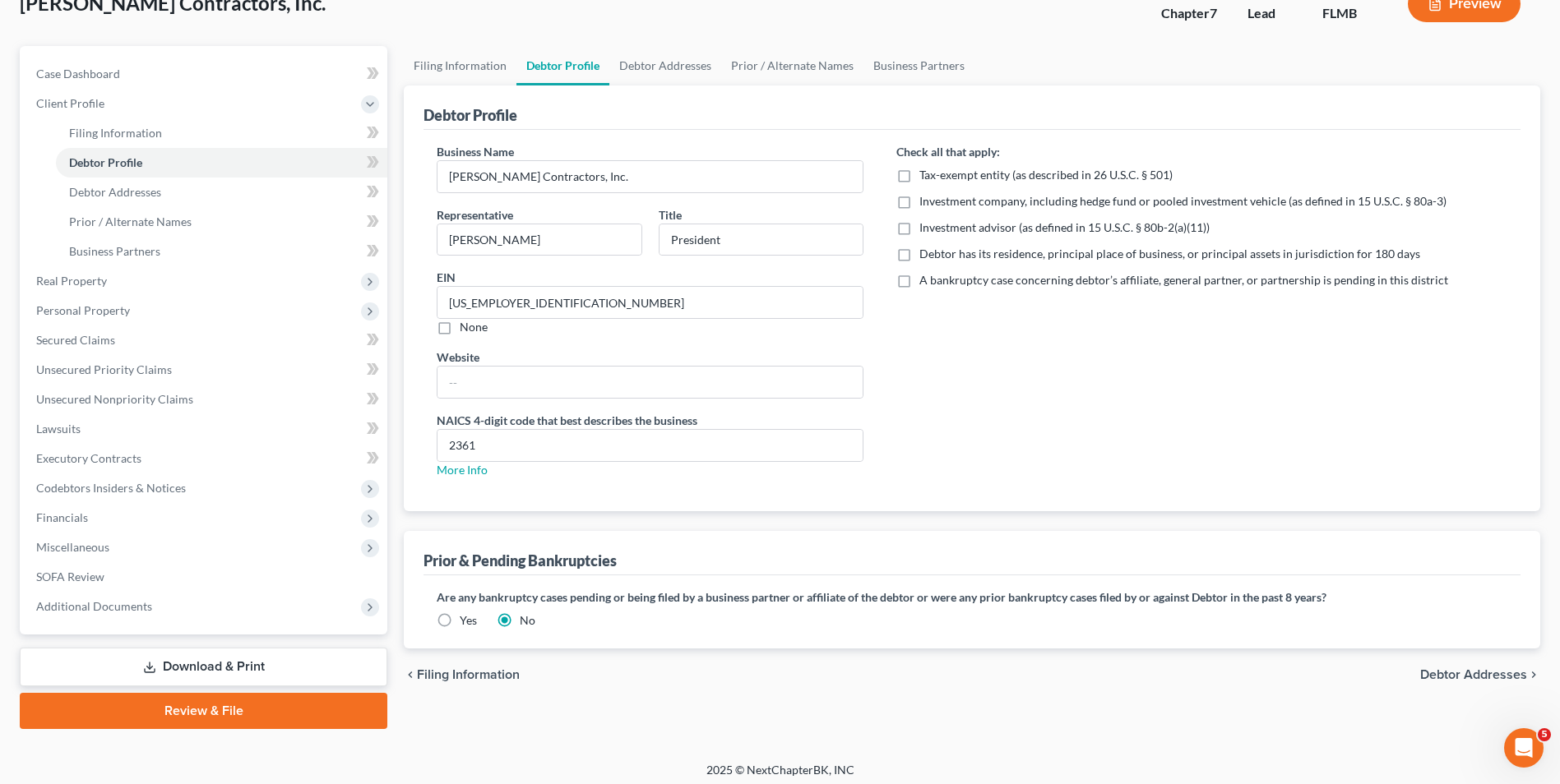
scroll to position [119, 0]
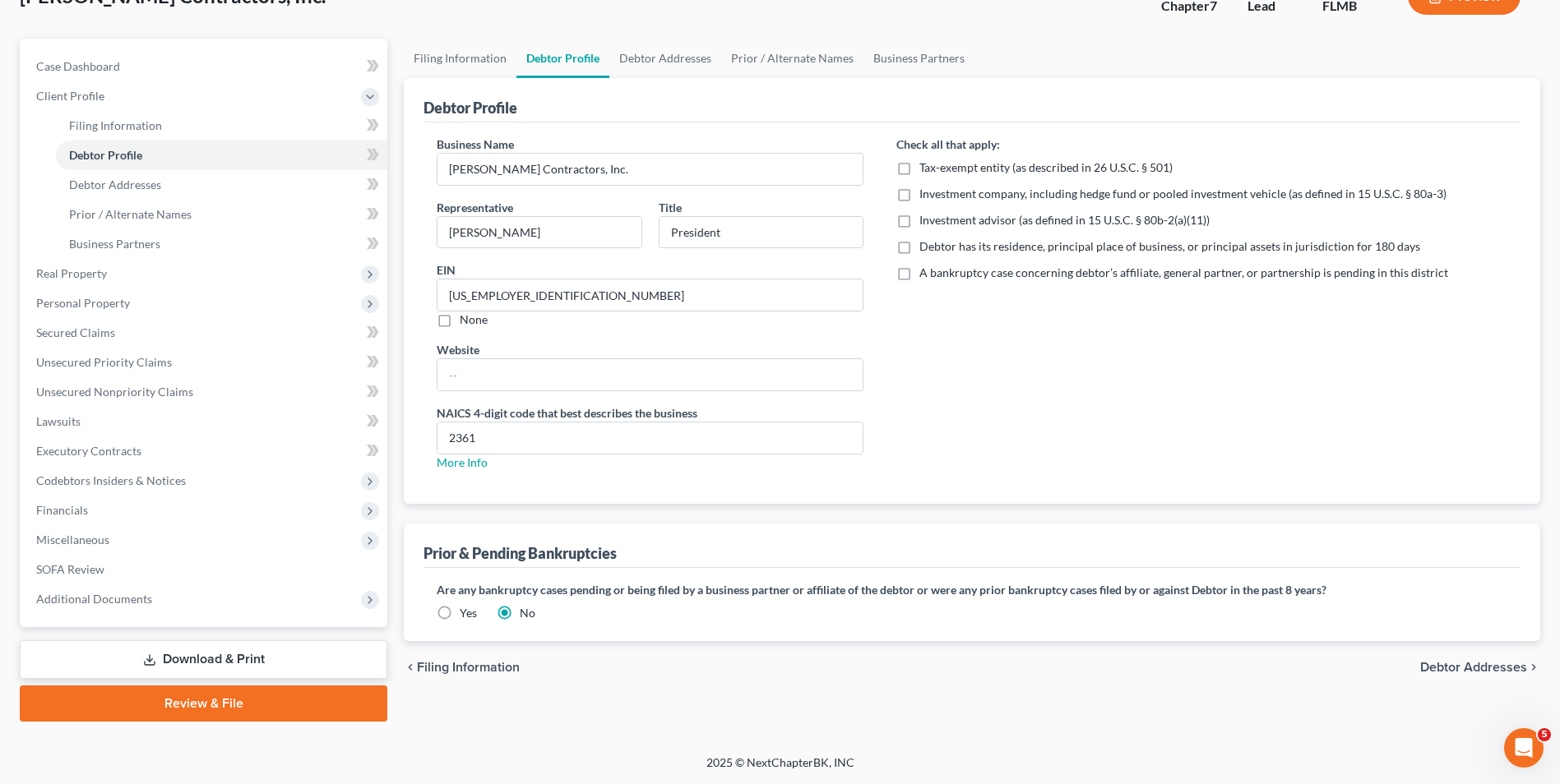
click at [919, 248] on label "Debtor has its residence, principal place of business, or principal assets in j…" at bounding box center [1170, 247] width 501 height 16
click at [925, 248] on input "Debtor has its residence, principal place of business, or principal assets in j…" at bounding box center [931, 244] width 11 height 11
checkbox input "true"
click at [635, 59] on link "Debtor Addresses" at bounding box center [665, 58] width 112 height 39
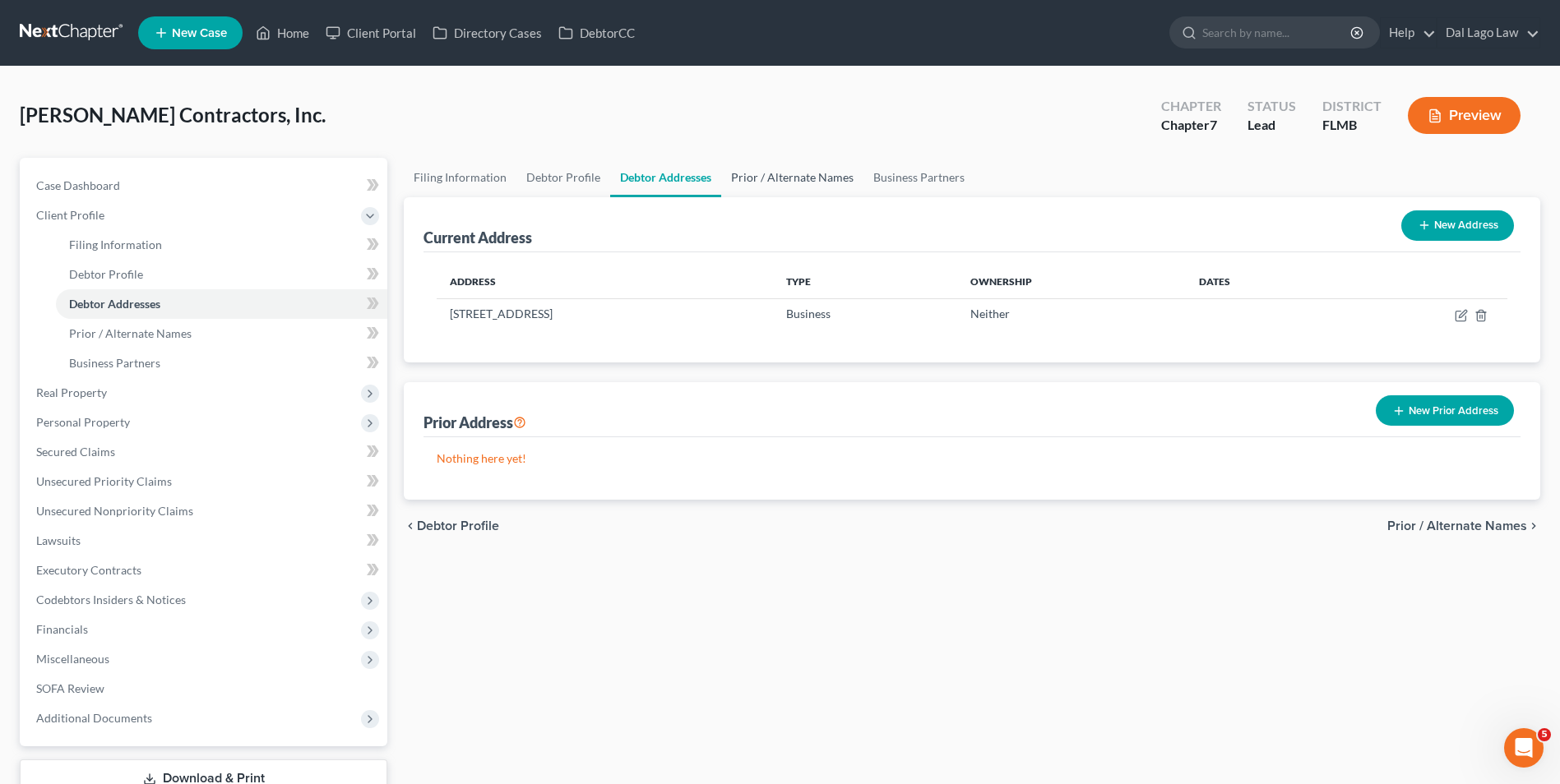
click at [778, 181] on link "Prior / Alternate Names" at bounding box center [792, 178] width 142 height 39
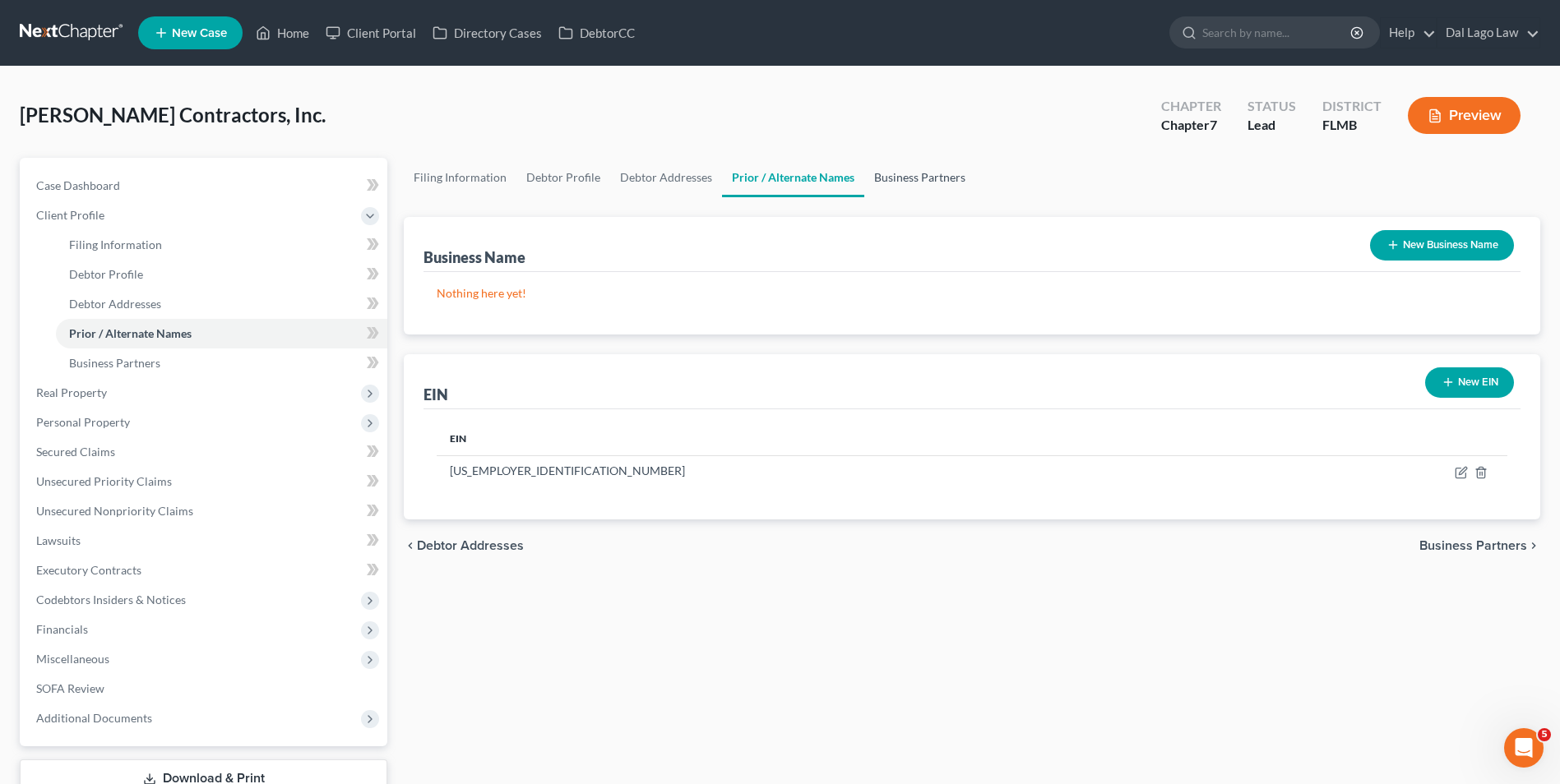
click at [919, 178] on link "Business Partners" at bounding box center [920, 178] width 111 height 39
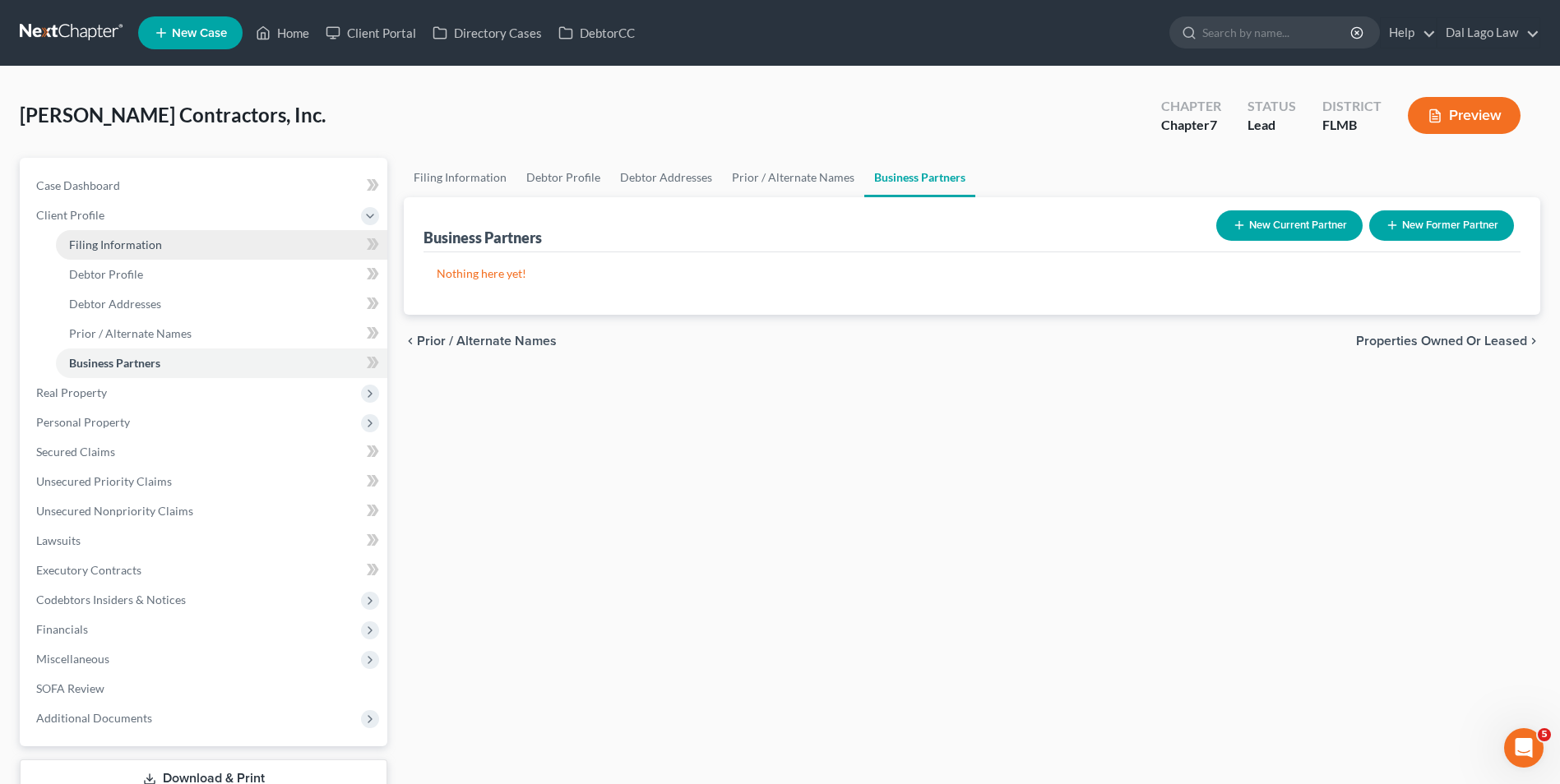
click at [145, 245] on span "Filing Information" at bounding box center [116, 245] width 93 height 14
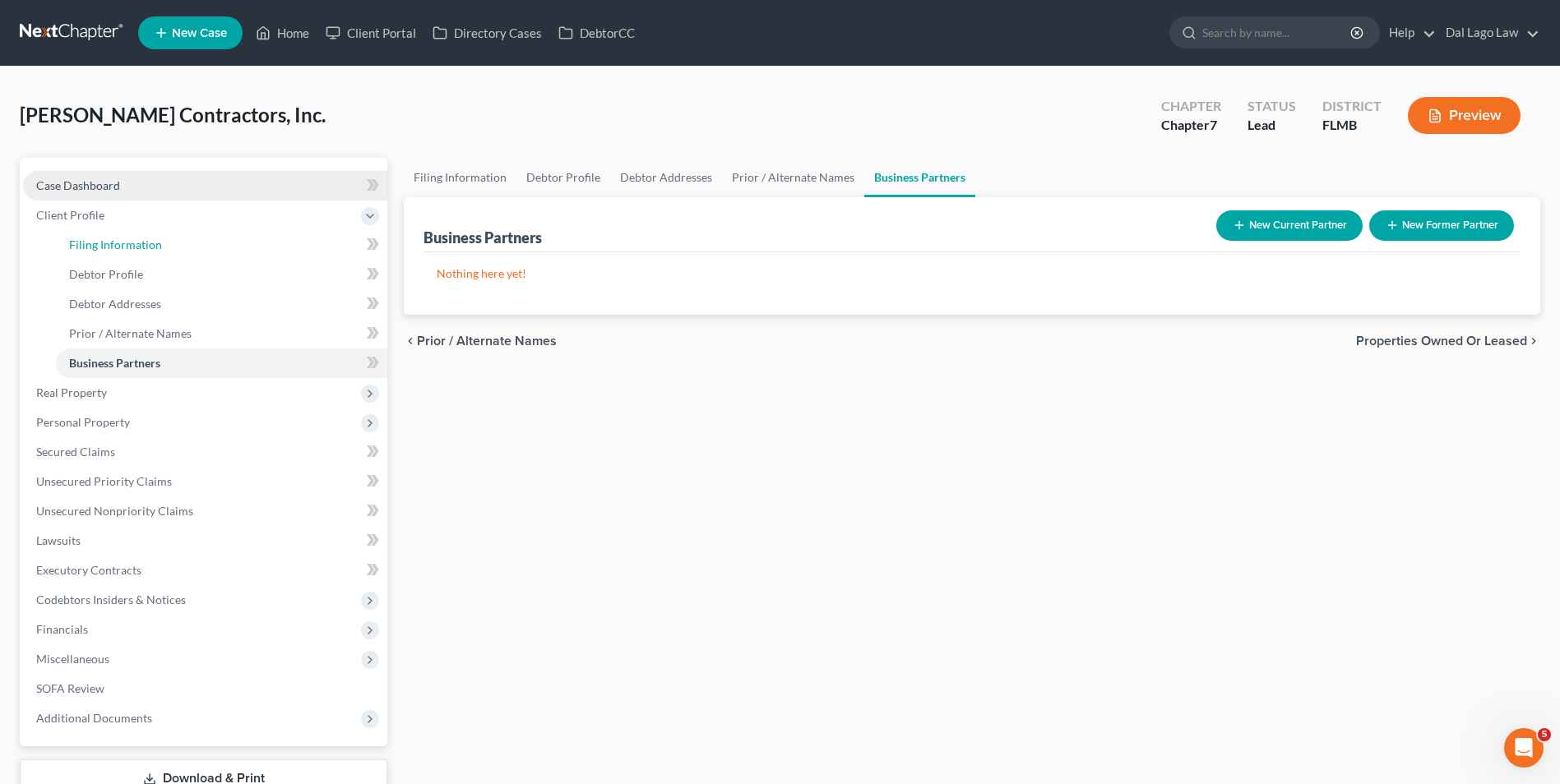
select select "3"
select select "1"
select select "0"
select select "15"
select select "3"
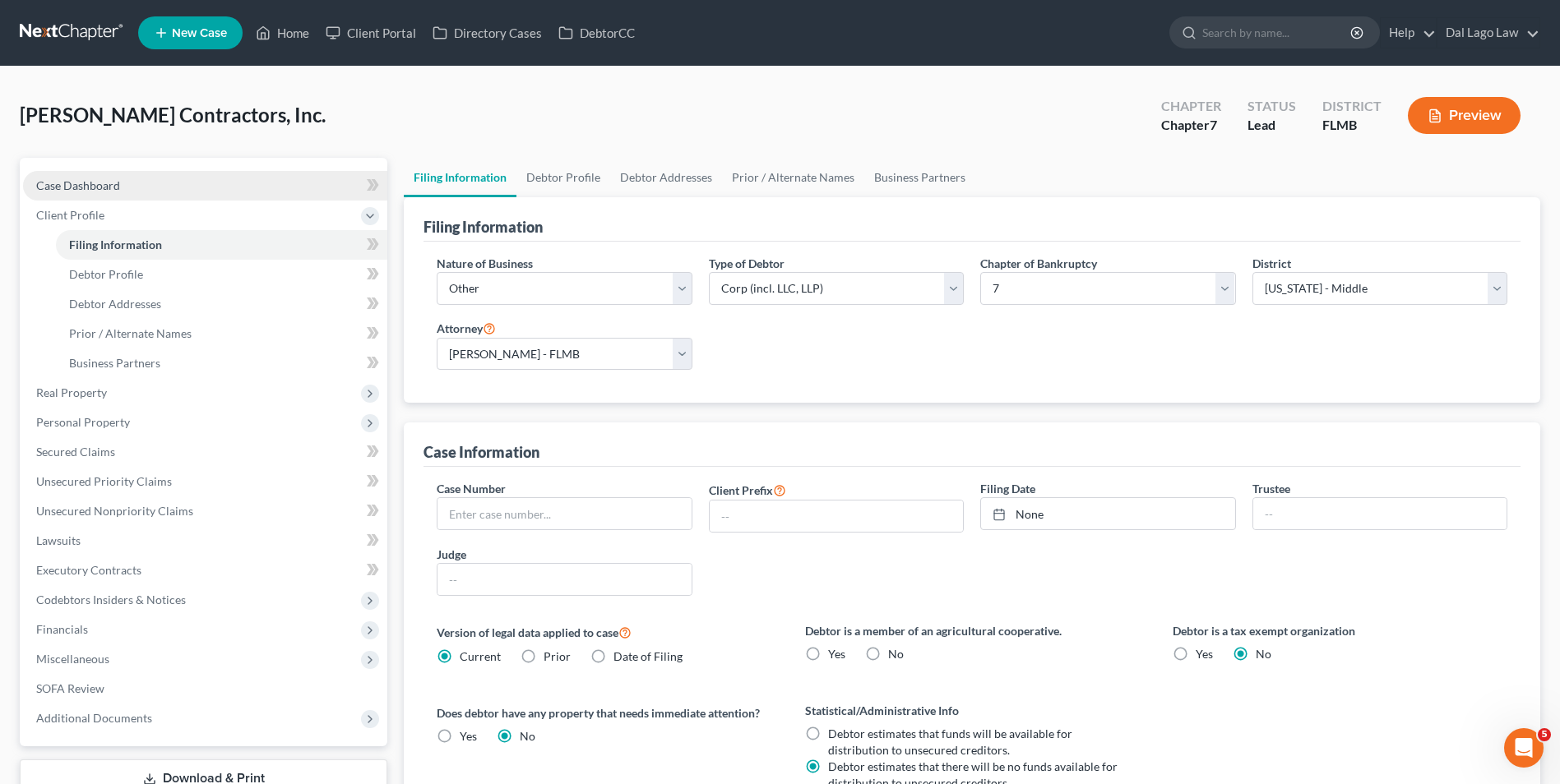
click at [132, 186] on link "Case Dashboard" at bounding box center [206, 186] width 364 height 30
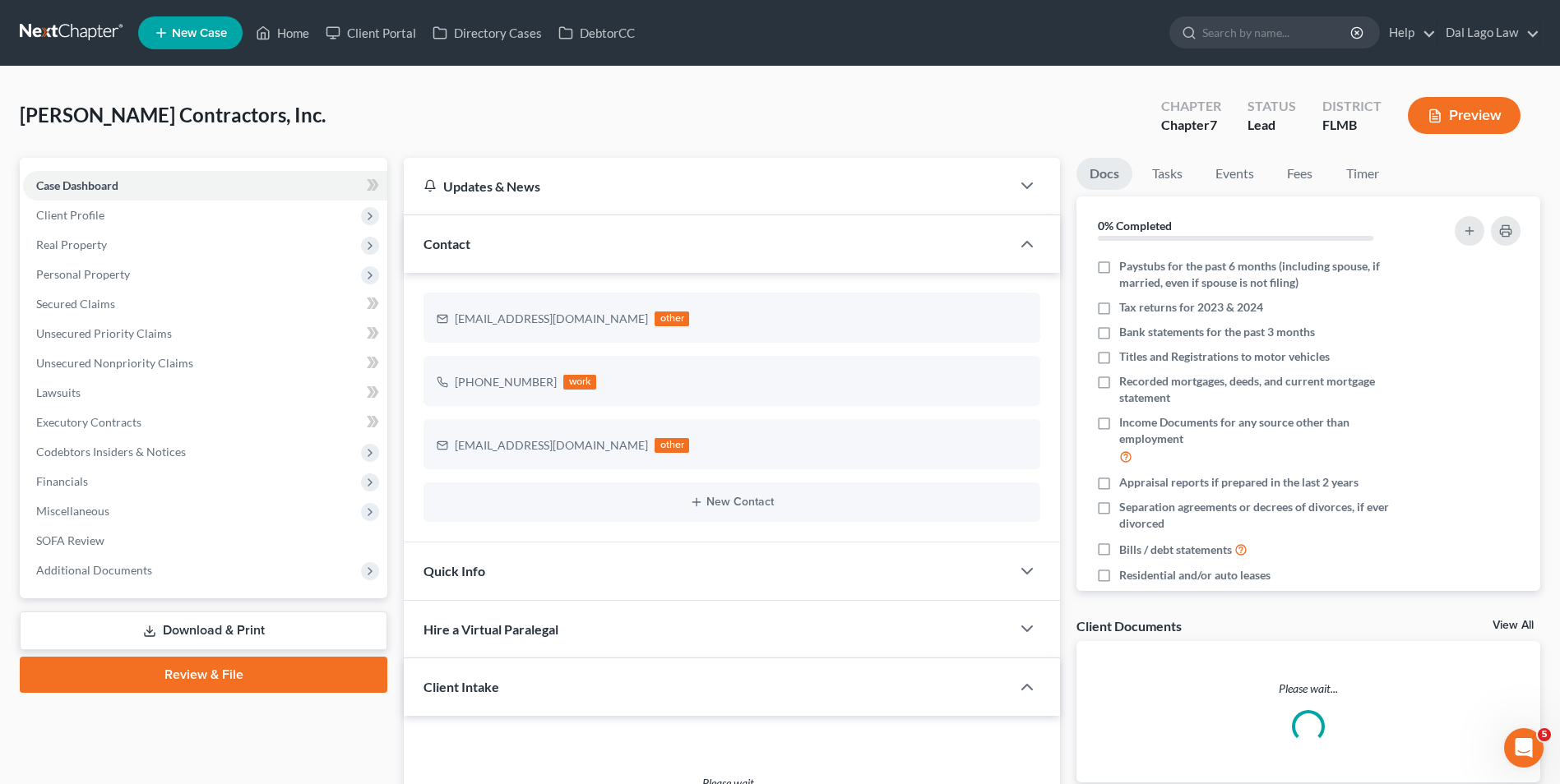
click at [907, 579] on div "Quick Info" at bounding box center [707, 571] width 607 height 57
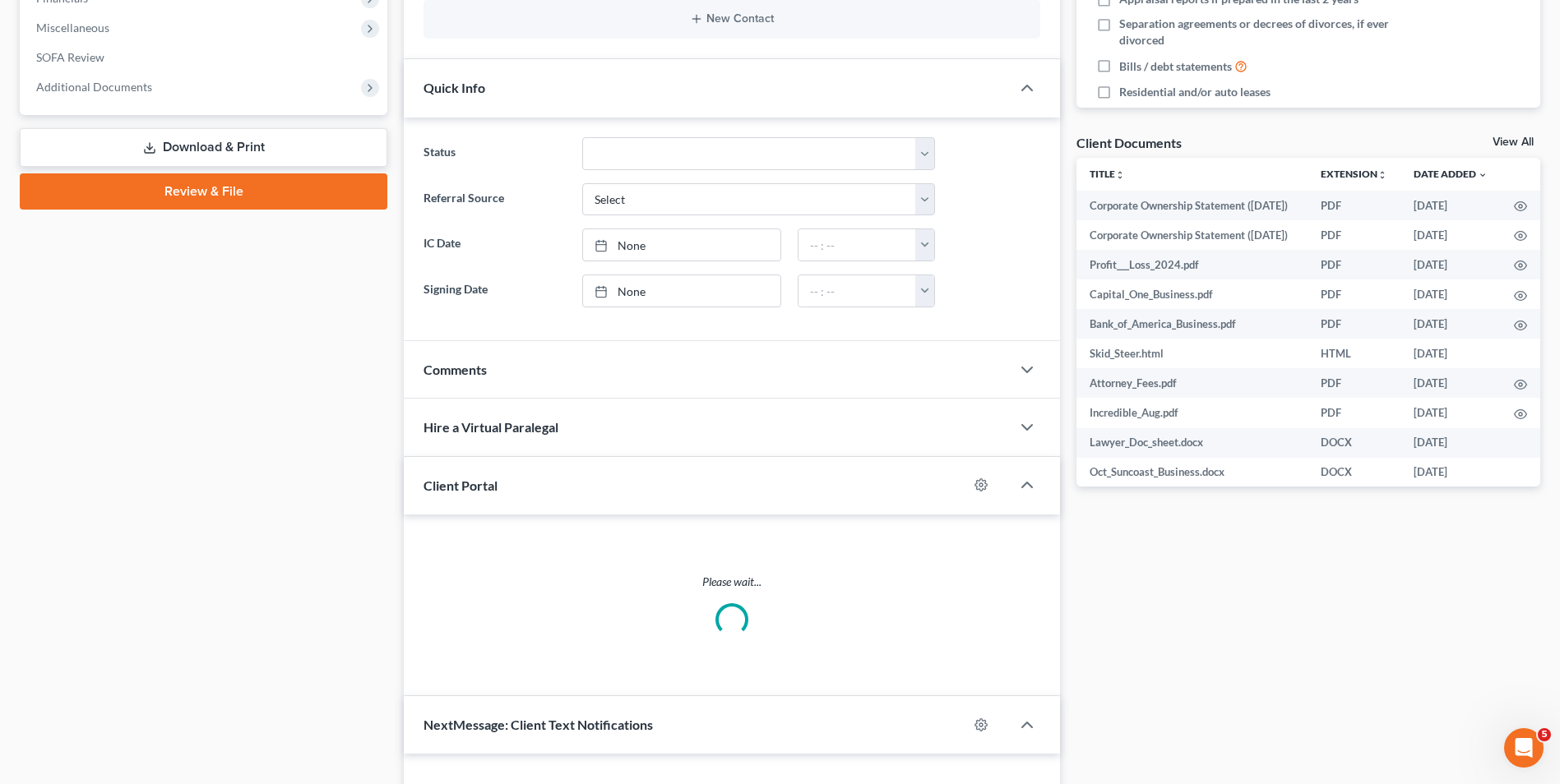
scroll to position [493, 0]
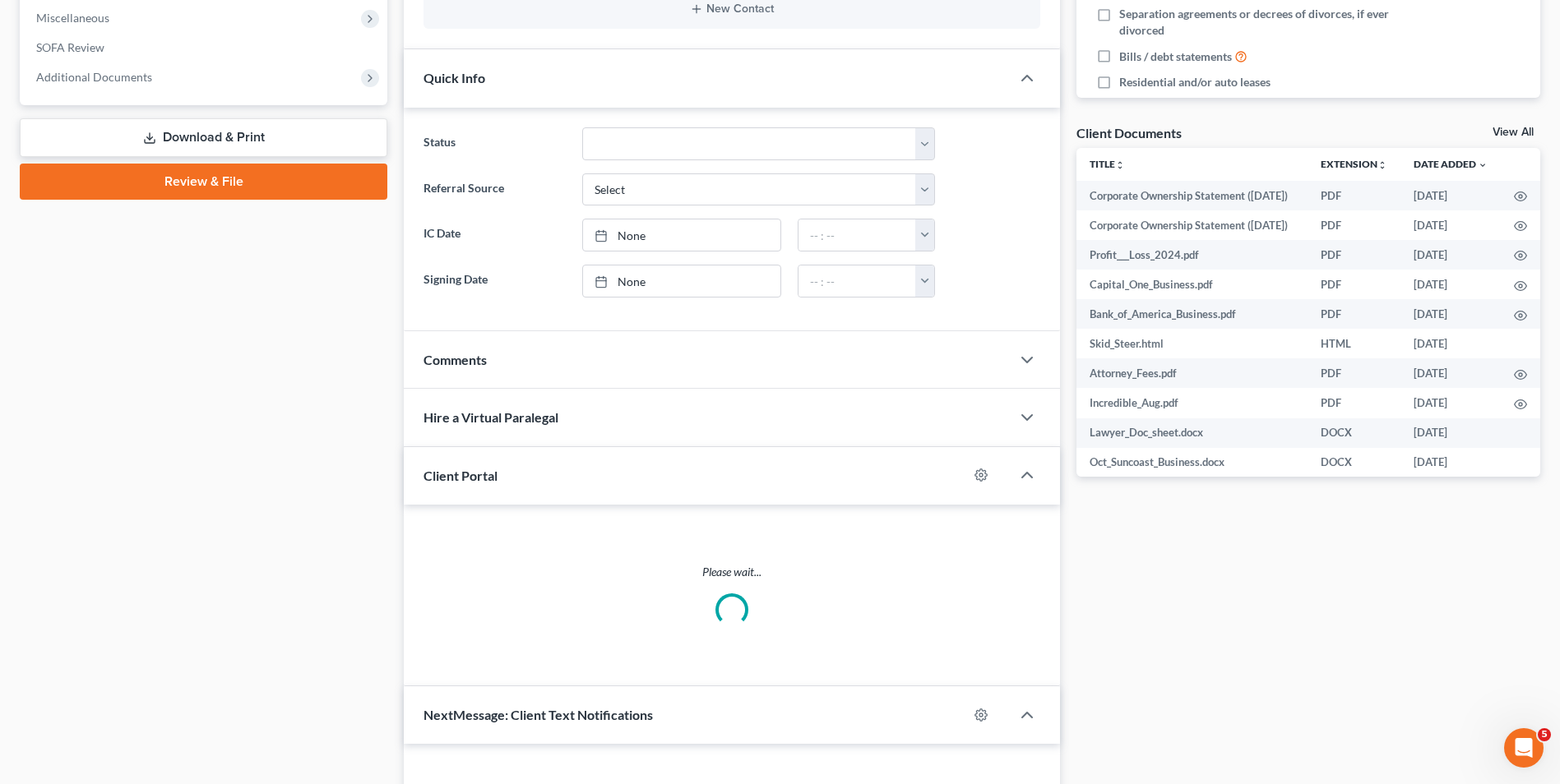
click at [741, 362] on div "Comments" at bounding box center [707, 359] width 607 height 57
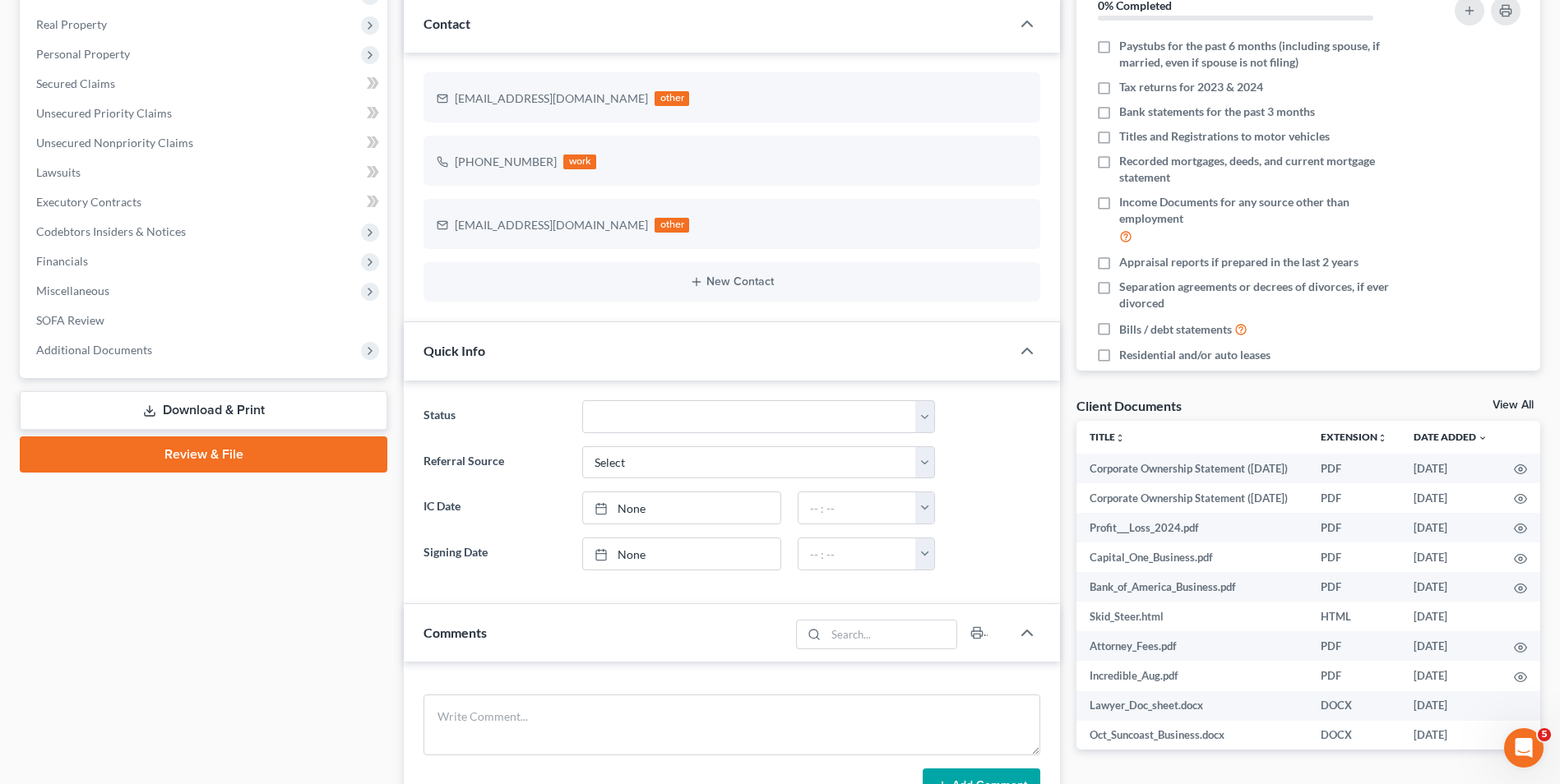
scroll to position [0, 0]
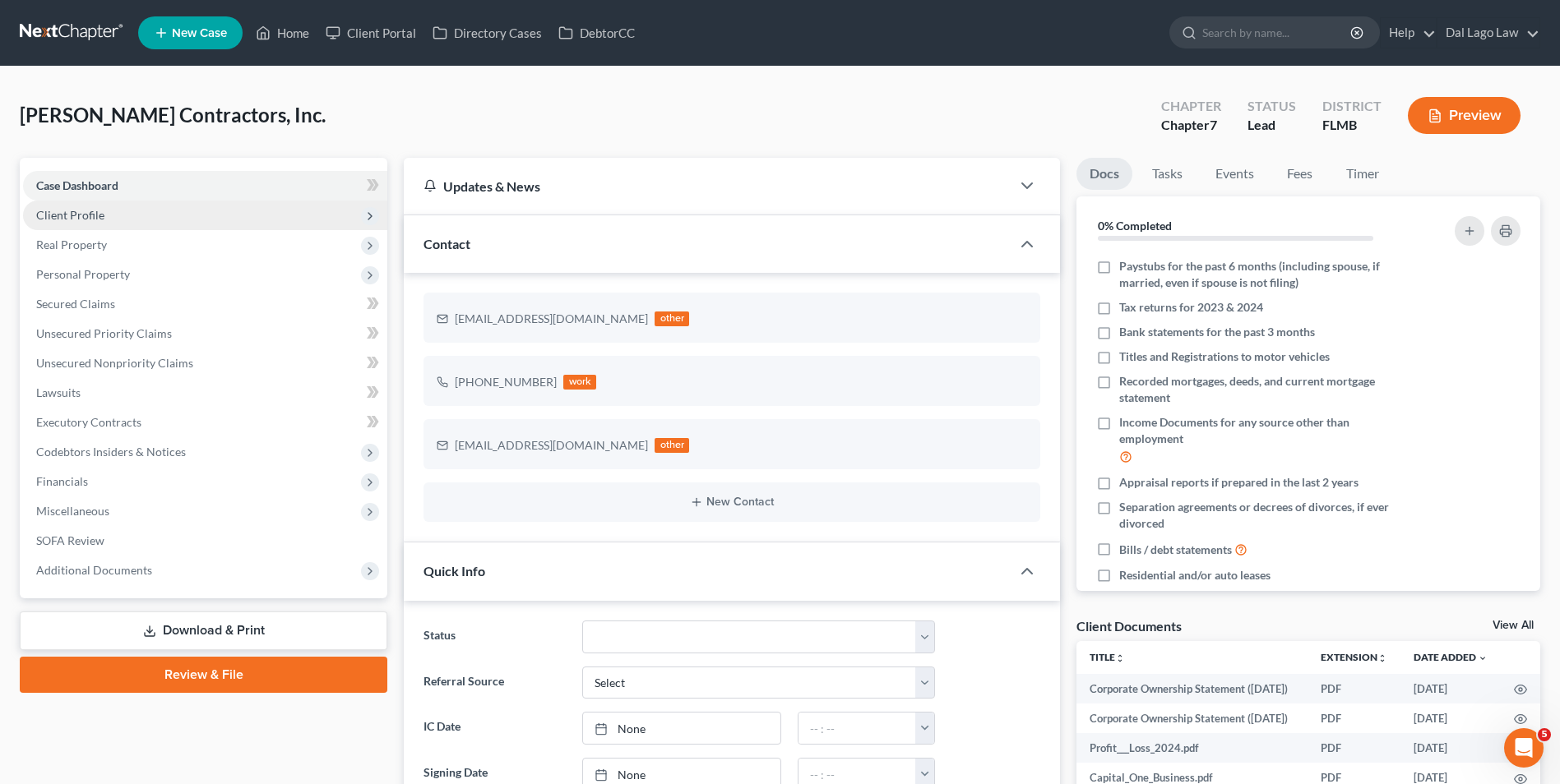
click at [180, 205] on span "Client Profile" at bounding box center [206, 215] width 364 height 30
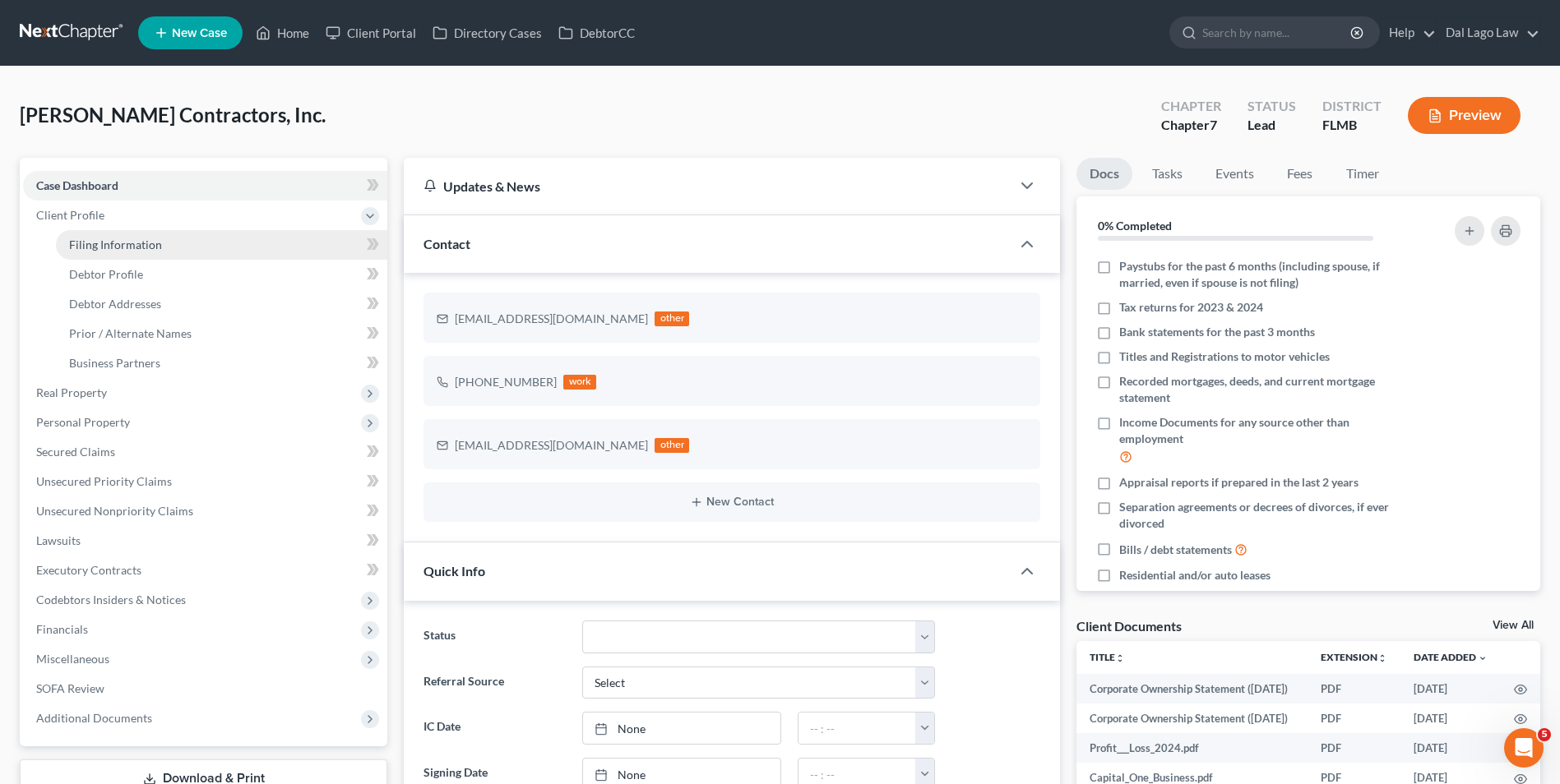
click at [184, 250] on link "Filing Information" at bounding box center [221, 244] width 331 height 30
select select "3"
select select "1"
select select "0"
select select "15"
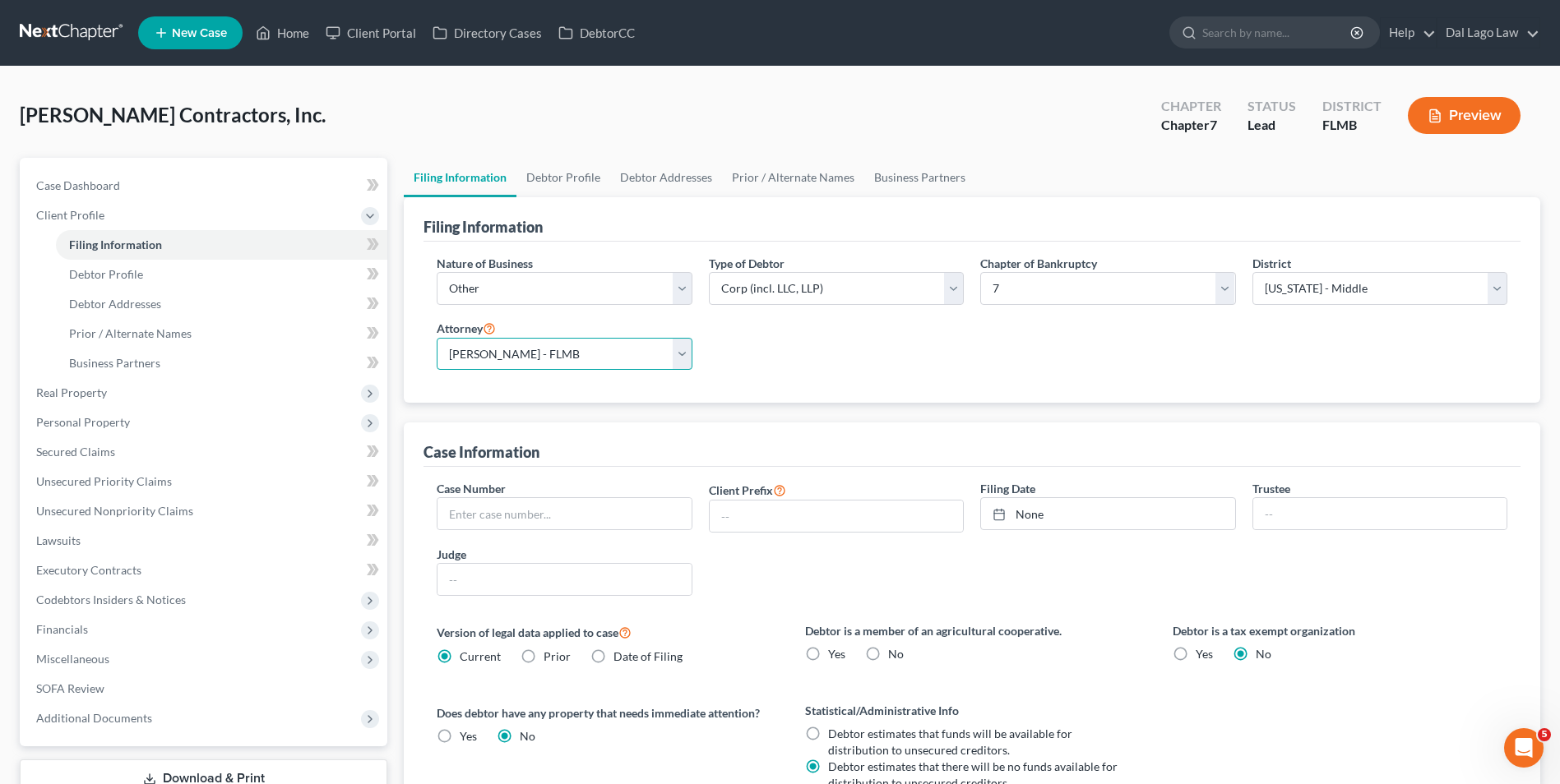
click at [674, 355] on select "Select Michael Dal Lago - FLMB Michael Dal Lago - NJB Christian Haman - FLMB Je…" at bounding box center [564, 353] width 255 height 33
select select "0"
click at [436, 337] on select "Select Michael Dal Lago - FLMB Michael Dal Lago - NJB Christian Haman - FLMB Je…" at bounding box center [564, 353] width 255 height 33
click at [679, 290] on select "Select Clearing Bank Commodity Broker Health Care Business Other Railroad Singl…" at bounding box center [564, 288] width 255 height 33
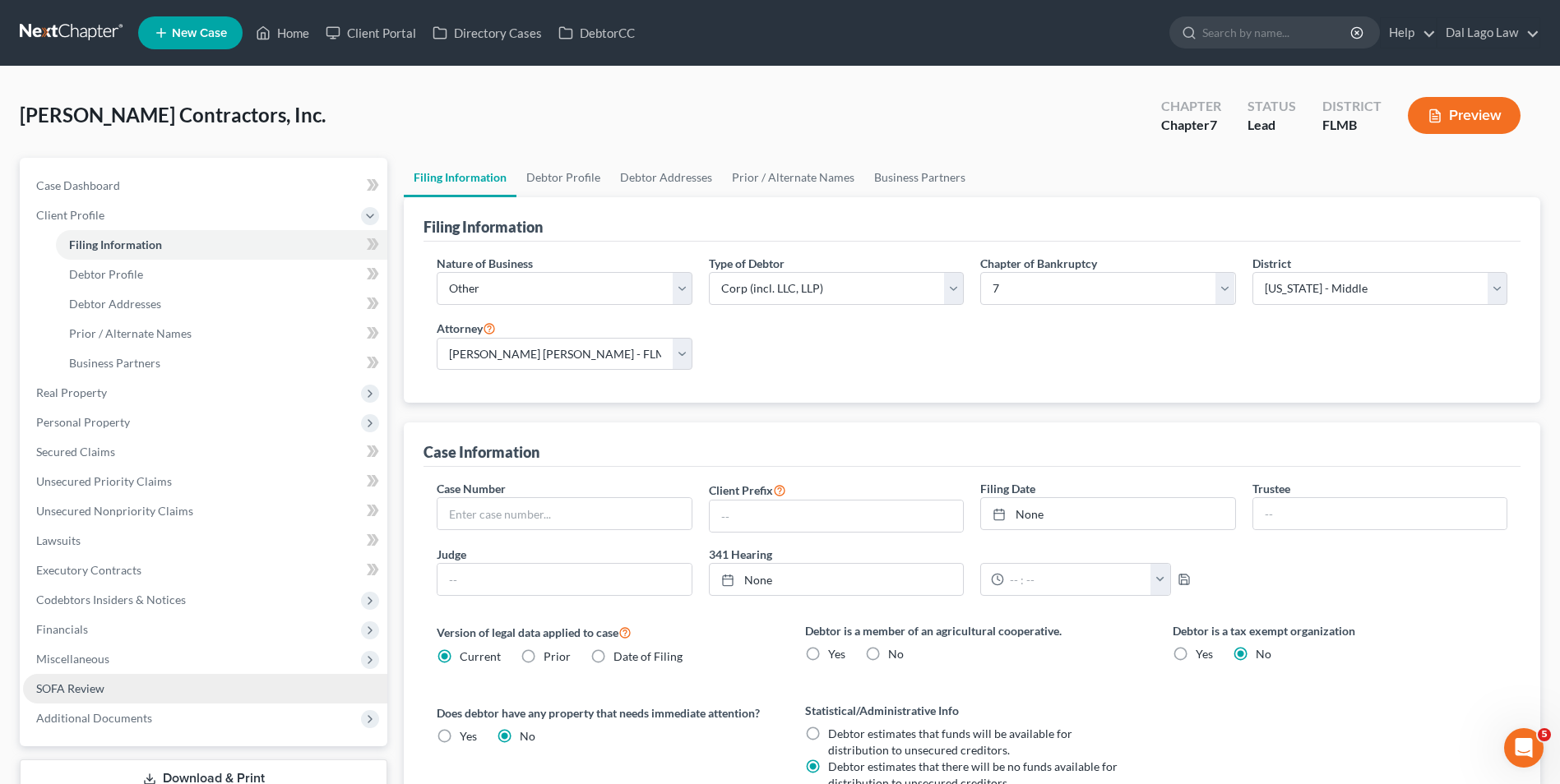
click at [118, 693] on link "SOFA Review" at bounding box center [206, 688] width 364 height 30
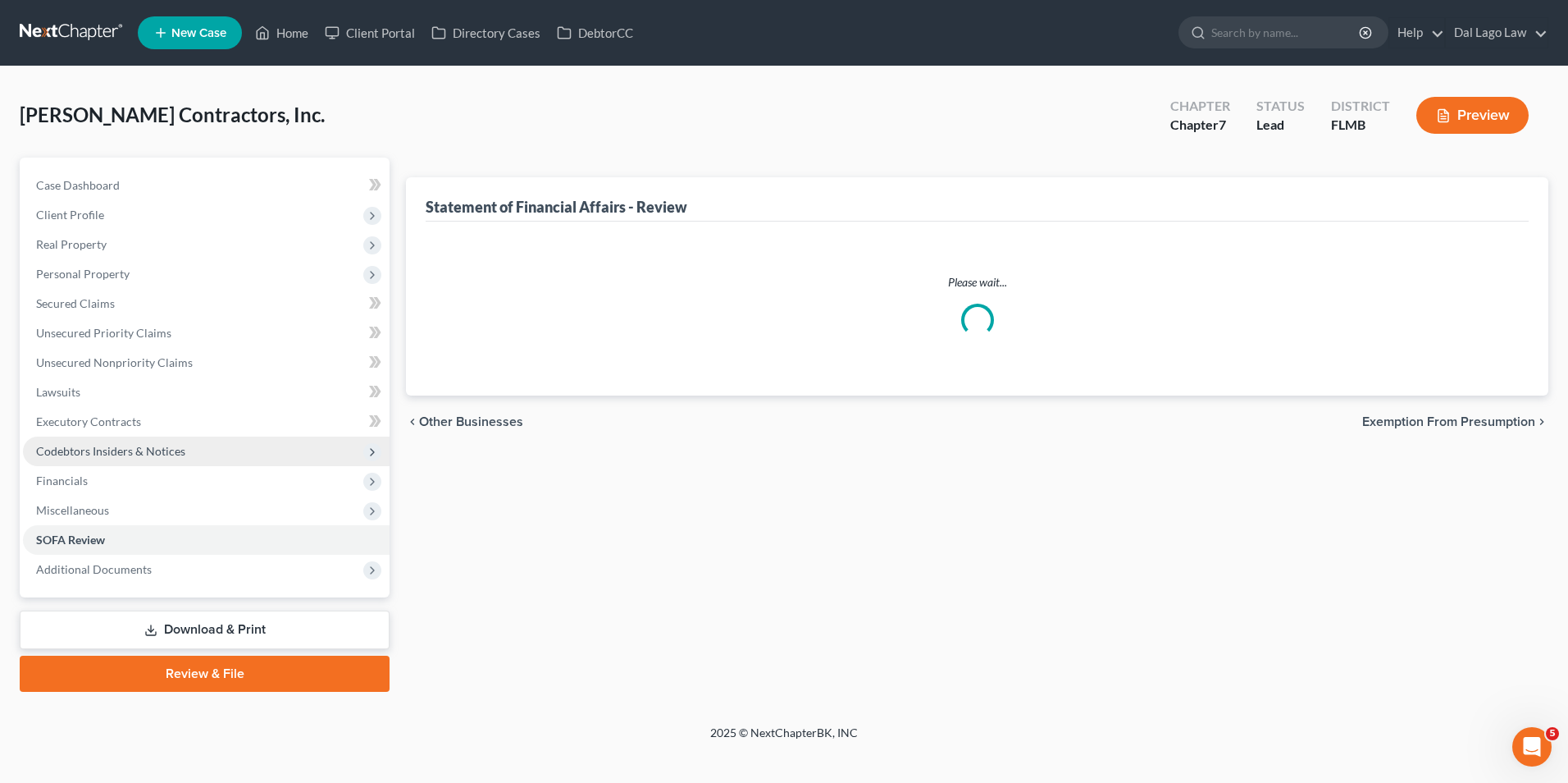
click at [108, 462] on span "Codebtors Insiders & Notices" at bounding box center [206, 451] width 366 height 30
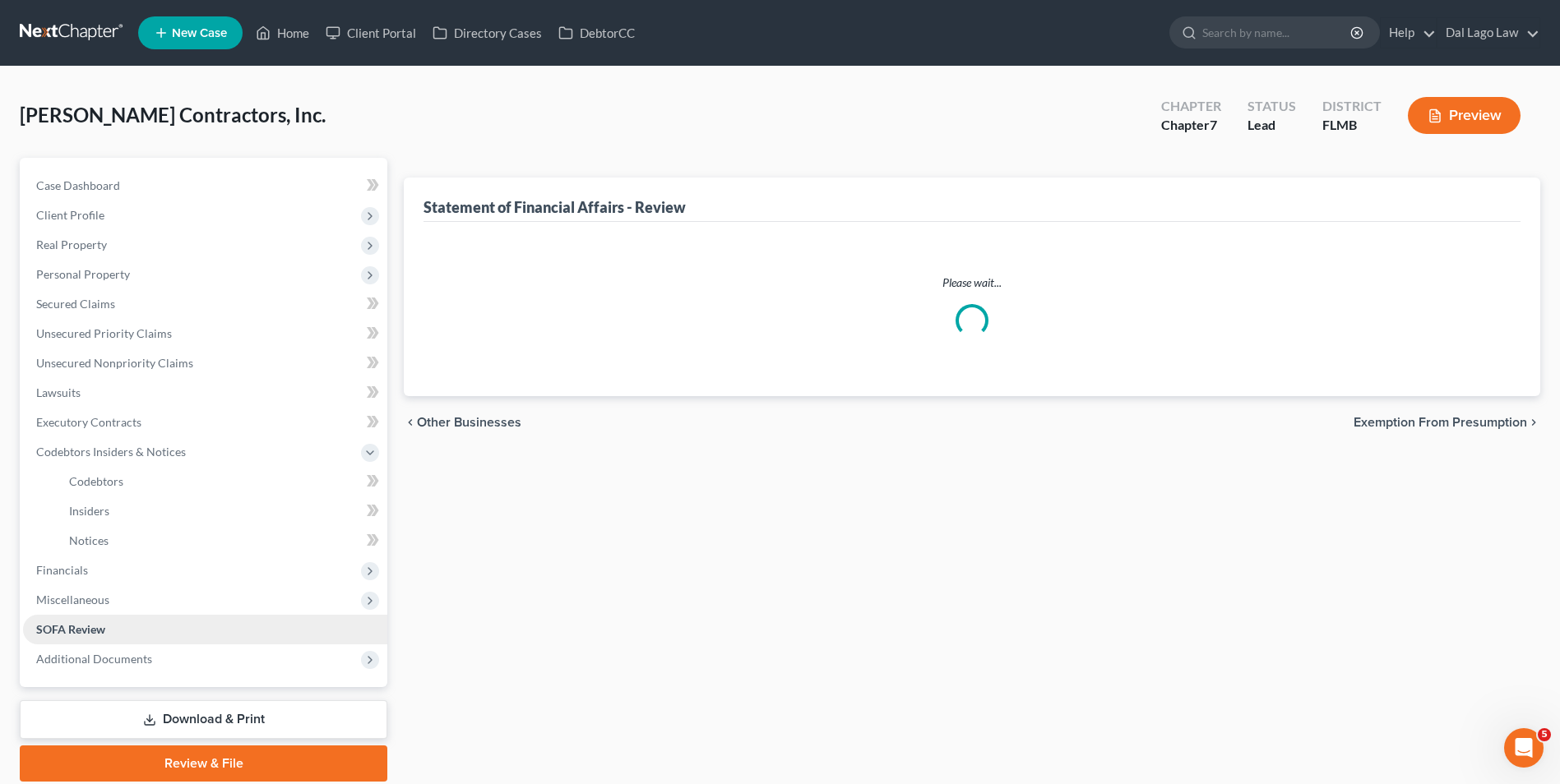
click at [131, 628] on link "SOFA Review" at bounding box center [206, 629] width 364 height 30
